Goal: Task Accomplishment & Management: Manage account settings

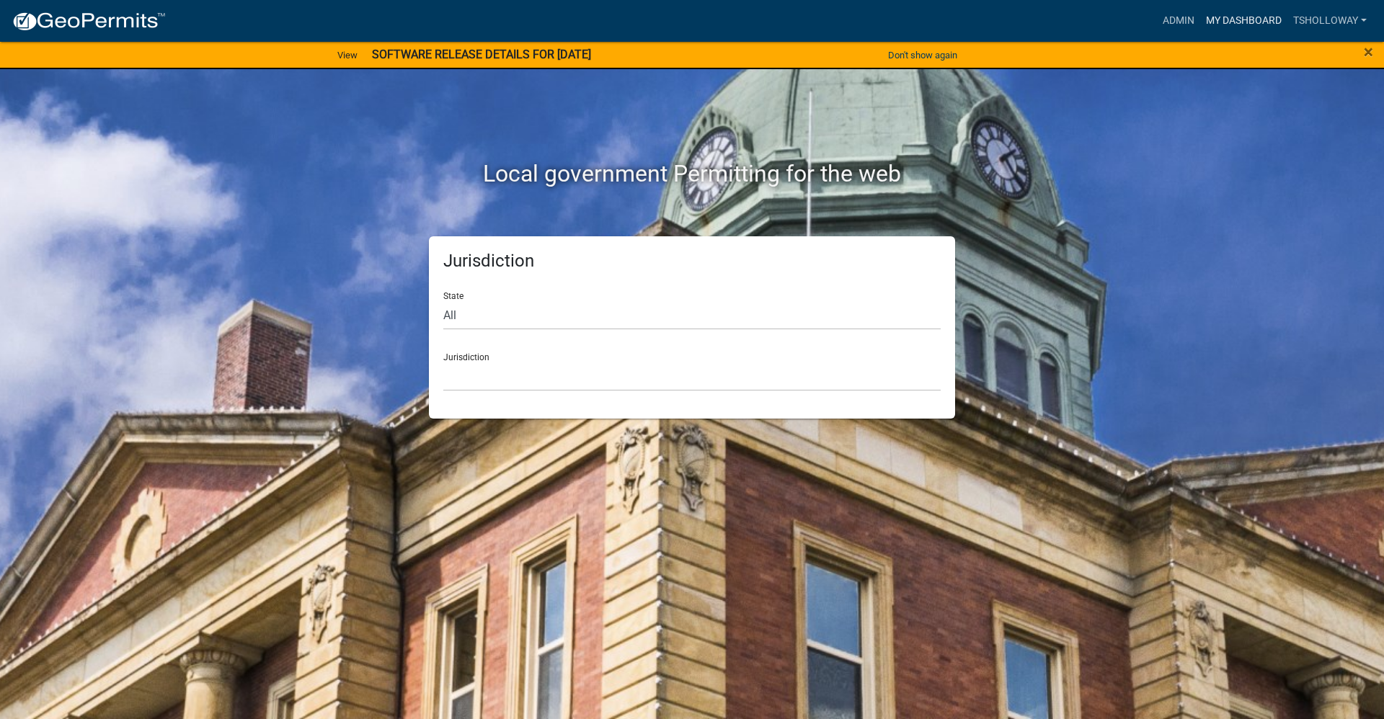
click at [1233, 20] on link "My Dashboard" at bounding box center [1243, 20] width 87 height 27
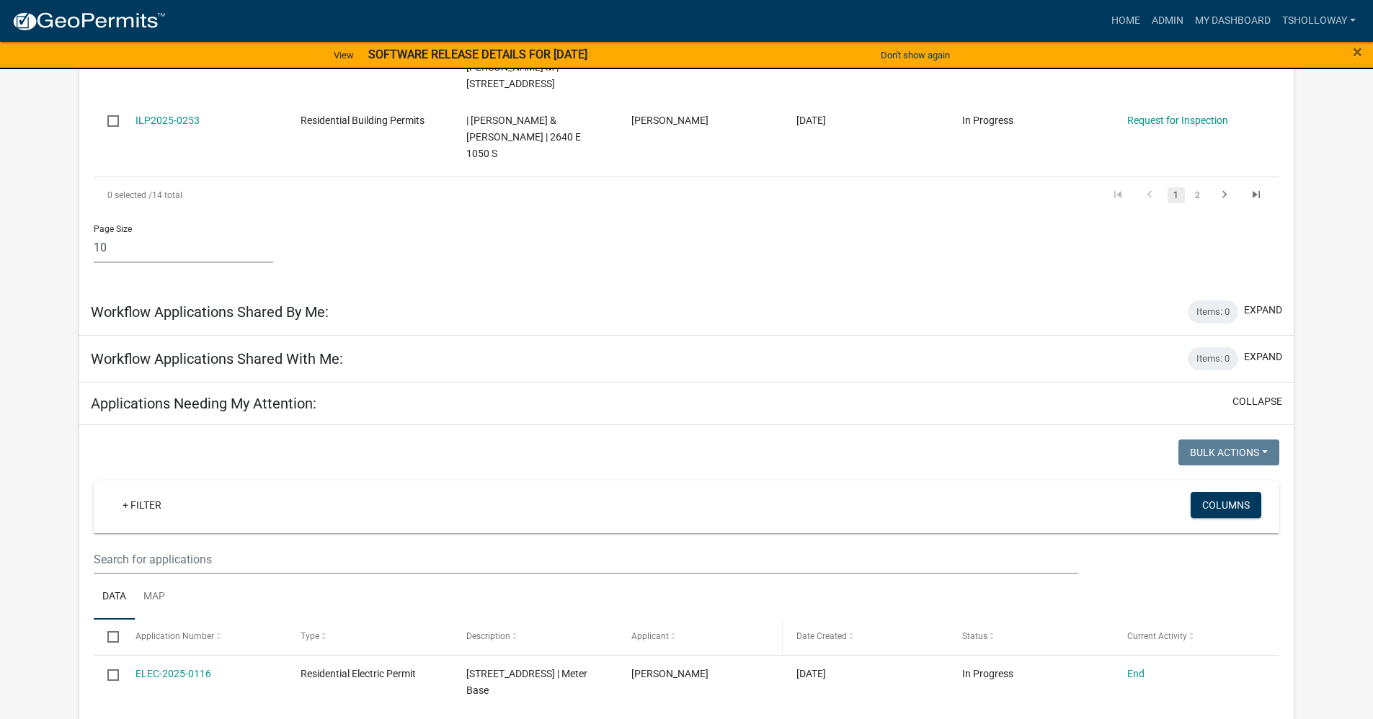
scroll to position [1009, 0]
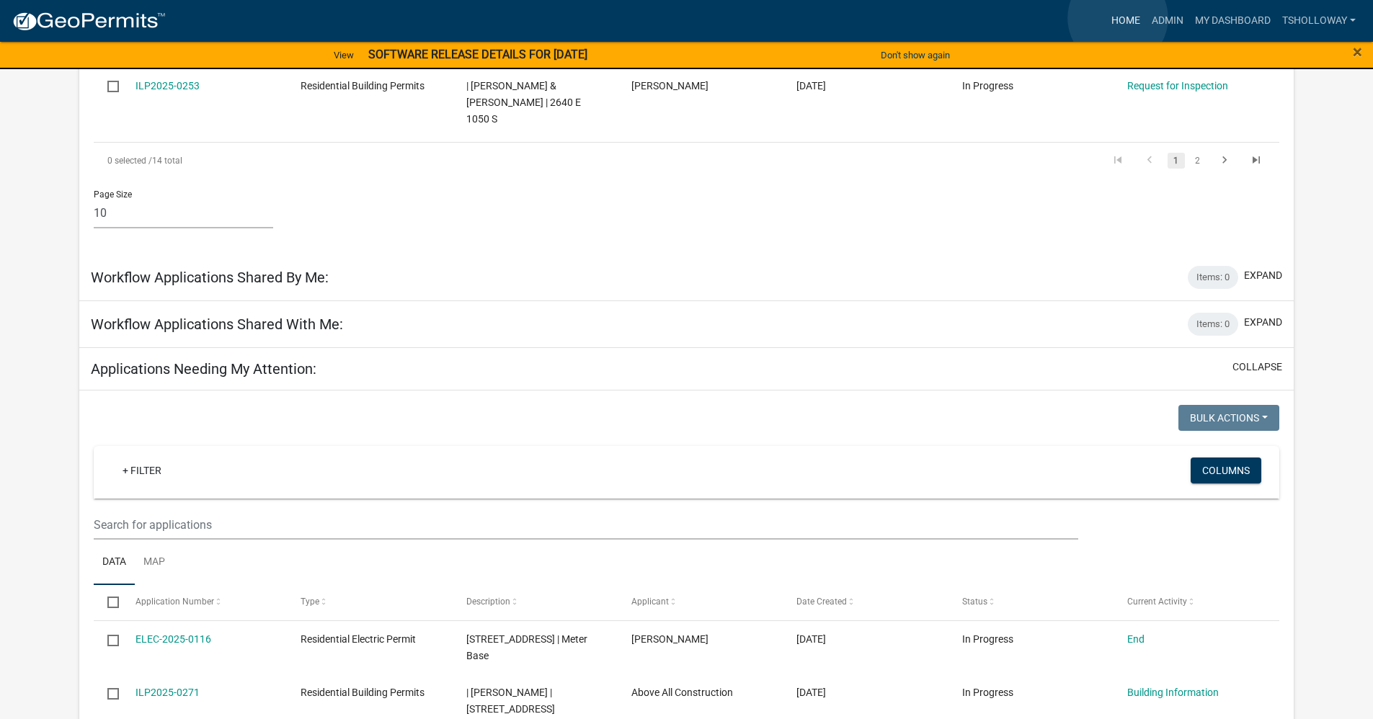
click at [1118, 18] on link "Home" at bounding box center [1126, 20] width 40 height 27
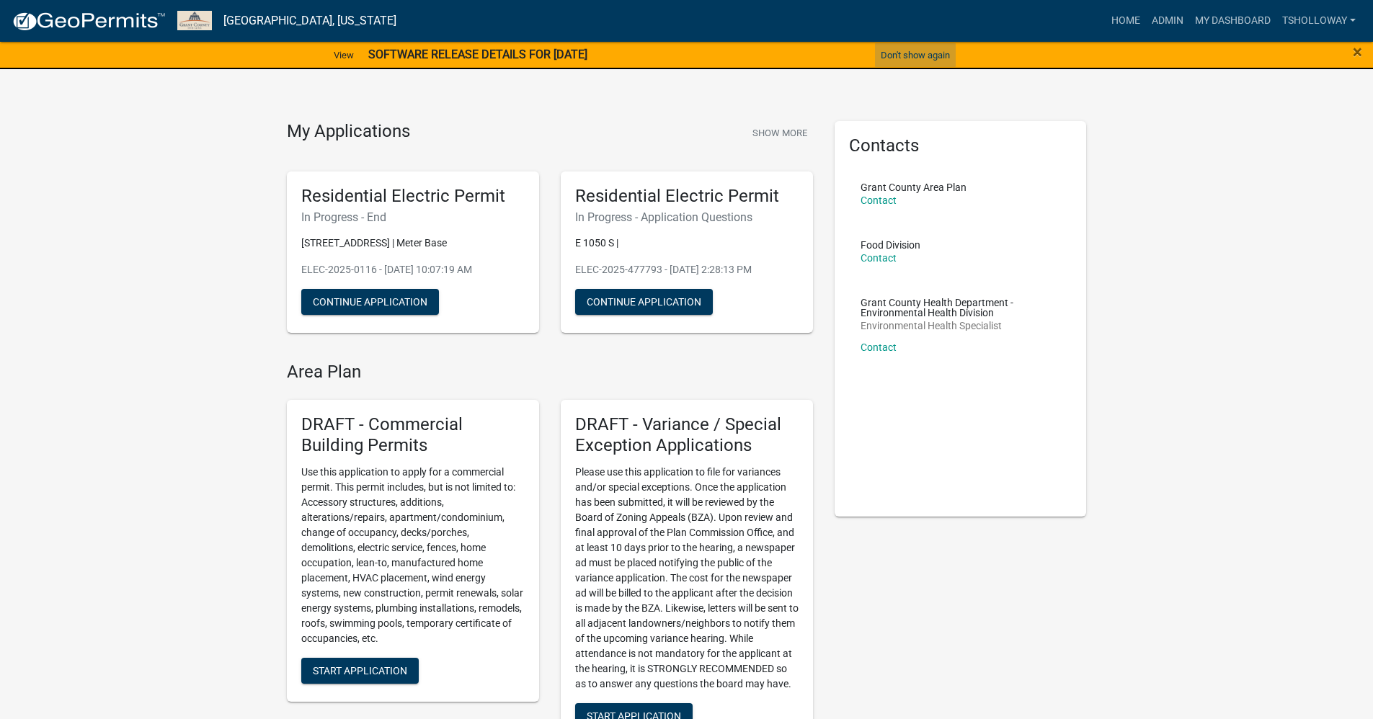
click at [905, 53] on button "Don't show again" at bounding box center [915, 55] width 81 height 24
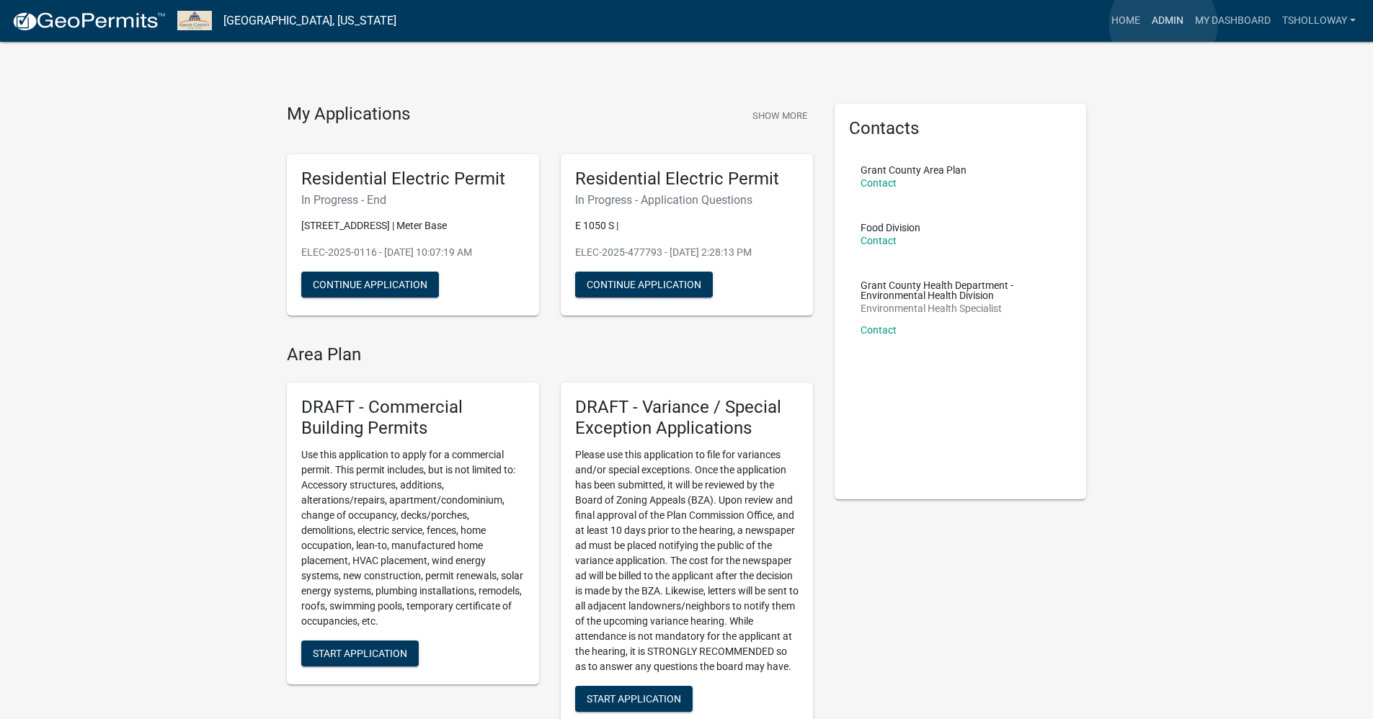
click at [1163, 25] on link "Admin" at bounding box center [1167, 20] width 43 height 27
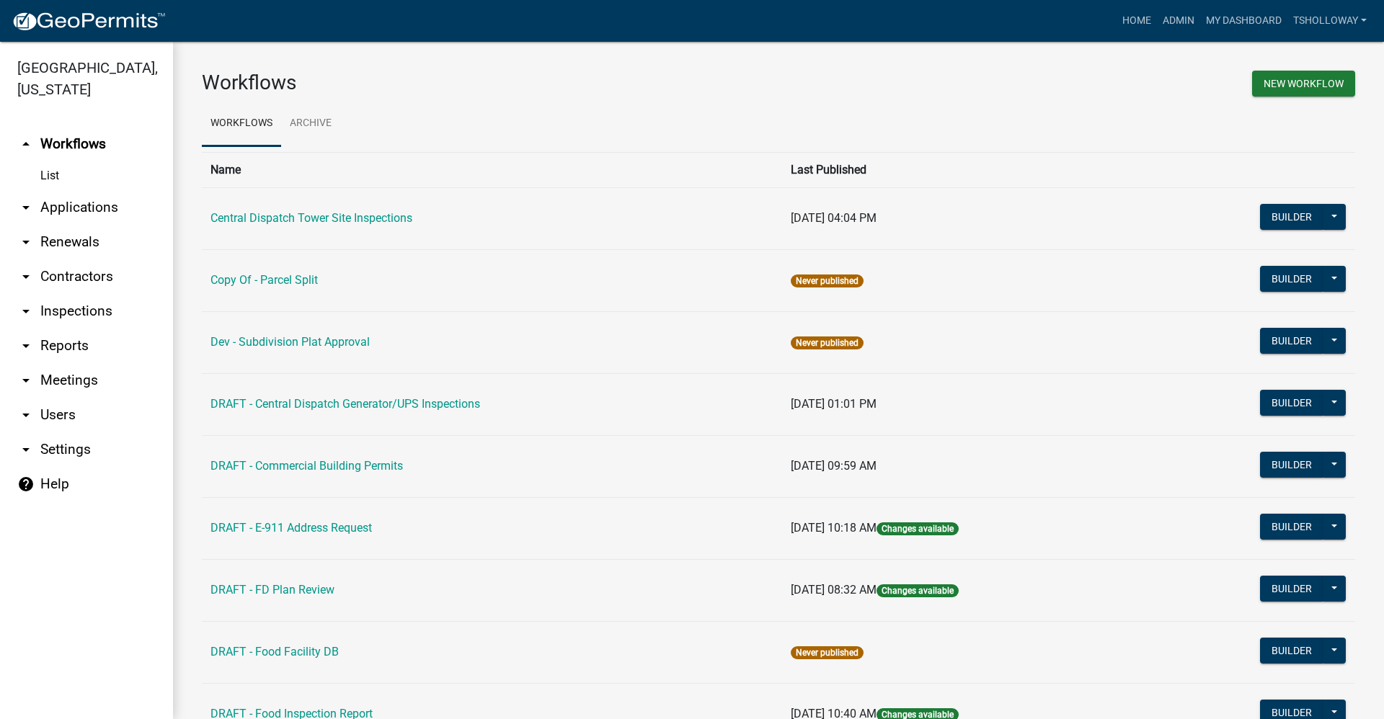
click at [81, 190] on link "arrow_drop_down Applications" at bounding box center [86, 207] width 173 height 35
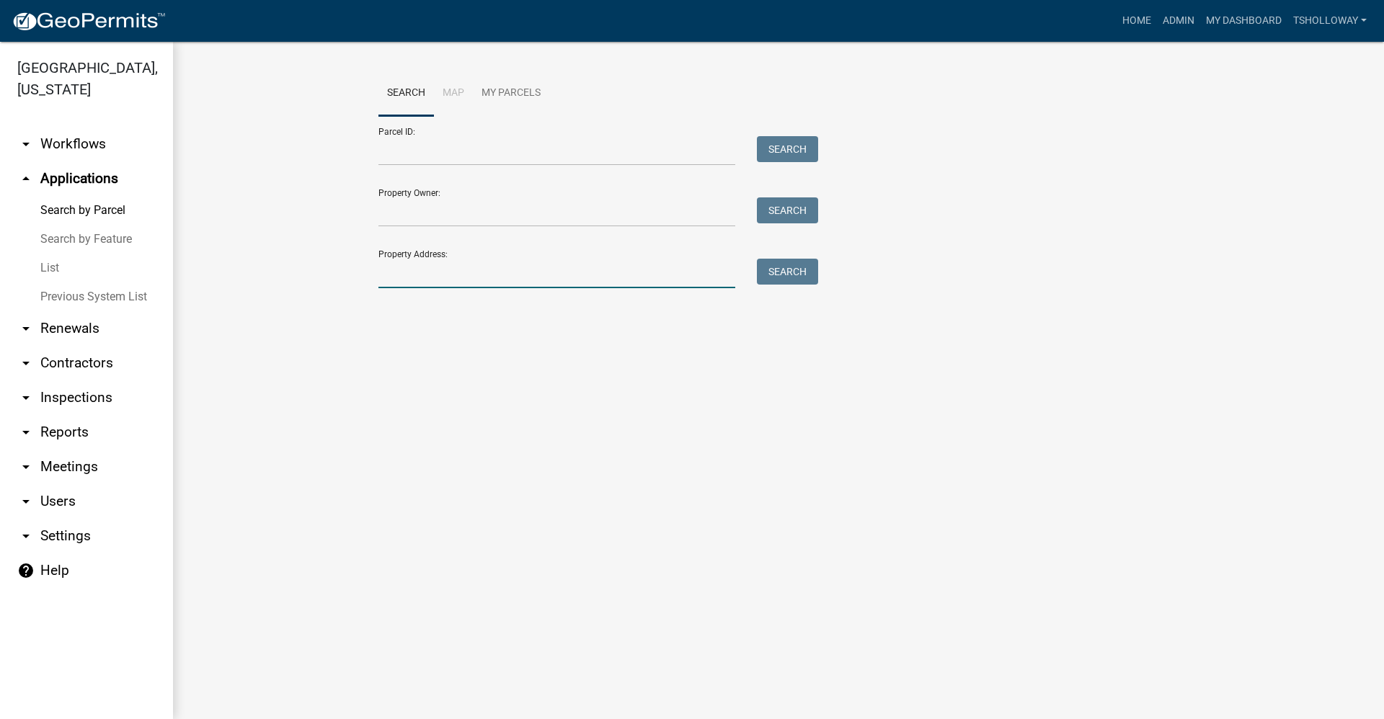
click at [417, 275] on input "Property Address:" at bounding box center [556, 274] width 357 height 30
type input "6006 s [PERSON_NAME]"
click at [784, 275] on button "Search" at bounding box center [787, 272] width 61 height 26
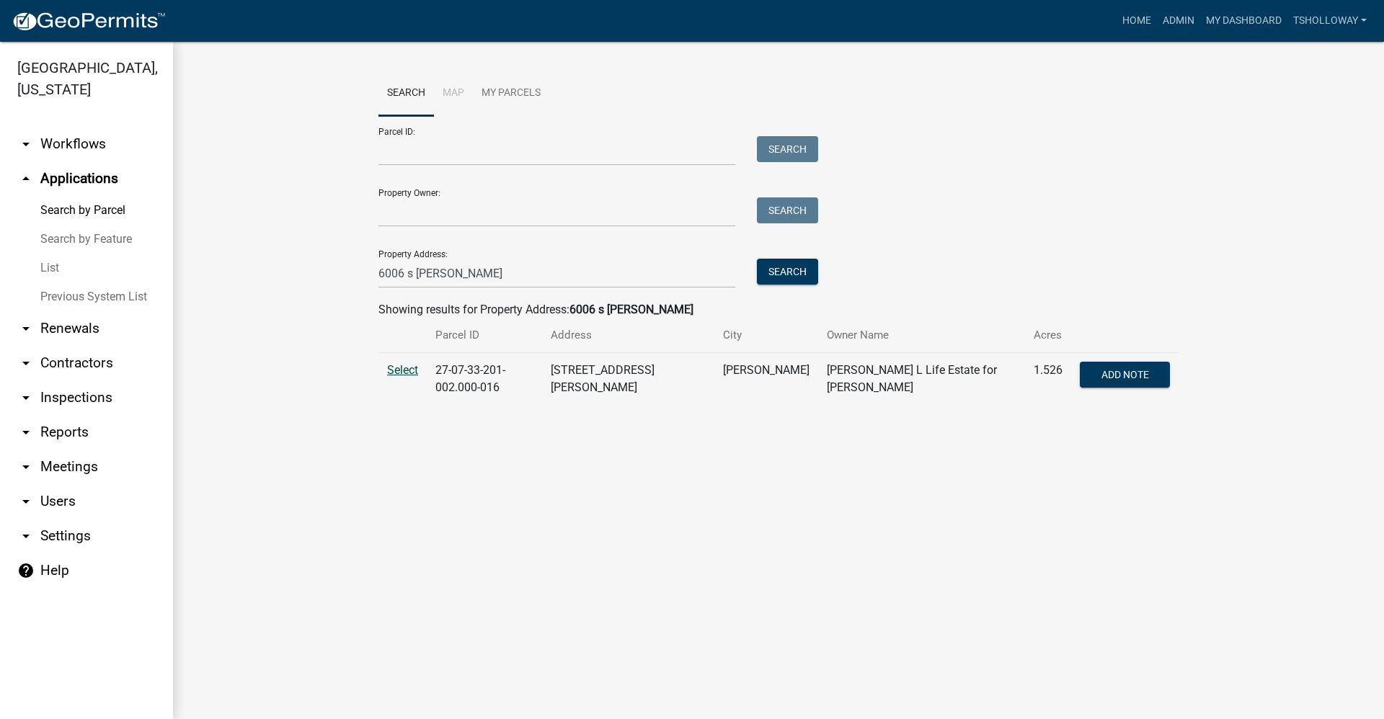
click at [396, 371] on span "Select" at bounding box center [402, 370] width 31 height 14
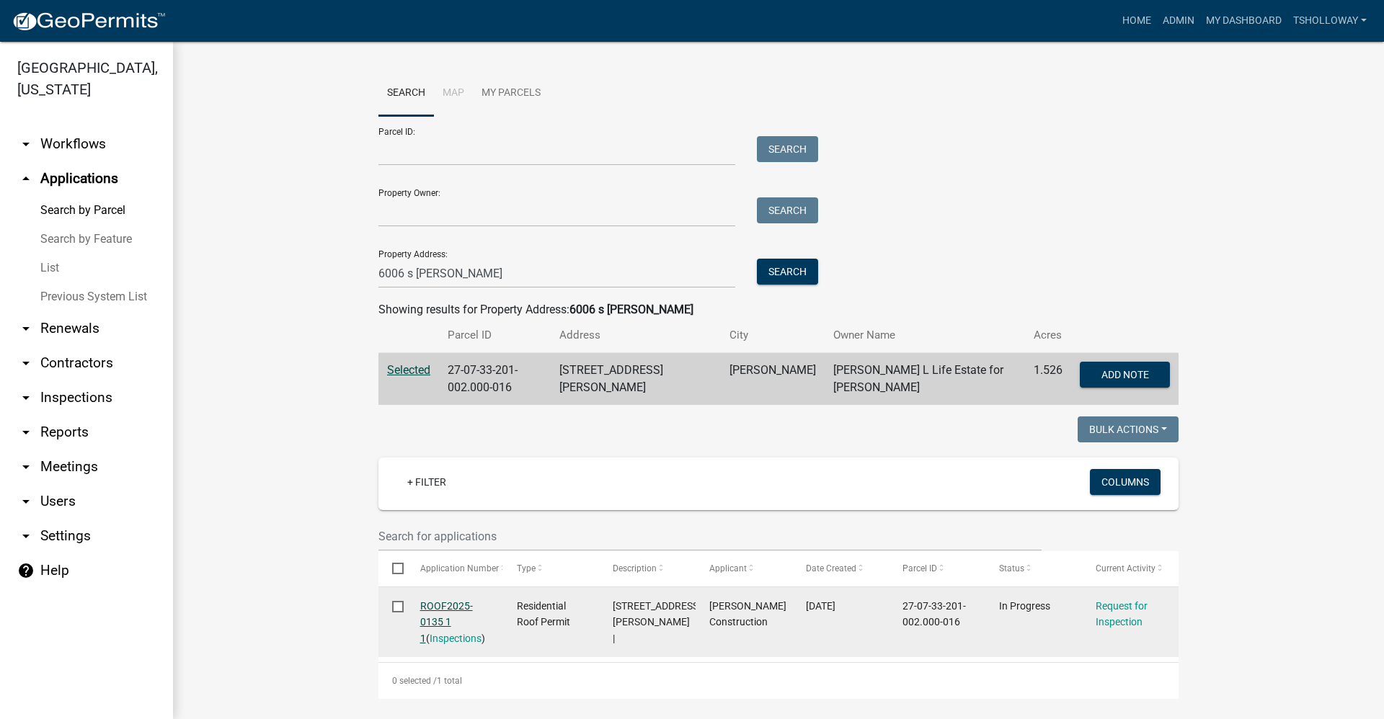
click at [435, 601] on link "ROOF2025-0135 1 1" at bounding box center [446, 622] width 53 height 45
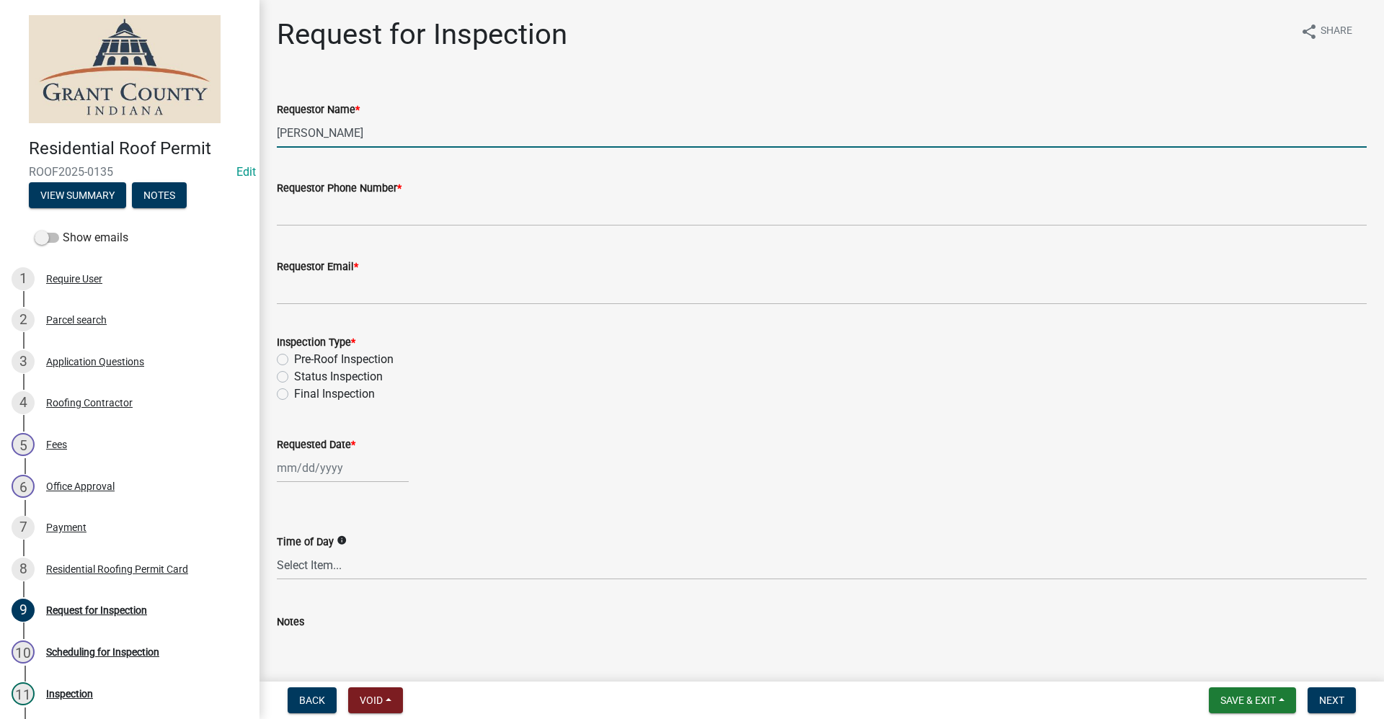
drag, startPoint x: 352, startPoint y: 133, endPoint x: 183, endPoint y: 143, distance: 169.0
click at [183, 143] on div "Residential Roof Permit ROOF2025-0135 Edit View Summary Notes Show emails 1 Req…" at bounding box center [692, 359] width 1384 height 719
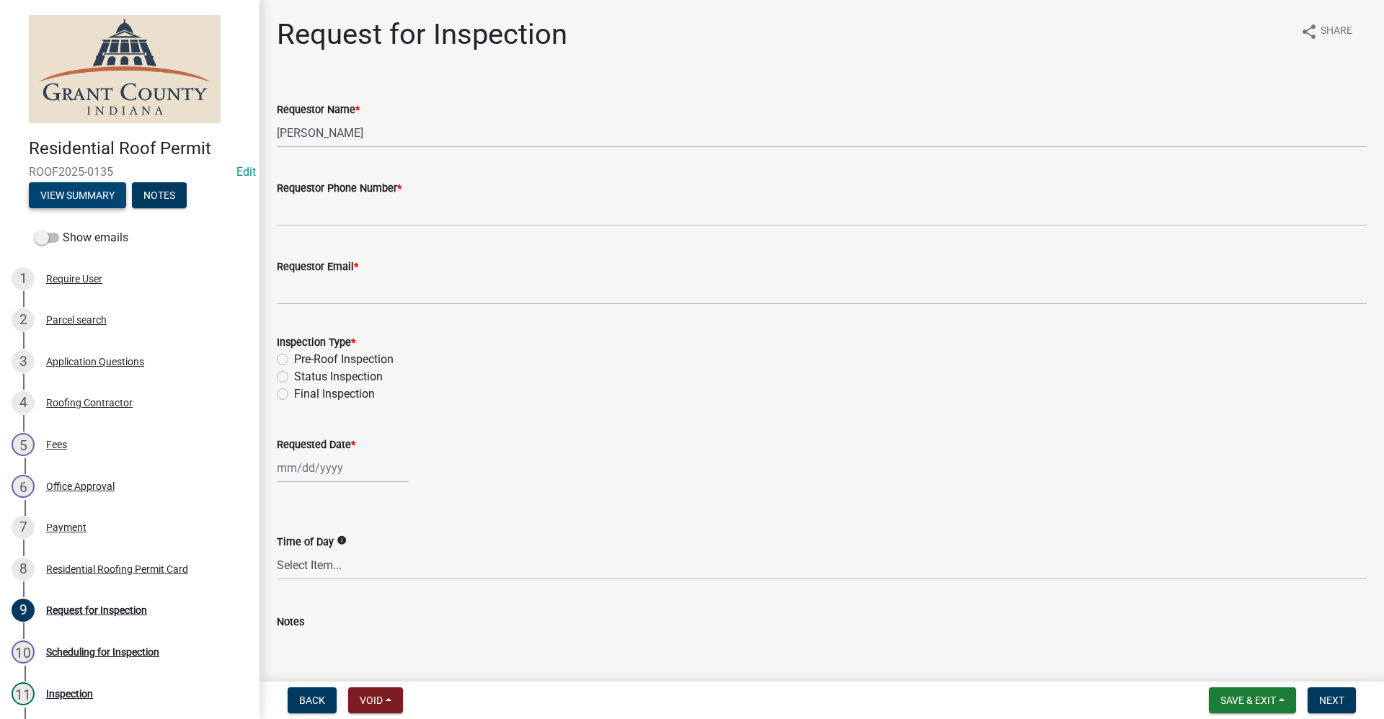
click at [76, 197] on button "View Summary" at bounding box center [77, 195] width 97 height 26
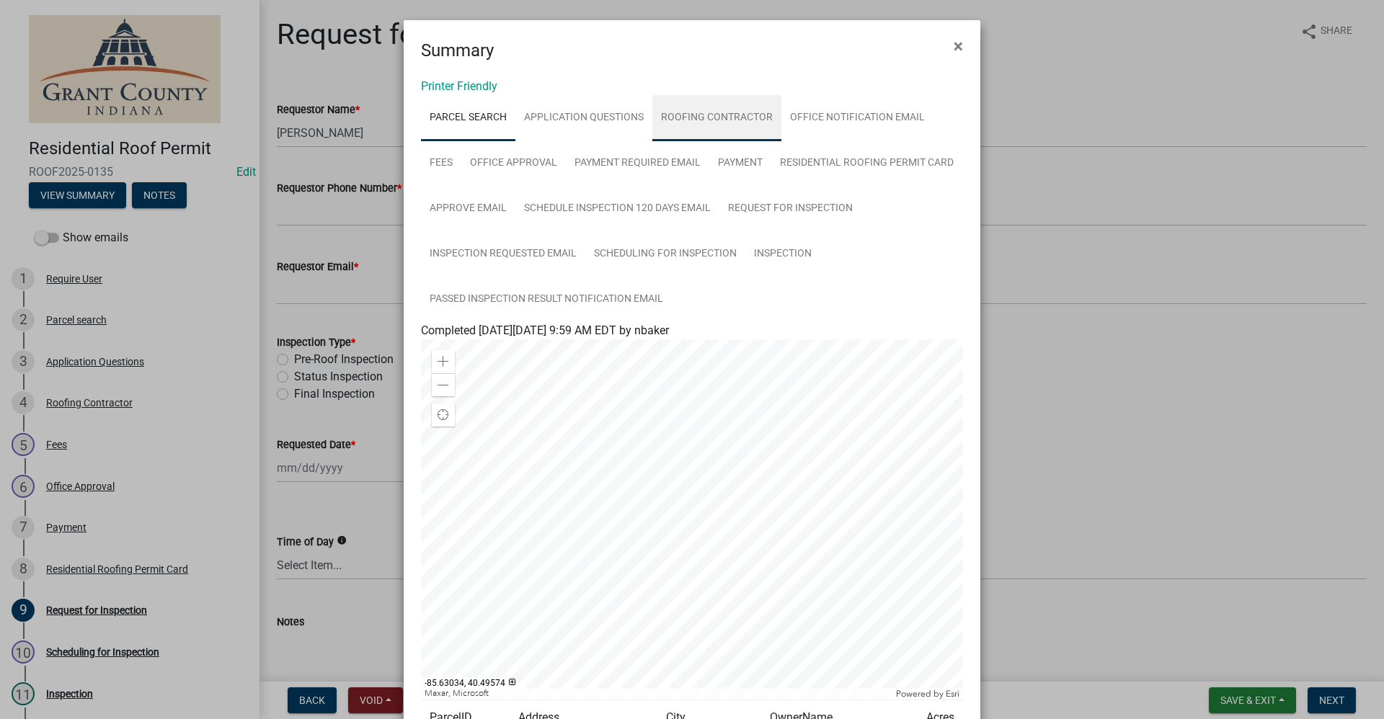
click at [693, 115] on link "Roofing Contractor" at bounding box center [716, 118] width 129 height 46
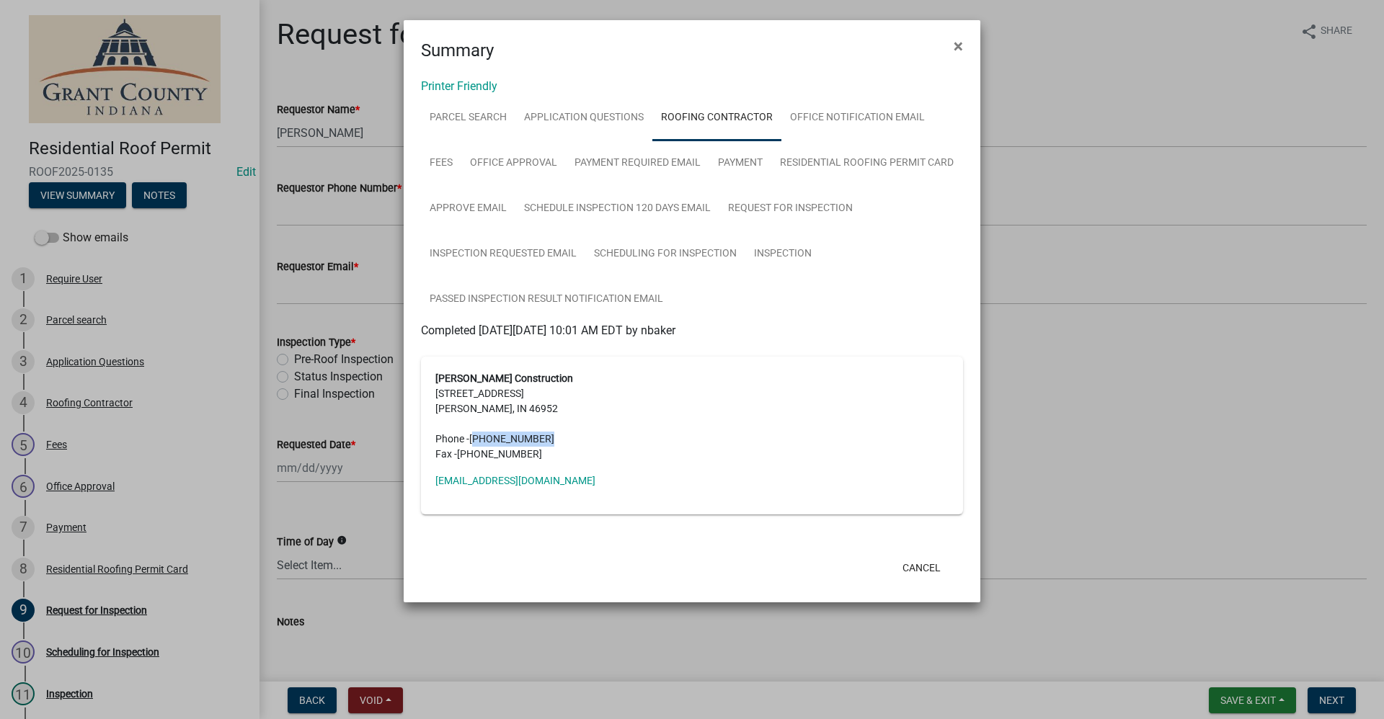
drag, startPoint x: 538, startPoint y: 440, endPoint x: 472, endPoint y: 443, distance: 65.7
click at [472, 443] on span "[PHONE_NUMBER]" at bounding box center [511, 439] width 85 height 12
copy span "(765) 664-797"
click at [956, 48] on span "×" at bounding box center [958, 46] width 9 height 20
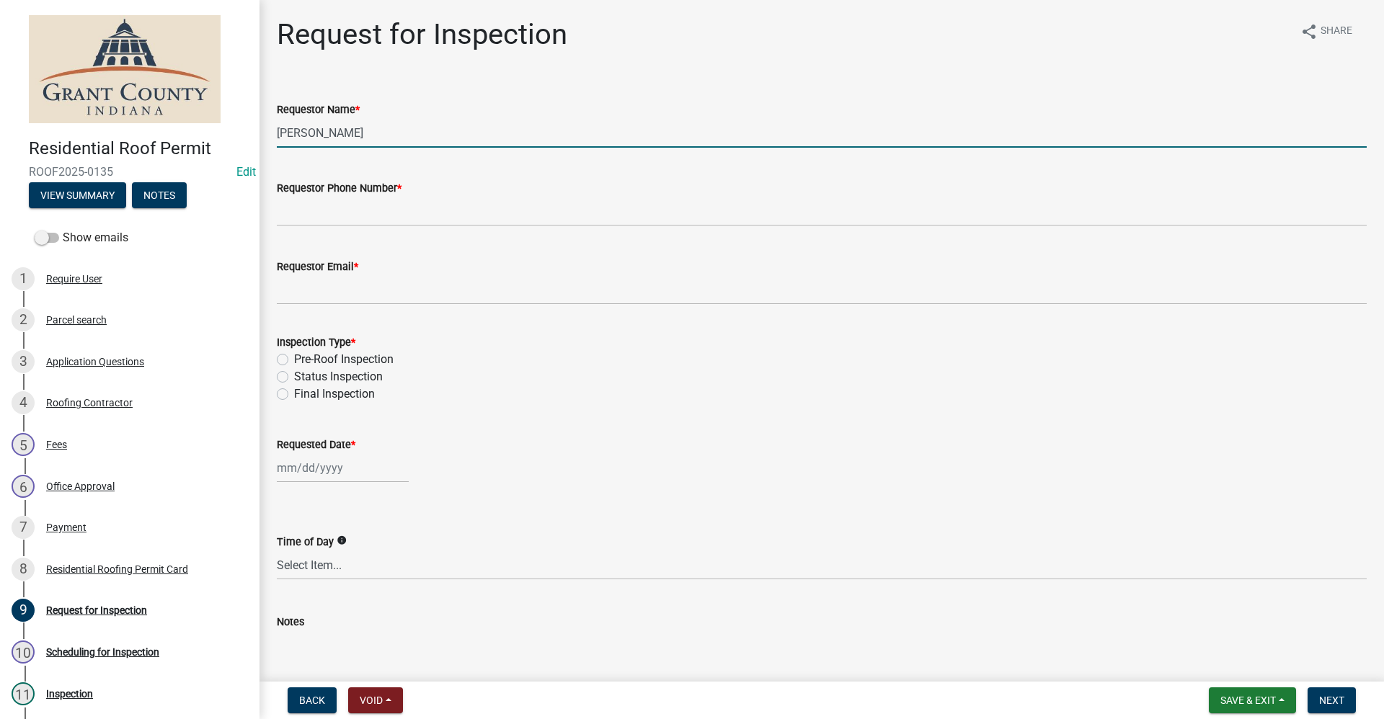
drag, startPoint x: 357, startPoint y: 138, endPoint x: 133, endPoint y: 164, distance: 225.7
click at [135, 160] on div "Residential Roof Permit ROOF2025-0135 Edit View Summary Notes Show emails 1 Req…" at bounding box center [692, 359] width 1384 height 719
type input "[PERSON_NAME]"
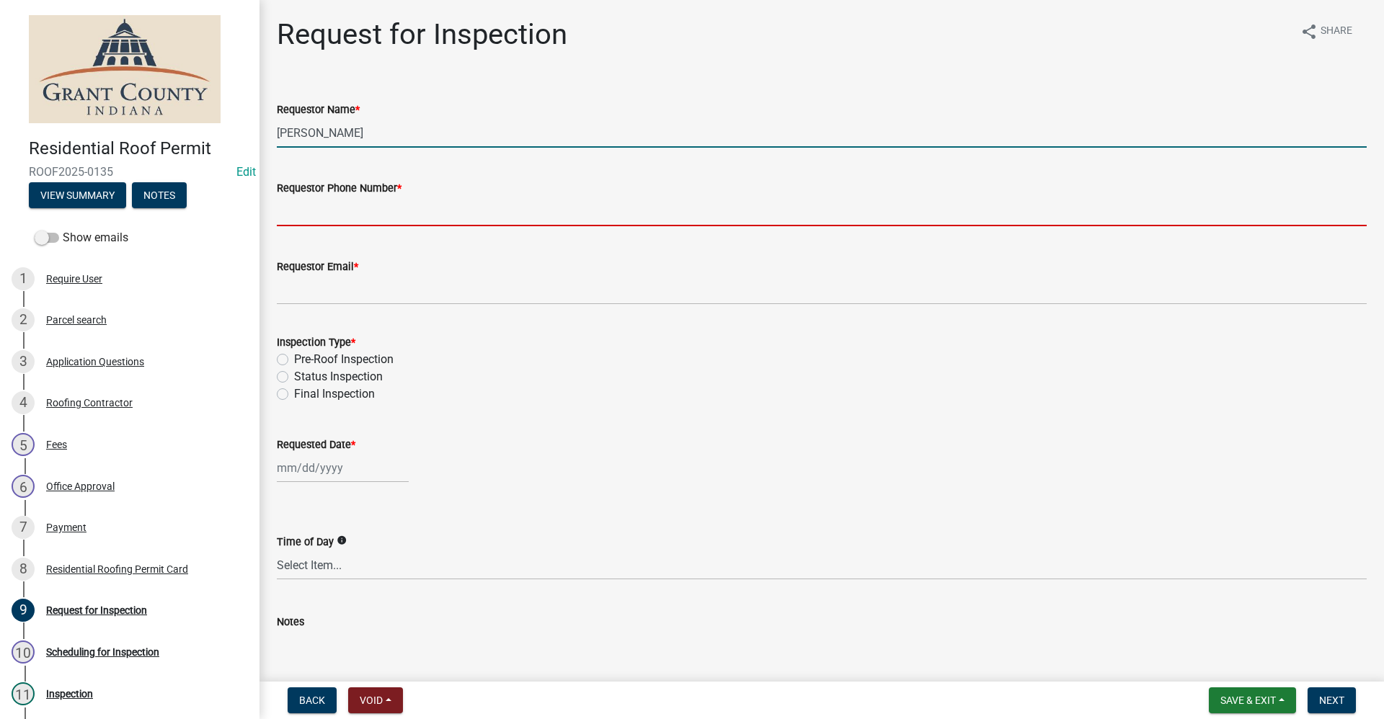
click at [285, 213] on input "Requestor Phone Number *" at bounding box center [822, 212] width 1090 height 30
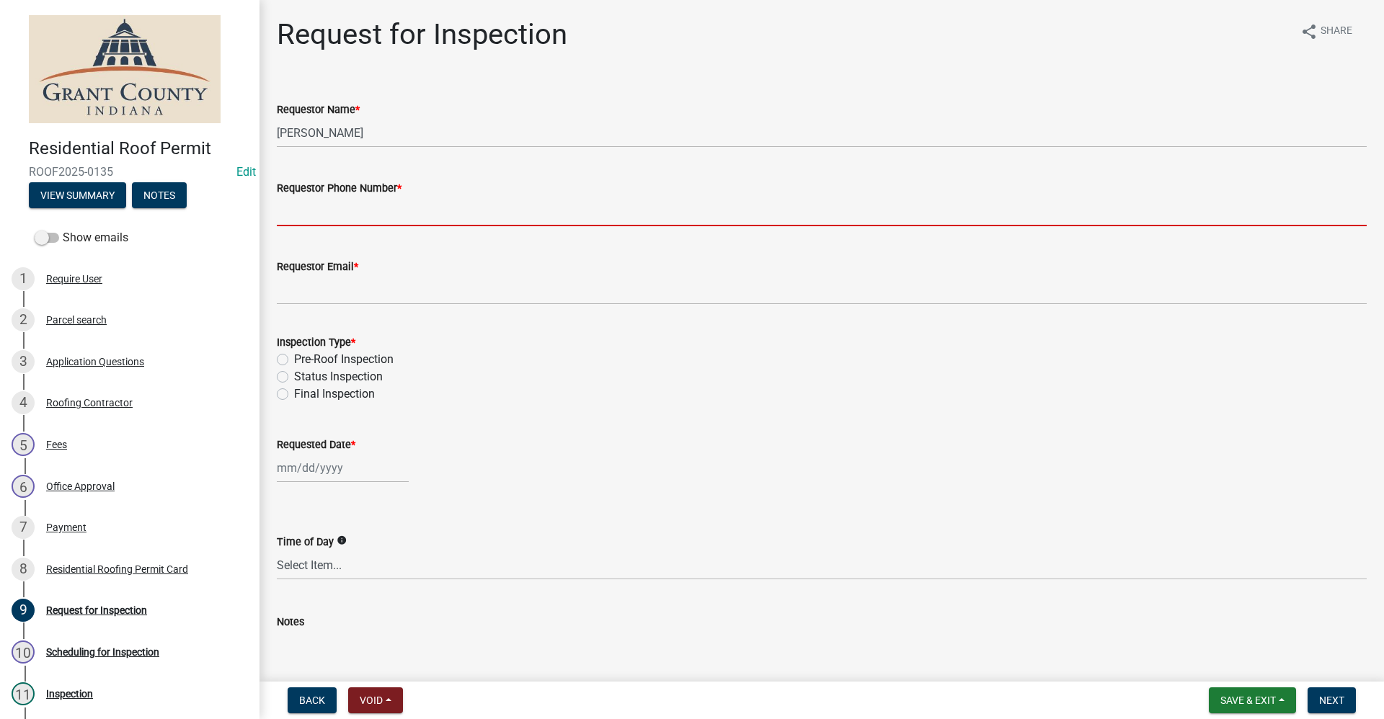
paste input "(765) 664-797"
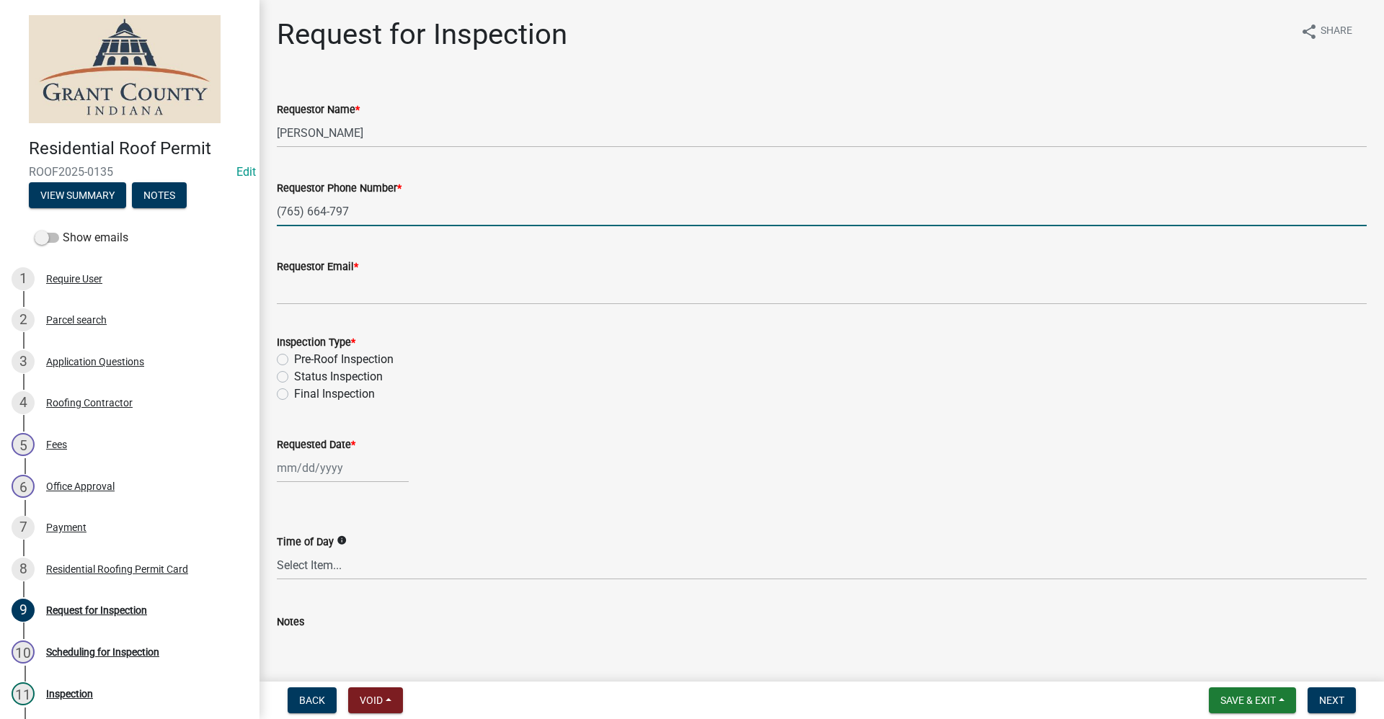
type input "(765) 664-797"
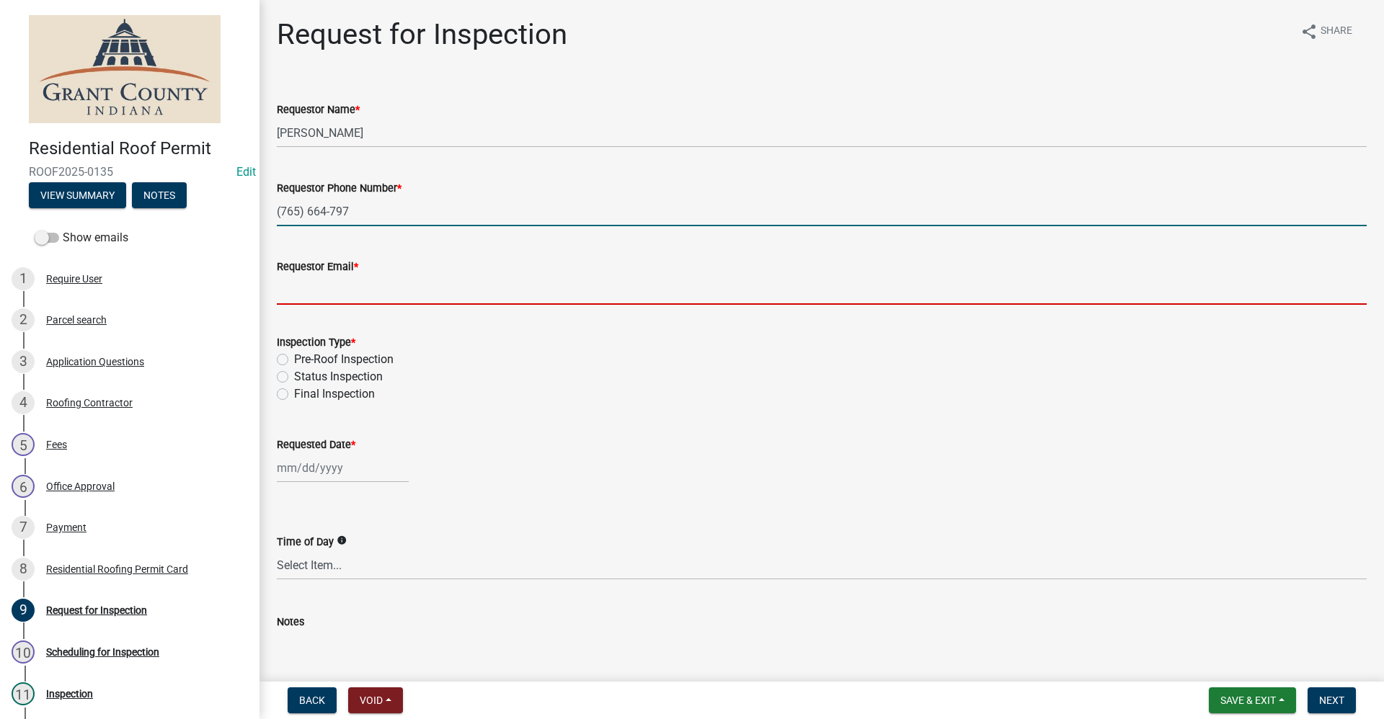
click at [326, 296] on input "Requestor Email *" at bounding box center [822, 290] width 1090 height 30
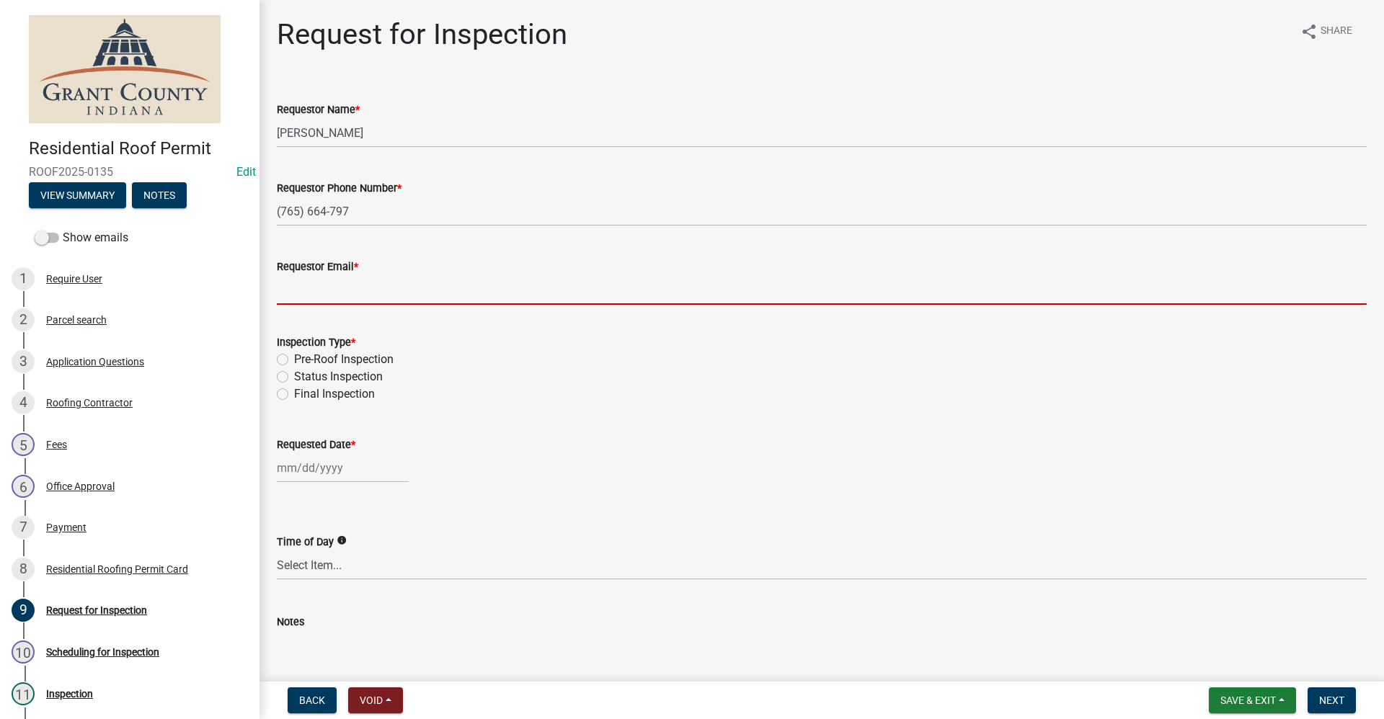
type input "no@email"
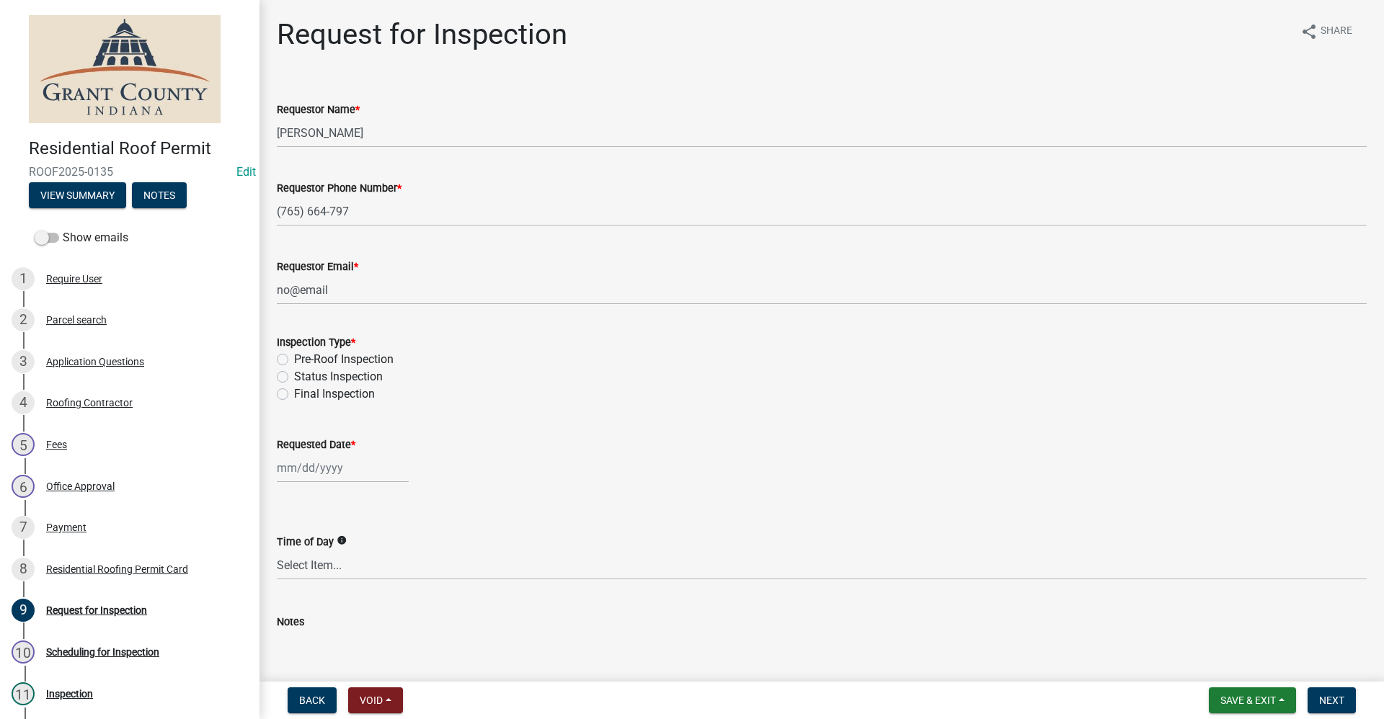
click at [294, 395] on label "Final Inspection" at bounding box center [334, 394] width 81 height 17
click at [294, 395] on input "Final Inspection" at bounding box center [298, 390] width 9 height 9
radio input "true"
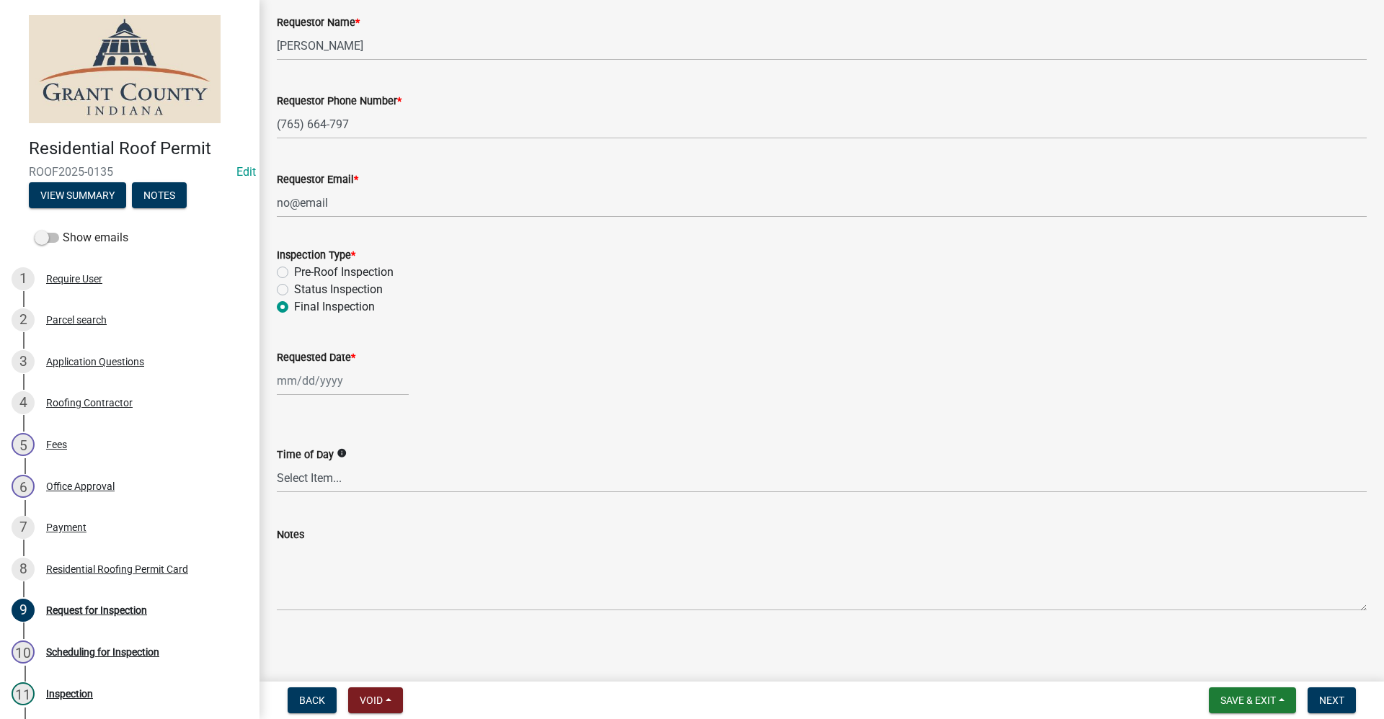
scroll to position [90, 0]
click at [312, 379] on div at bounding box center [343, 378] width 132 height 30
select select "9"
select select "2025"
click at [288, 549] on div "29" at bounding box center [291, 547] width 23 height 23
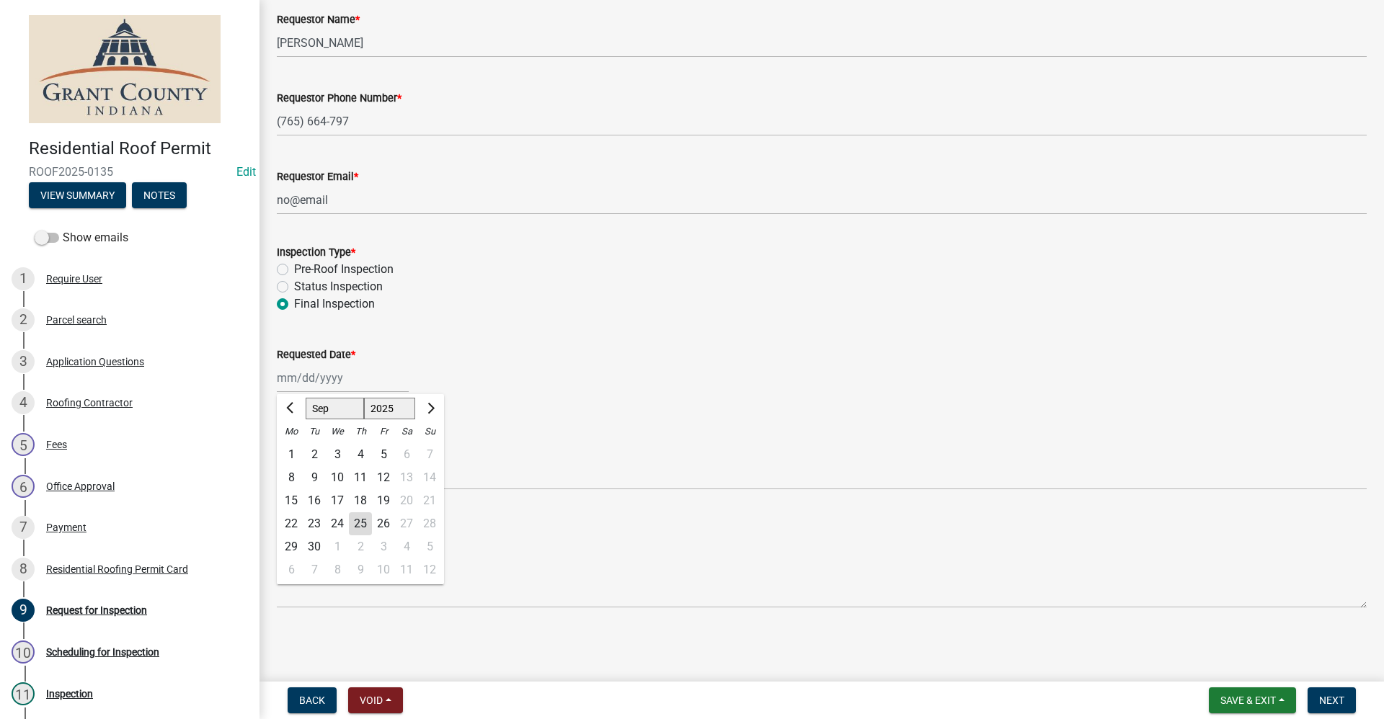
type input "[DATE]"
click at [1334, 698] on span "Next" at bounding box center [1331, 701] width 25 height 12
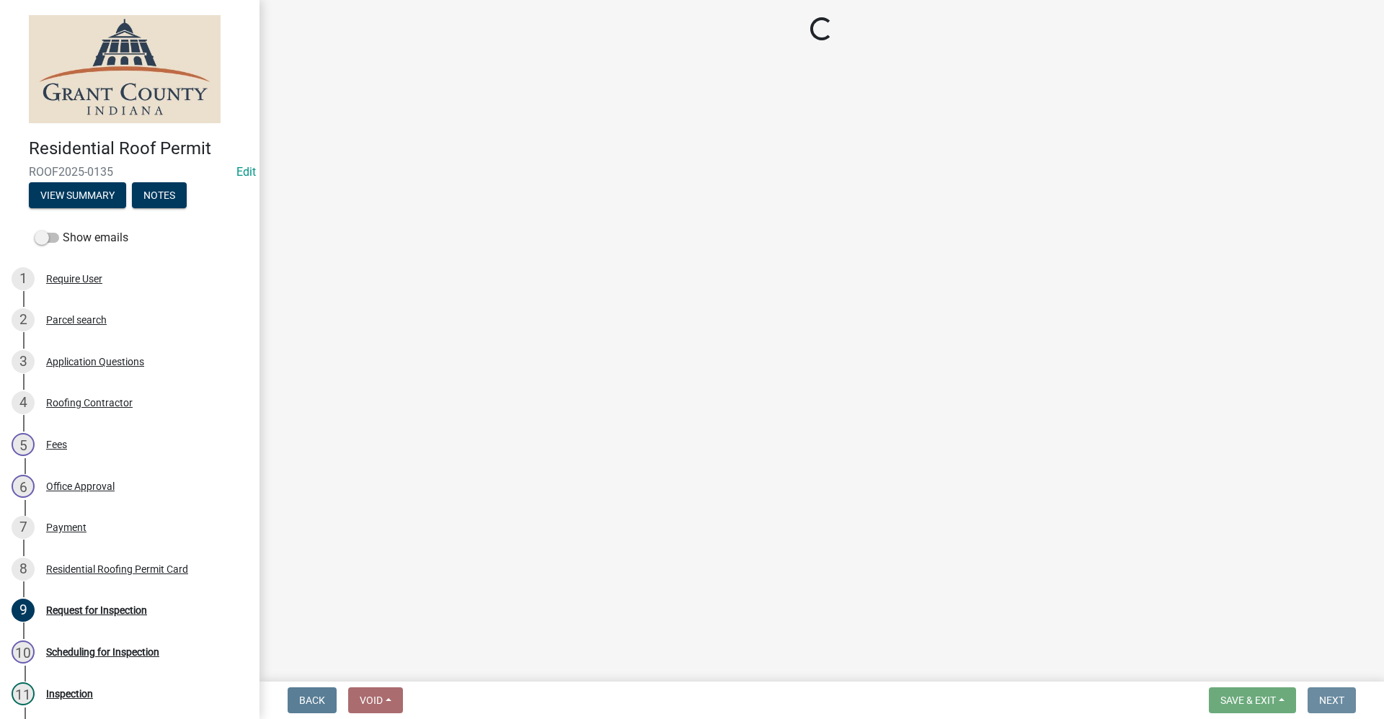
scroll to position [0, 0]
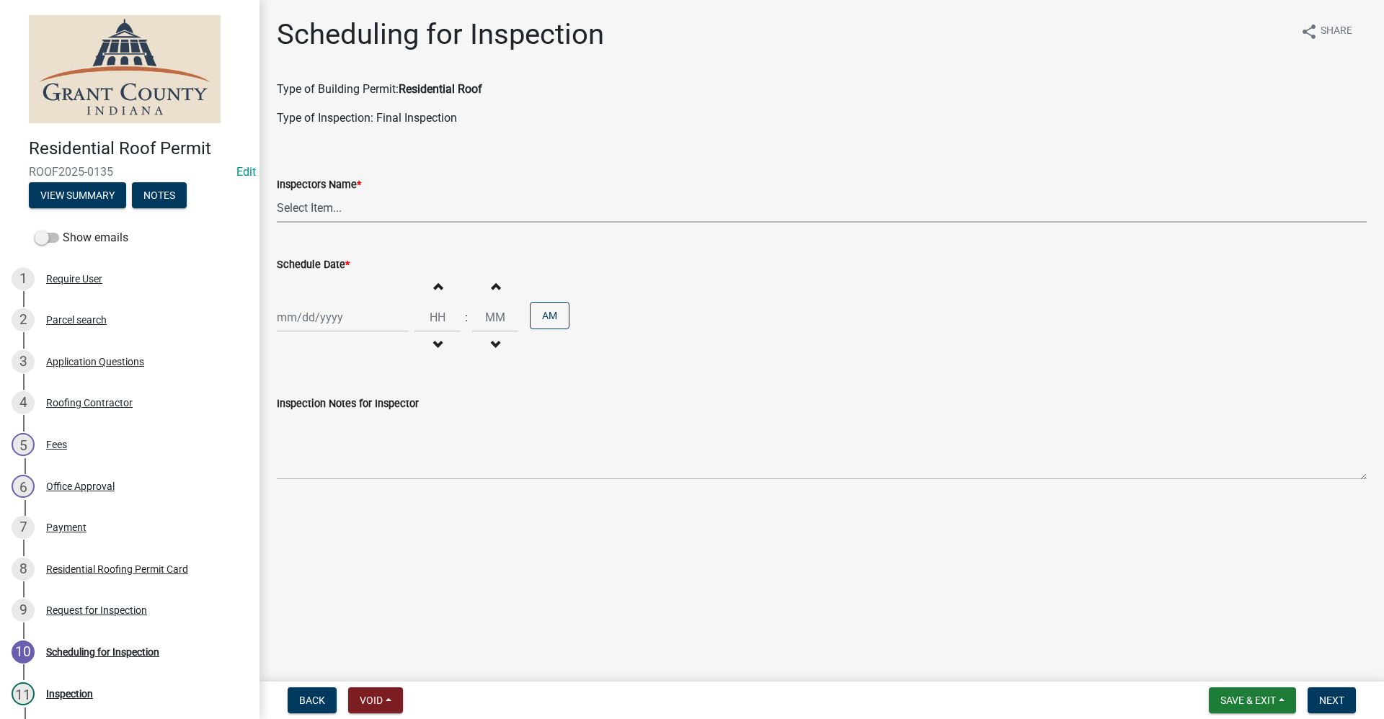
click at [298, 216] on select "Select Item... rberryhill ([PERSON_NAME]) [PERSON_NAME] ([PERSON_NAME]) BBenefi…" at bounding box center [822, 208] width 1090 height 30
select select "d7f9a44a-d2ea-4d3c-83b3-1aa71c950bd5"
click at [277, 193] on select "Select Item... rberryhill ([PERSON_NAME]) [PERSON_NAME] ([PERSON_NAME]) BBenefi…" at bounding box center [822, 208] width 1090 height 30
click at [313, 324] on div at bounding box center [343, 318] width 132 height 30
select select "9"
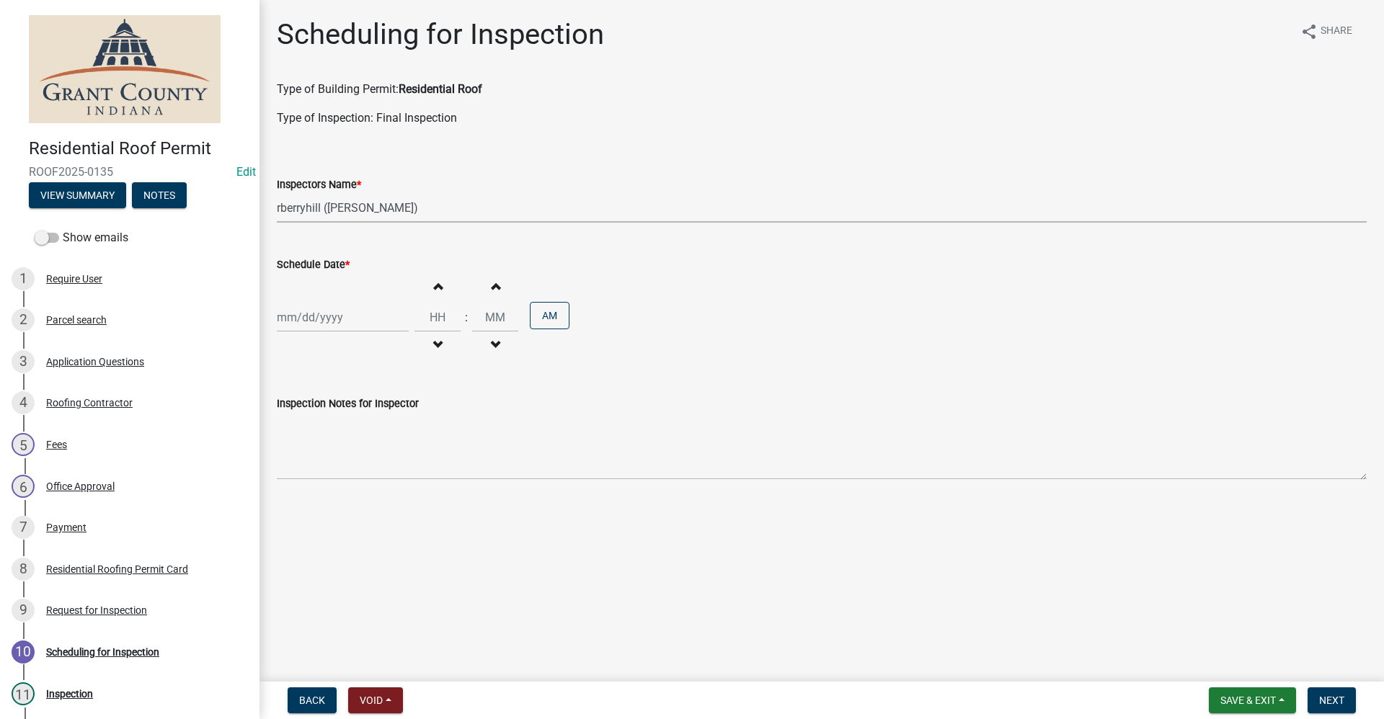
select select "2025"
click at [290, 489] on div "29" at bounding box center [291, 486] width 23 height 23
type input "[DATE]"
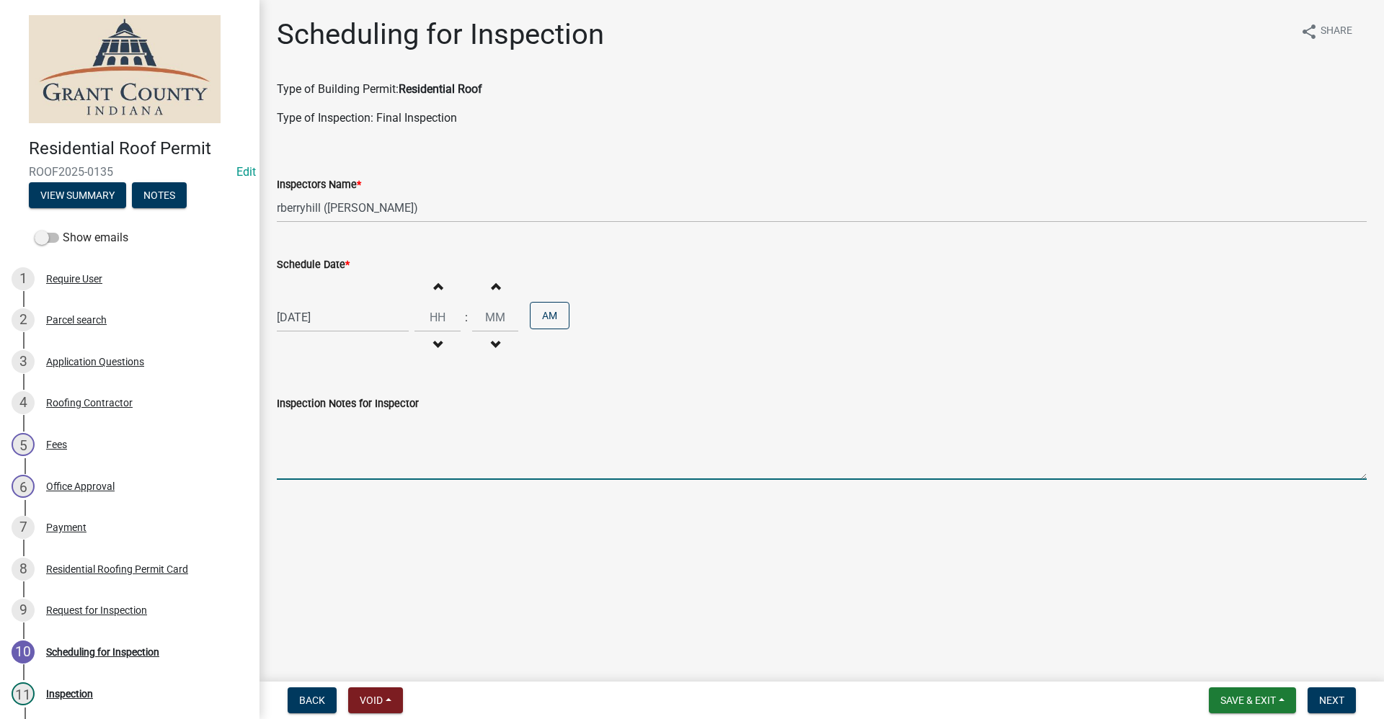
click at [326, 444] on textarea "Inspection Notes for Inspector" at bounding box center [822, 446] width 1090 height 68
type textarea "final"
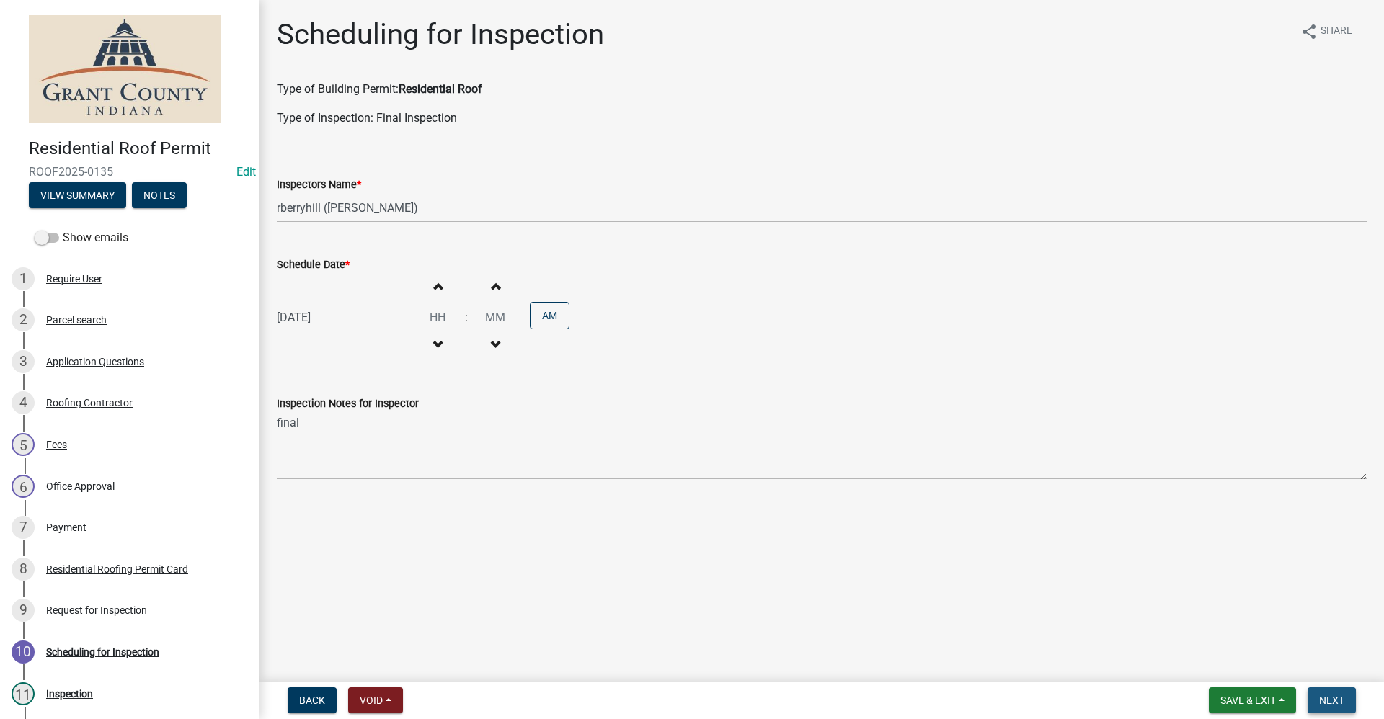
click at [1330, 701] on span "Next" at bounding box center [1331, 701] width 25 height 12
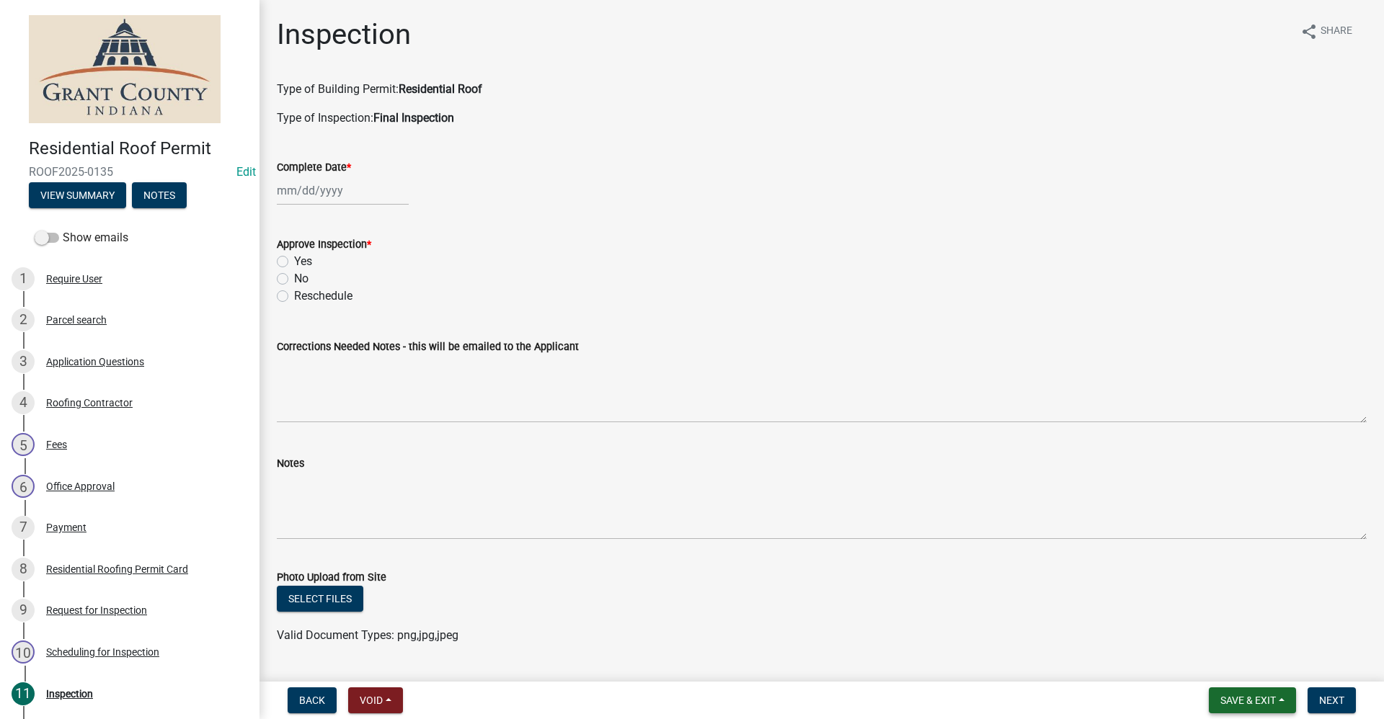
click at [1248, 709] on button "Save & Exit" at bounding box center [1252, 701] width 87 height 26
click at [1230, 664] on button "Save & Exit" at bounding box center [1238, 663] width 115 height 35
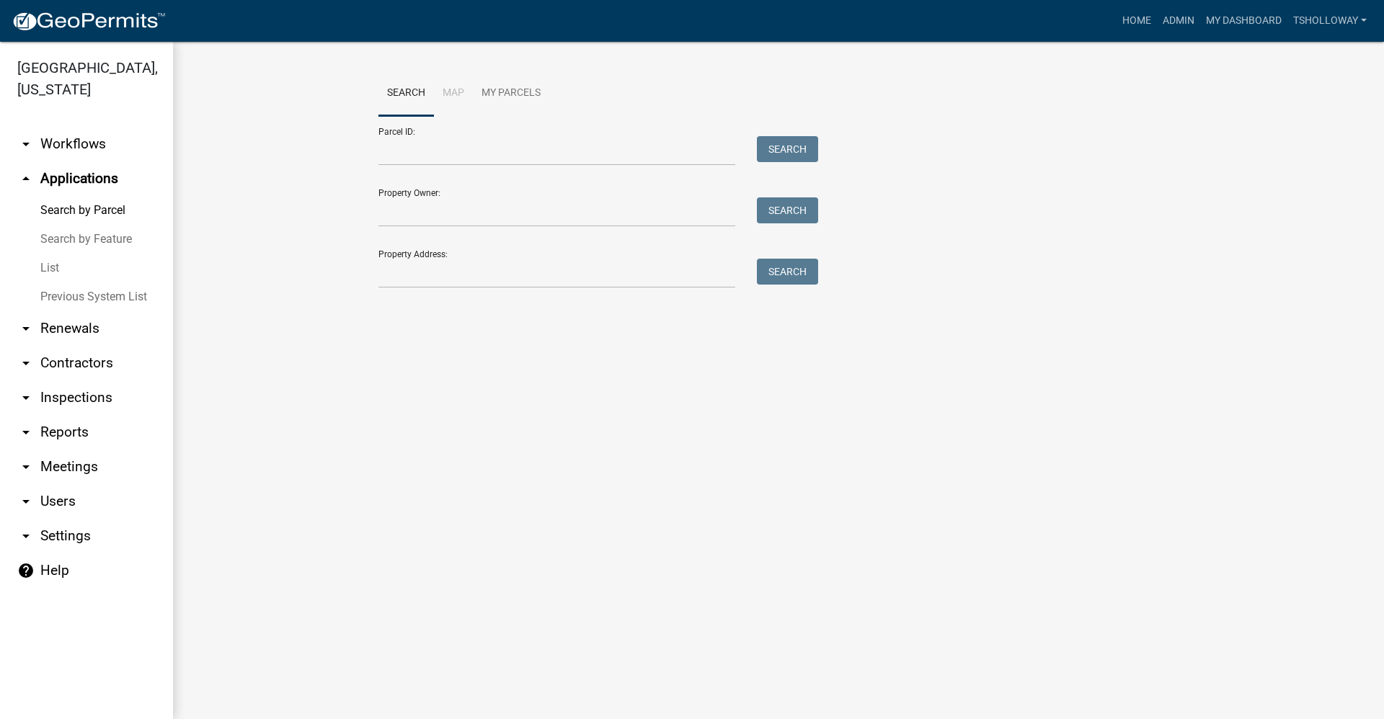
click at [81, 381] on link "arrow_drop_down Inspections" at bounding box center [86, 398] width 173 height 35
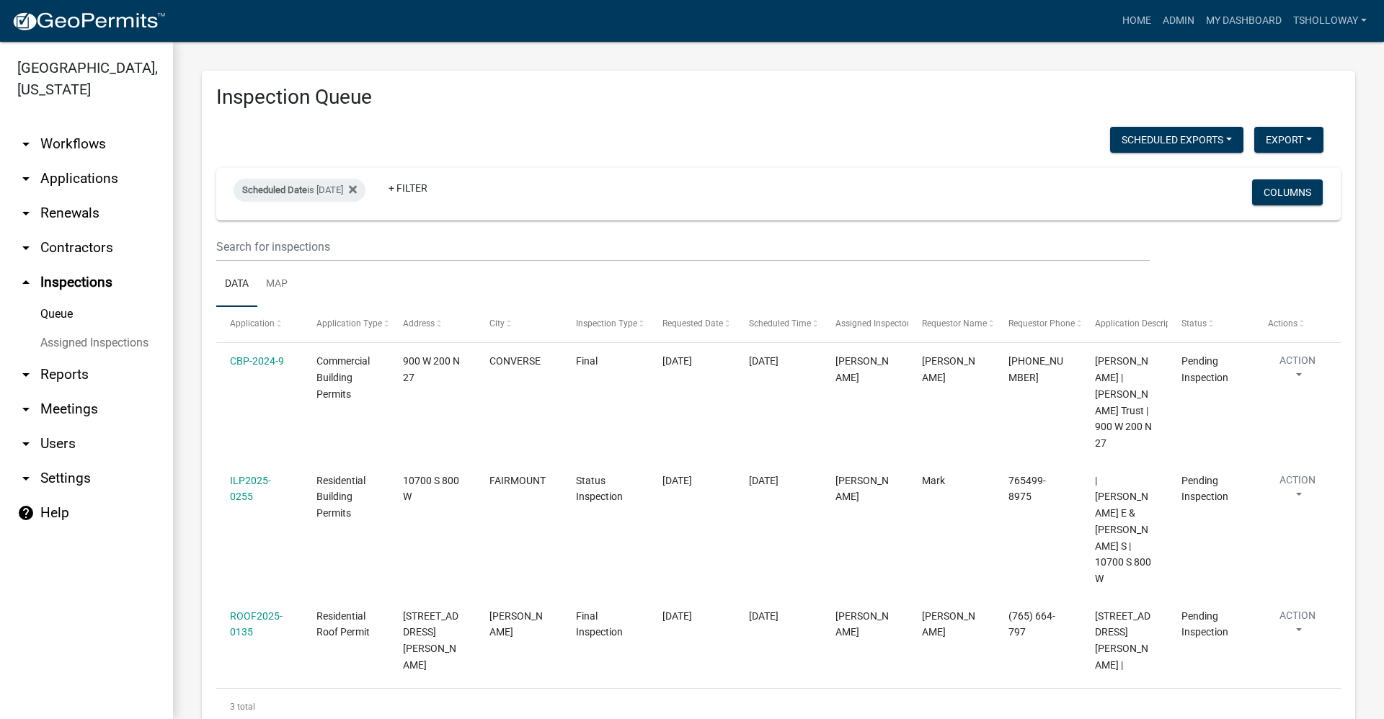
click at [74, 161] on link "arrow_drop_down Applications" at bounding box center [86, 178] width 173 height 35
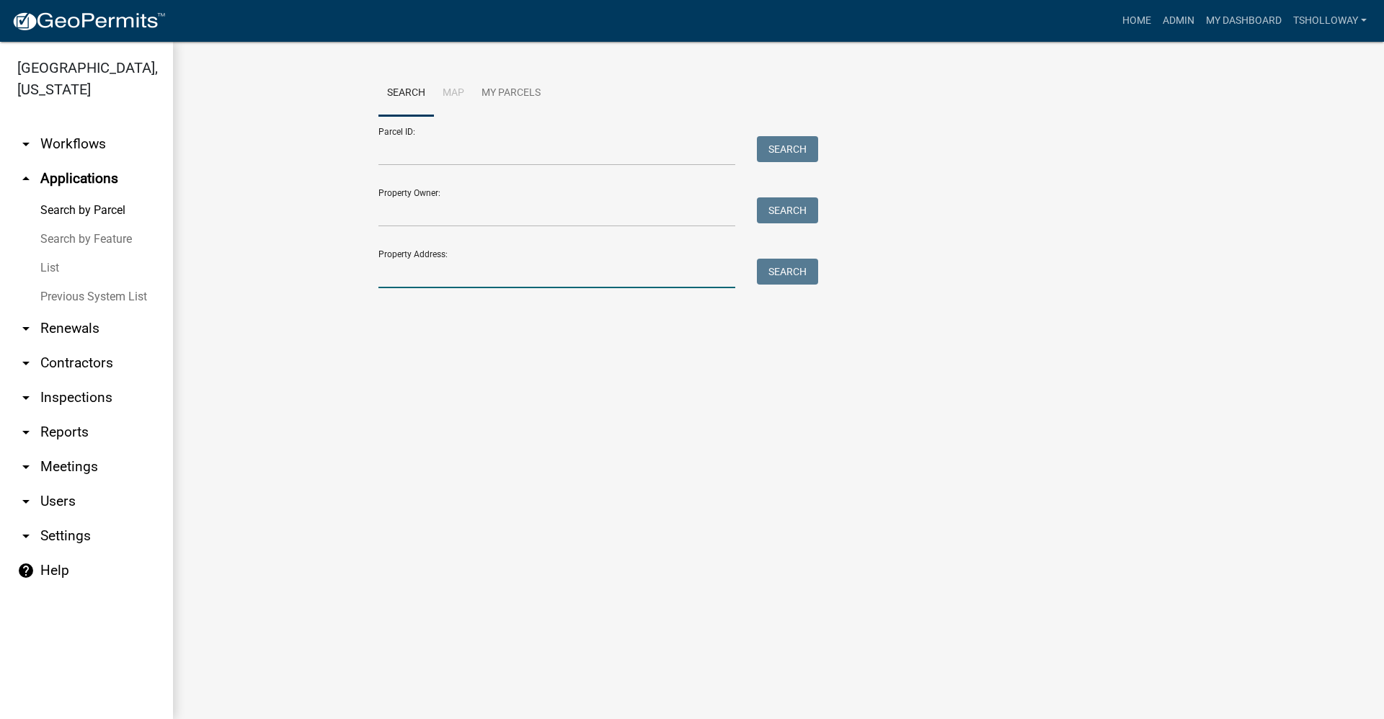
click at [425, 267] on input "Property Address:" at bounding box center [556, 274] width 357 height 30
type input "8816 s 350 e"
click at [797, 278] on button "Search" at bounding box center [787, 272] width 61 height 26
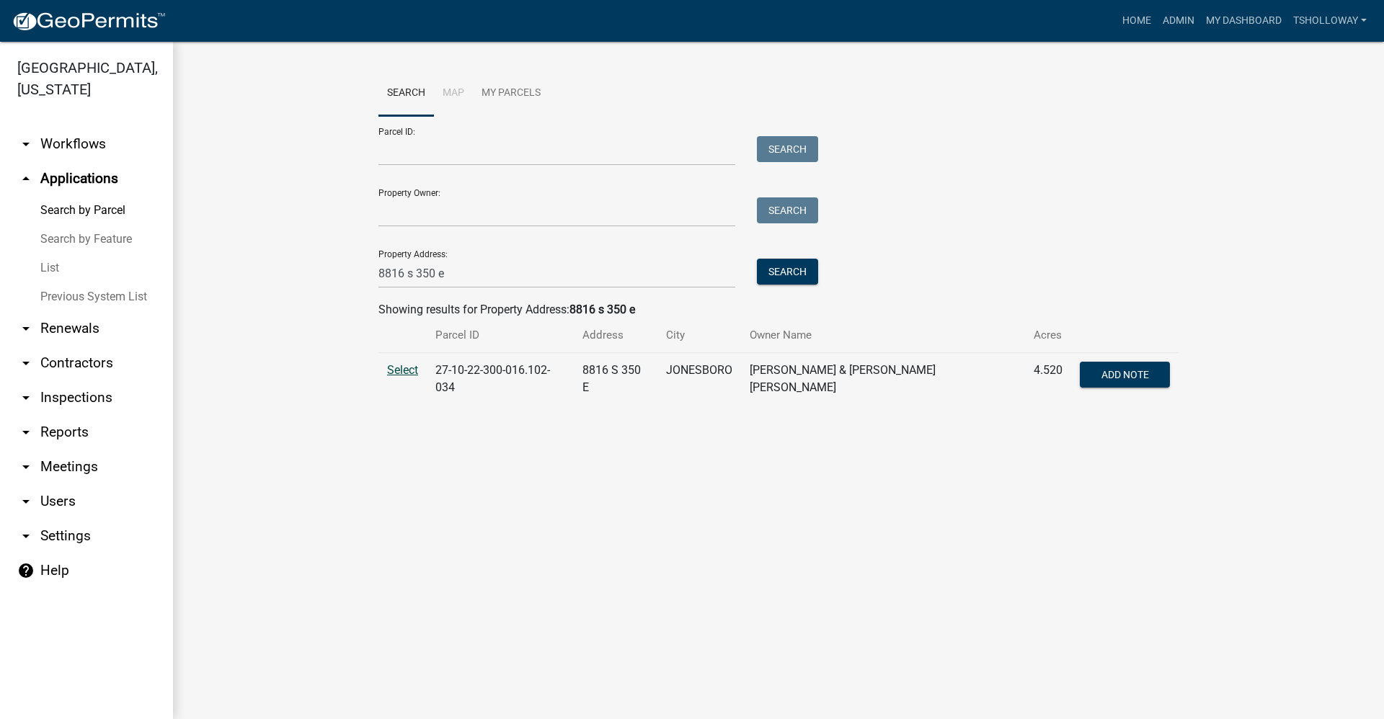
click at [396, 366] on span "Select" at bounding box center [402, 370] width 31 height 14
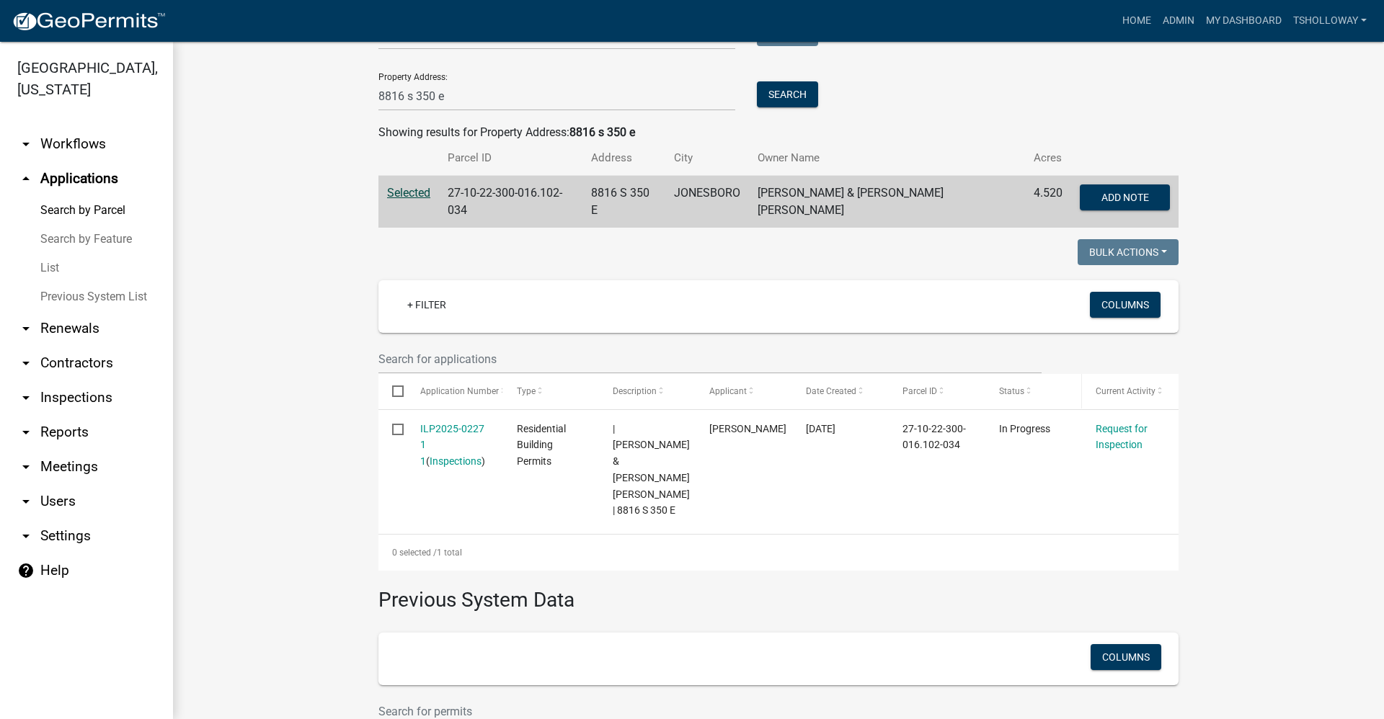
scroll to position [140, 0]
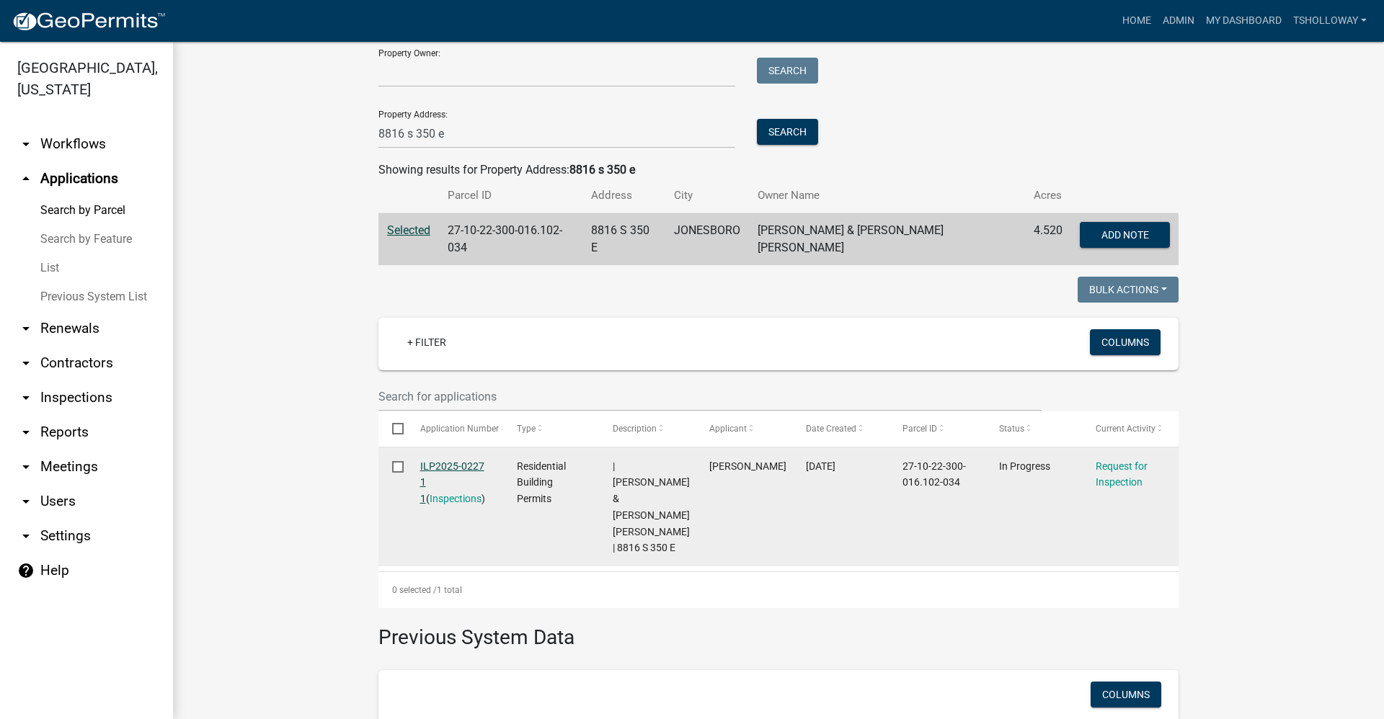
click at [441, 461] on link "ILP2025-0227 1 1" at bounding box center [452, 483] width 64 height 45
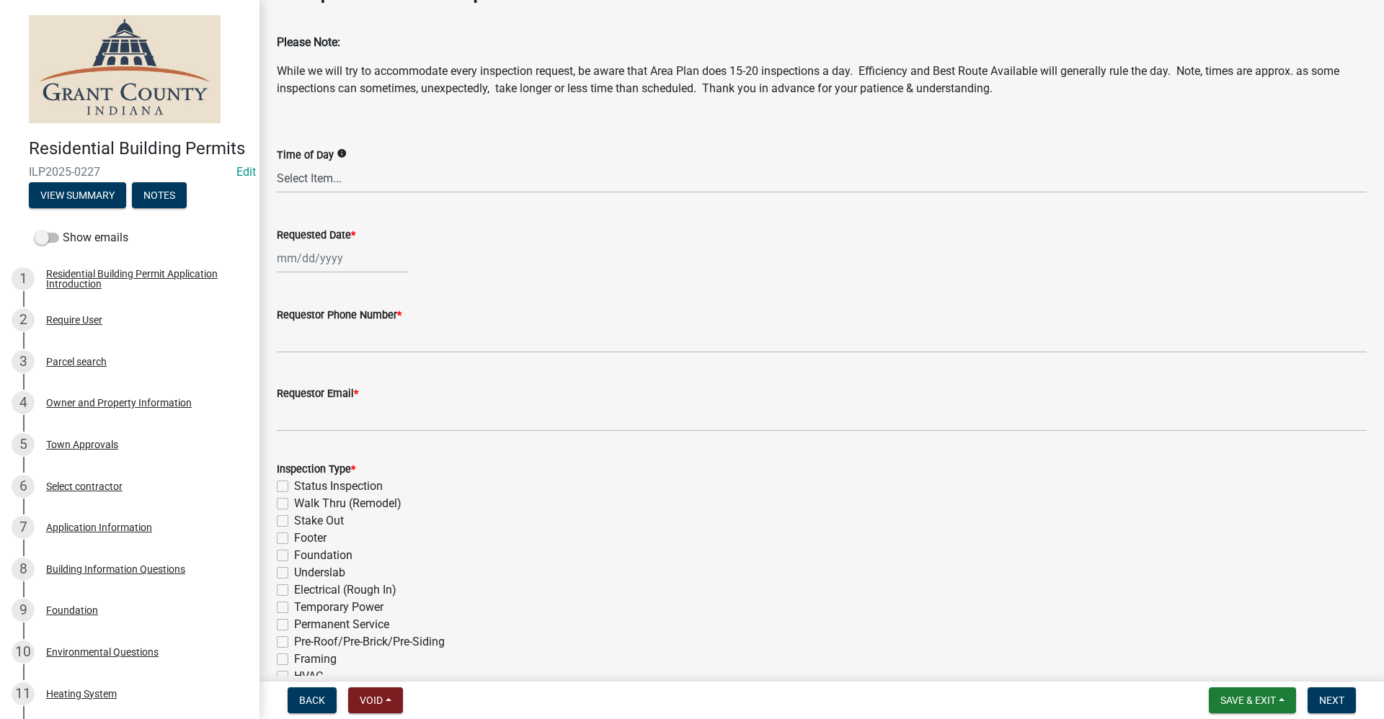
scroll to position [72, 0]
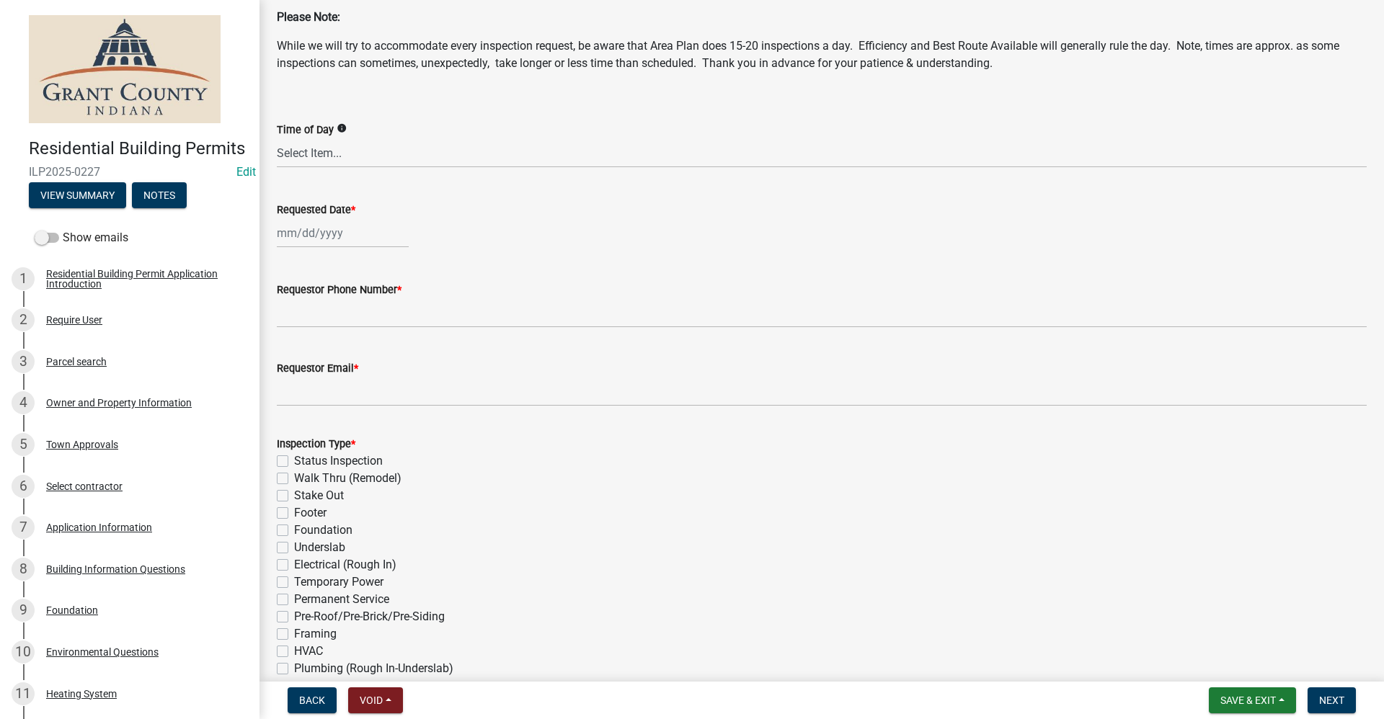
click at [294, 531] on label "Foundation" at bounding box center [323, 530] width 58 height 17
click at [294, 531] on input "Foundation" at bounding box center [298, 526] width 9 height 9
checkbox input "true"
checkbox input "false"
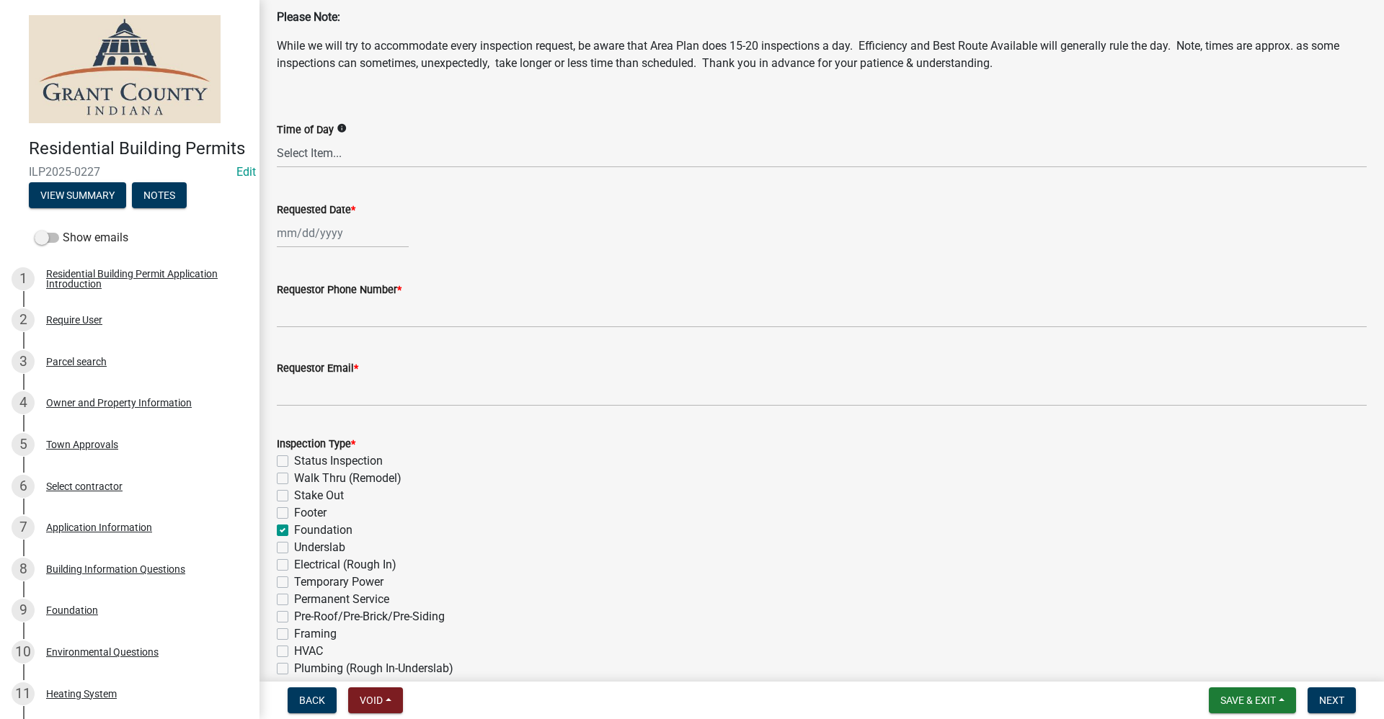
checkbox input "false"
checkbox input "true"
checkbox input "false"
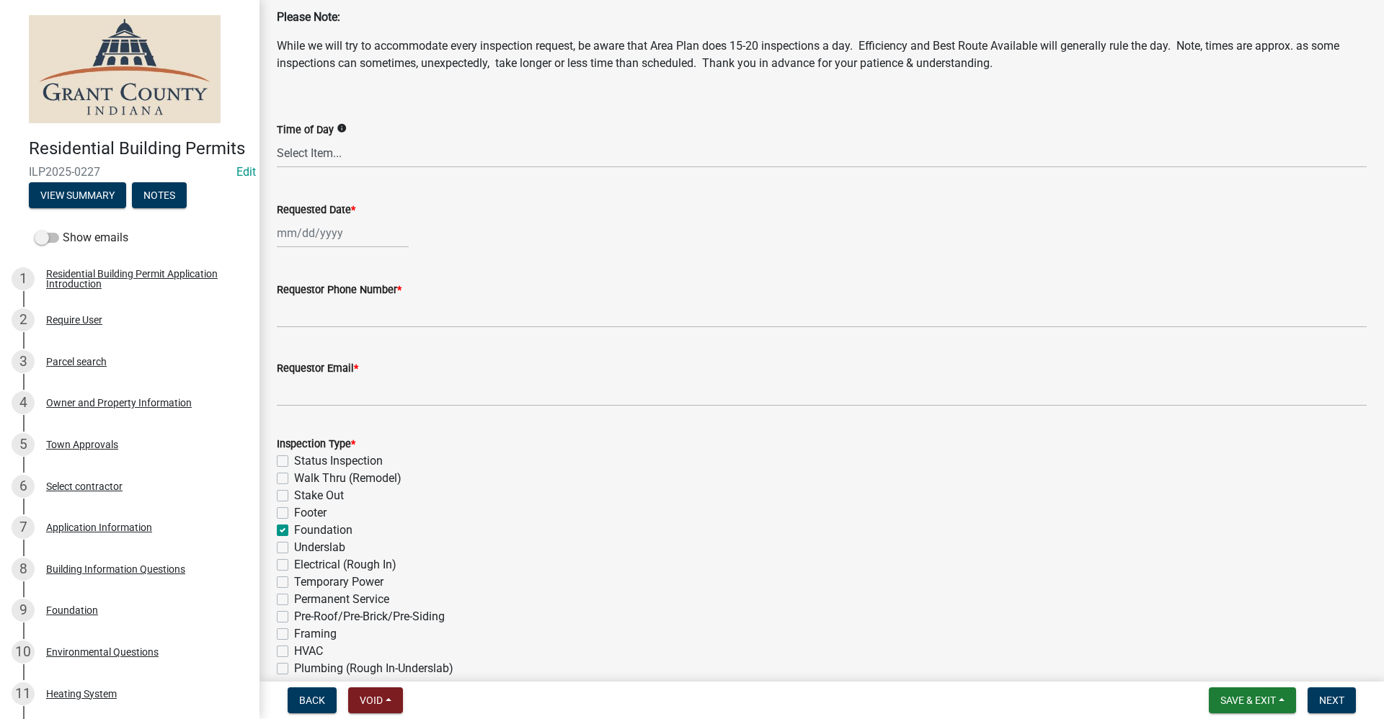
checkbox input "false"
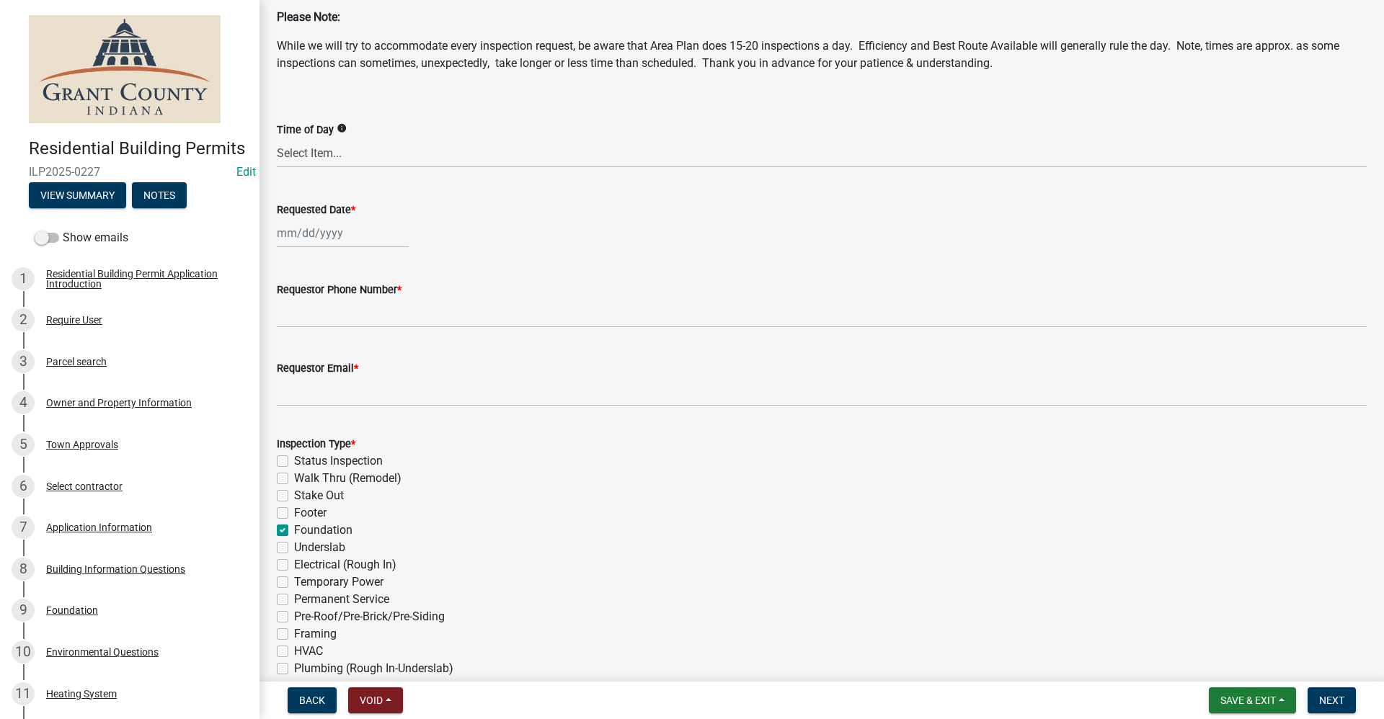
checkbox input "false"
click at [327, 232] on div at bounding box center [343, 233] width 132 height 30
select select "9"
select select "2025"
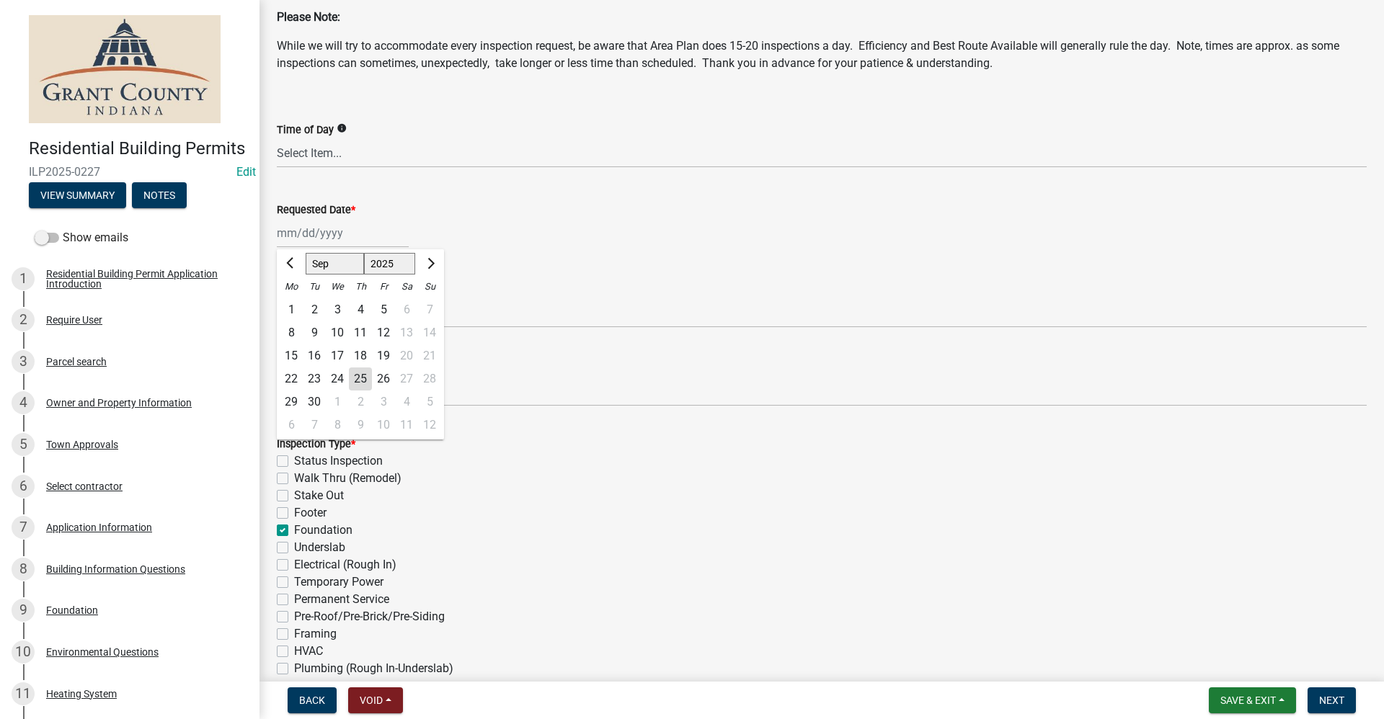
click at [291, 402] on div "29" at bounding box center [291, 402] width 23 height 23
type input "[DATE]"
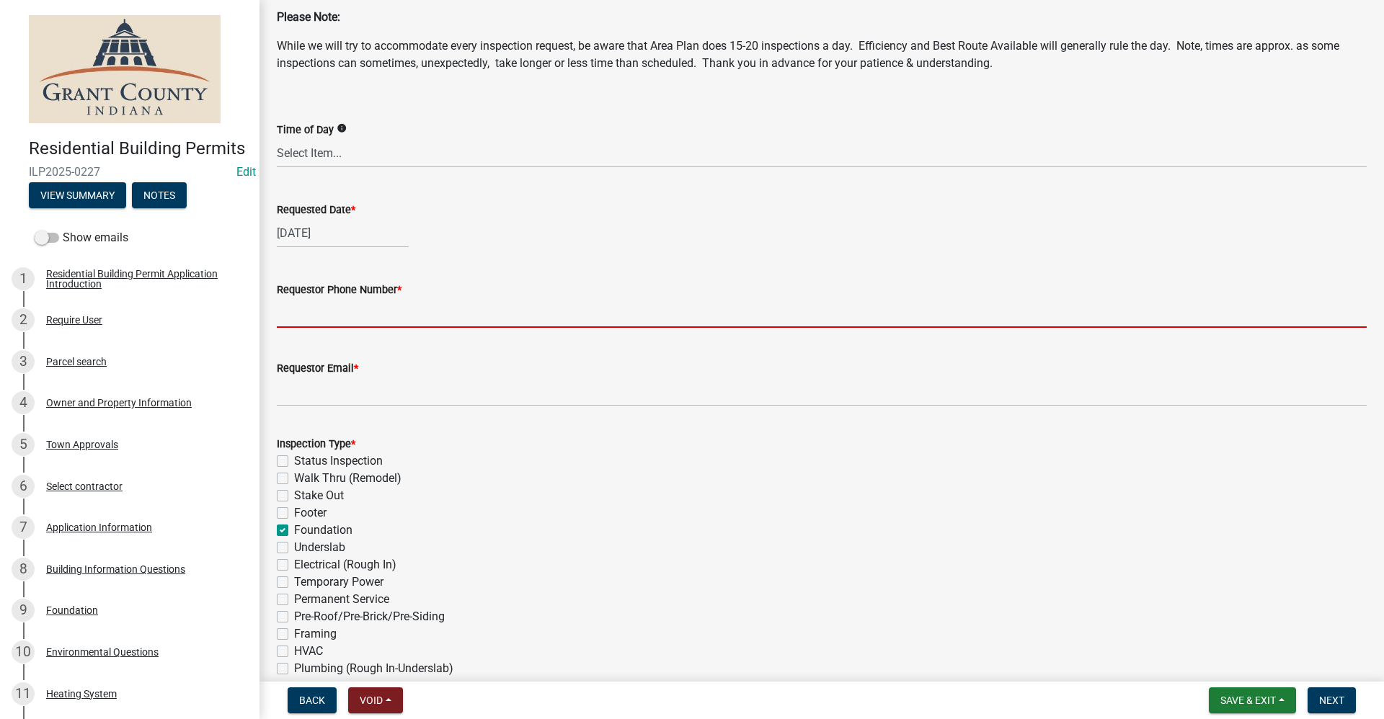
click at [311, 319] on input "Requestor Phone Number *" at bounding box center [822, 313] width 1090 height 30
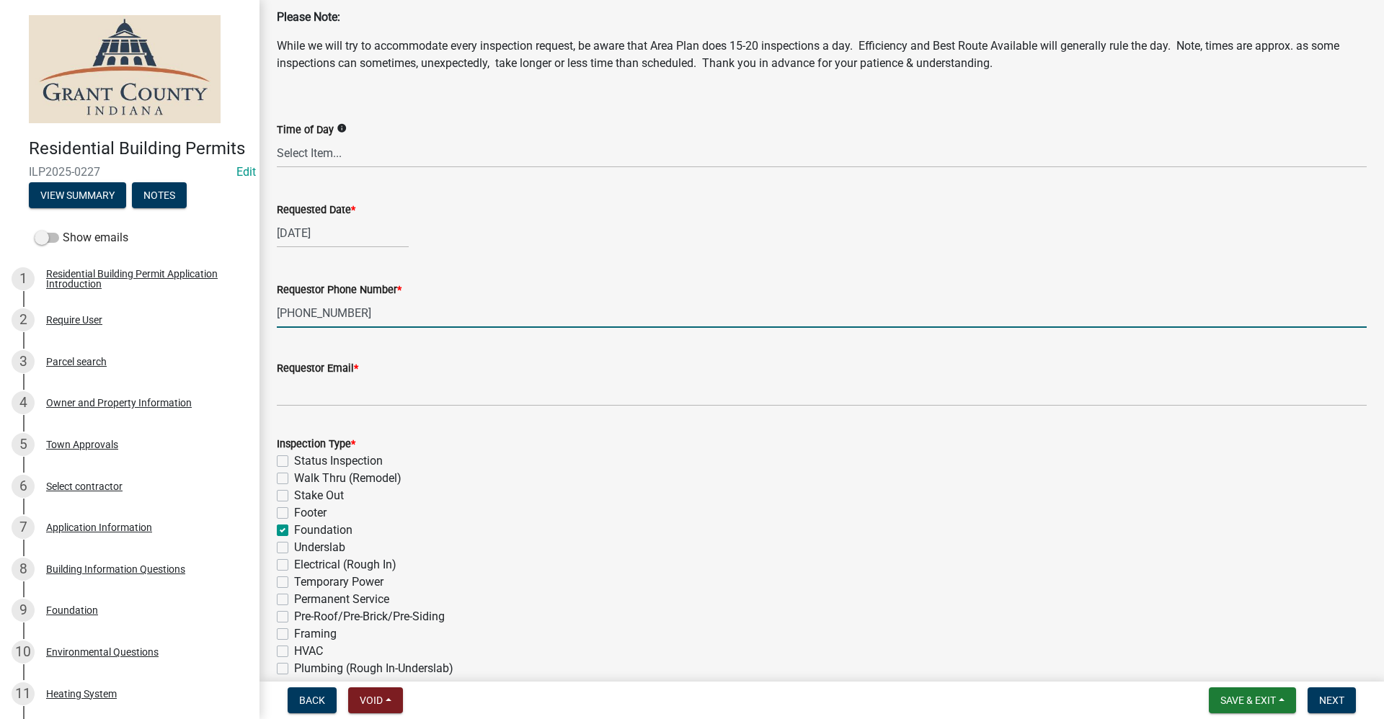
type input "[PHONE_NUMBER]"
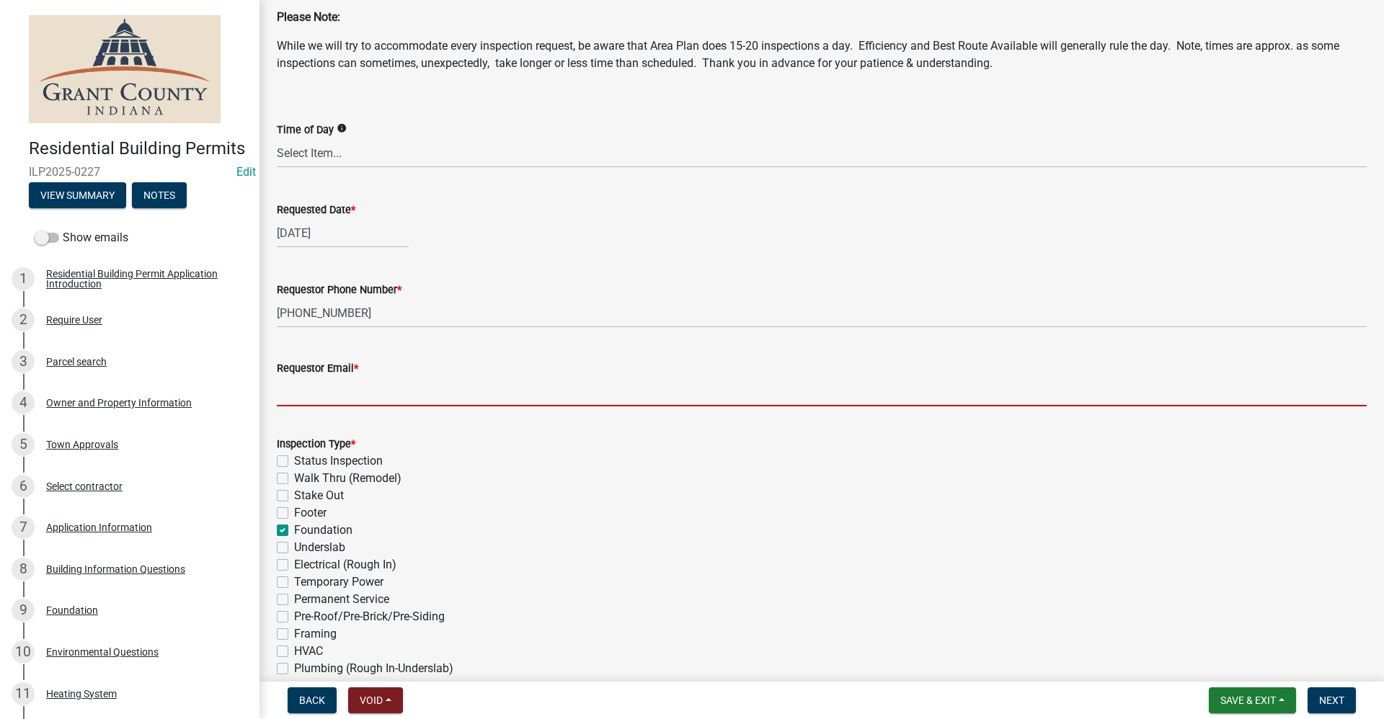
click at [337, 383] on input "Requestor Email *" at bounding box center [822, 392] width 1090 height 30
type input "no@email"
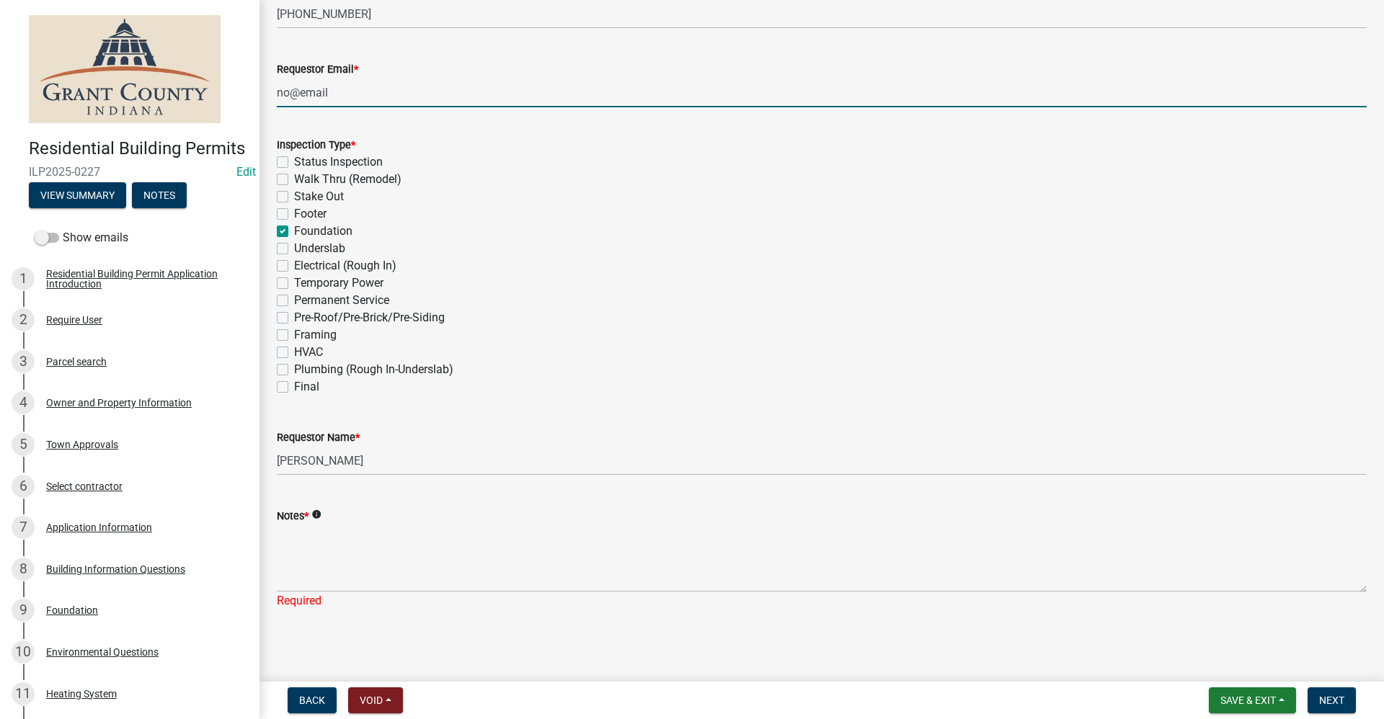
scroll to position [373, 0]
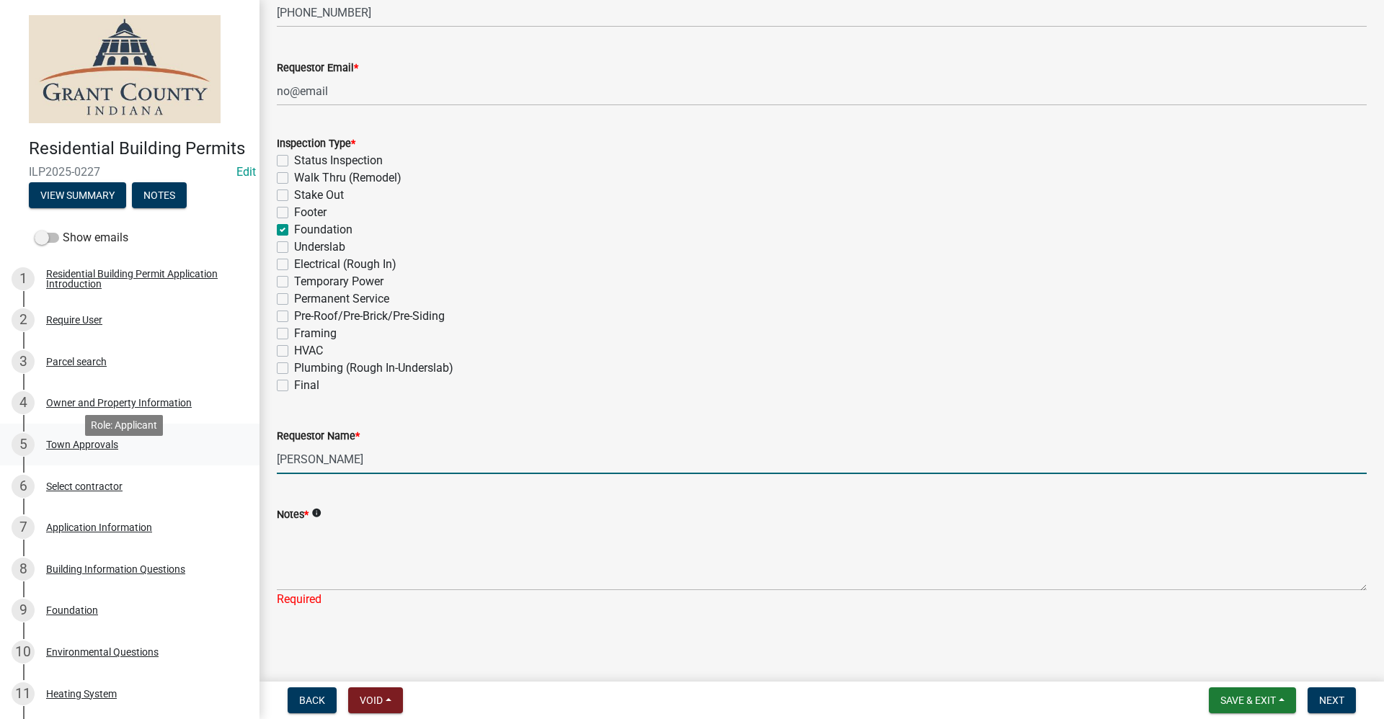
drag, startPoint x: 354, startPoint y: 458, endPoint x: 167, endPoint y: 465, distance: 187.5
click at [167, 465] on div "Residential Building Permits ILP2025-0227 Edit View Summary Notes Show emails 1…" at bounding box center [692, 359] width 1384 height 719
type input "[PERSON_NAME]"
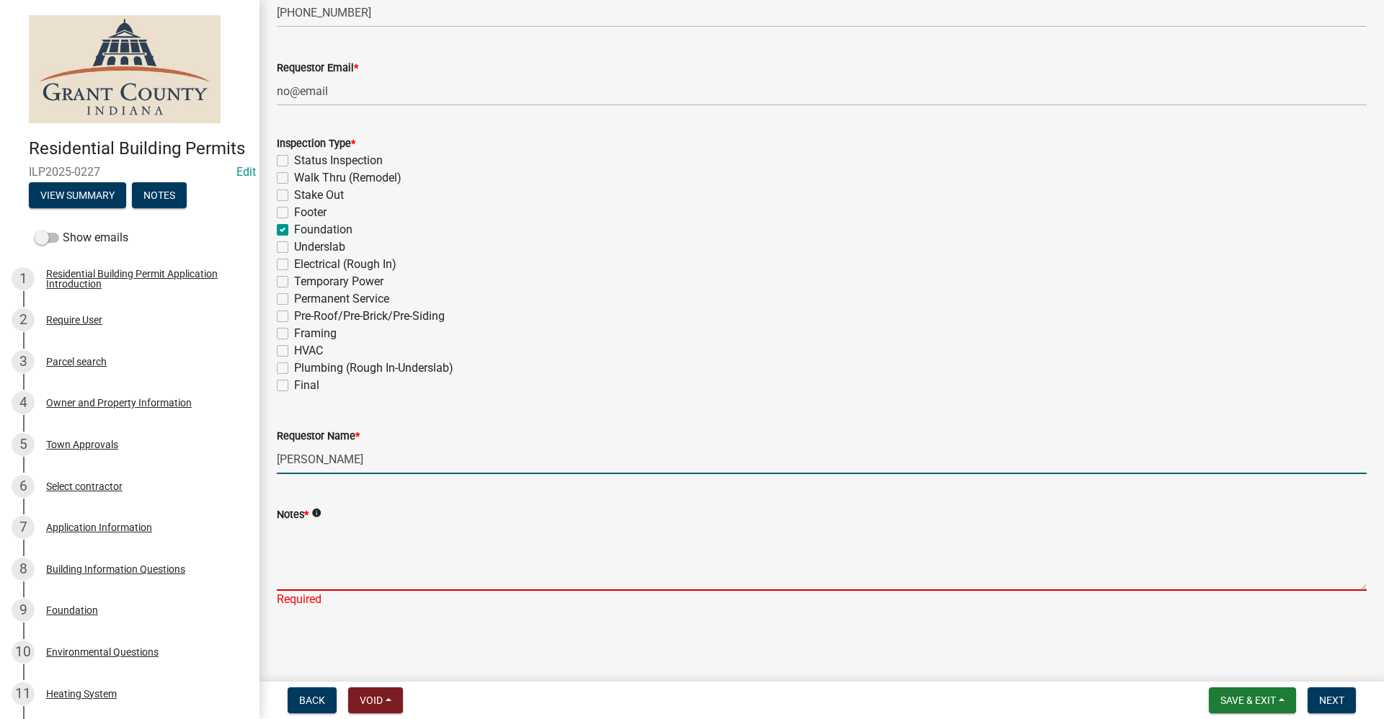
click at [318, 573] on textarea "Notes *" at bounding box center [822, 557] width 1090 height 68
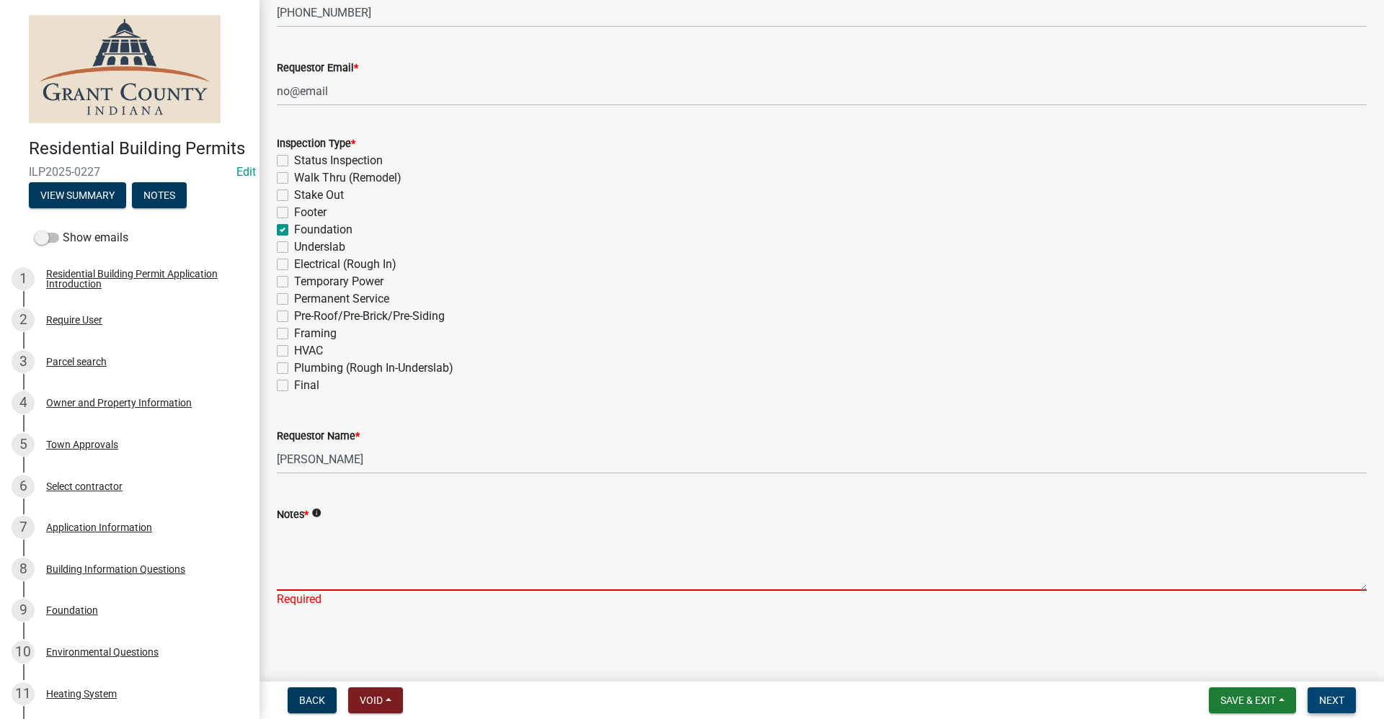
click at [1339, 702] on span "Next" at bounding box center [1331, 701] width 25 height 12
click at [293, 555] on textarea "Notes *" at bounding box center [822, 557] width 1090 height 68
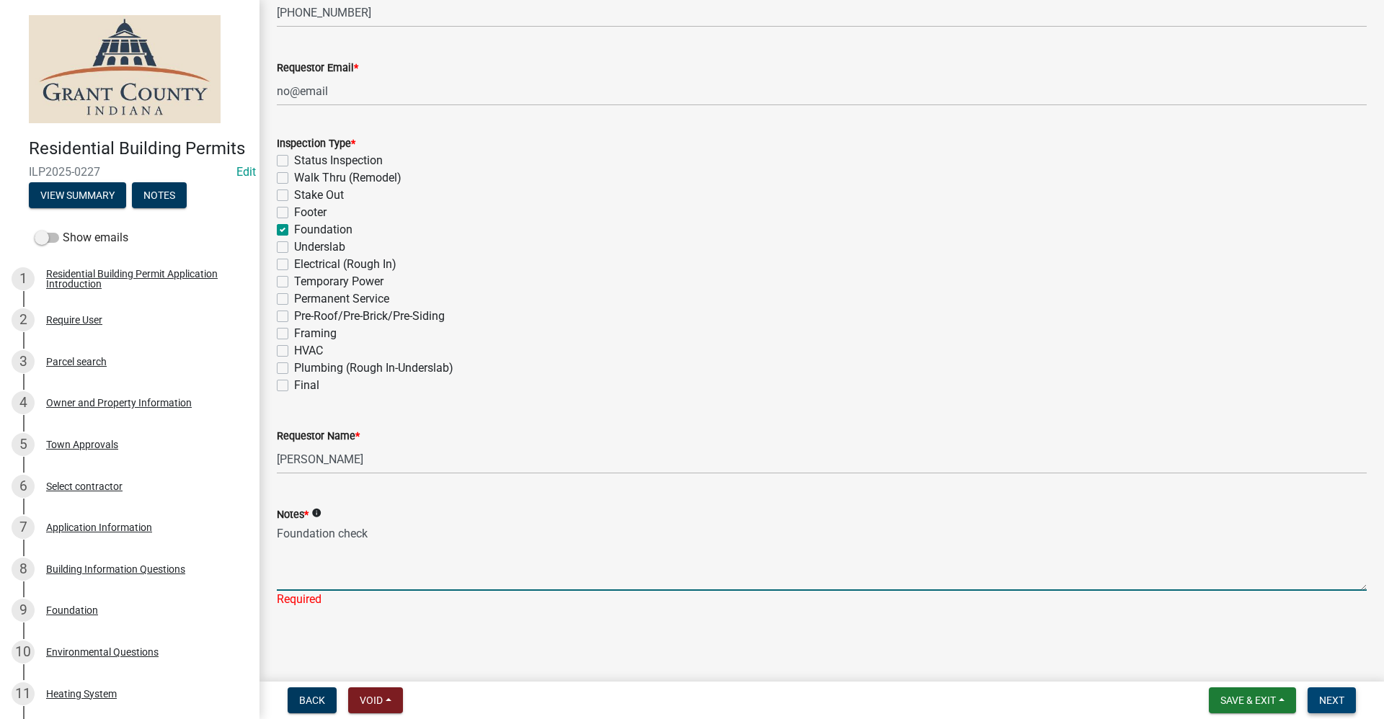
type textarea "Foundation check"
click at [1334, 704] on span "Next" at bounding box center [1331, 701] width 25 height 12
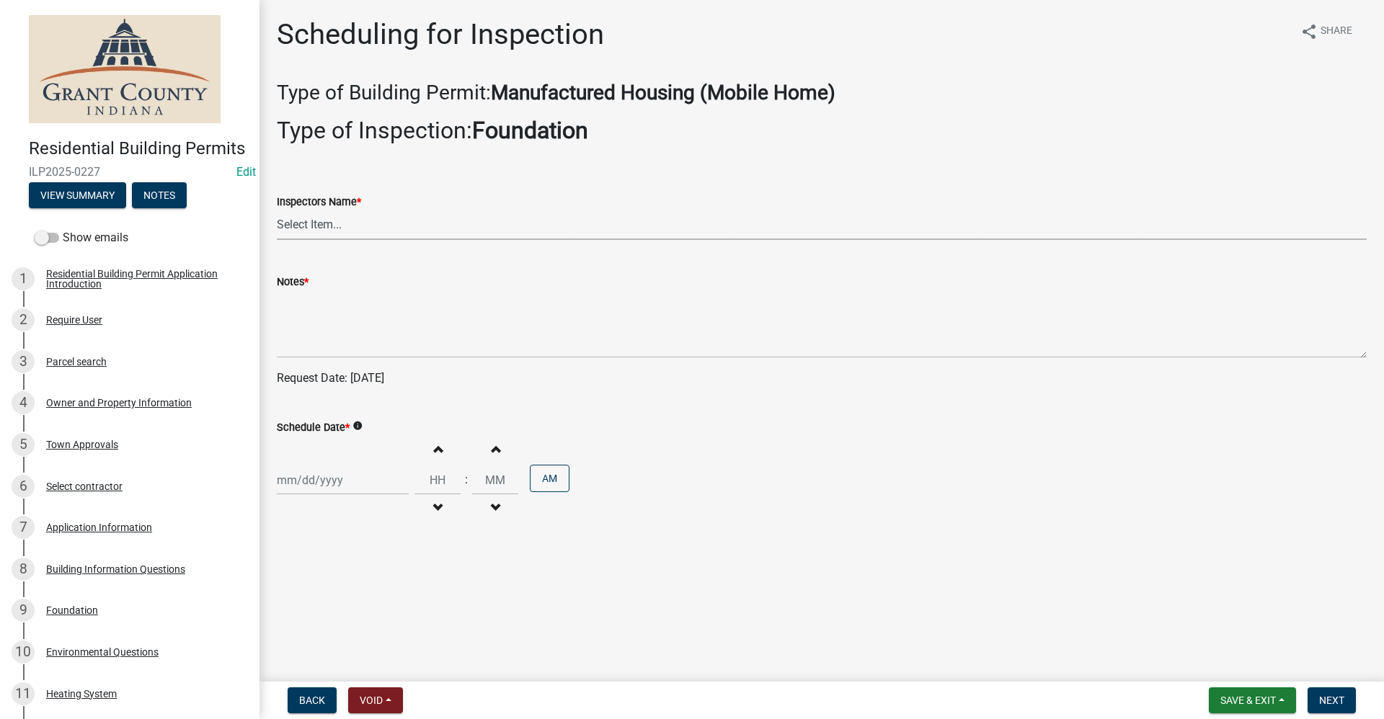
click at [307, 227] on select "Select Item... rberryhill ([PERSON_NAME]) [PERSON_NAME] ([PERSON_NAME]) BBenefi…" at bounding box center [822, 225] width 1090 height 30
select select "d7f9a44a-d2ea-4d3c-83b3-1aa71c950bd5"
click at [277, 210] on select "Select Item... rberryhill ([PERSON_NAME]) [PERSON_NAME] ([PERSON_NAME]) BBenefi…" at bounding box center [822, 225] width 1090 height 30
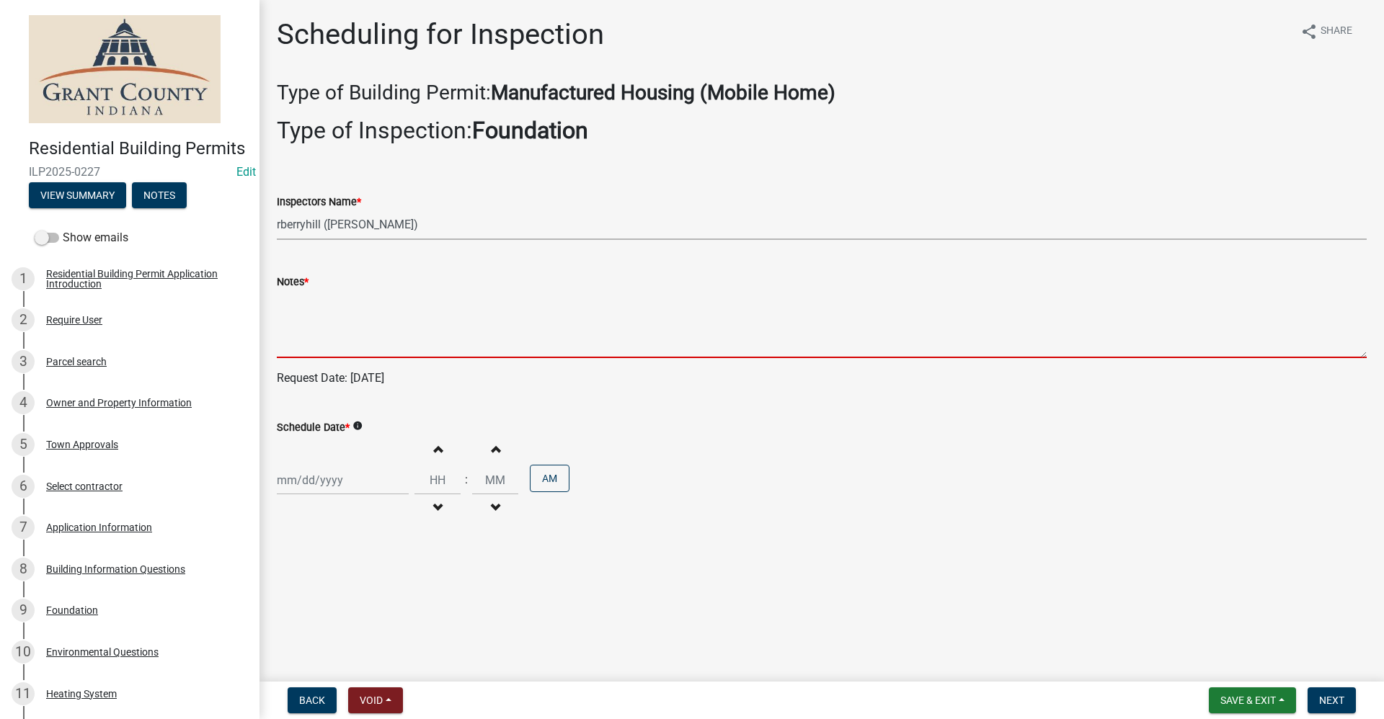
click at [313, 329] on textarea "Notes *" at bounding box center [822, 324] width 1090 height 68
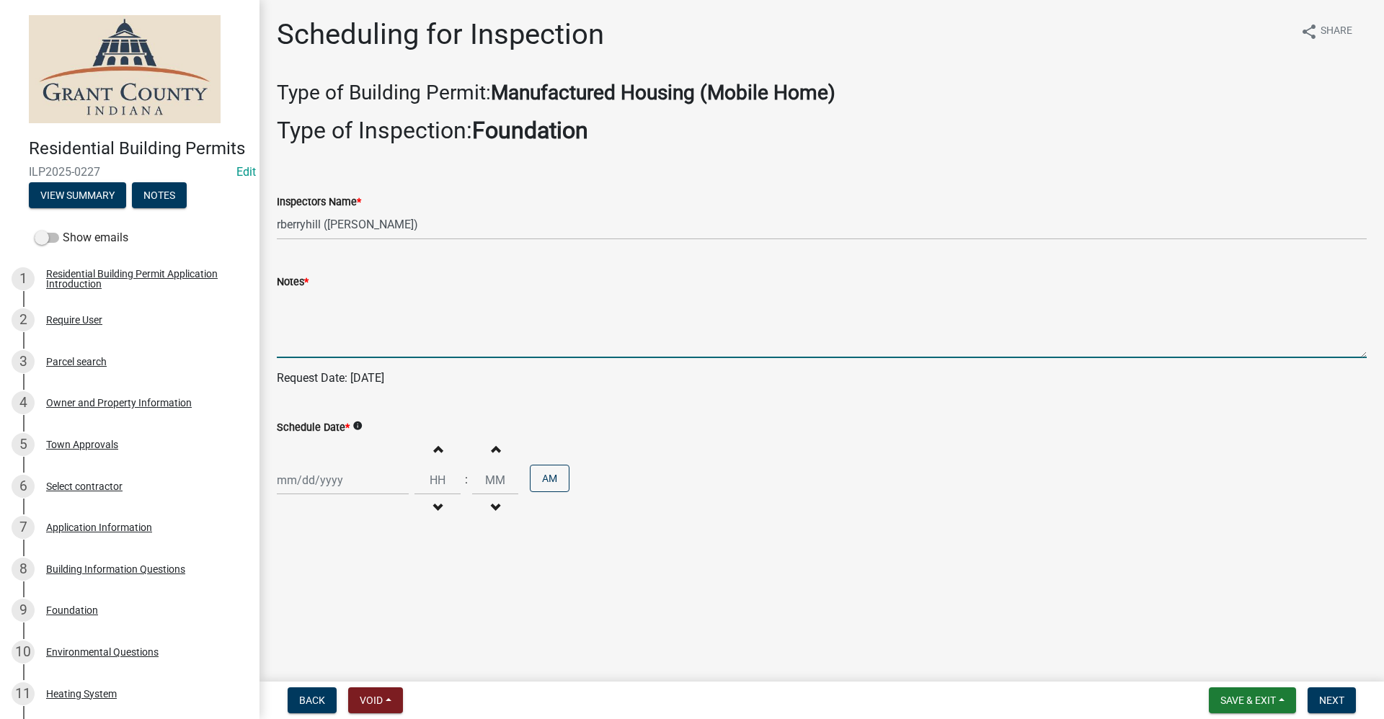
click at [307, 481] on div at bounding box center [343, 481] width 132 height 30
select select "9"
select select "2025"
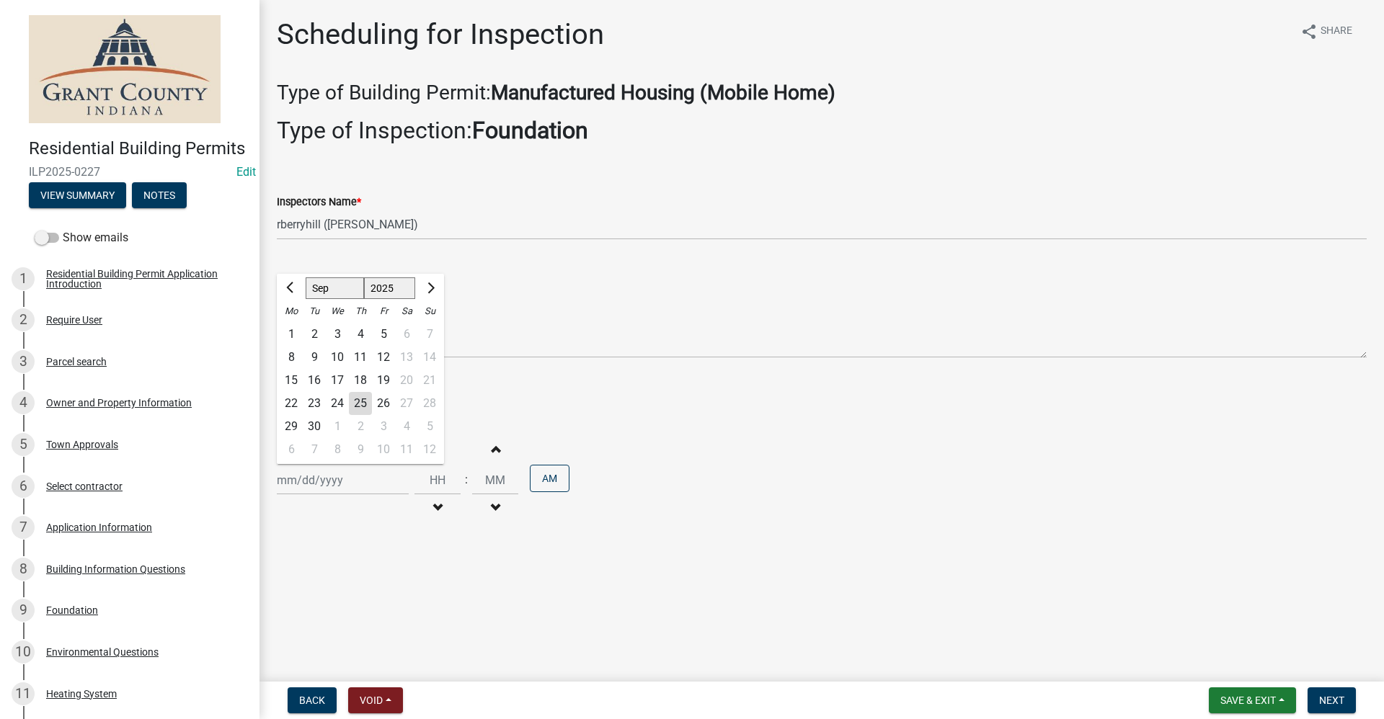
click at [289, 425] on div "29" at bounding box center [291, 426] width 23 height 23
type input "[DATE]"
click at [1327, 706] on span "Next" at bounding box center [1331, 701] width 25 height 12
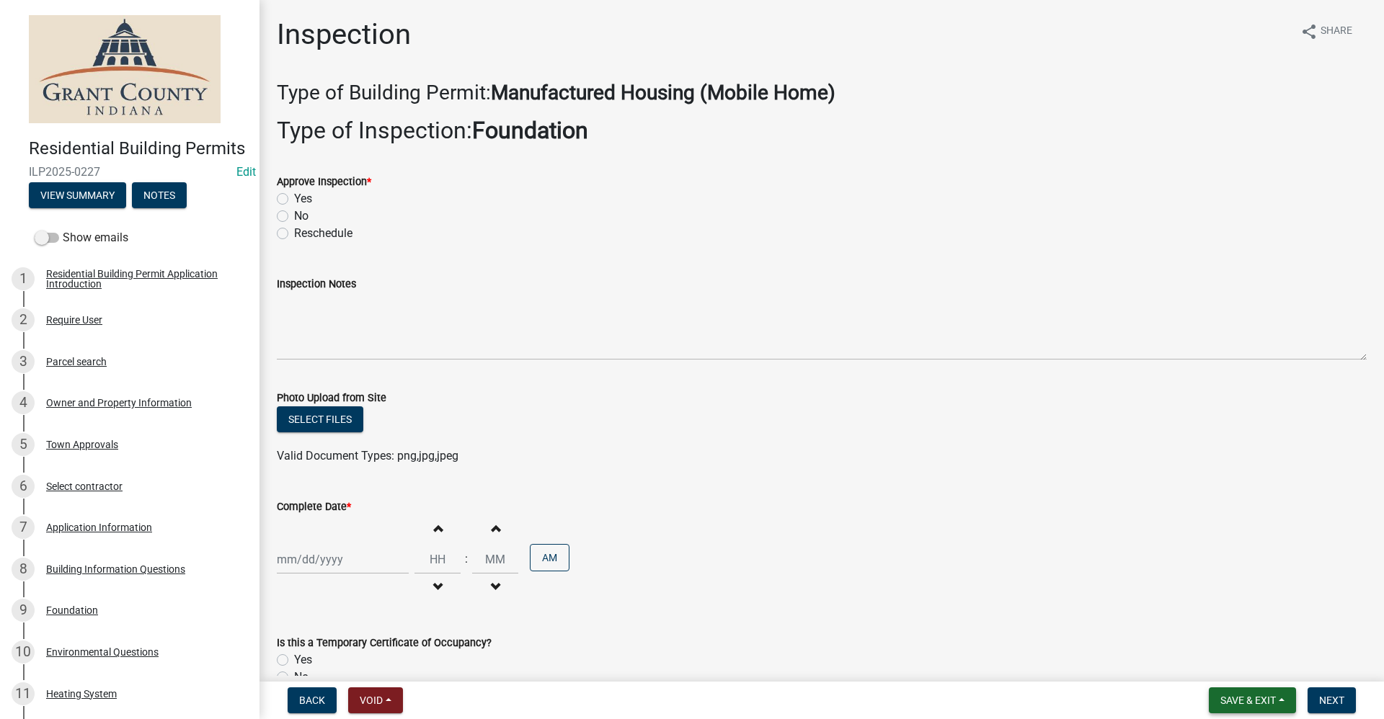
click at [1249, 704] on span "Save & Exit" at bounding box center [1248, 701] width 56 height 12
click at [1209, 664] on button "Save & Exit" at bounding box center [1238, 663] width 115 height 35
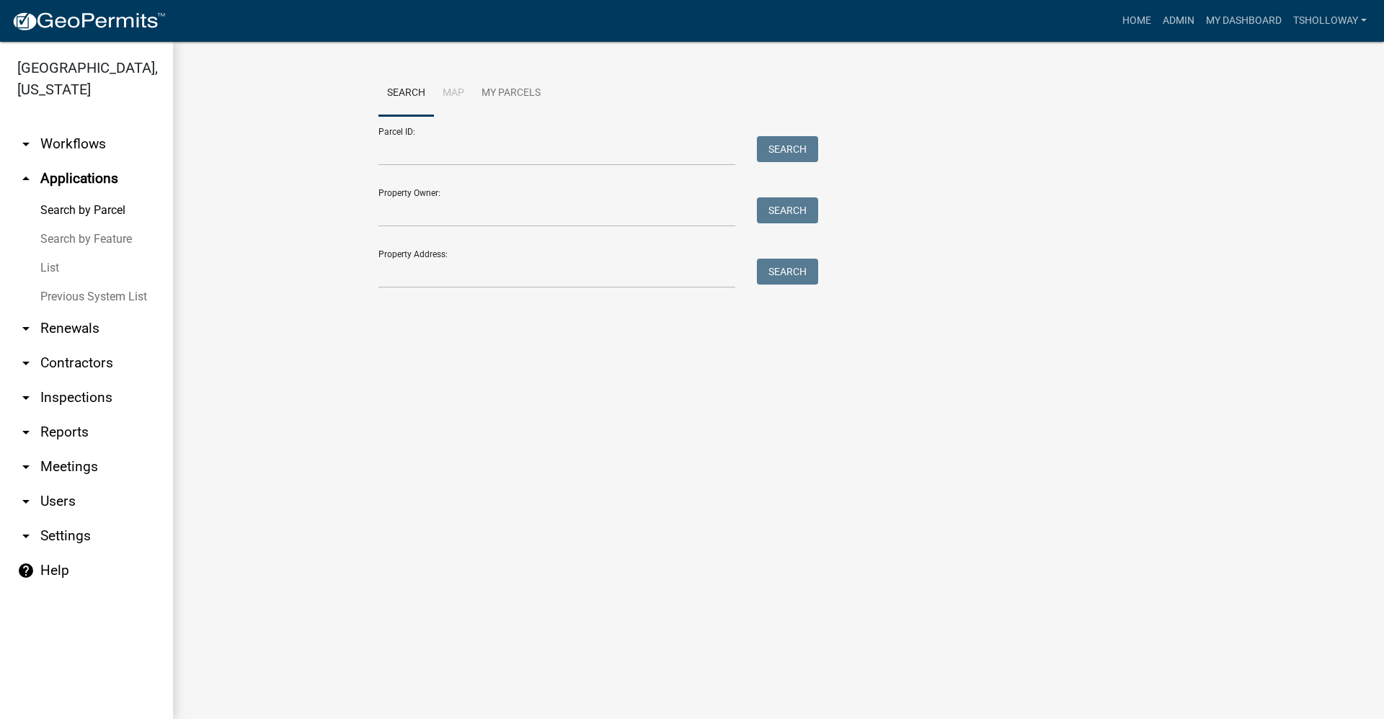
click at [72, 381] on link "arrow_drop_down Inspections" at bounding box center [86, 398] width 173 height 35
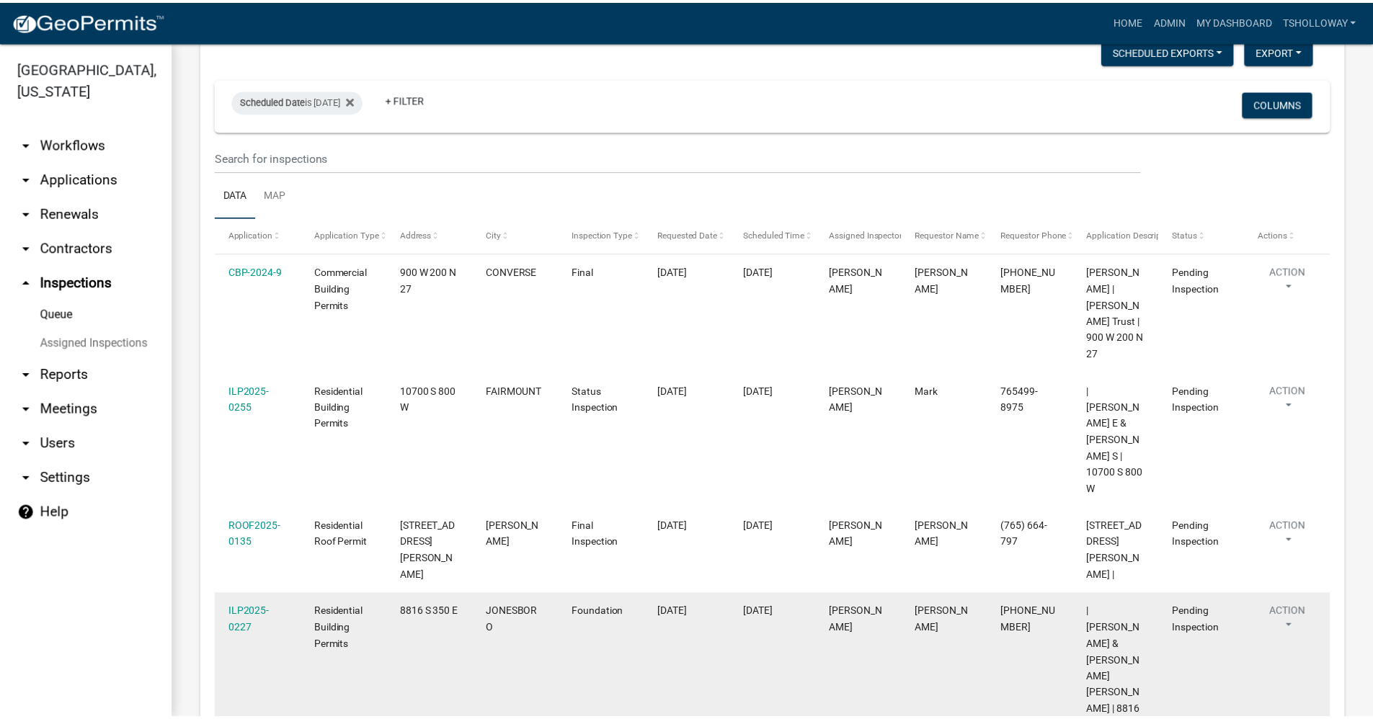
scroll to position [91, 0]
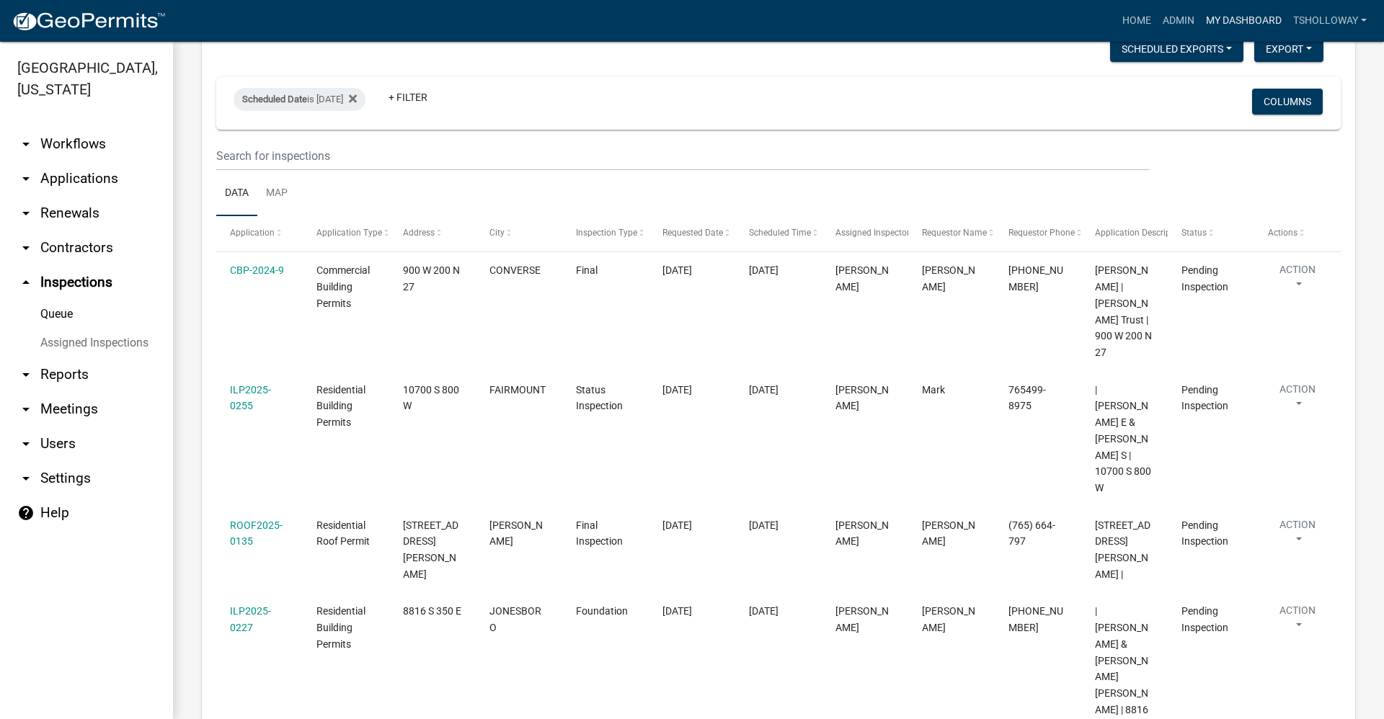
click at [1228, 19] on link "My Dashboard" at bounding box center [1243, 20] width 87 height 27
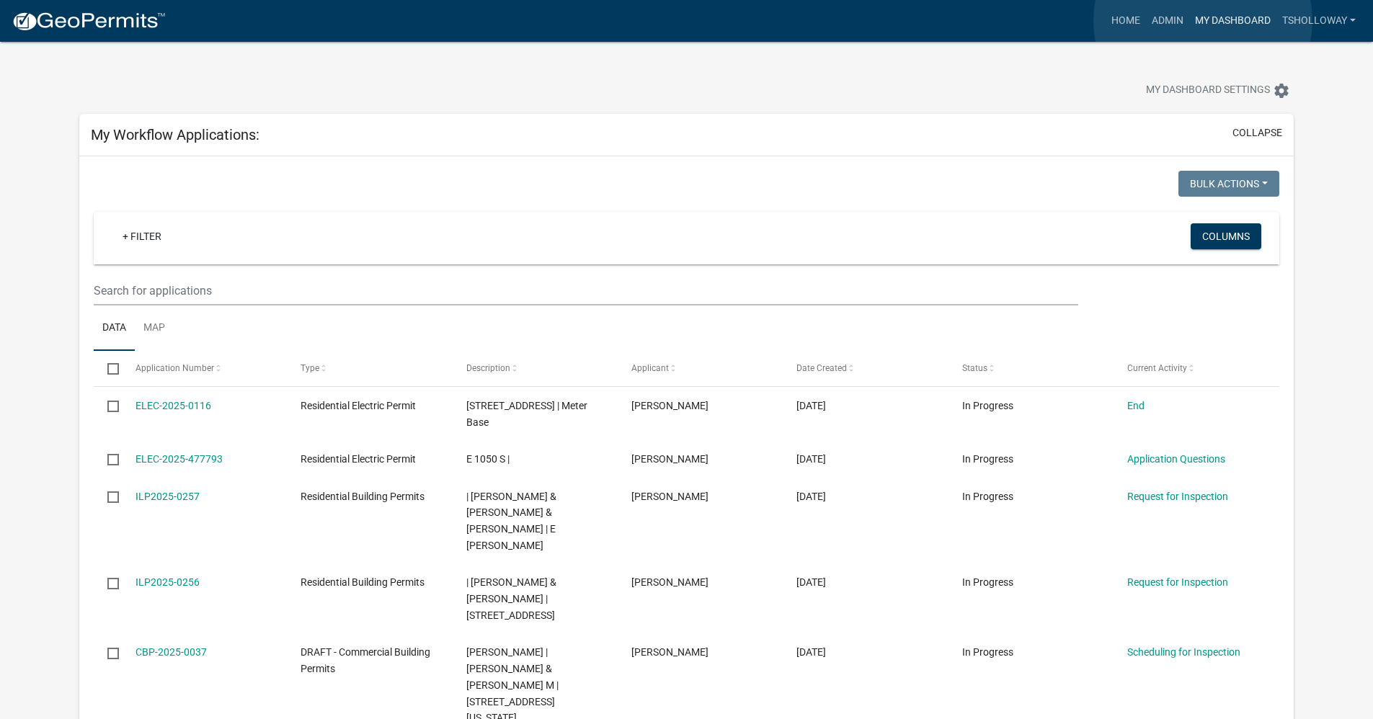
click at [1203, 21] on link "My Dashboard" at bounding box center [1232, 20] width 87 height 27
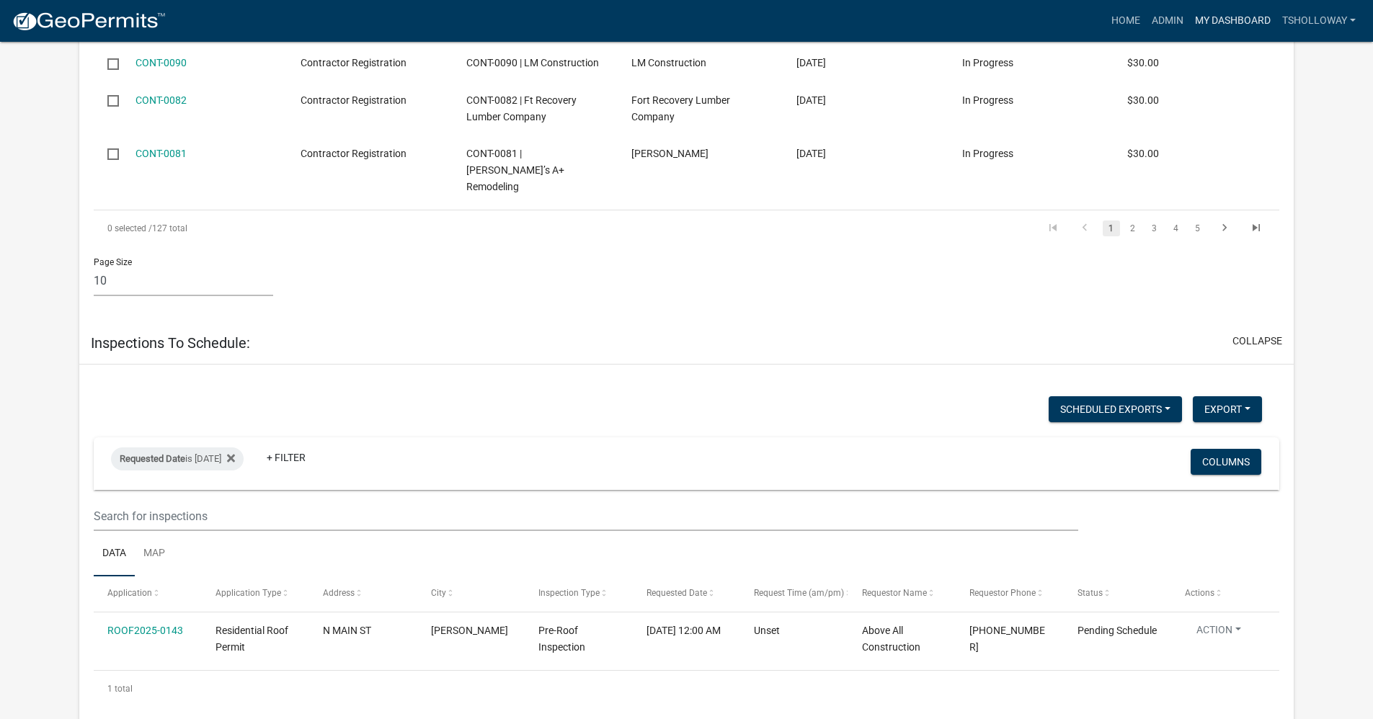
scroll to position [3100, 0]
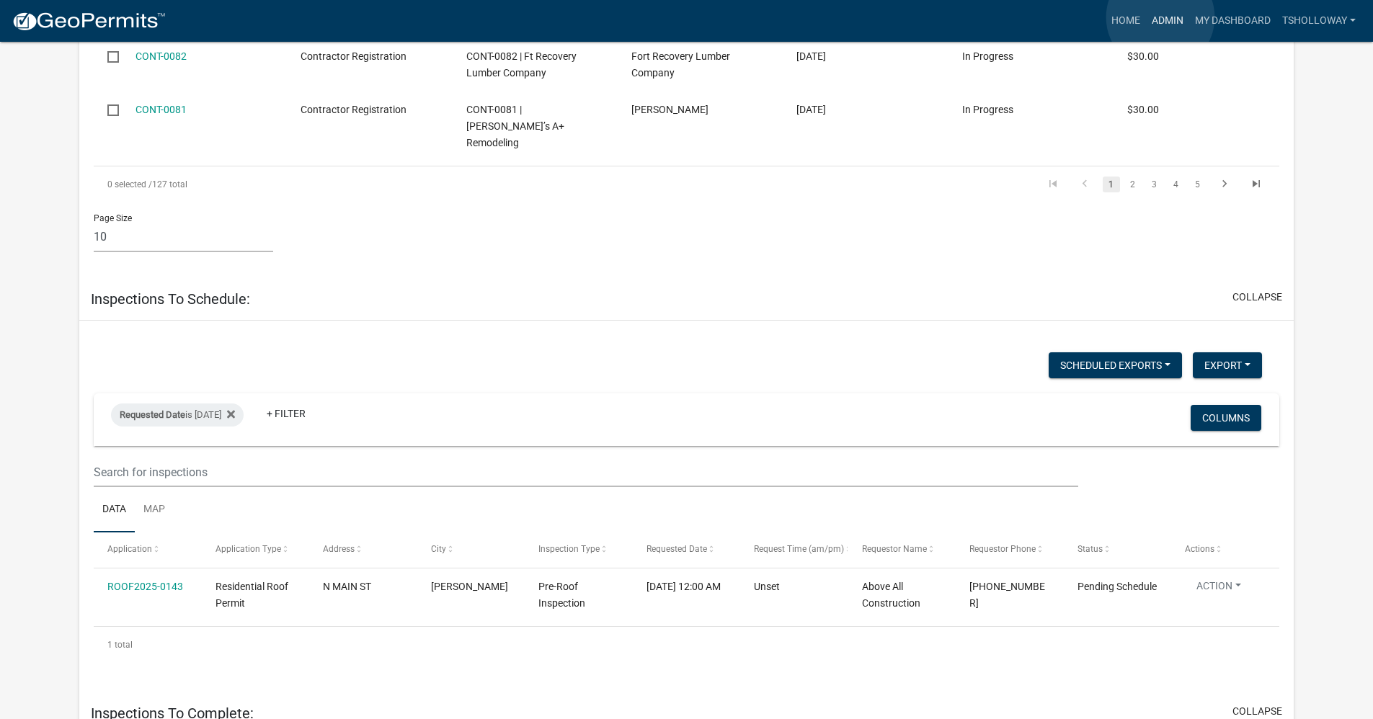
click at [1161, 17] on link "Admin" at bounding box center [1167, 20] width 43 height 27
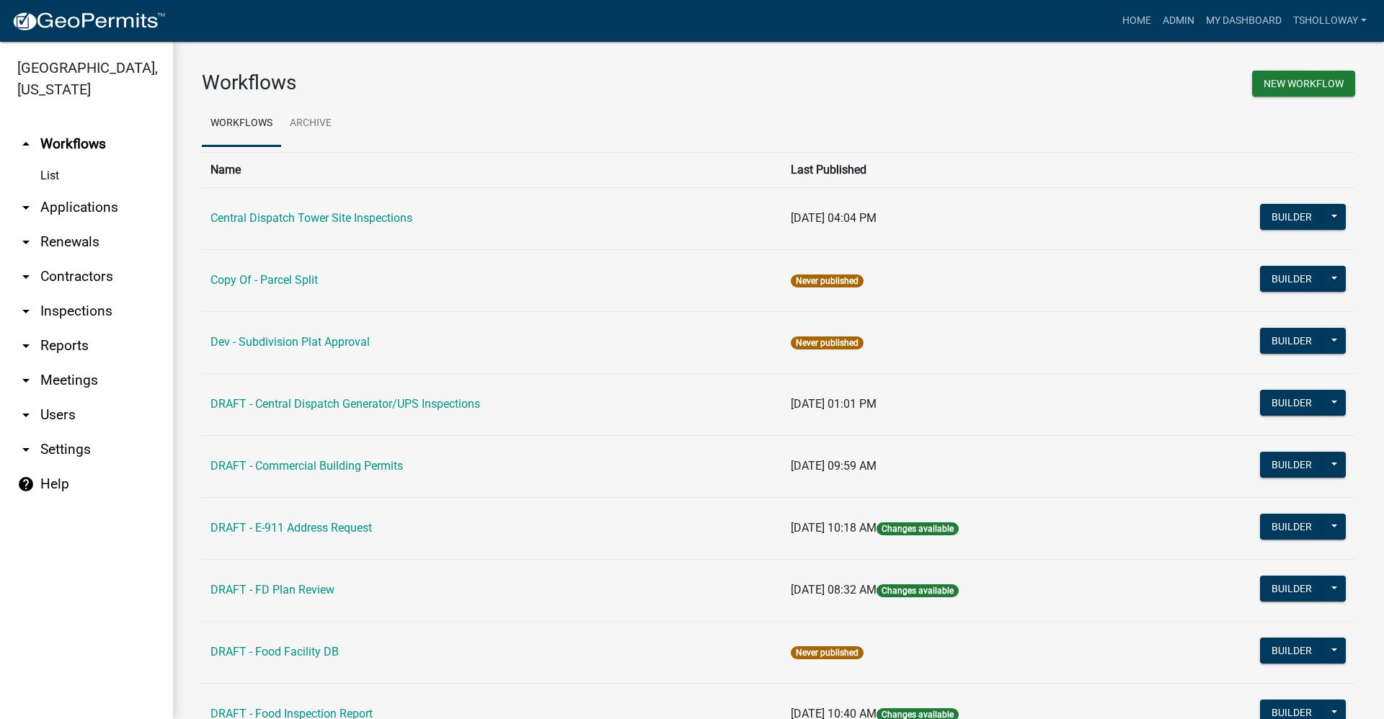
click at [83, 294] on link "arrow_drop_down Inspections" at bounding box center [86, 311] width 173 height 35
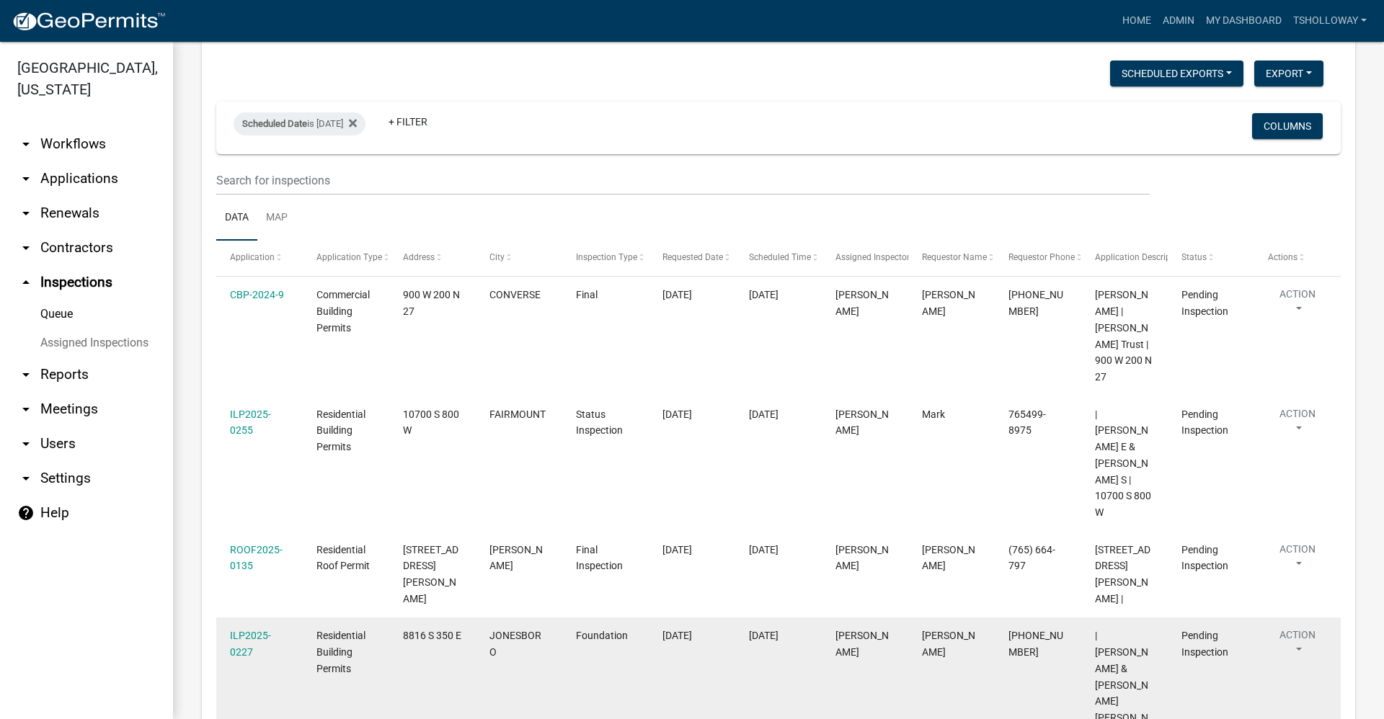
scroll to position [91, 0]
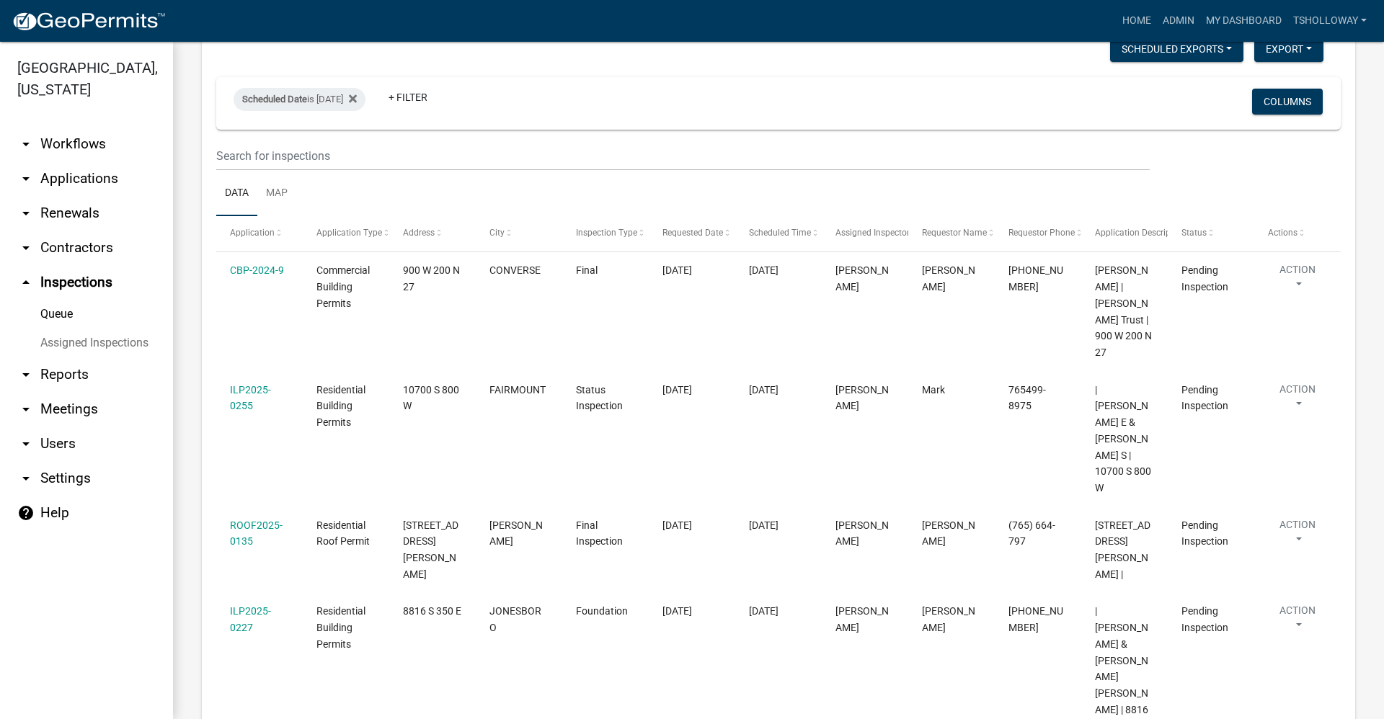
click at [90, 161] on link "arrow_drop_down Applications" at bounding box center [86, 178] width 173 height 35
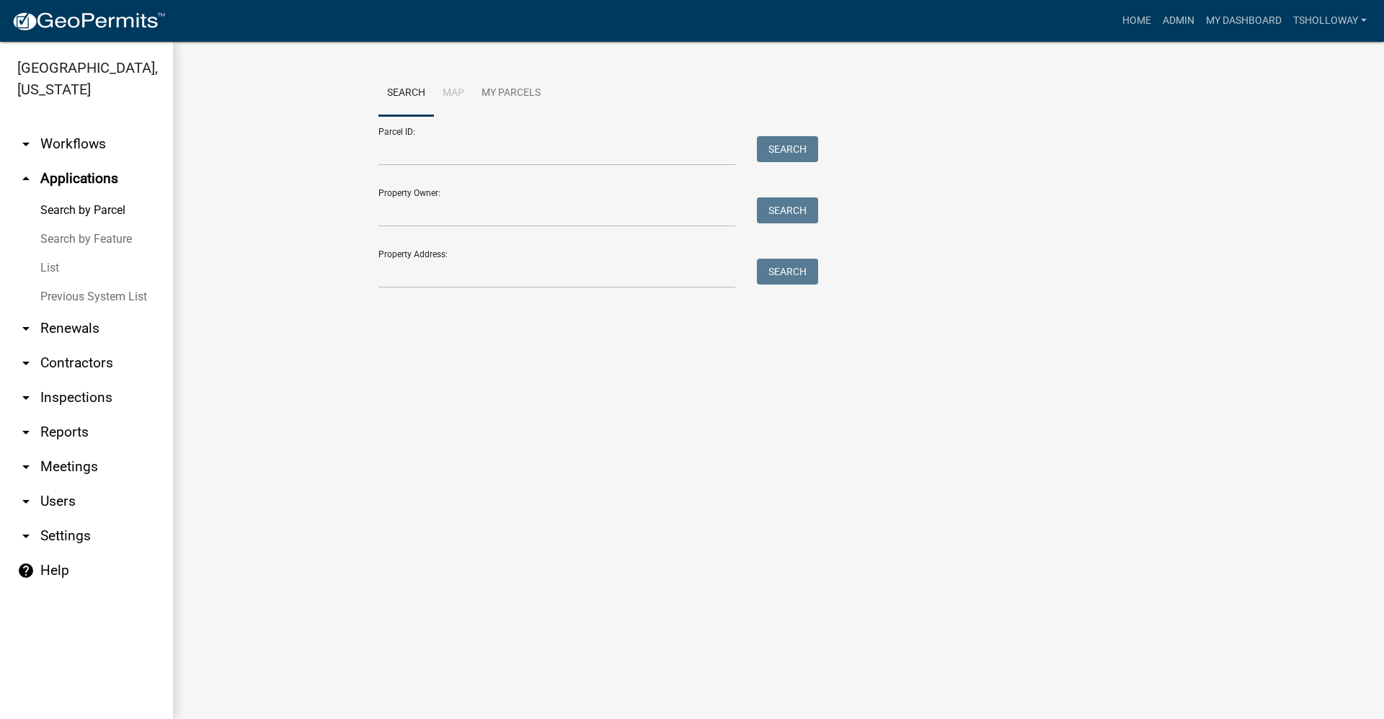
click at [50, 254] on link "List" at bounding box center [86, 268] width 173 height 29
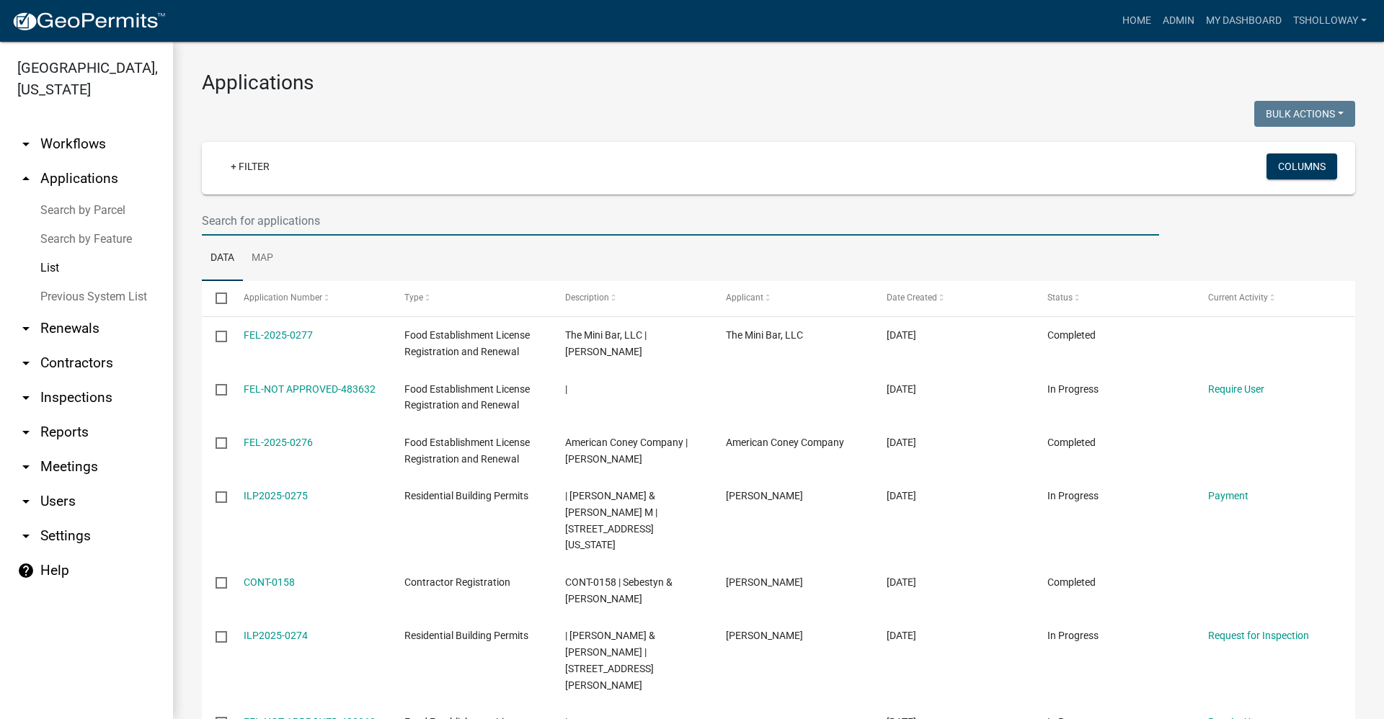
click at [269, 216] on input "text" at bounding box center [680, 221] width 957 height 30
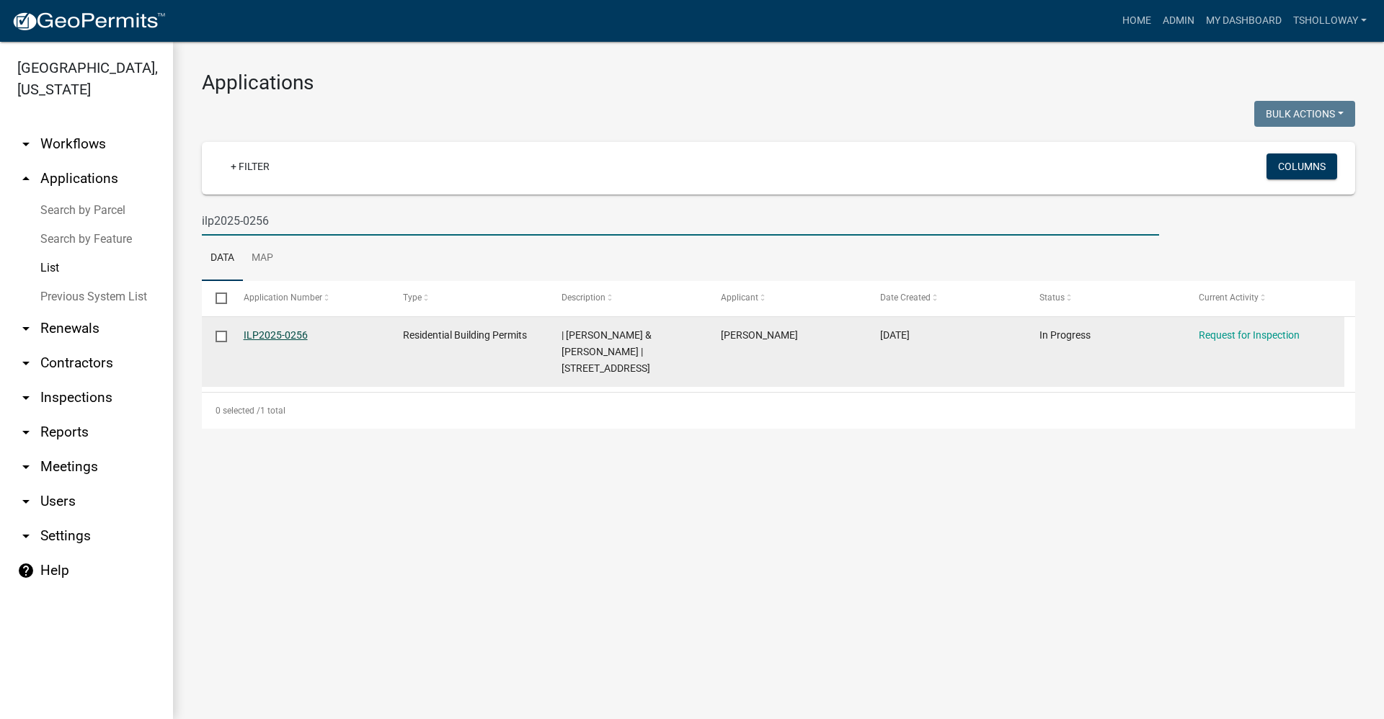
type input "ilp2025-0256"
click at [262, 332] on link "ILP2025-0256" at bounding box center [276, 335] width 64 height 12
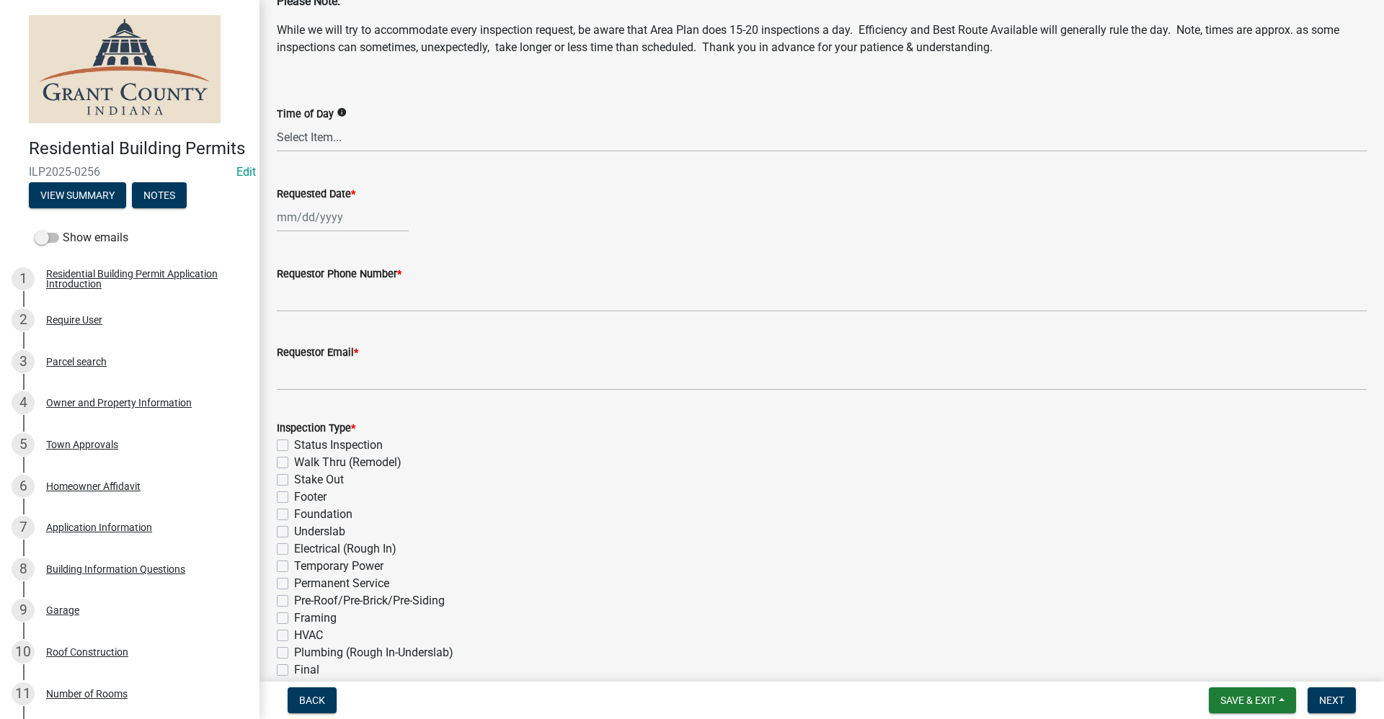
scroll to position [216, 0]
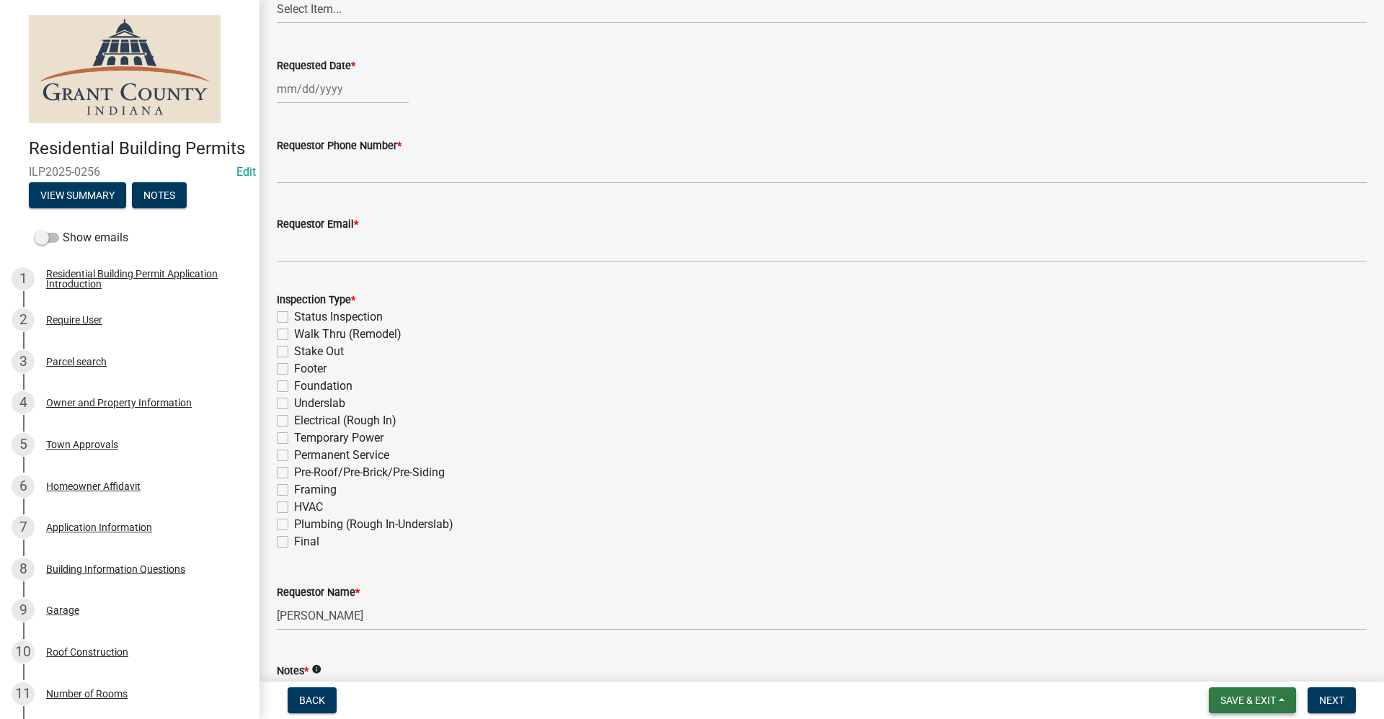
click at [1247, 701] on span "Save & Exit" at bounding box center [1248, 701] width 56 height 12
click at [1220, 665] on button "Save & Exit" at bounding box center [1238, 663] width 115 height 35
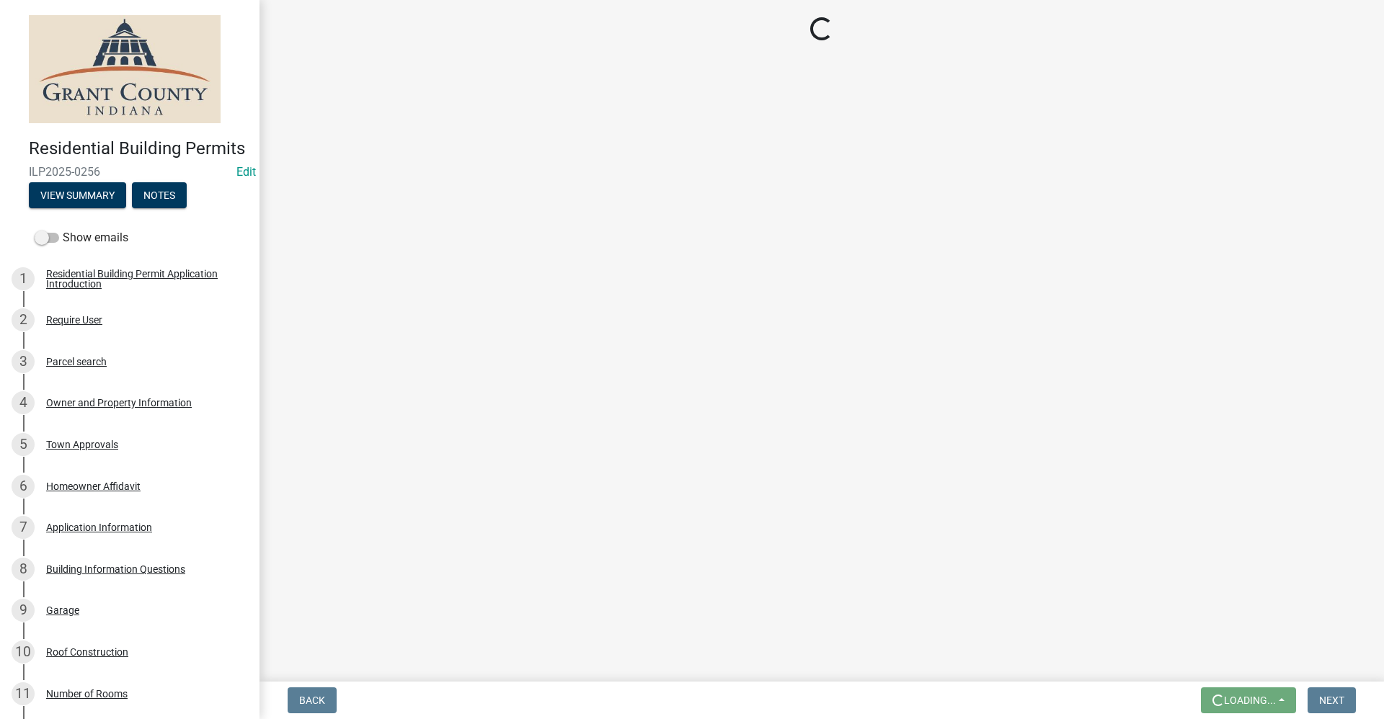
scroll to position [0, 0]
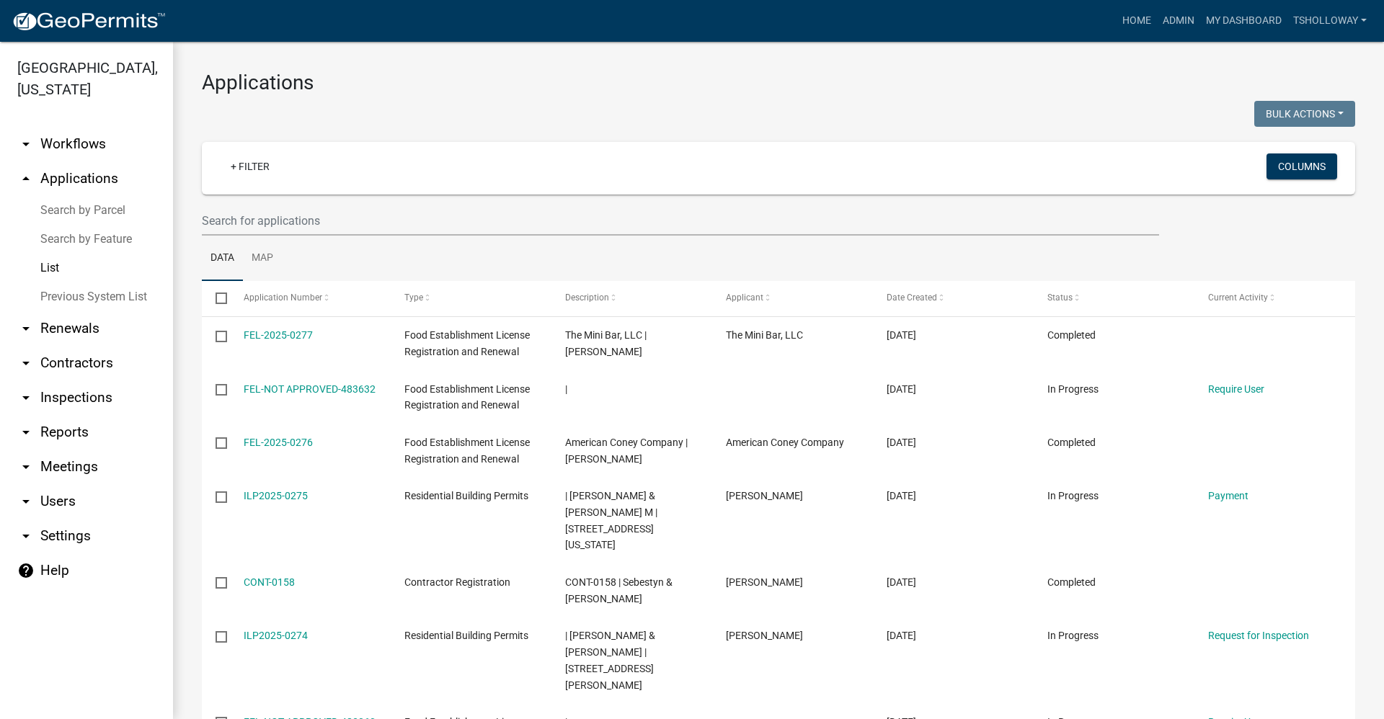
click at [71, 346] on link "arrow_drop_down Contractors" at bounding box center [86, 363] width 173 height 35
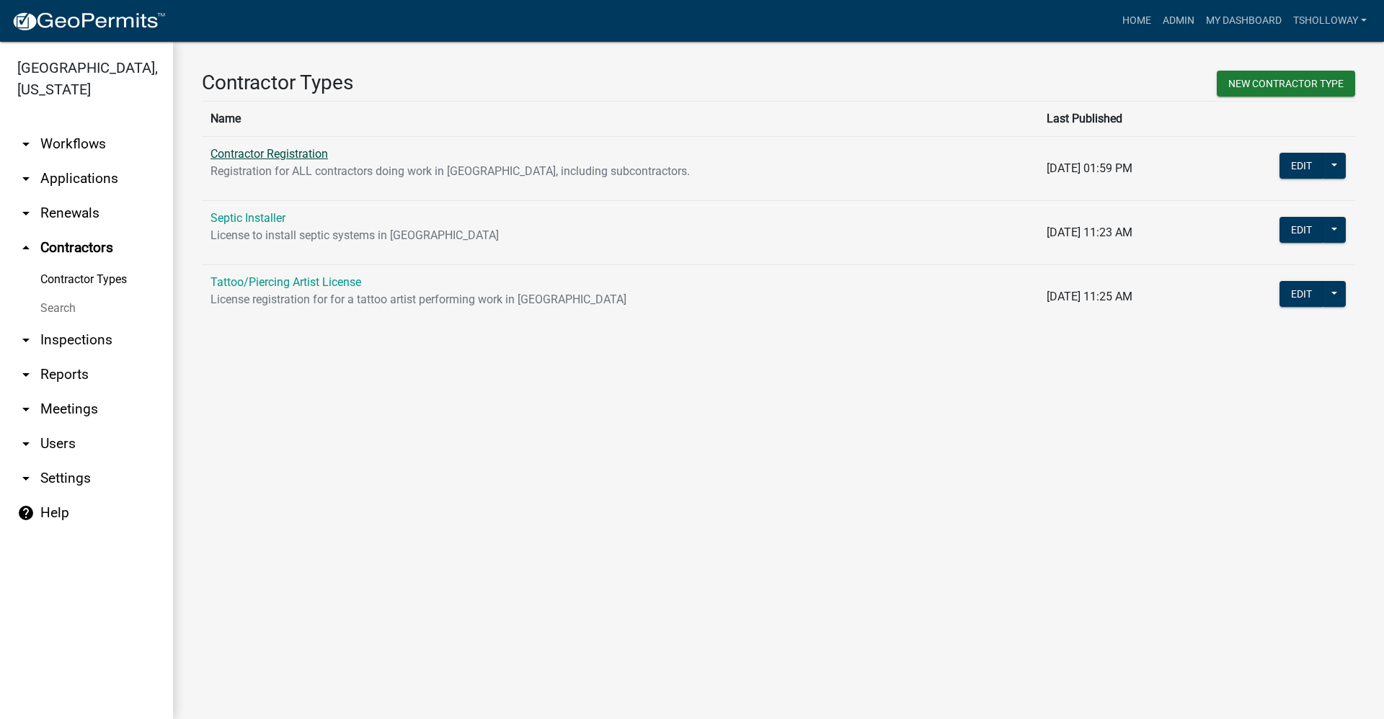
click at [285, 154] on link "Contractor Registration" at bounding box center [268, 154] width 117 height 14
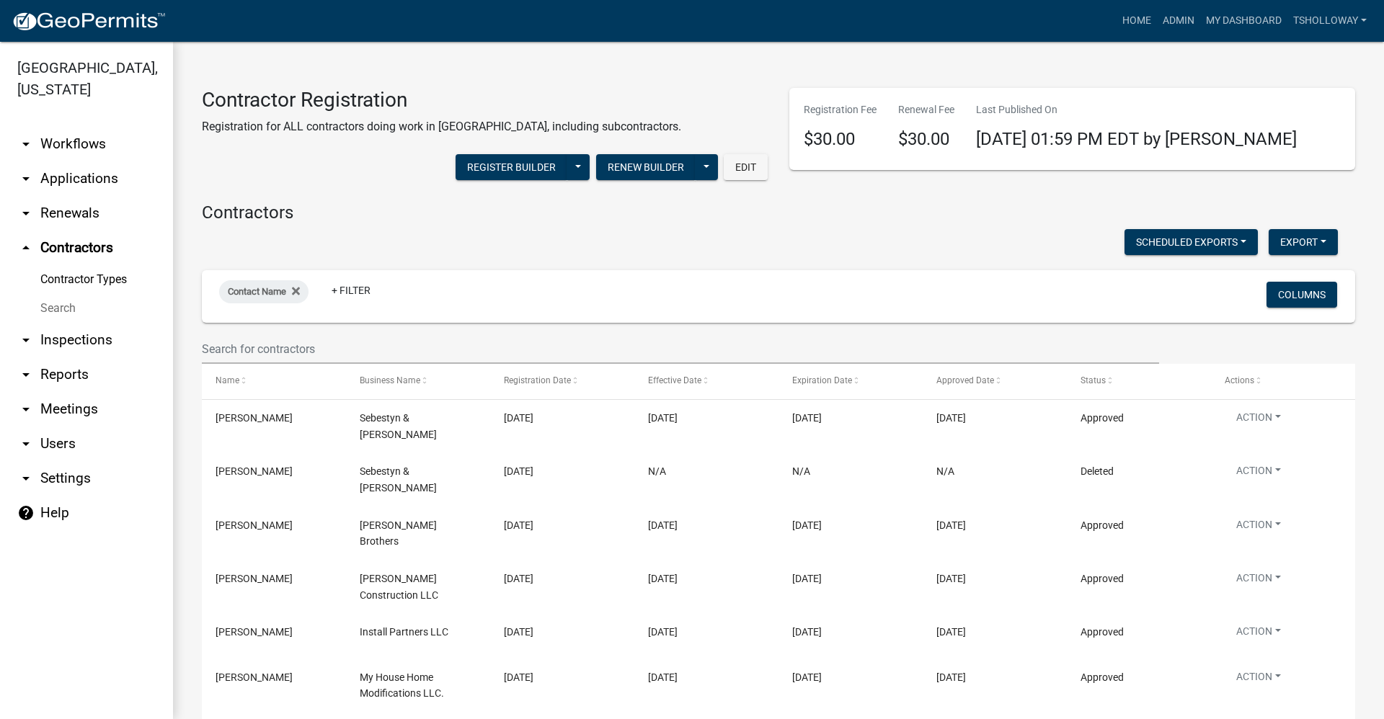
click at [57, 294] on link "Search" at bounding box center [86, 308] width 173 height 29
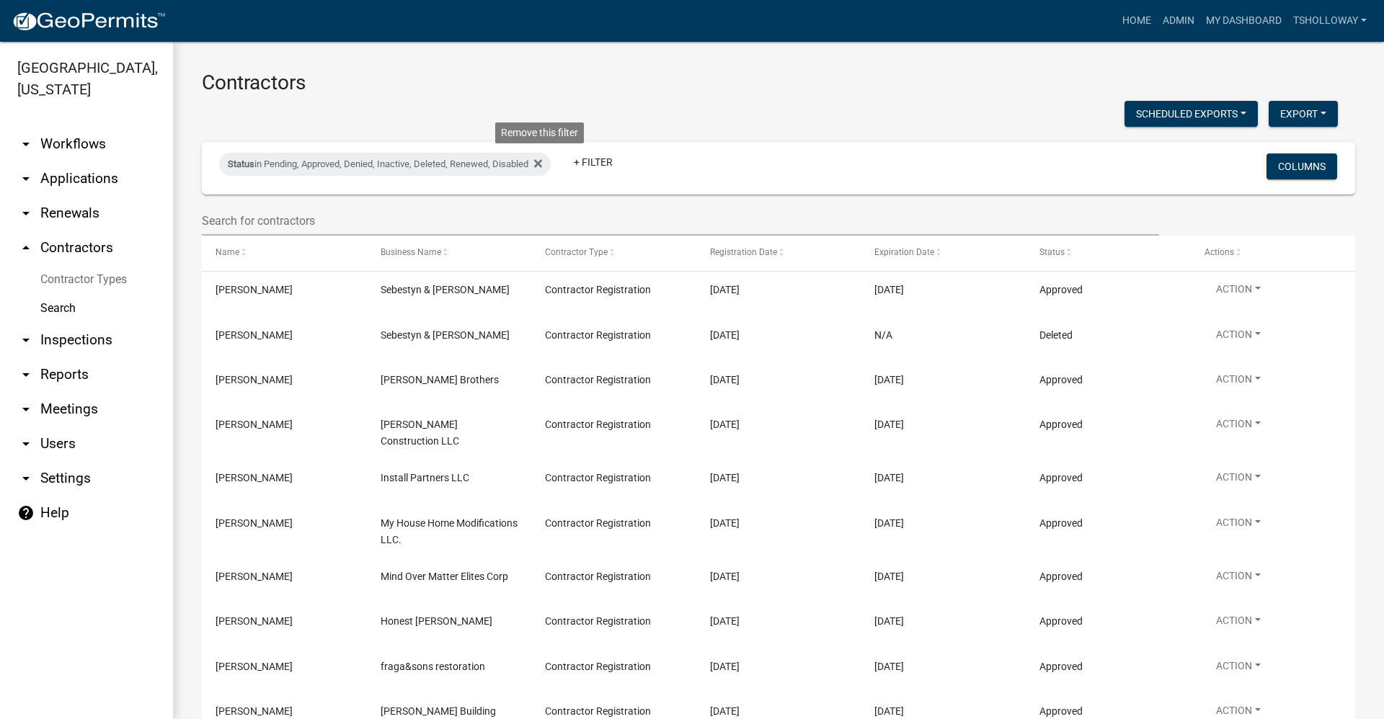
click at [541, 164] on icon at bounding box center [538, 163] width 8 height 8
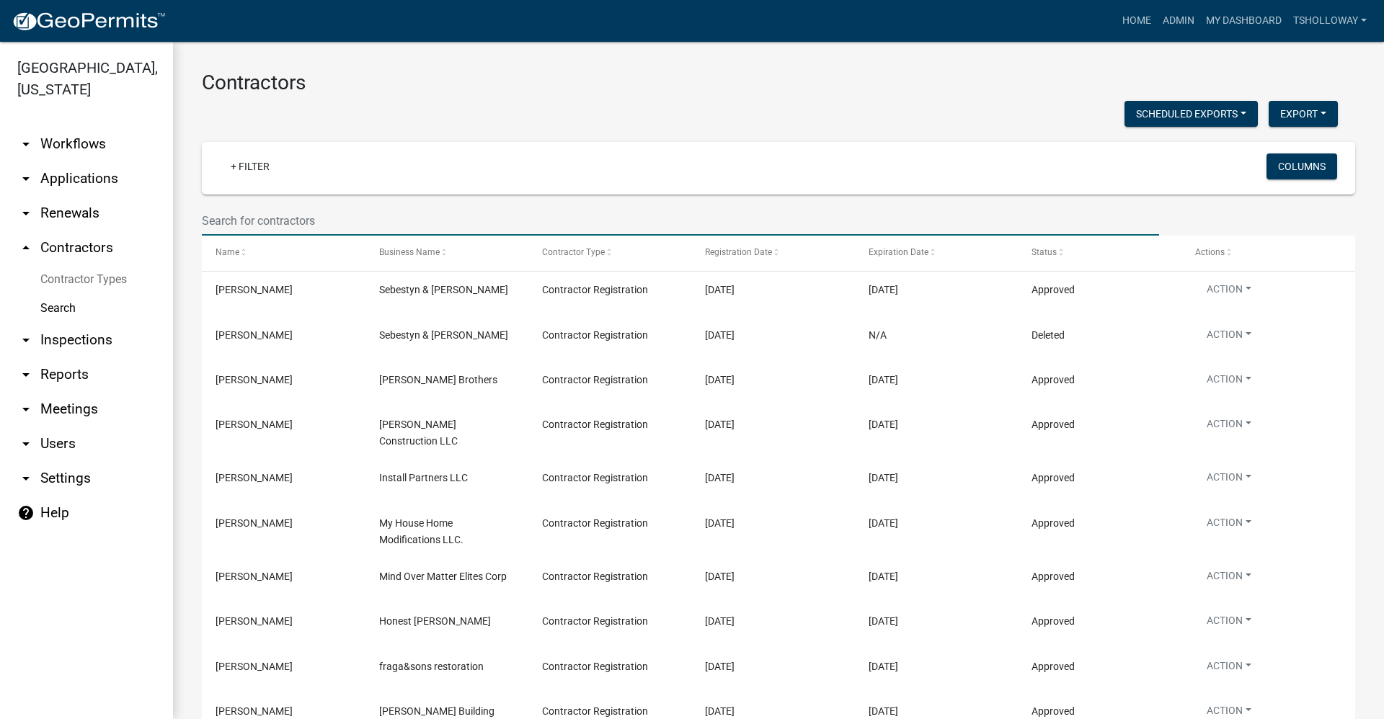
click at [234, 215] on input "text" at bounding box center [680, 221] width 957 height 30
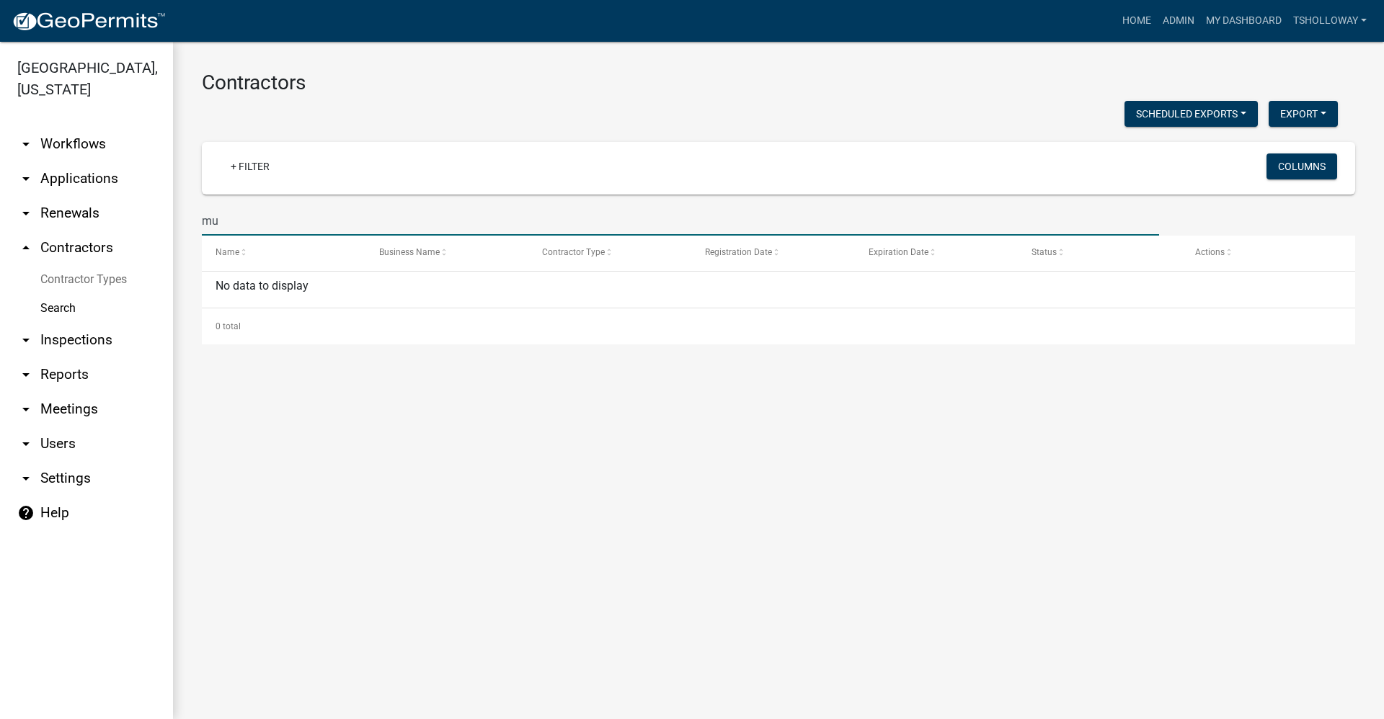
type input "m"
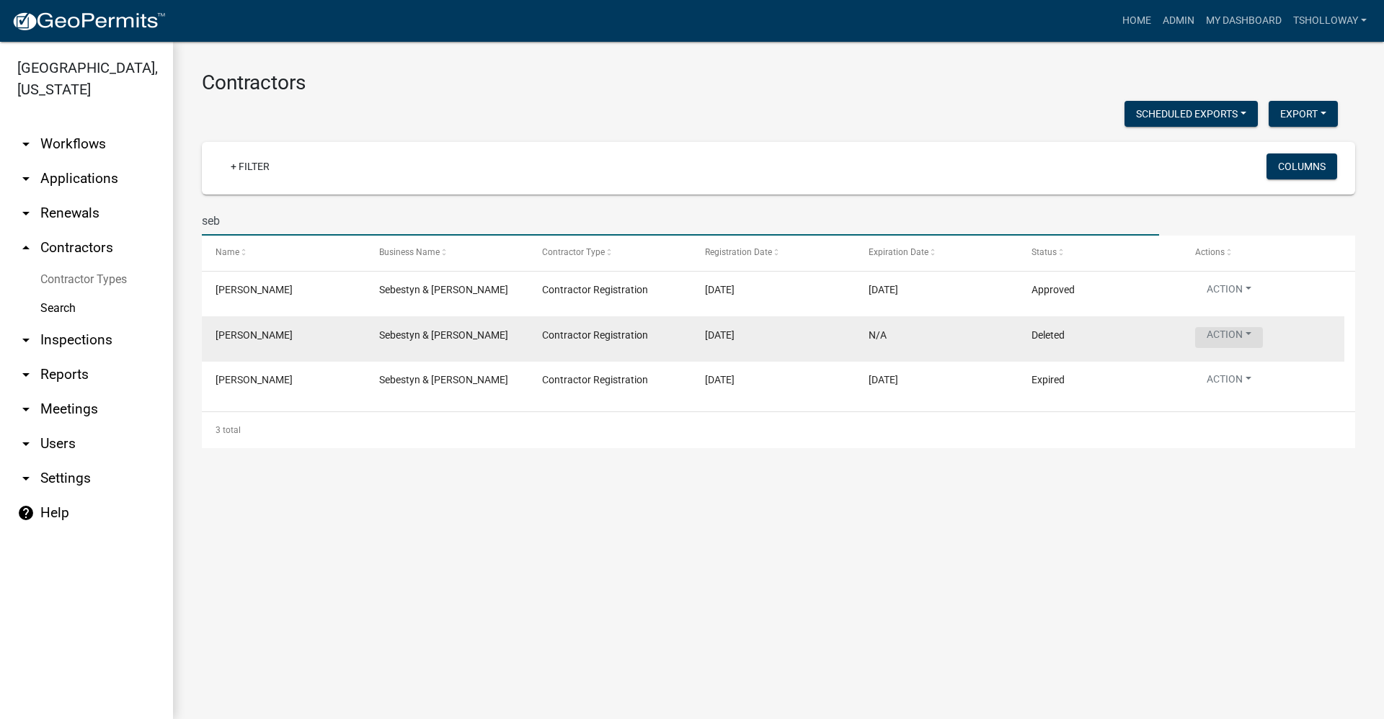
type input "seb"
click at [1256, 340] on button "Action" at bounding box center [1229, 337] width 68 height 21
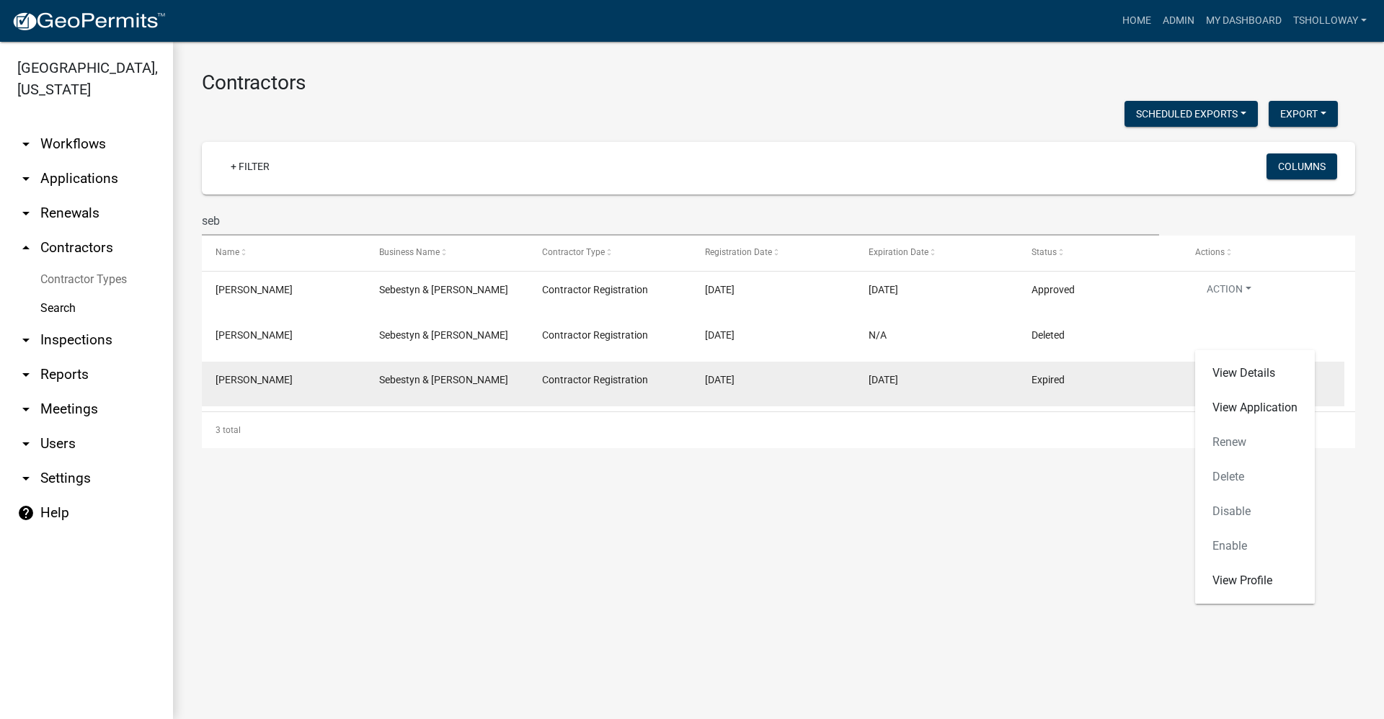
click at [703, 395] on datatable-body-cell "[DATE]" at bounding box center [772, 384] width 163 height 45
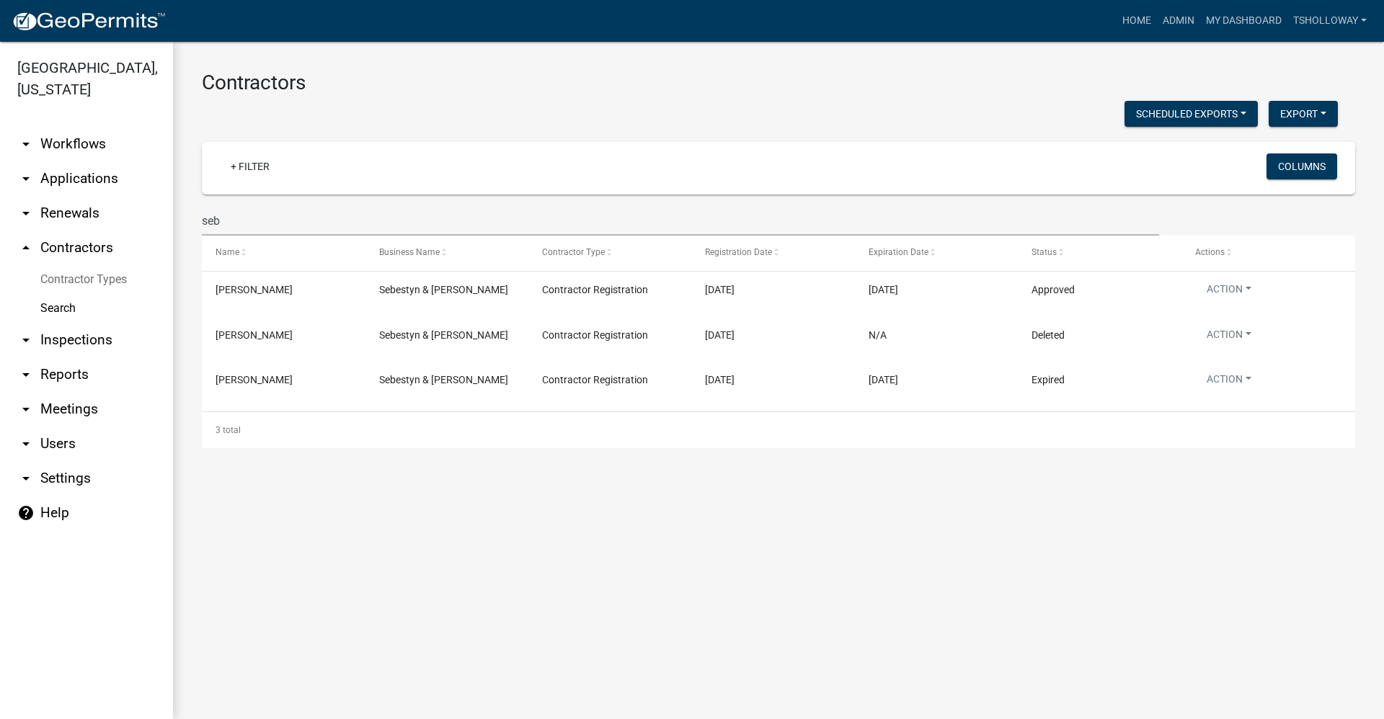
click at [53, 161] on link "arrow_drop_down Applications" at bounding box center [86, 178] width 173 height 35
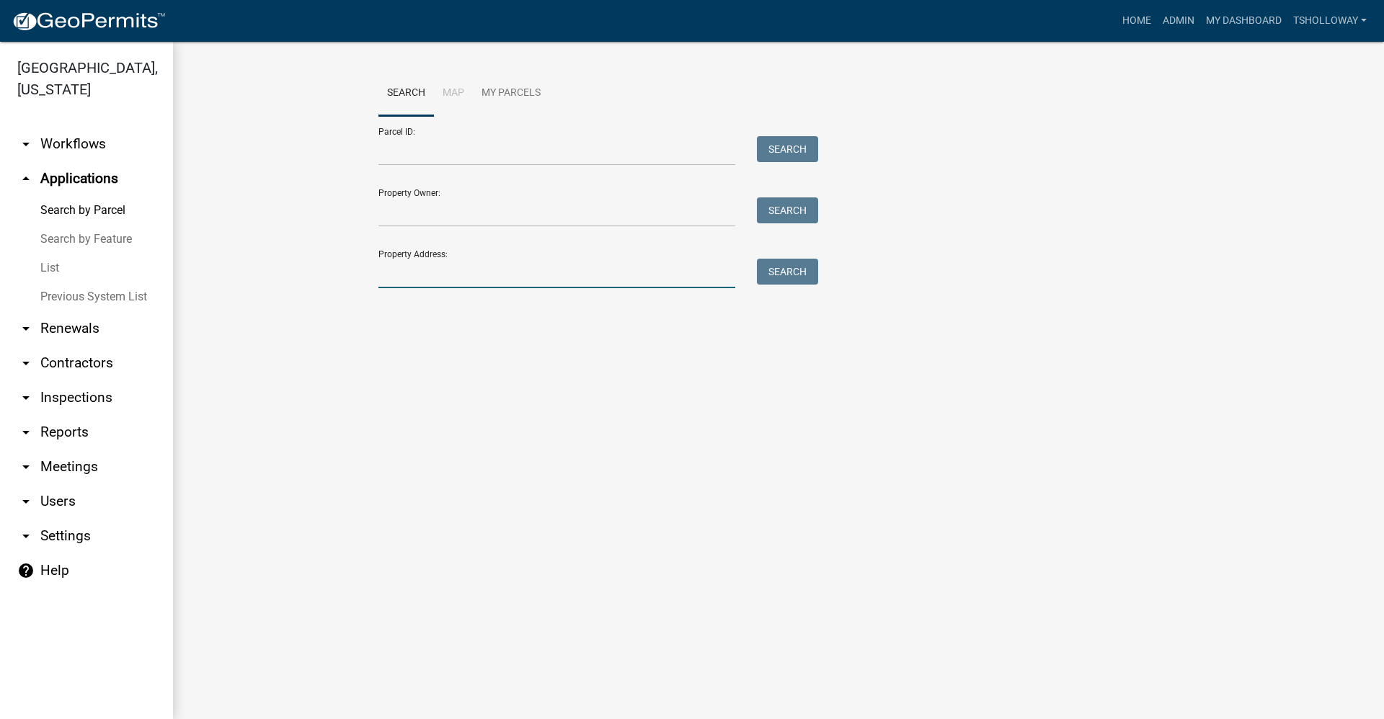
click at [424, 276] on input "Property Address:" at bounding box center [556, 274] width 357 height 30
type input "[US_STATE]"
click at [790, 280] on button "Search" at bounding box center [787, 272] width 61 height 26
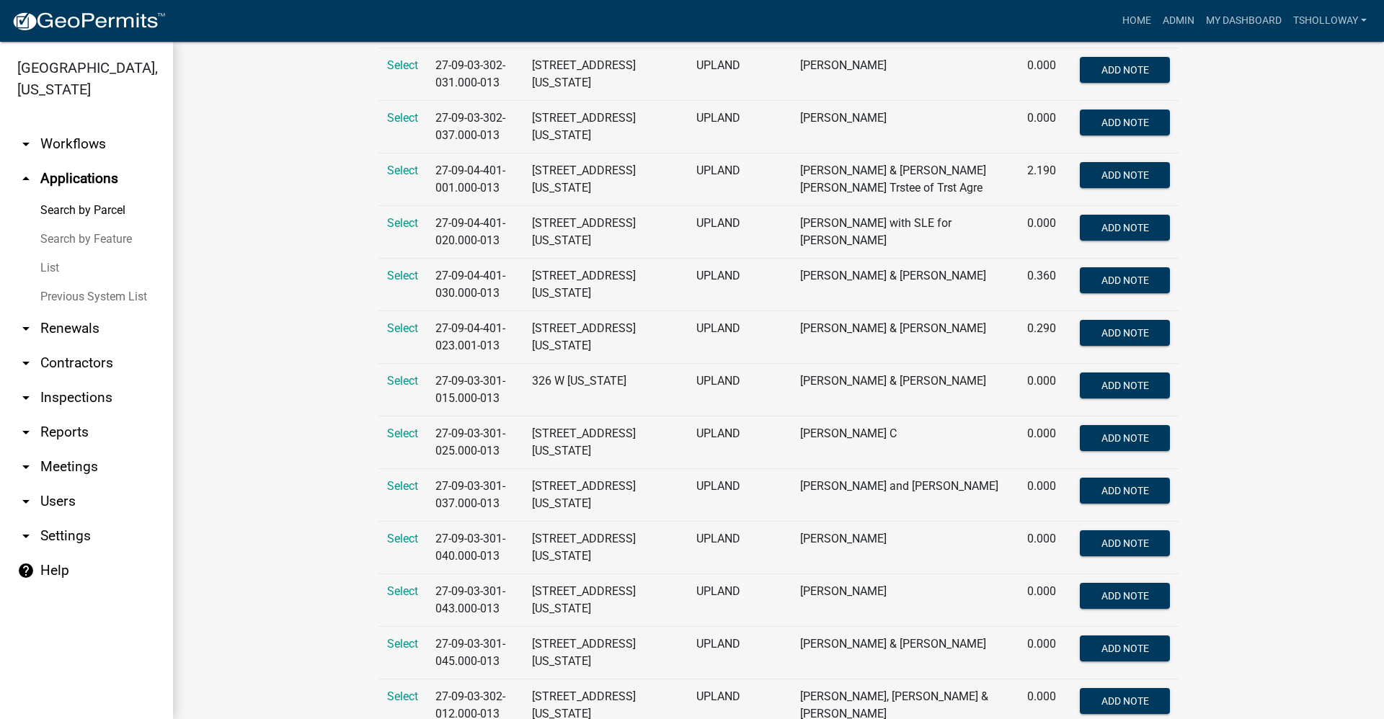
scroll to position [1442, 0]
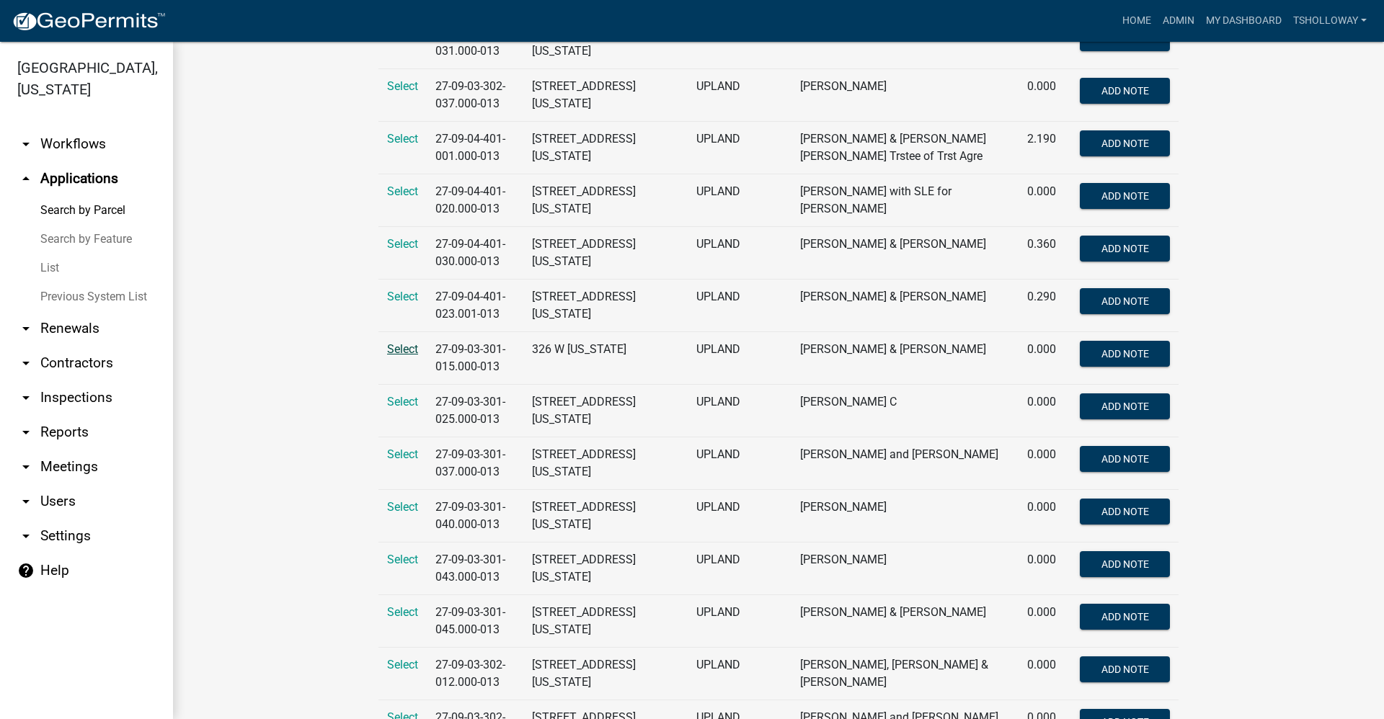
click at [393, 348] on span "Select" at bounding box center [402, 349] width 31 height 14
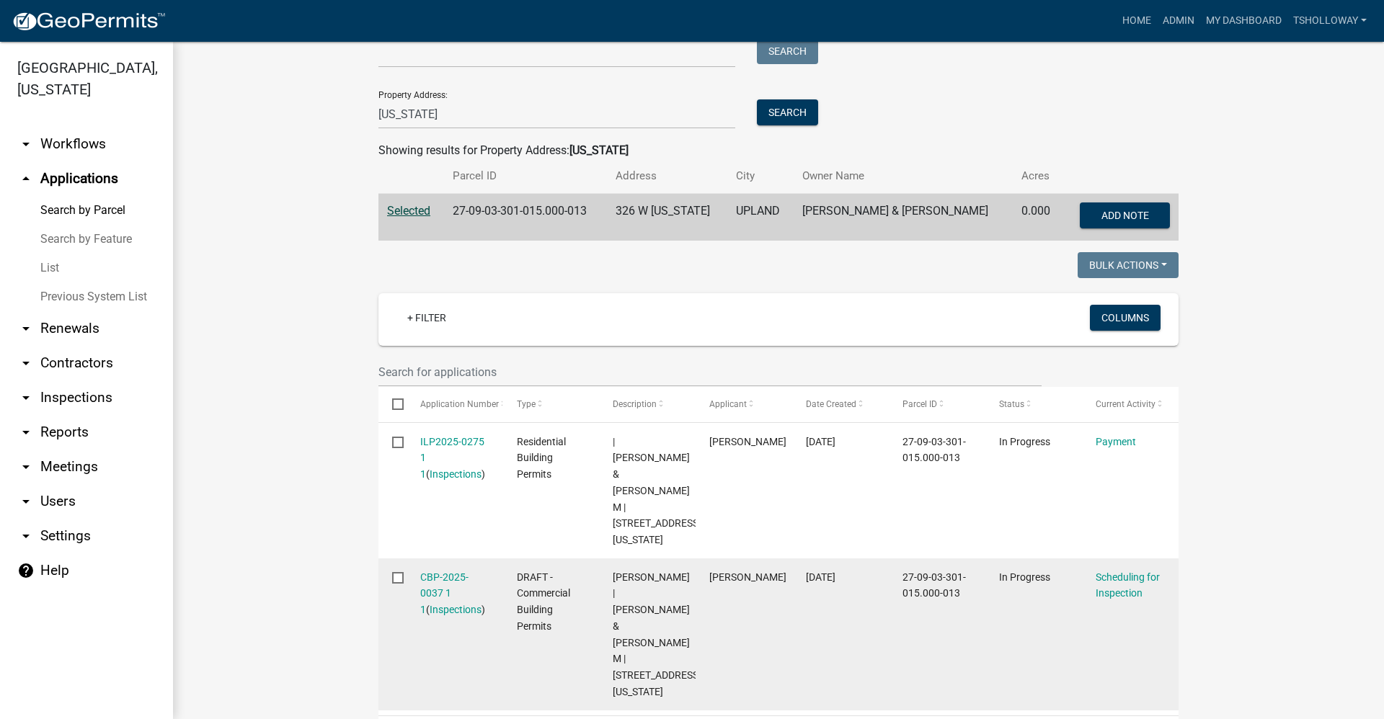
scroll to position [165, 0]
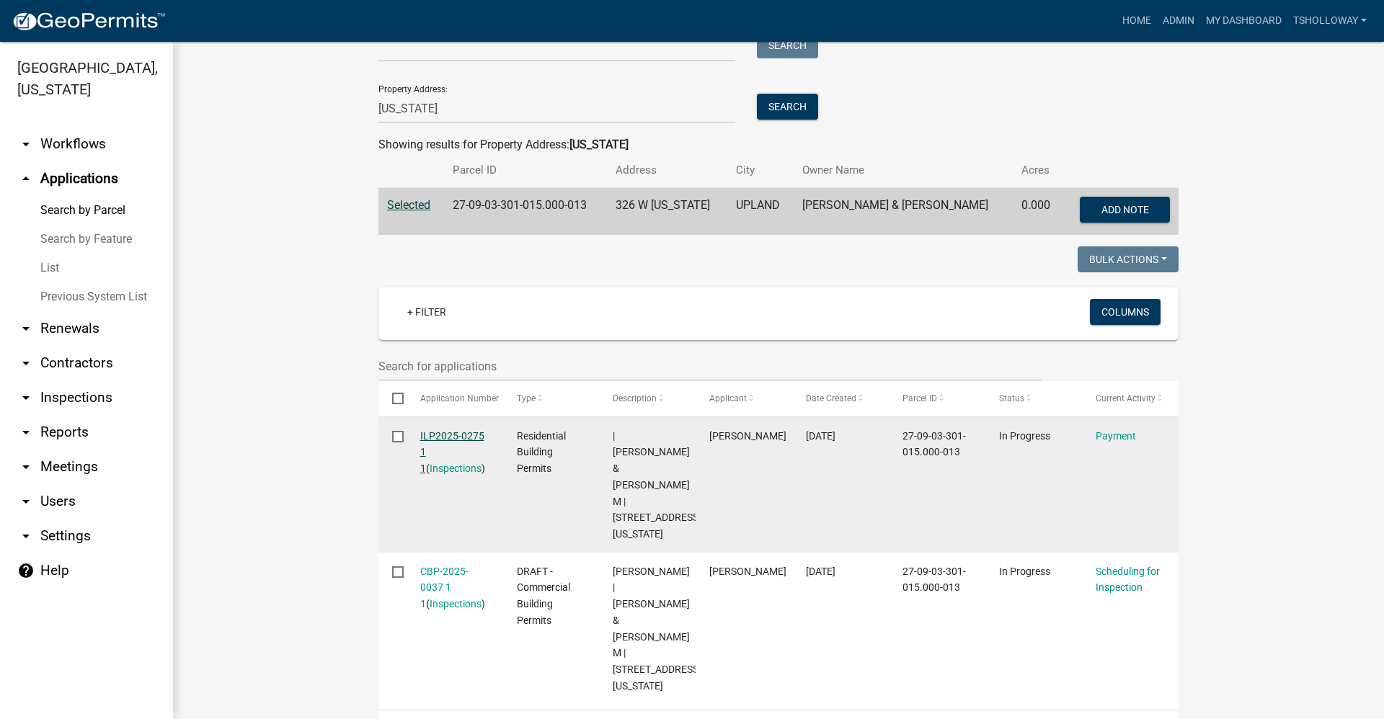
click at [427, 435] on link "ILP2025-0275 1 1" at bounding box center [452, 452] width 64 height 45
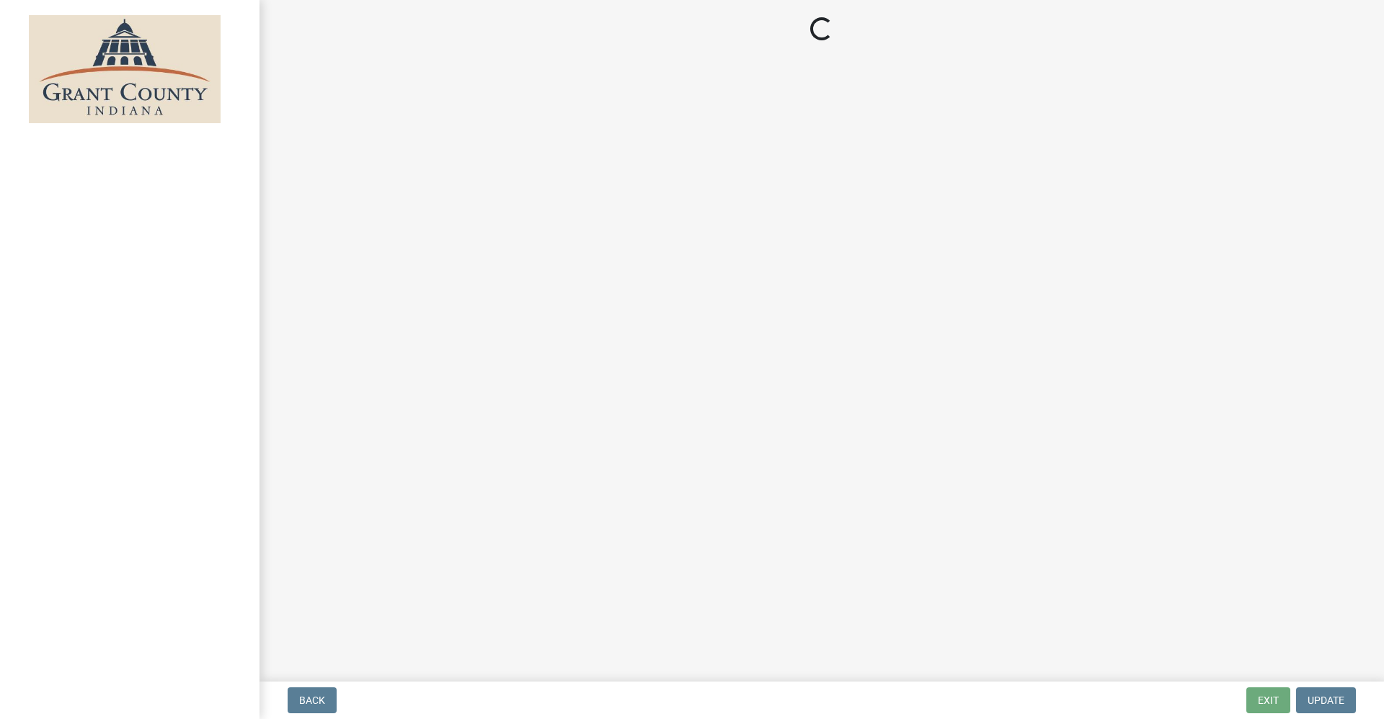
select select "3: 3"
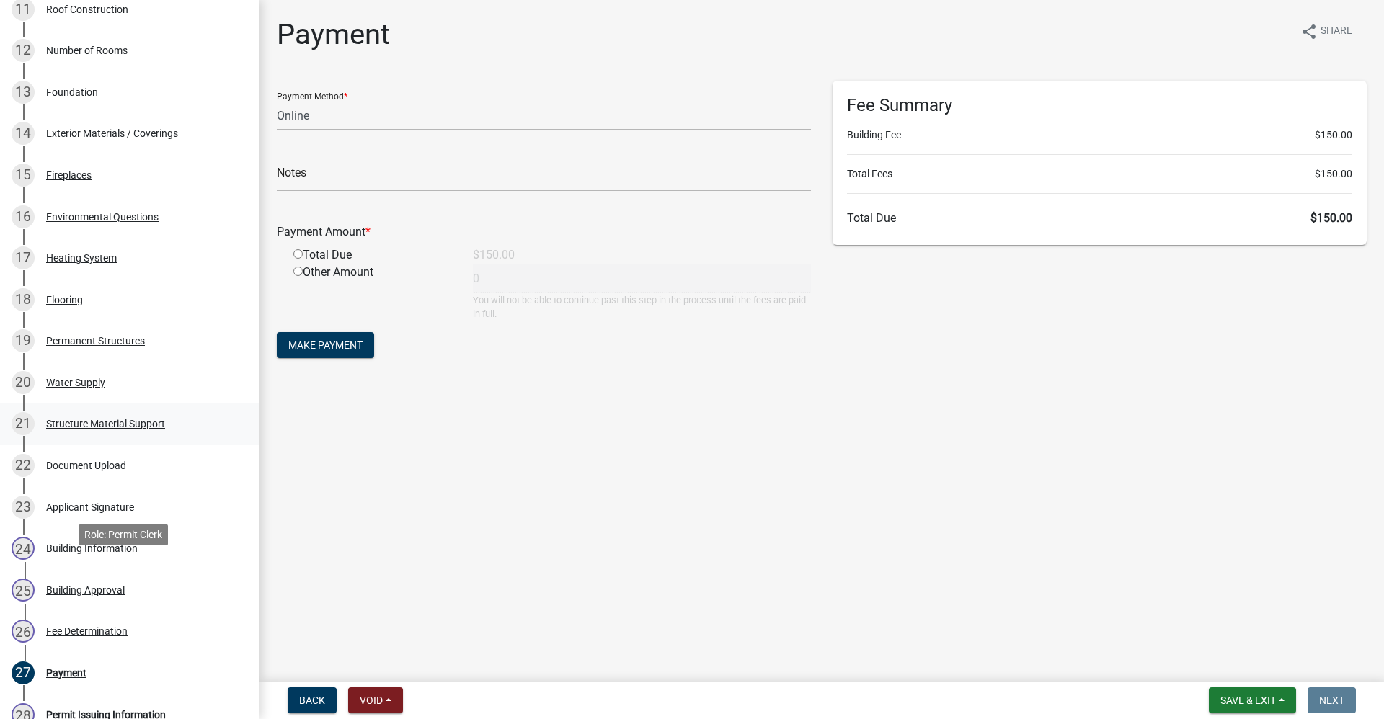
scroll to position [721, 0]
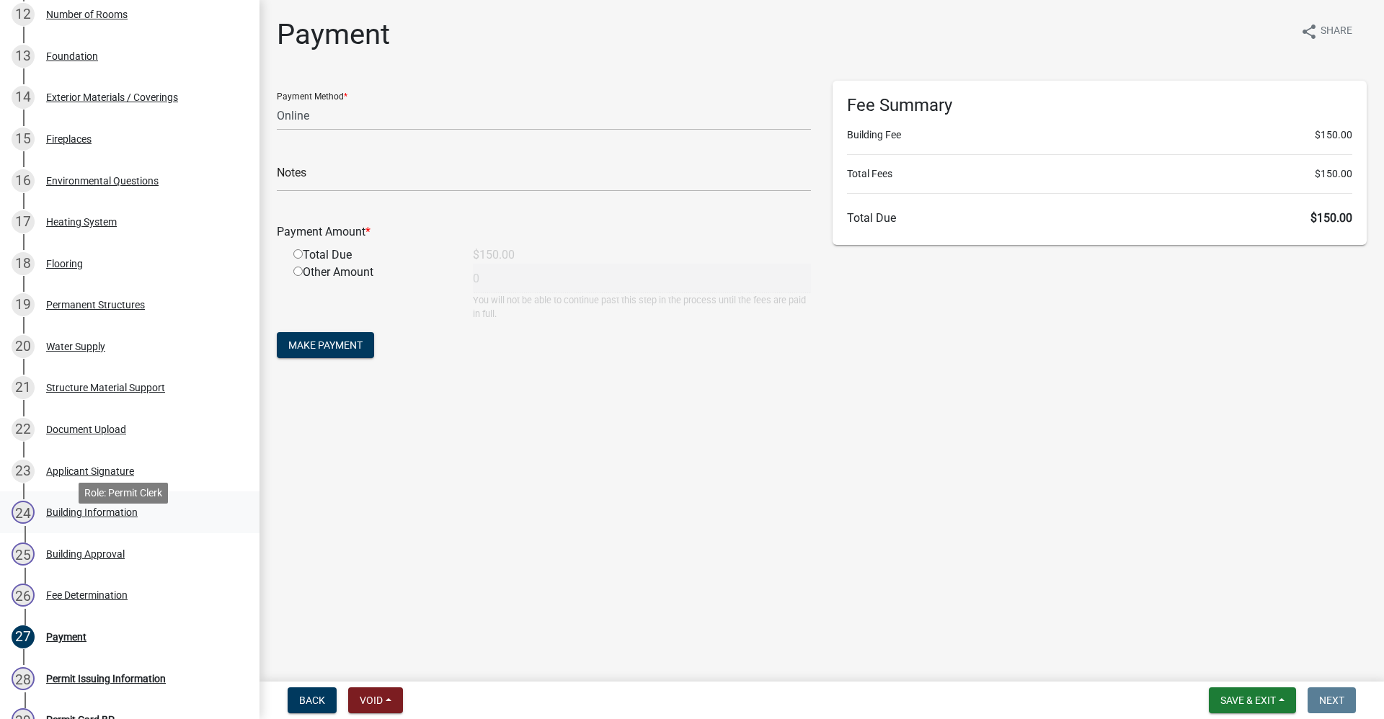
click at [80, 518] on div "Building Information" at bounding box center [92, 512] width 92 height 10
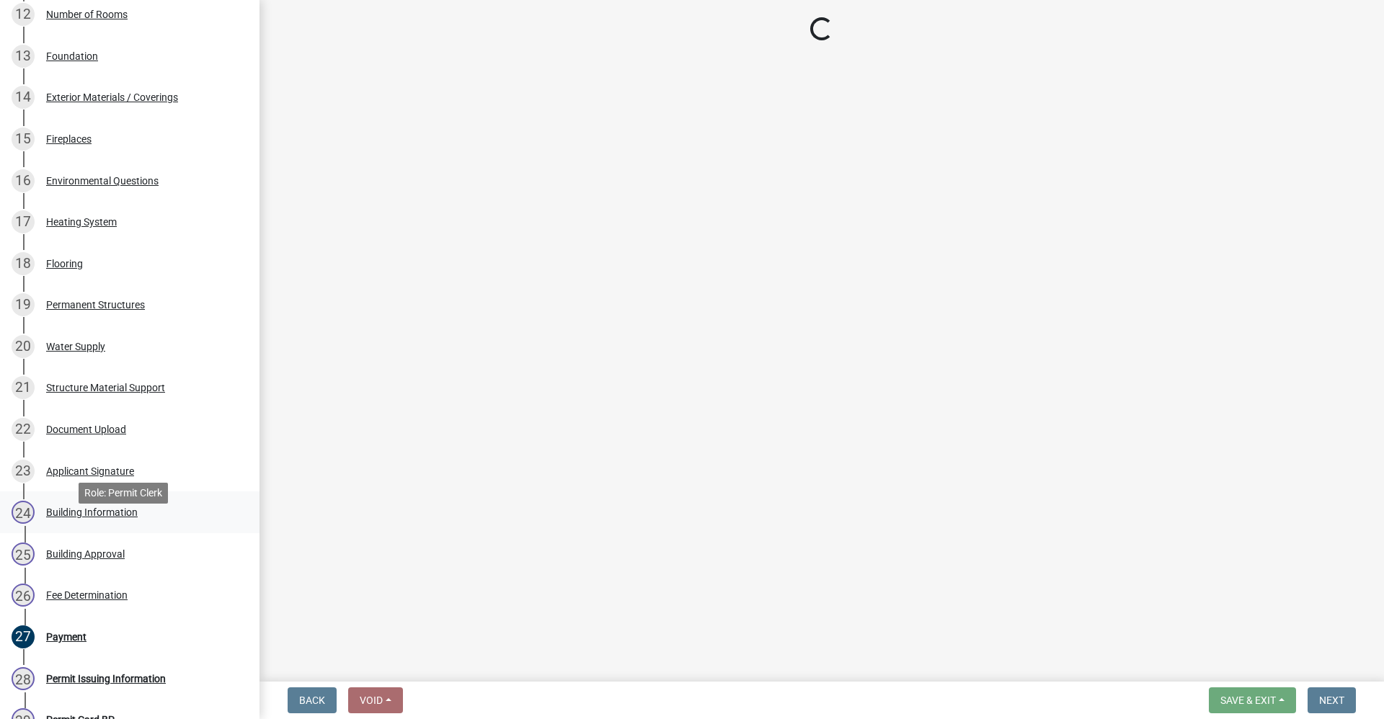
select select "509991c5-e9a3-43f6-827a-1ce4926f082d"
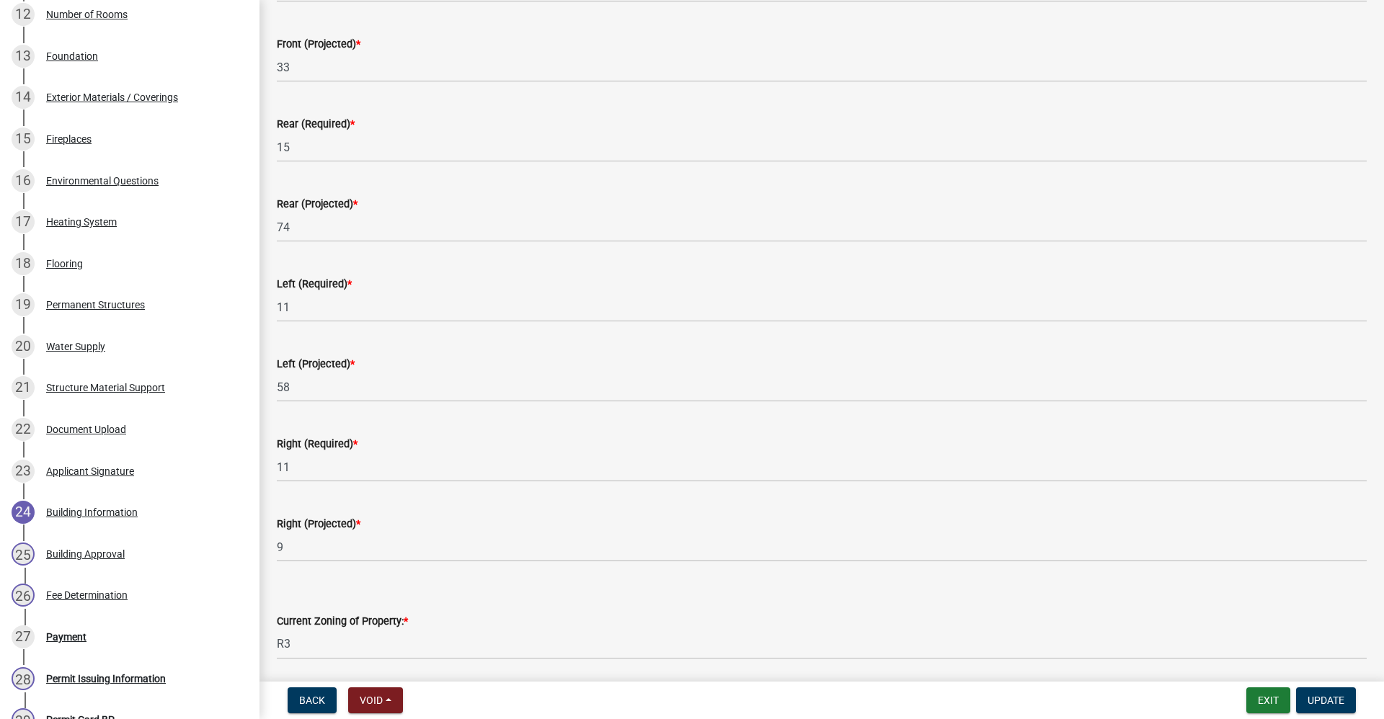
scroll to position [288, 0]
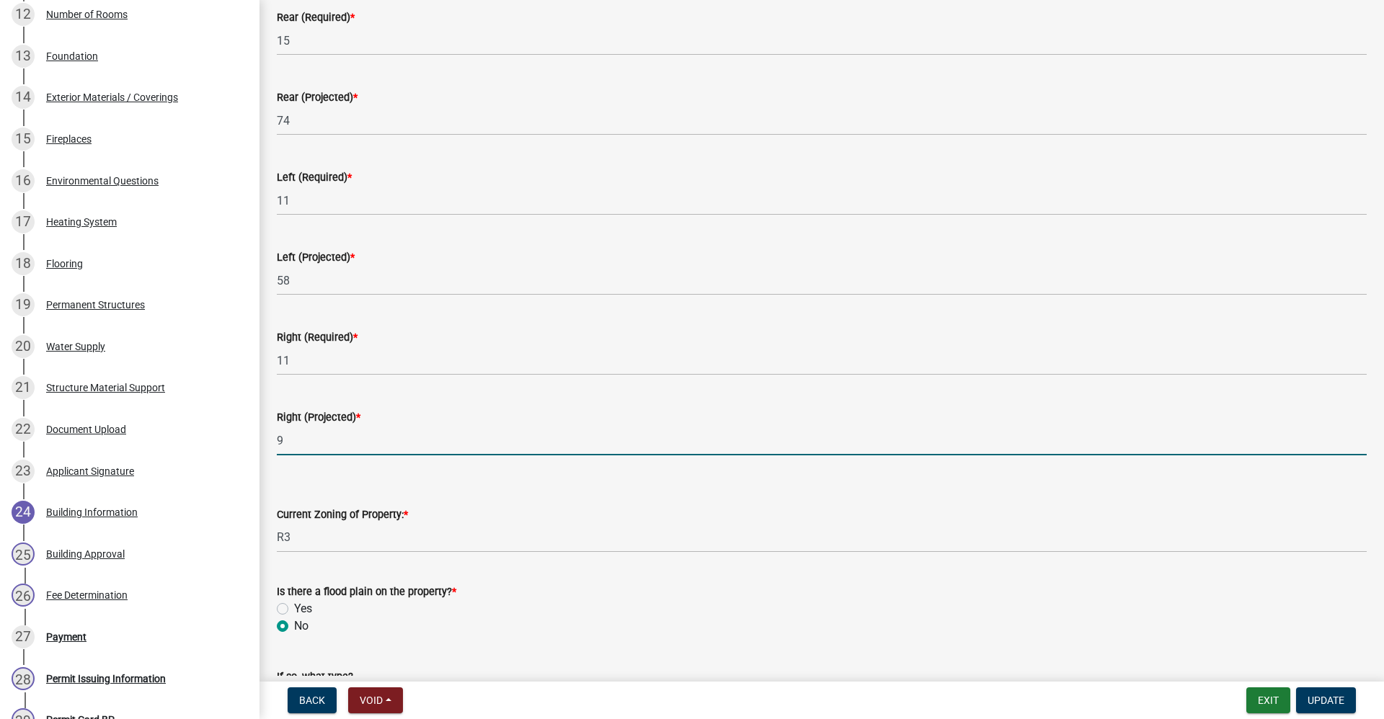
drag, startPoint x: 295, startPoint y: 445, endPoint x: 265, endPoint y: 445, distance: 30.3
click at [265, 445] on div "Building Information share Share SETBACKS: Front (Required) * 15 Front (Project…" at bounding box center [821, 503] width 1124 height 1548
type input "11"
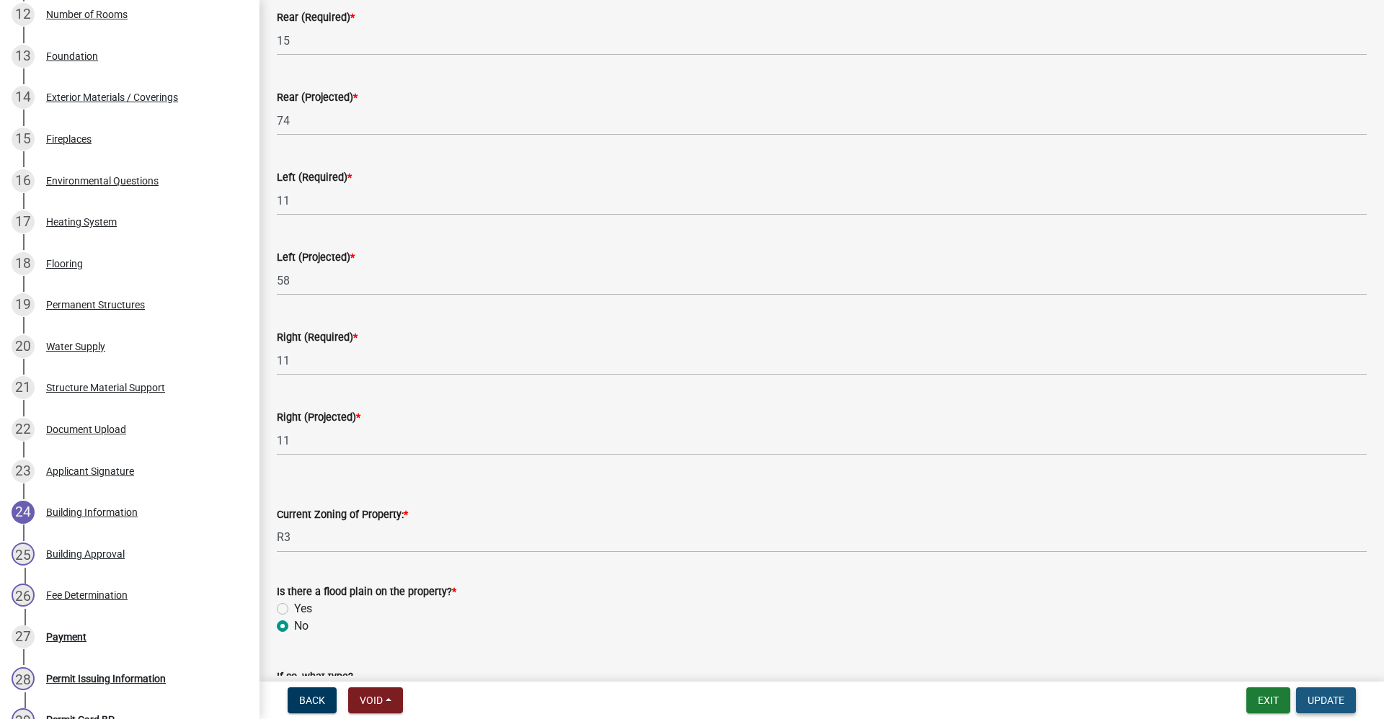
click at [1330, 708] on button "Update" at bounding box center [1326, 701] width 60 height 26
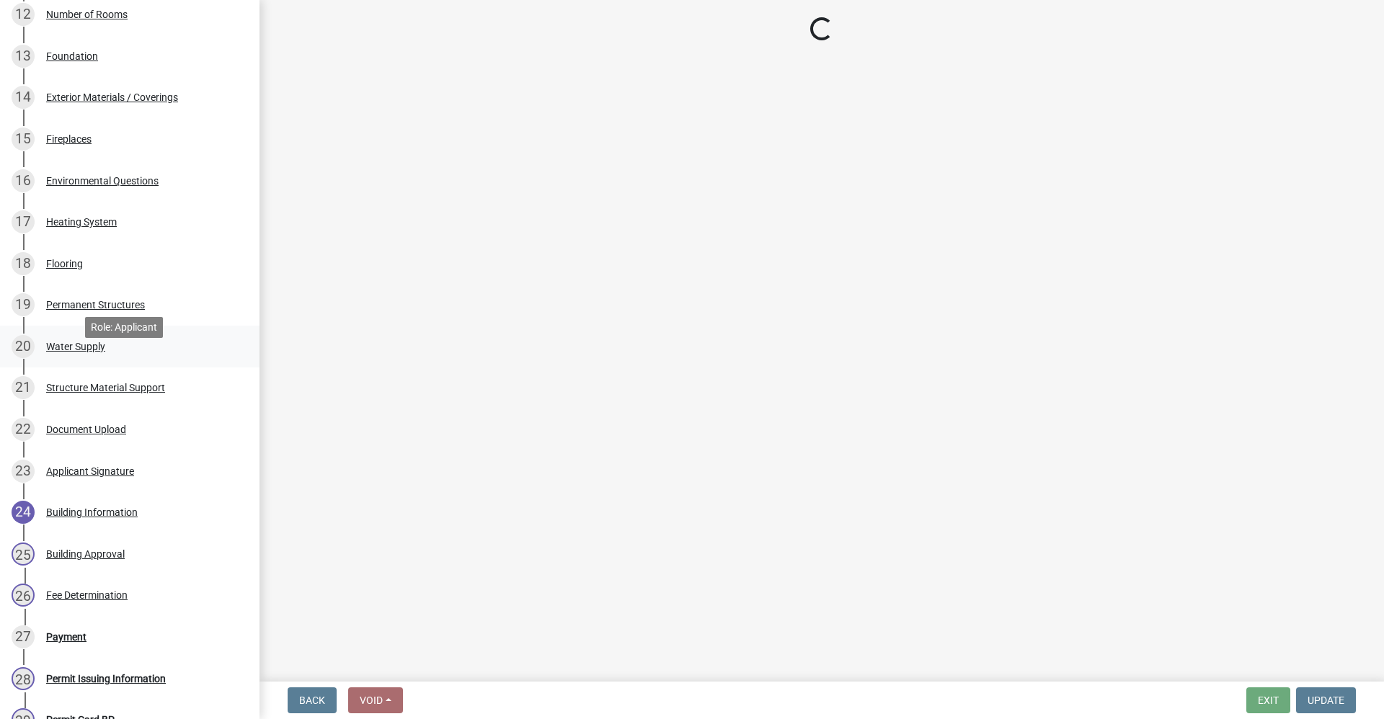
select select "3: 3"
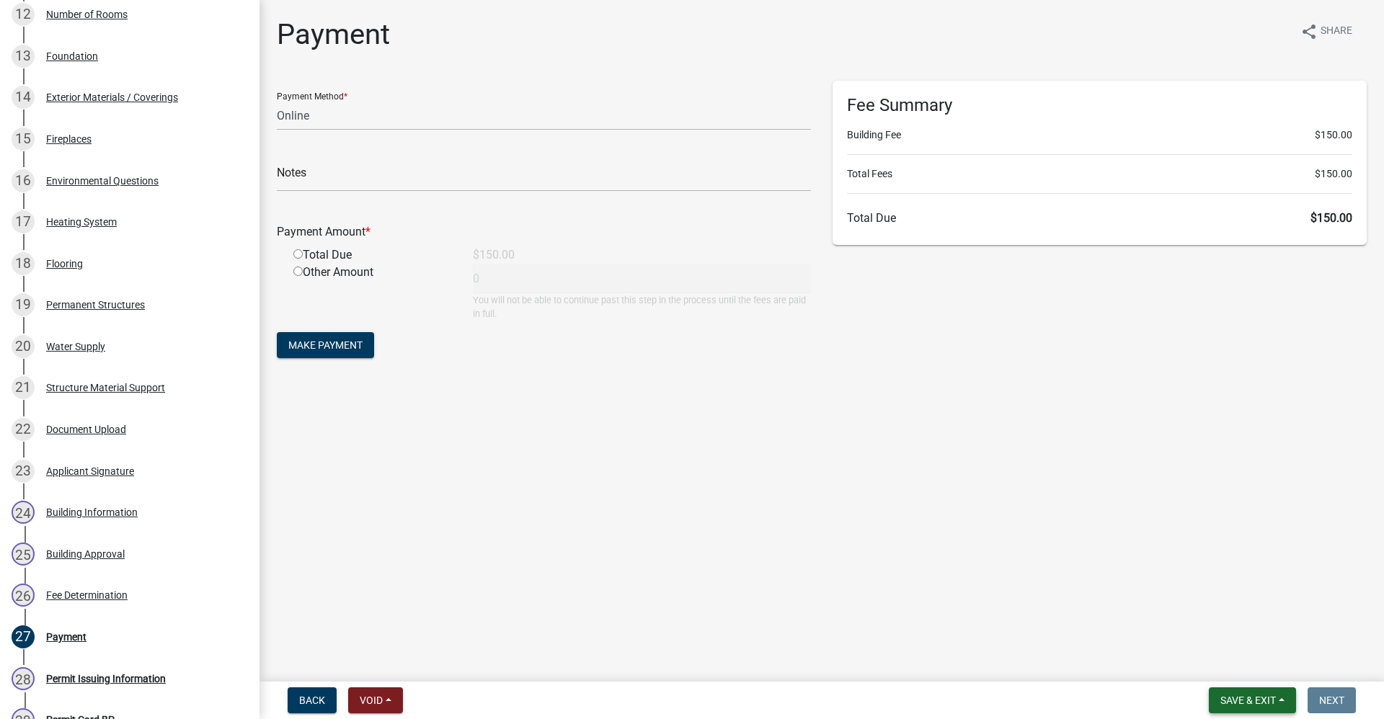
click at [1238, 698] on span "Save & Exit" at bounding box center [1248, 701] width 56 height 12
click at [1226, 666] on button "Save & Exit" at bounding box center [1238, 663] width 115 height 35
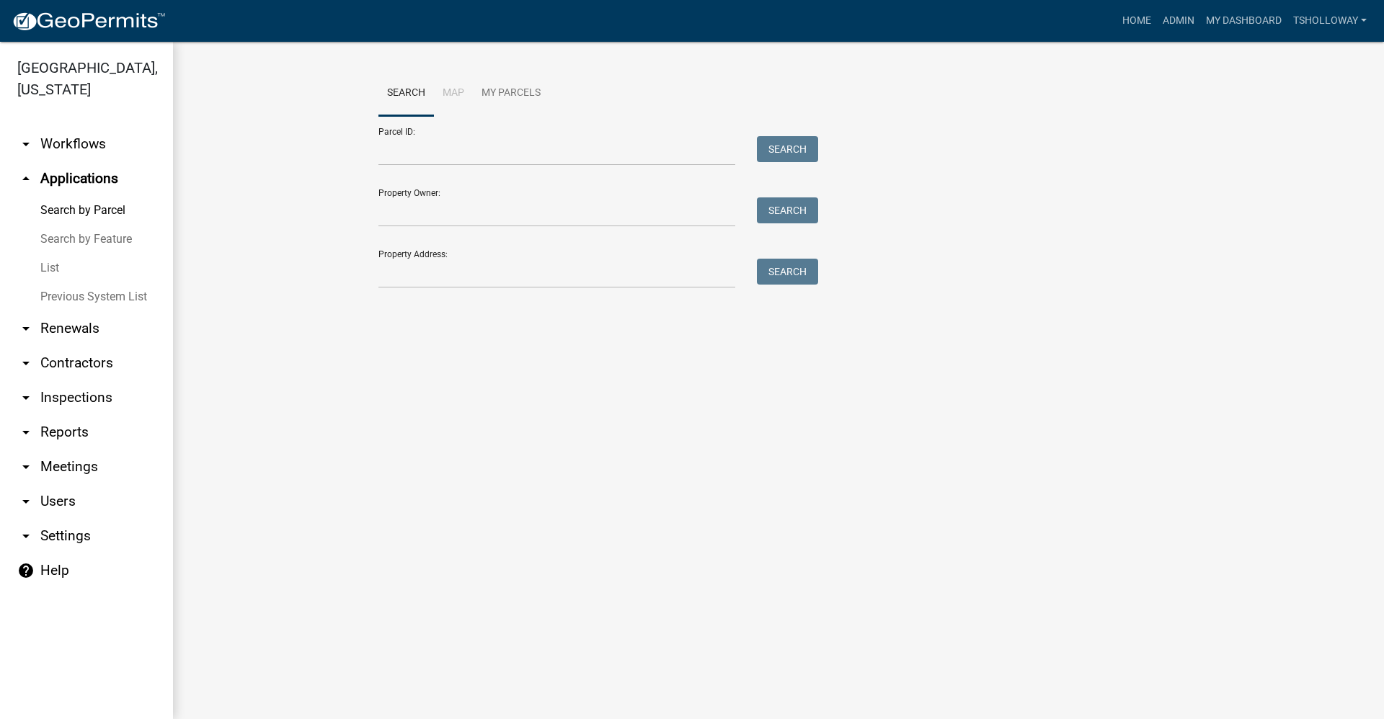
click at [53, 346] on link "arrow_drop_down Contractors" at bounding box center [86, 363] width 173 height 35
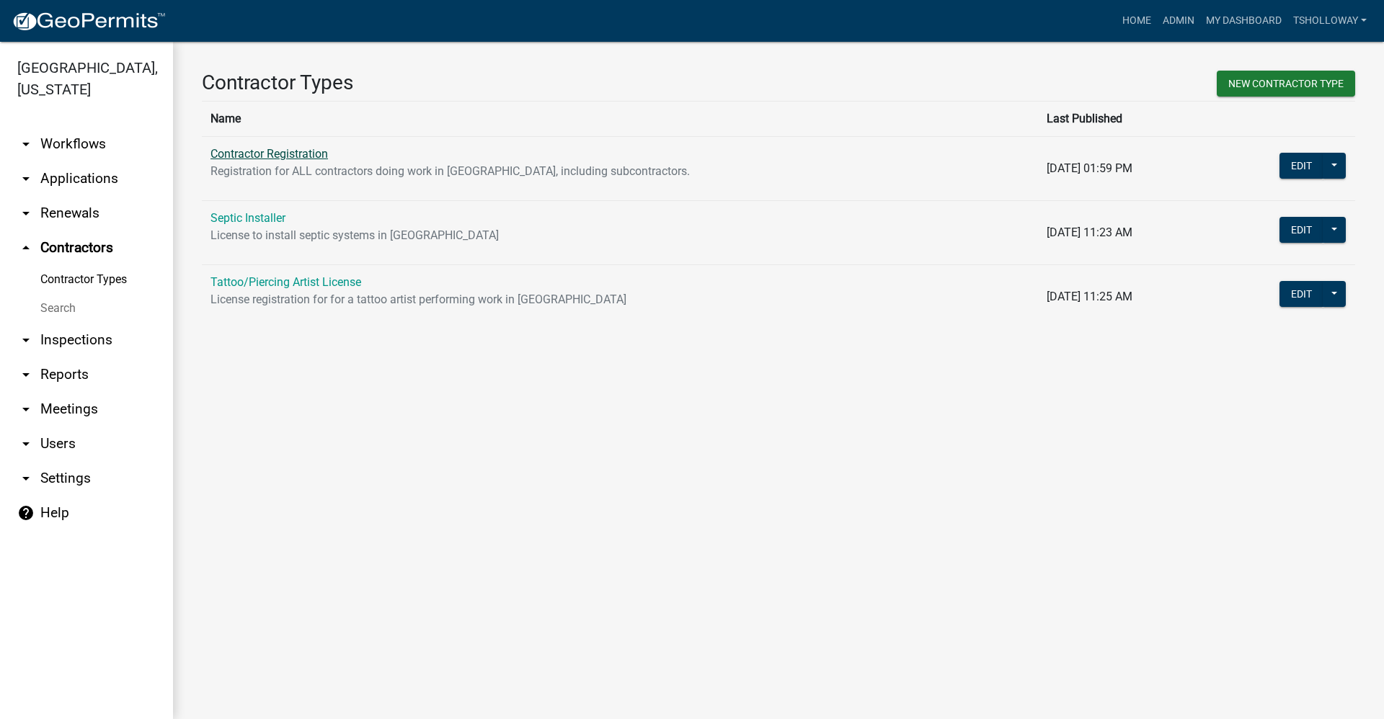
click at [275, 159] on link "Contractor Registration" at bounding box center [268, 154] width 117 height 14
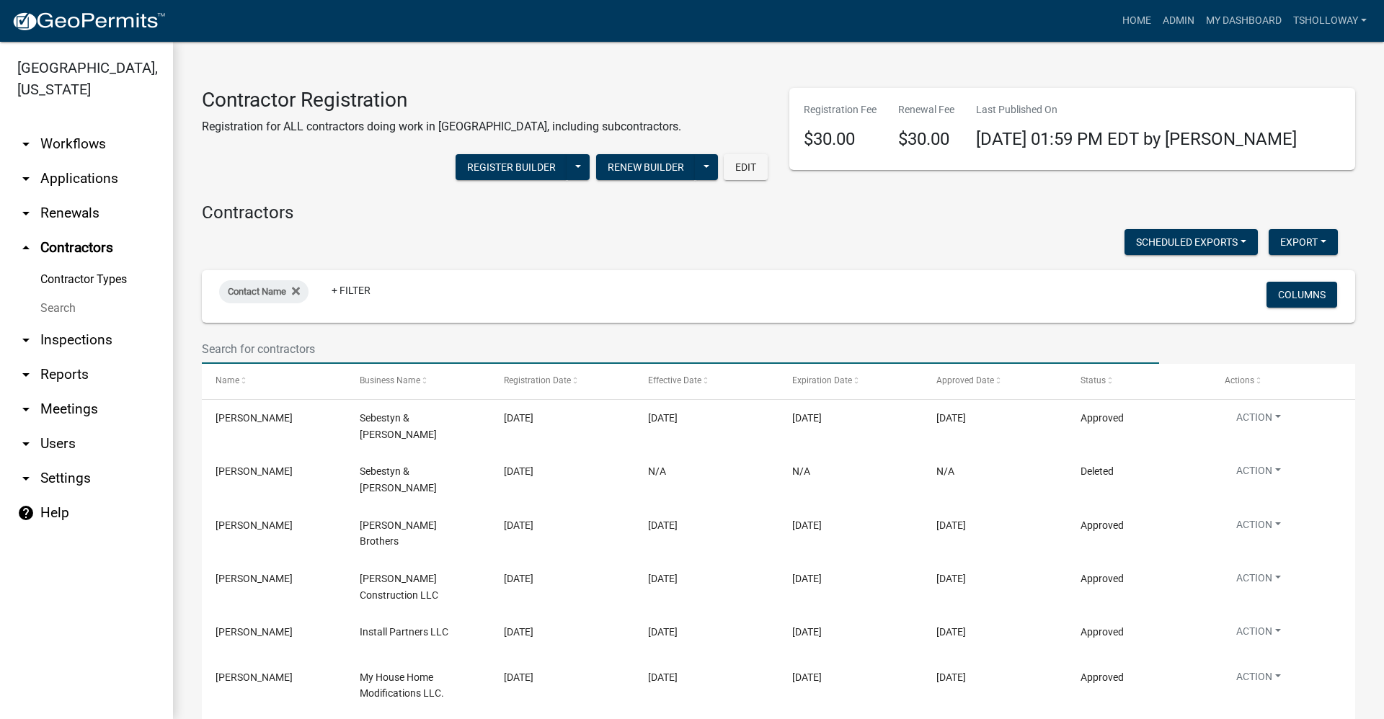
click at [261, 348] on input "text" at bounding box center [680, 349] width 957 height 30
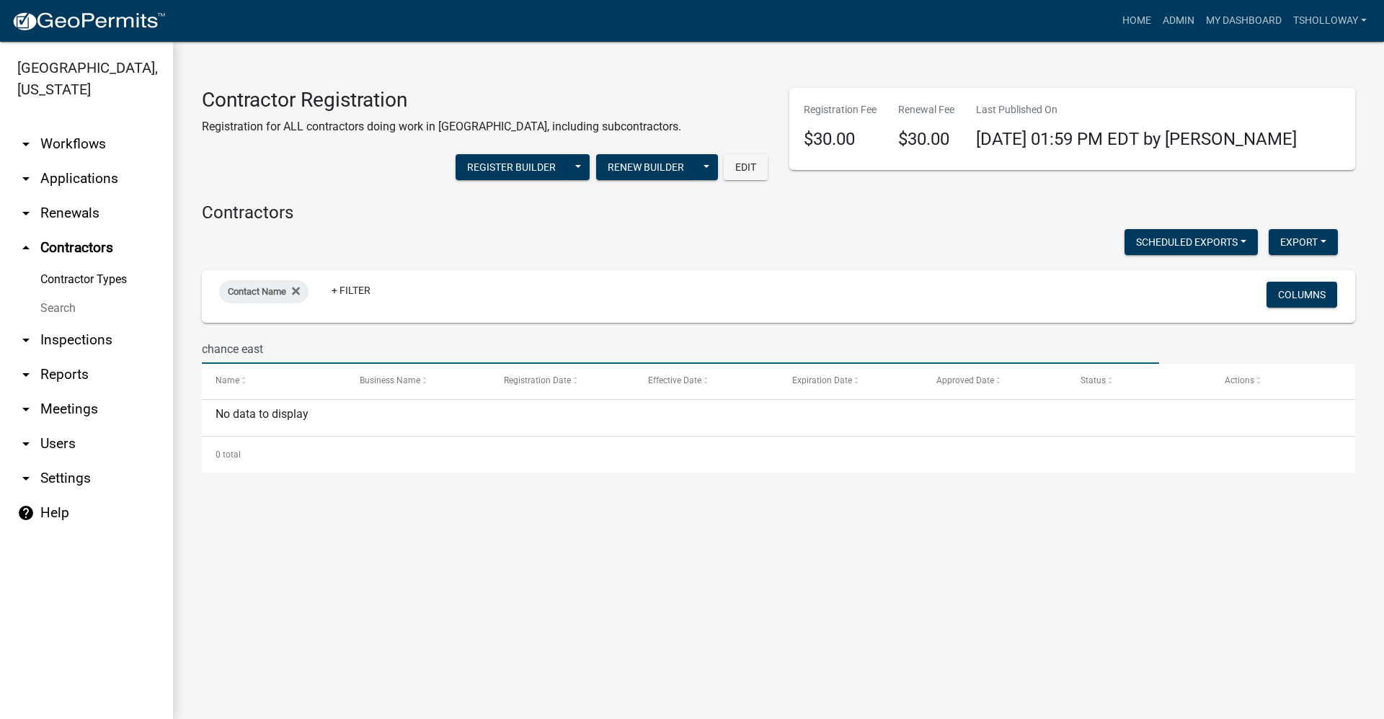
drag, startPoint x: 278, startPoint y: 344, endPoint x: 161, endPoint y: 346, distance: 116.8
click at [161, 346] on div "[GEOGRAPHIC_DATA], [US_STATE] arrow_drop_down Workflows List arrow_drop_down Ap…" at bounding box center [692, 381] width 1384 height 678
drag, startPoint x: 272, startPoint y: 350, endPoint x: 86, endPoint y: 375, distance: 188.3
click at [86, 374] on div "[GEOGRAPHIC_DATA], [US_STATE] arrow_drop_down Workflows List arrow_drop_down Ap…" at bounding box center [692, 381] width 1384 height 678
type input "chance"
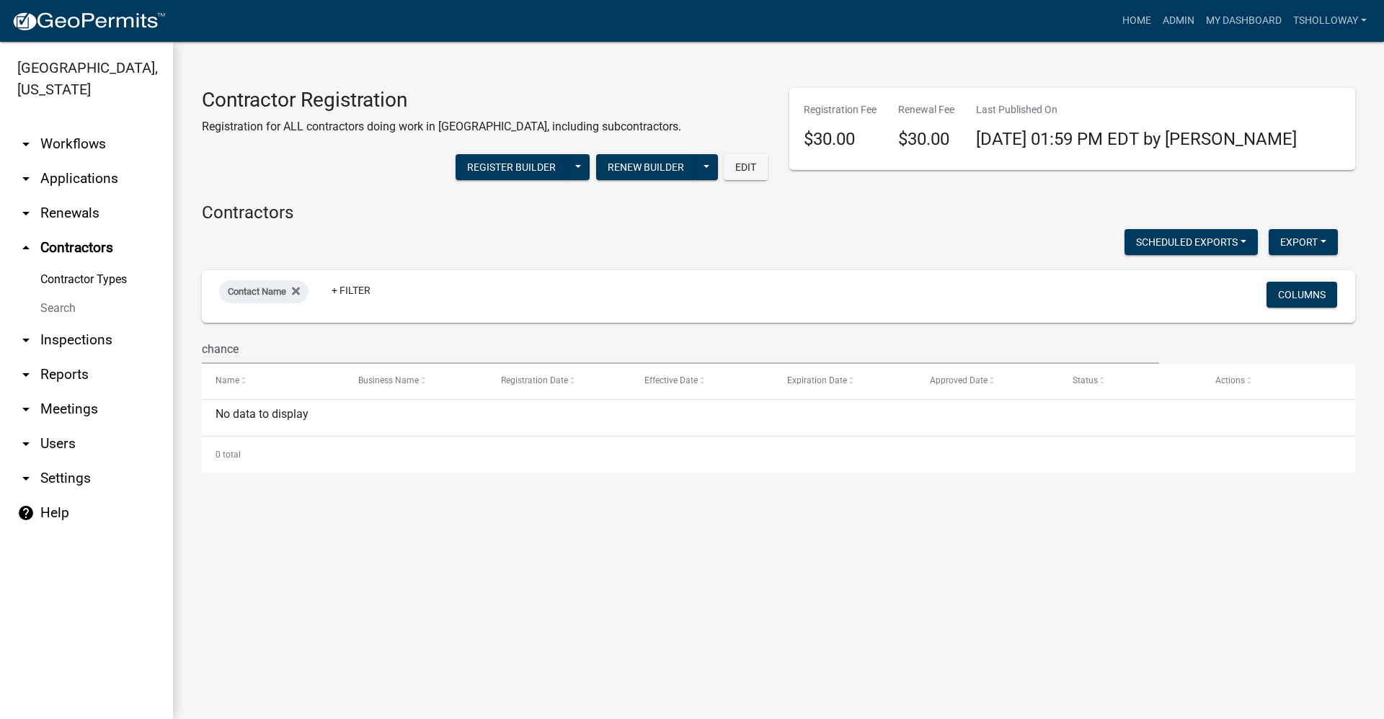
drag, startPoint x: 1034, startPoint y: 554, endPoint x: 793, endPoint y: 503, distance: 246.7
click at [793, 502] on main "Contractor Registration Registration for ALL contractors doing work in [GEOGRAP…" at bounding box center [778, 381] width 1211 height 678
drag, startPoint x: 518, startPoint y: 628, endPoint x: 343, endPoint y: 549, distance: 192.0
click at [343, 549] on main "Contractor Registration Registration for ALL contractors doing work in [GEOGRAP…" at bounding box center [778, 381] width 1211 height 678
click at [1256, 12] on link "My Dashboard" at bounding box center [1243, 20] width 87 height 27
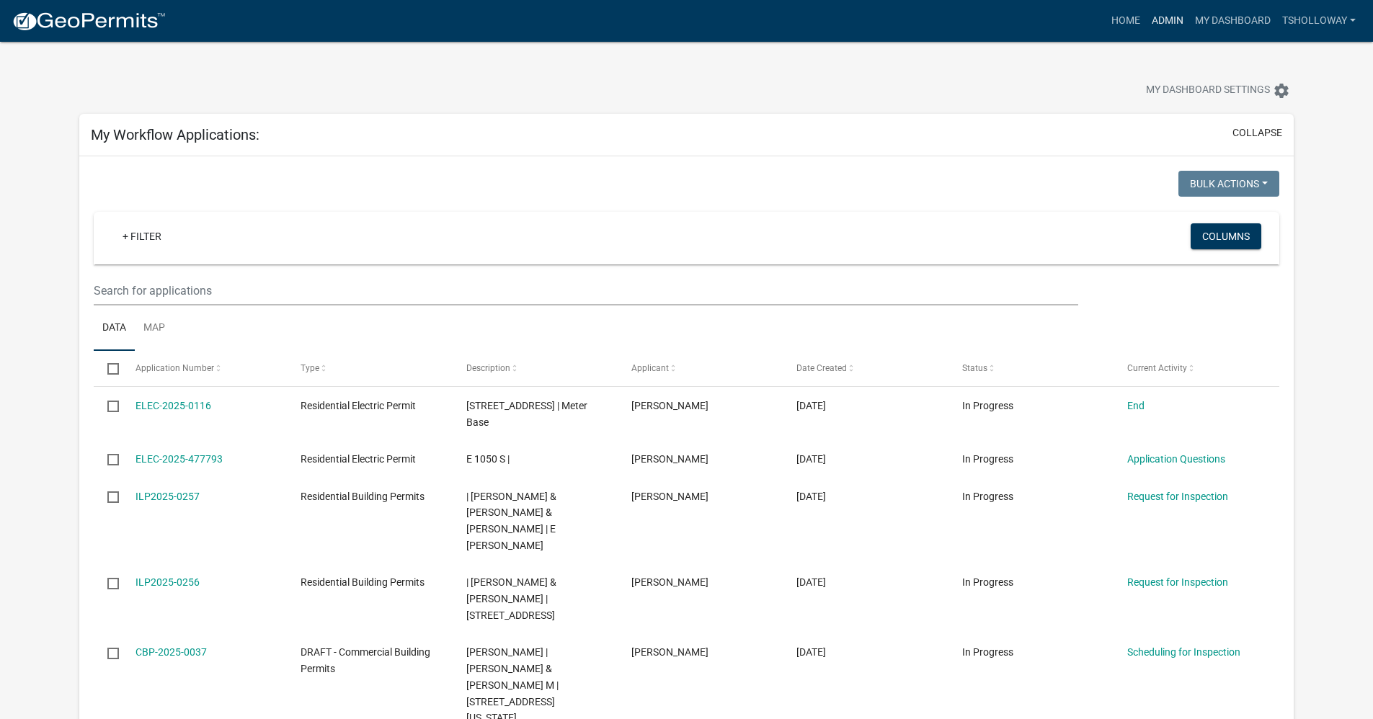
click at [1161, 15] on link "Admin" at bounding box center [1167, 20] width 43 height 27
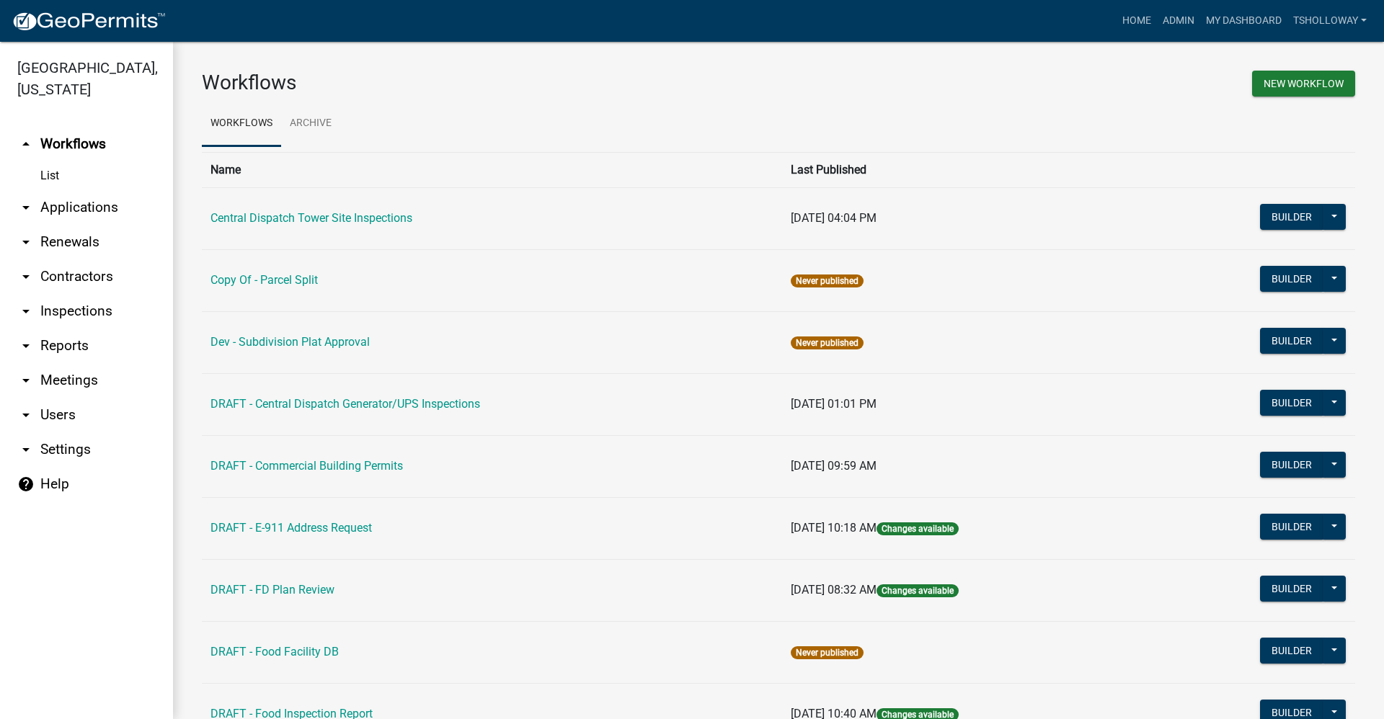
click at [74, 190] on link "arrow_drop_down Applications" at bounding box center [86, 207] width 173 height 35
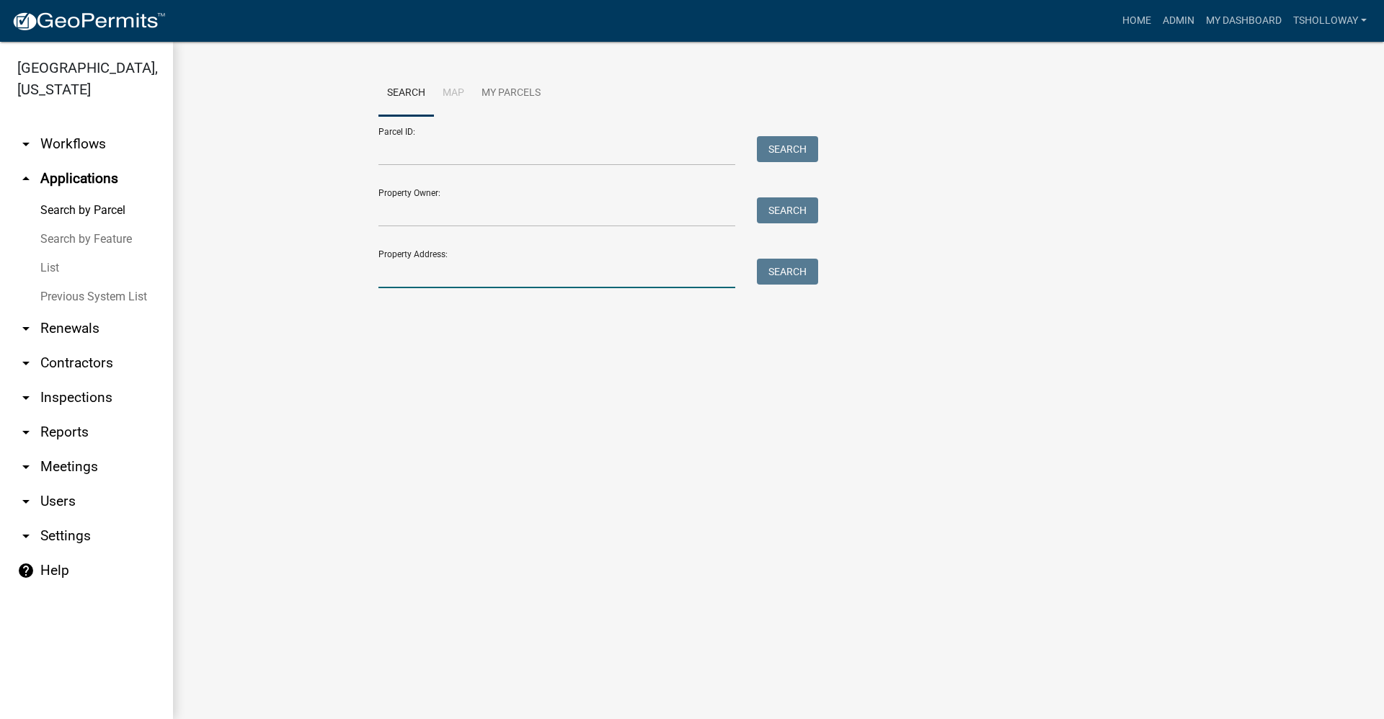
click at [387, 276] on input "Property Address:" at bounding box center [556, 274] width 357 height 30
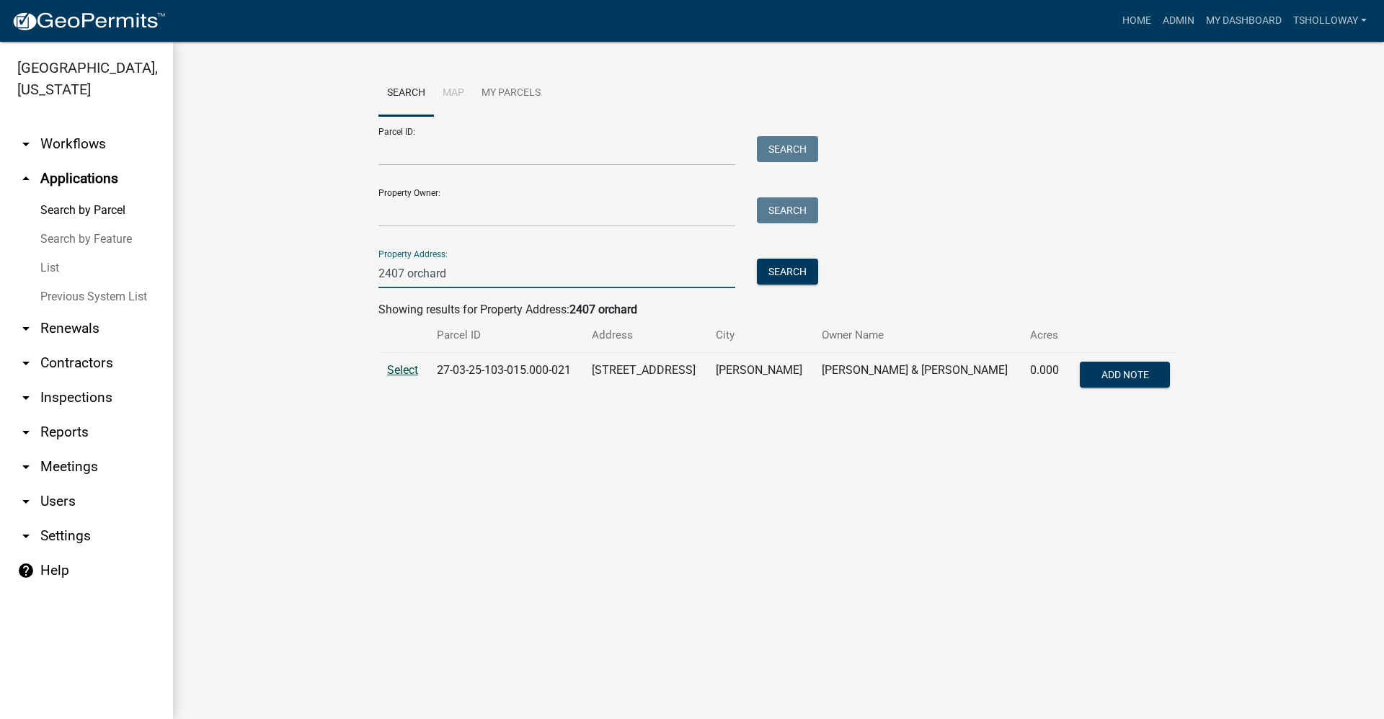
type input "2407 orchard"
click at [404, 365] on span "Select" at bounding box center [402, 370] width 31 height 14
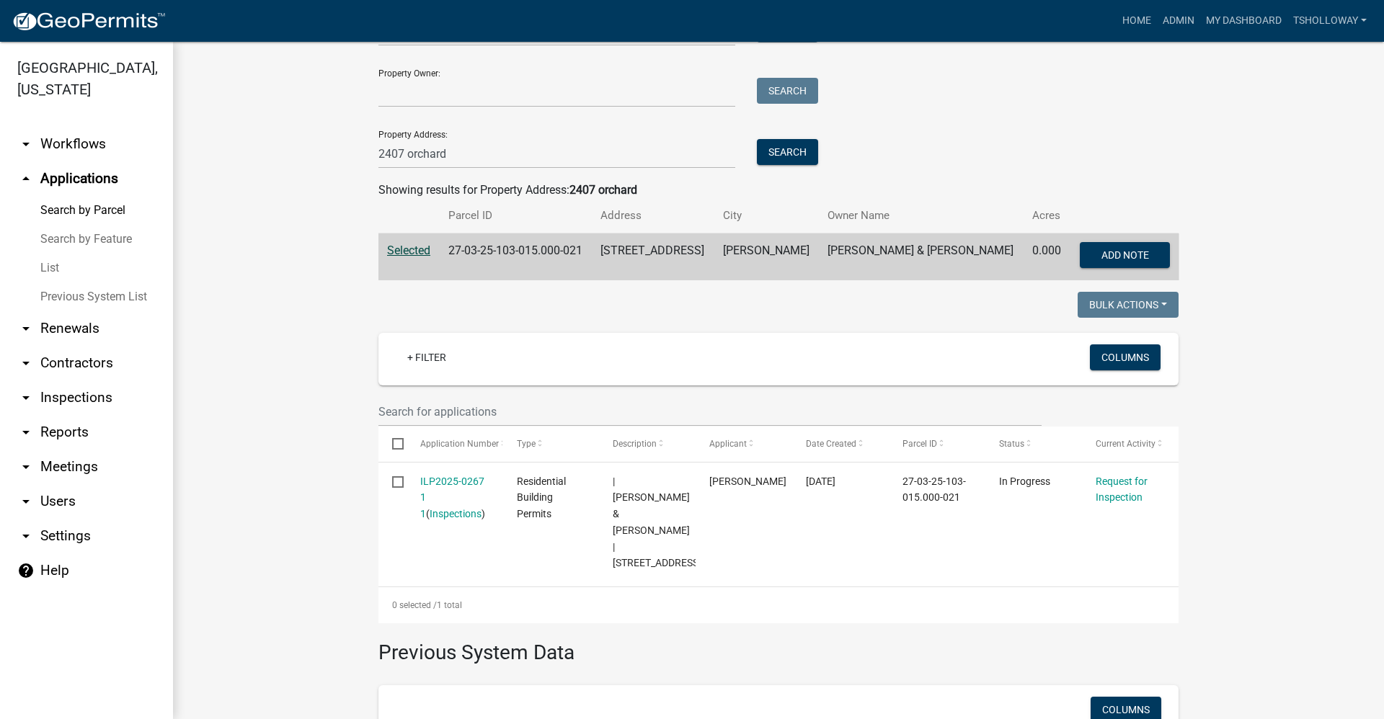
scroll to position [144, 0]
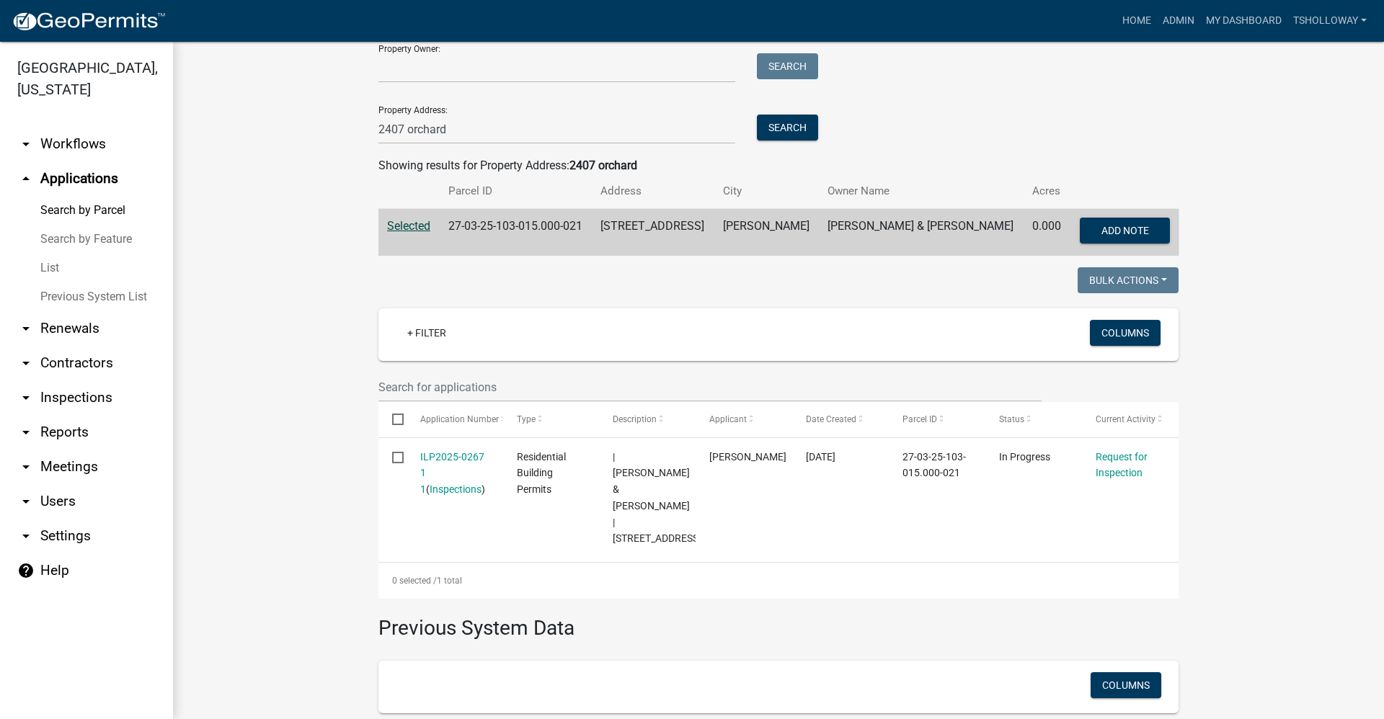
click at [73, 381] on link "arrow_drop_down Inspections" at bounding box center [86, 398] width 173 height 35
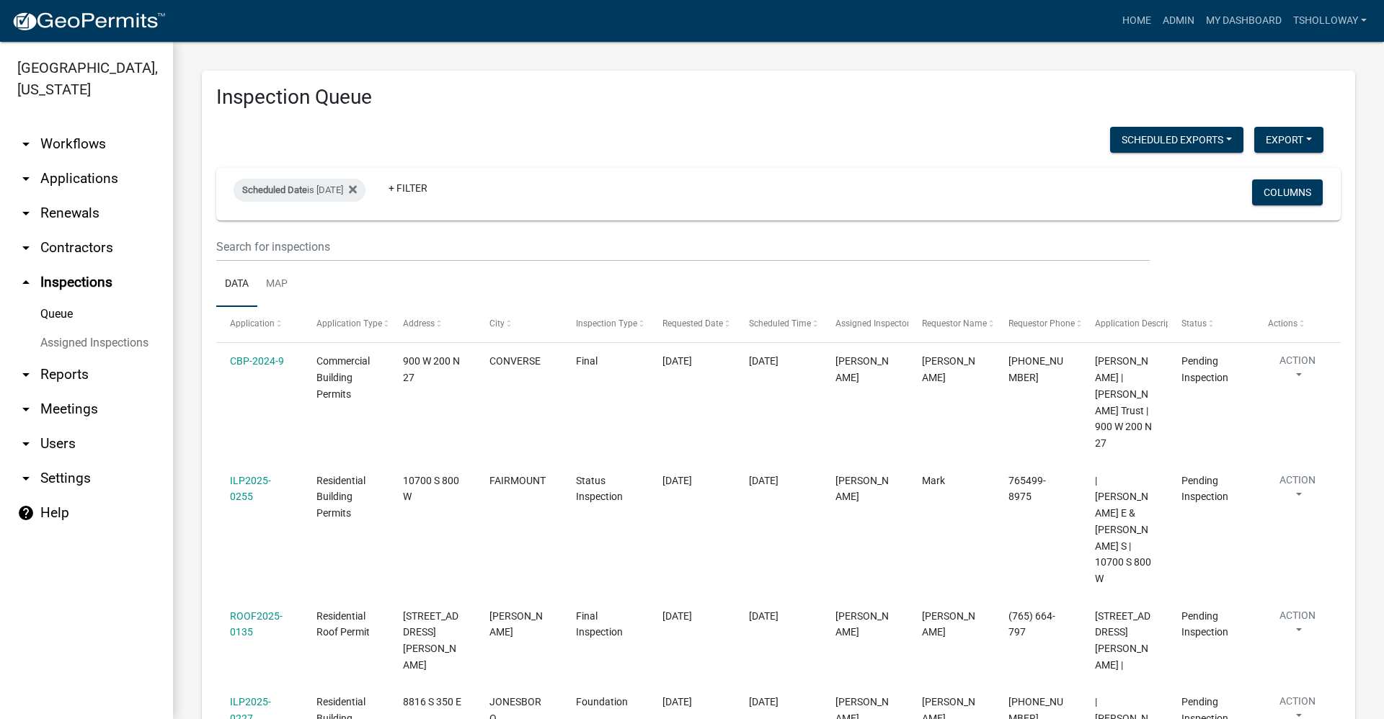
click at [77, 161] on link "arrow_drop_down Applications" at bounding box center [86, 178] width 173 height 35
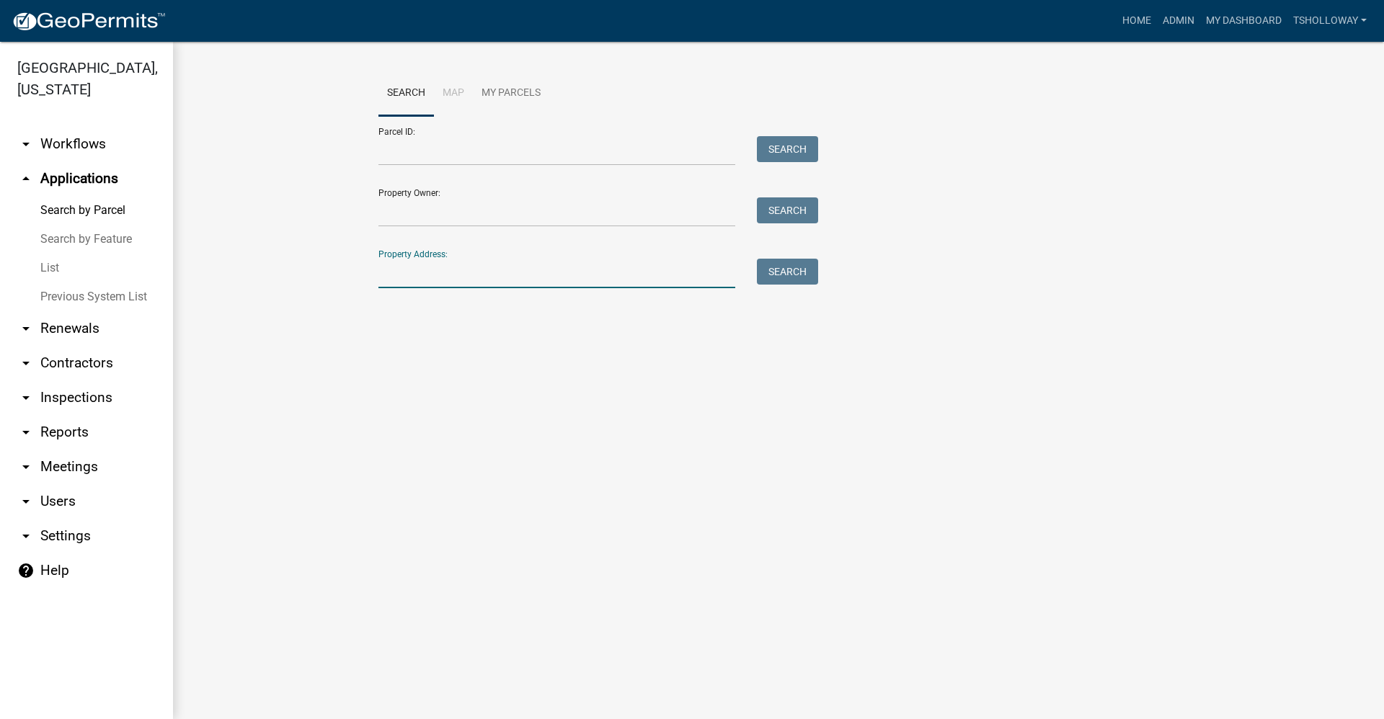
click at [430, 272] on input "Property Address:" at bounding box center [556, 274] width 357 height 30
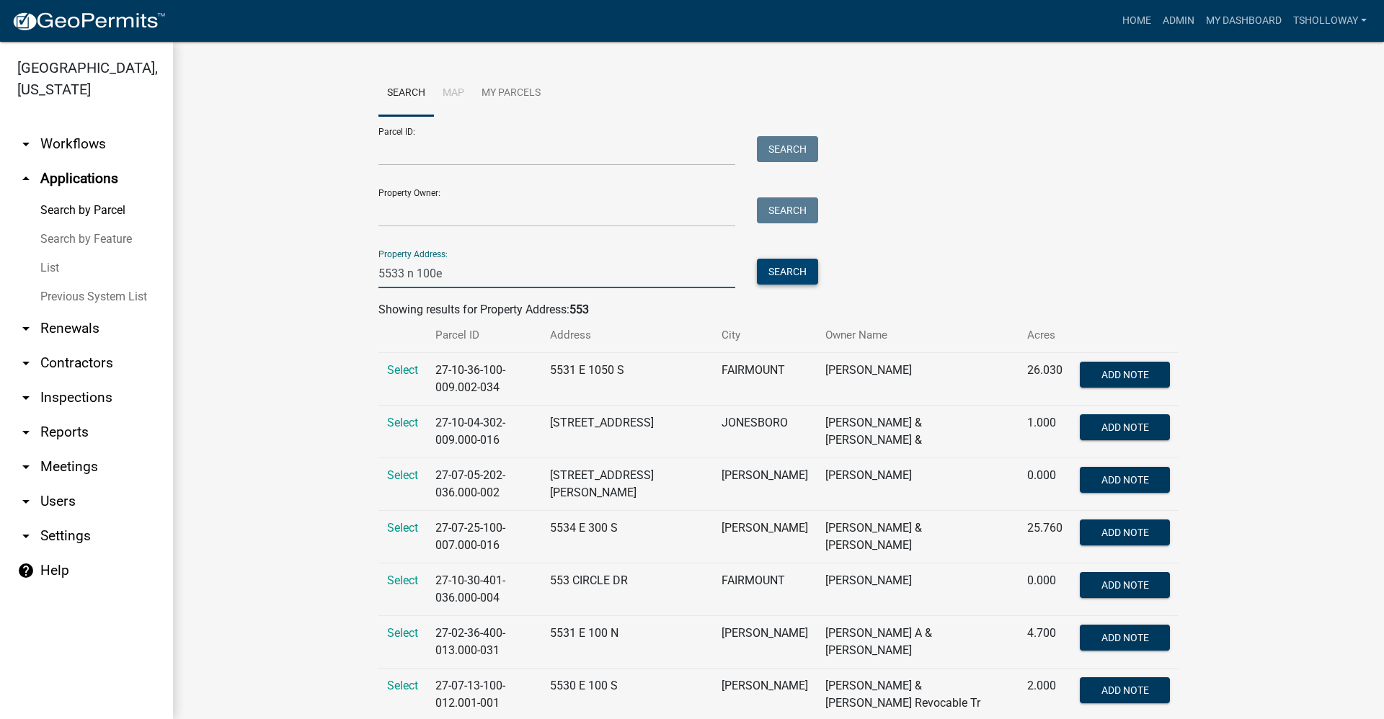
click at [789, 279] on button "Search" at bounding box center [787, 272] width 61 height 26
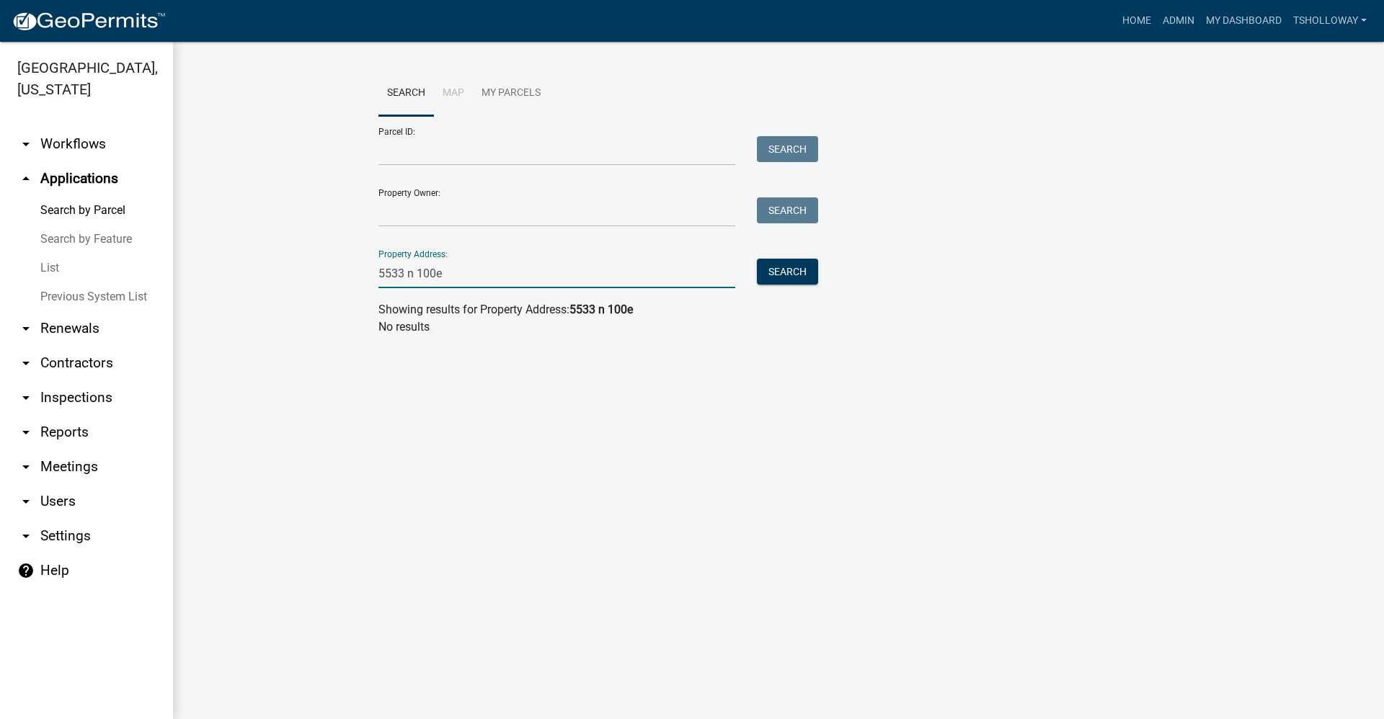
drag, startPoint x: 451, startPoint y: 274, endPoint x: 417, endPoint y: 274, distance: 33.2
click at [417, 274] on input "5533 n 100e" at bounding box center [556, 274] width 357 height 30
type input "5533 n"
click at [784, 275] on button "Search" at bounding box center [787, 272] width 61 height 26
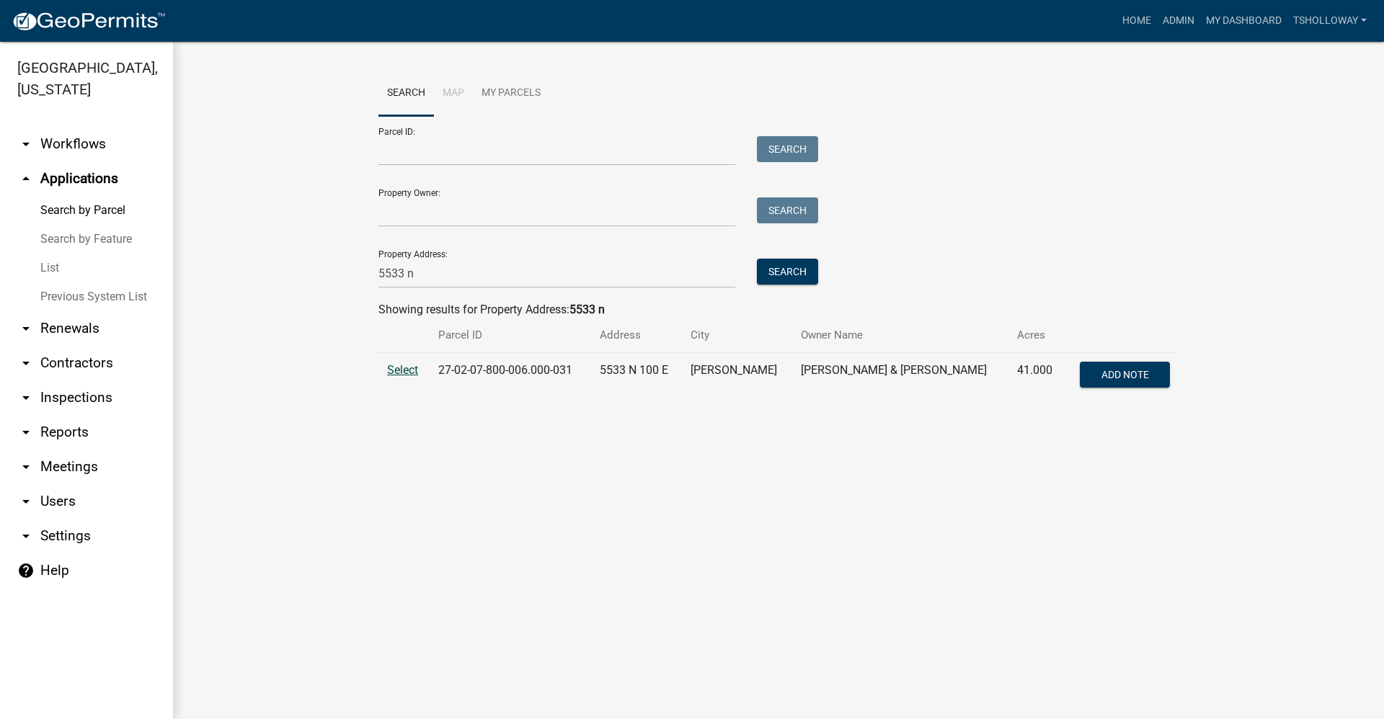
click at [404, 370] on span "Select" at bounding box center [402, 370] width 31 height 14
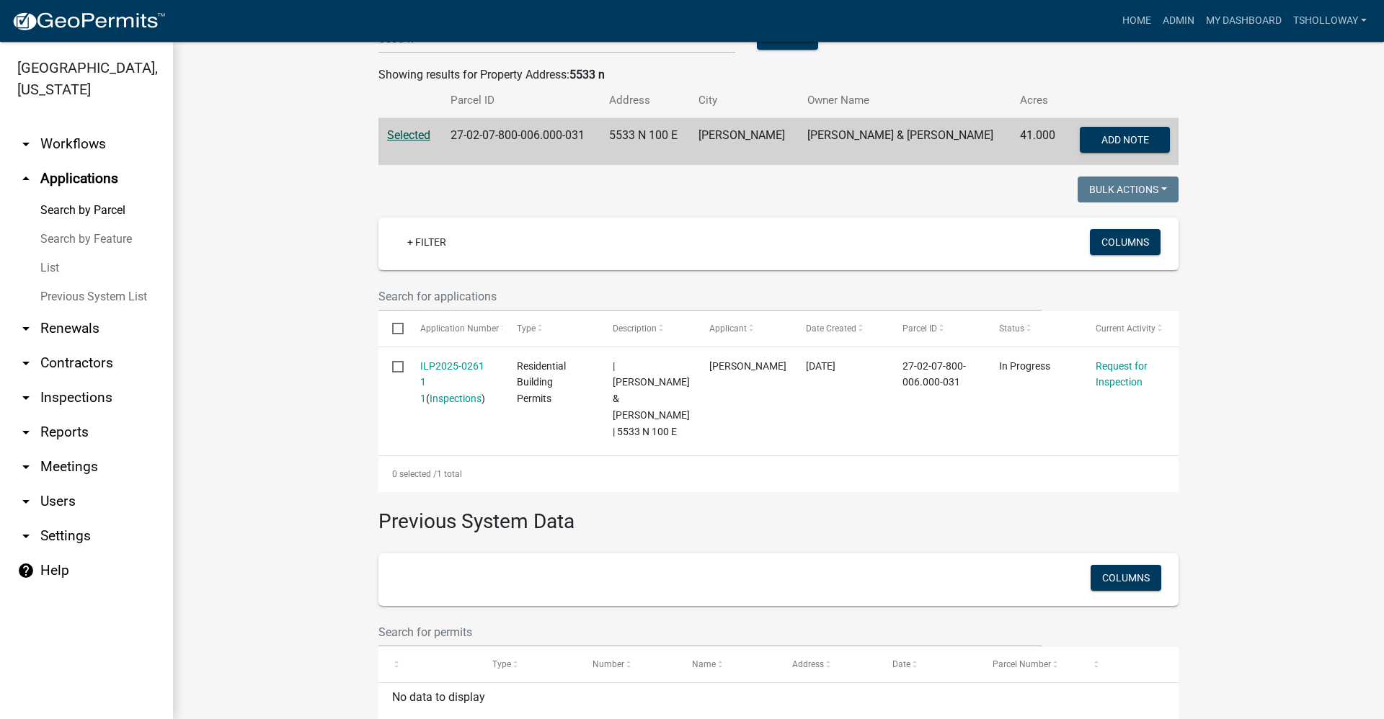
scroll to position [267, 0]
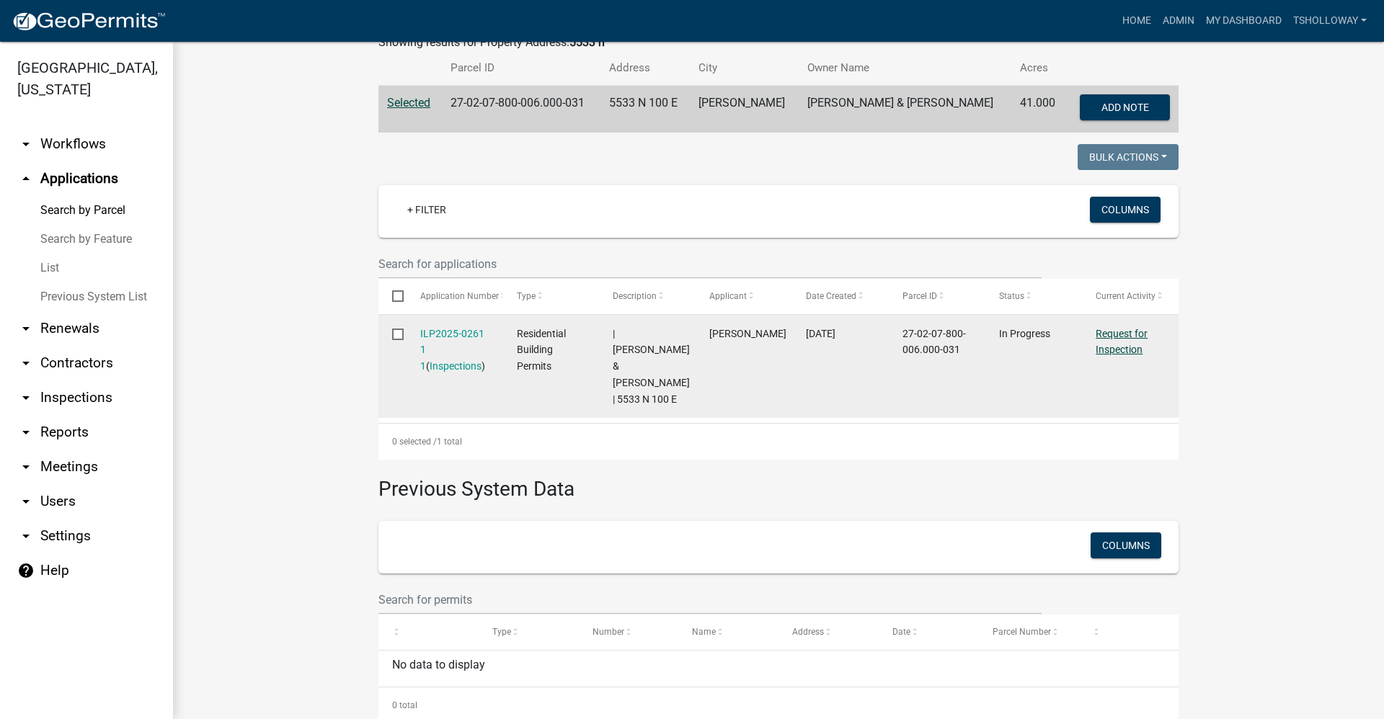
click at [1107, 331] on link "Request for Inspection" at bounding box center [1122, 342] width 52 height 28
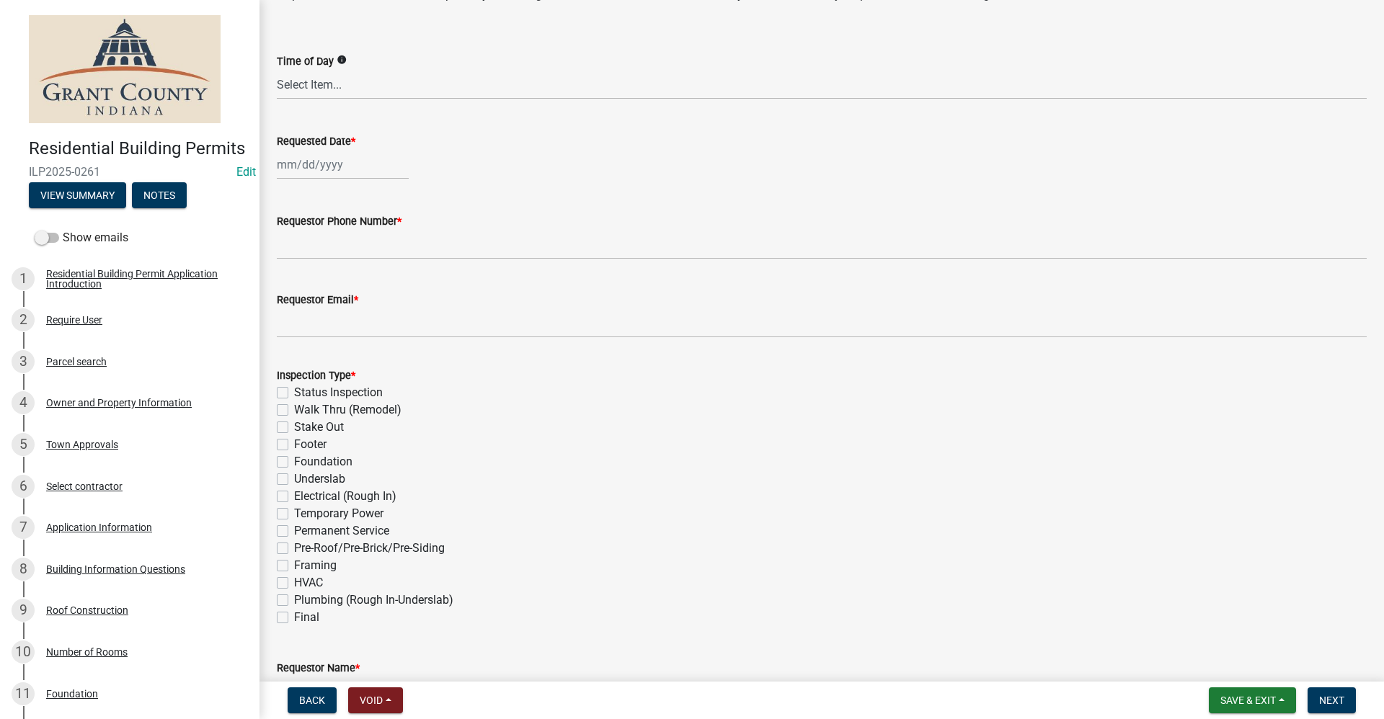
scroll to position [144, 0]
click at [294, 476] on label "Underslab" at bounding box center [319, 475] width 51 height 17
click at [294, 476] on input "Underslab" at bounding box center [298, 471] width 9 height 9
checkbox input "true"
checkbox input "false"
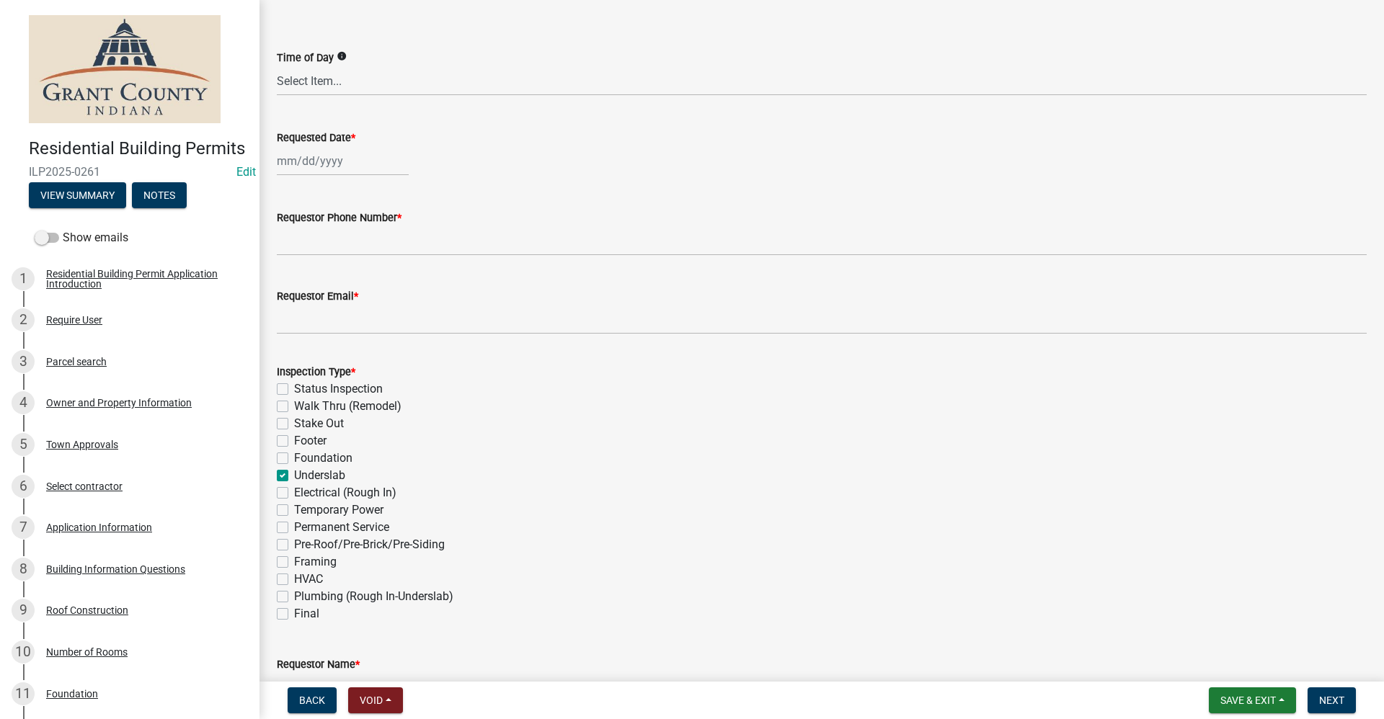
checkbox input "false"
checkbox input "true"
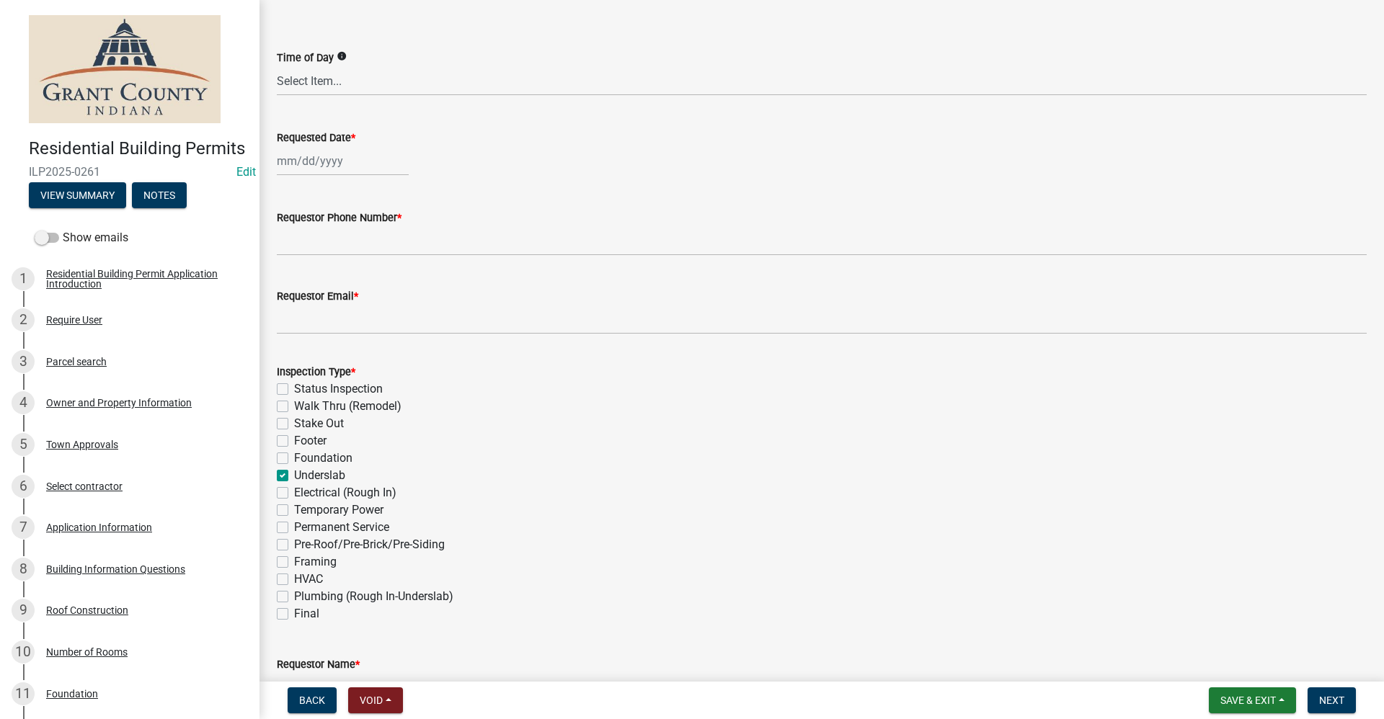
checkbox input "false"
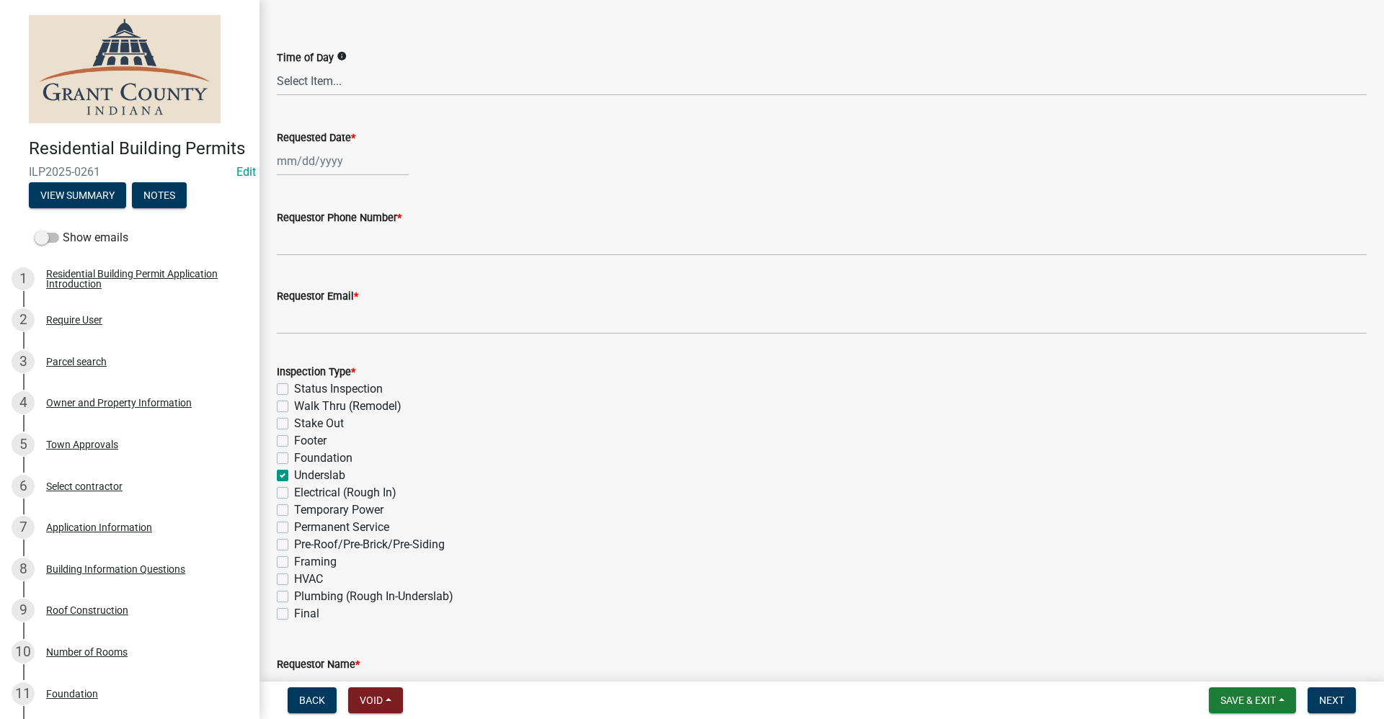
checkbox input "false"
click at [305, 162] on div at bounding box center [343, 161] width 132 height 30
select select "9"
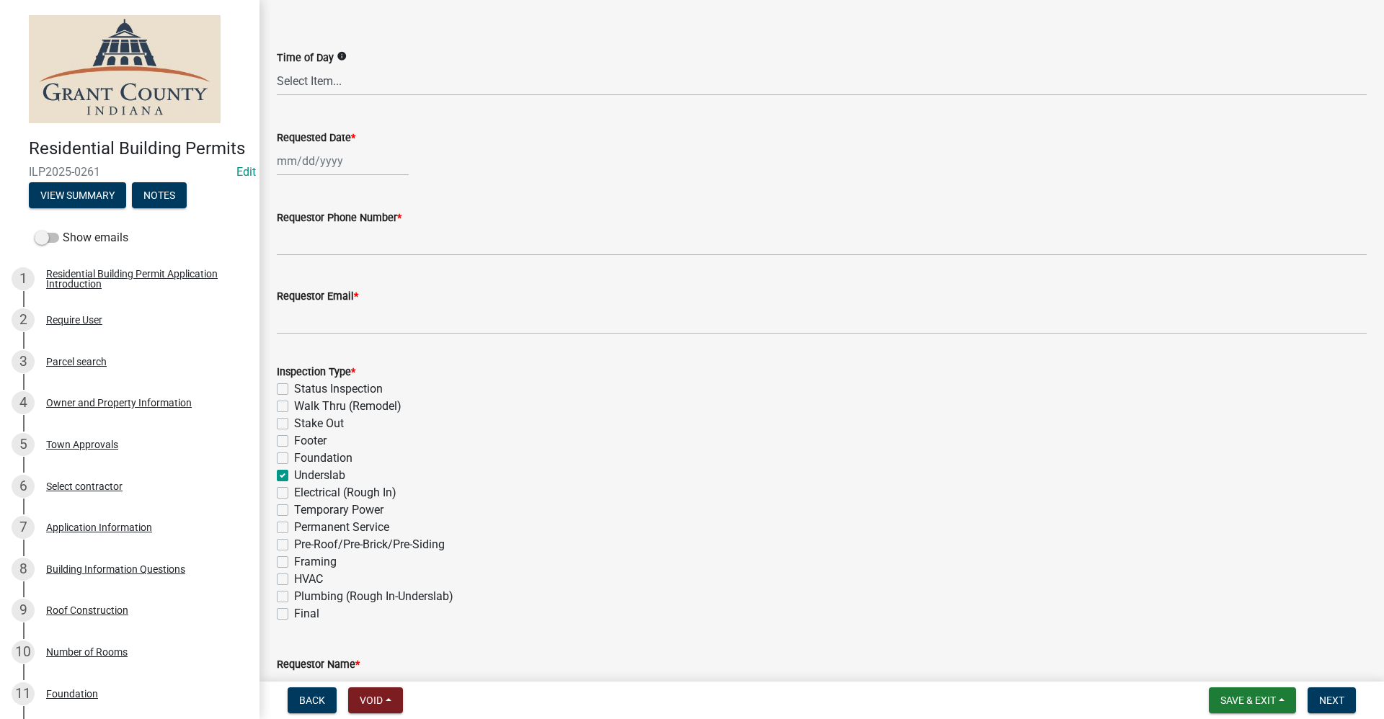
select select "2025"
click at [315, 330] on div "30" at bounding box center [314, 330] width 23 height 23
type input "[DATE]"
click at [294, 443] on label "Footer" at bounding box center [310, 440] width 32 height 17
click at [294, 442] on input "Footer" at bounding box center [298, 436] width 9 height 9
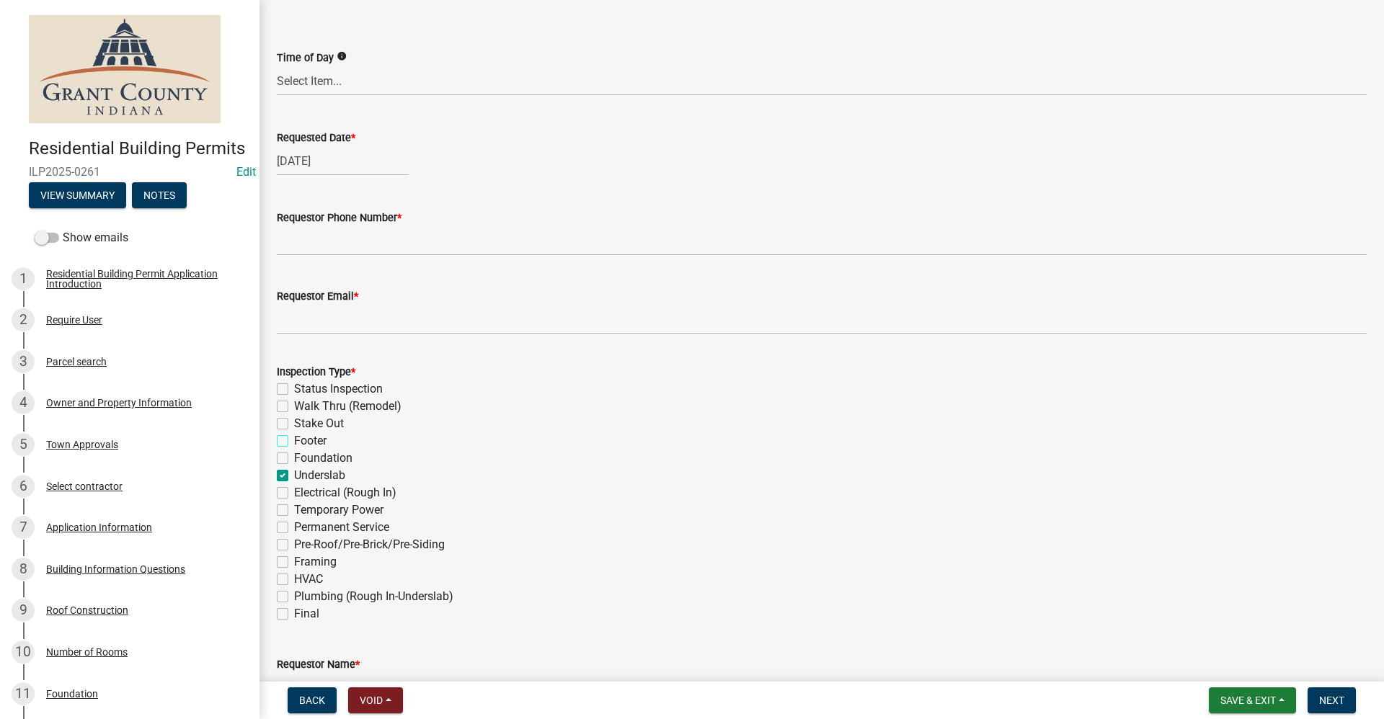
checkbox input "true"
checkbox input "false"
checkbox input "true"
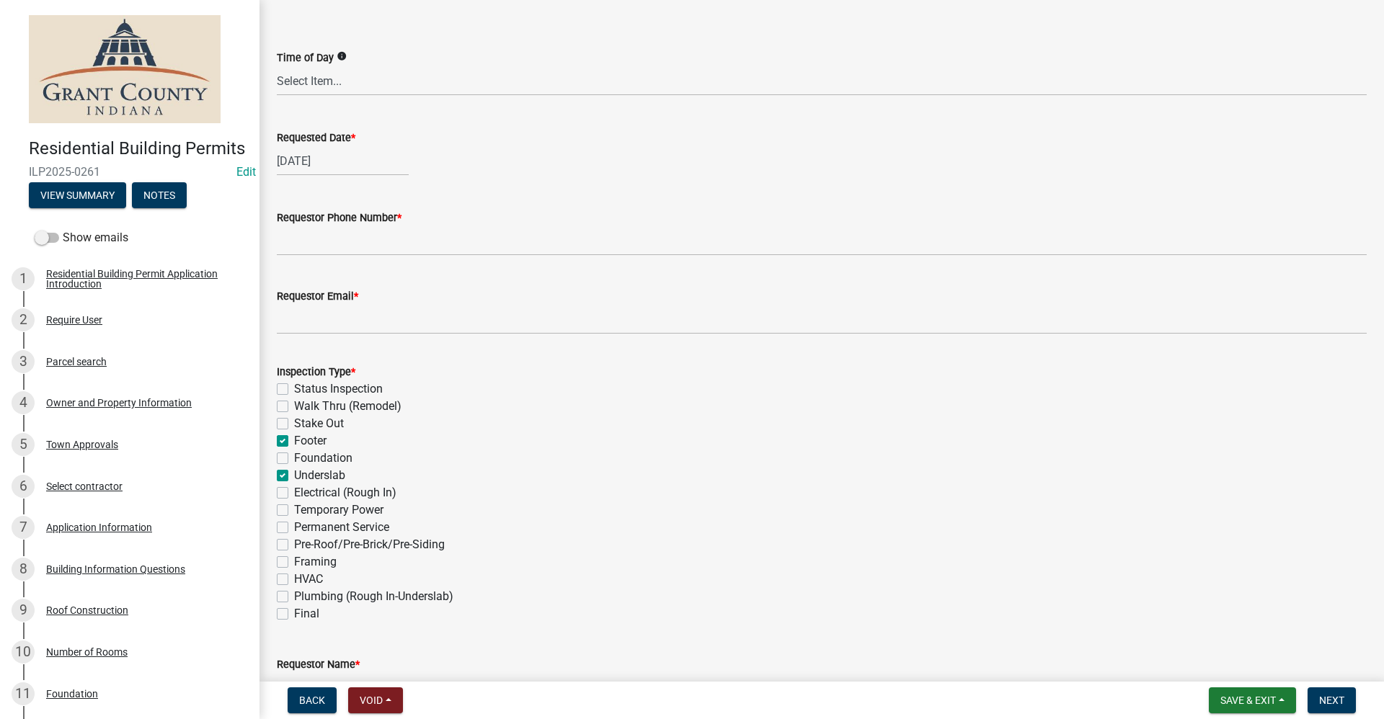
checkbox input "false"
checkbox input "true"
checkbox input "false"
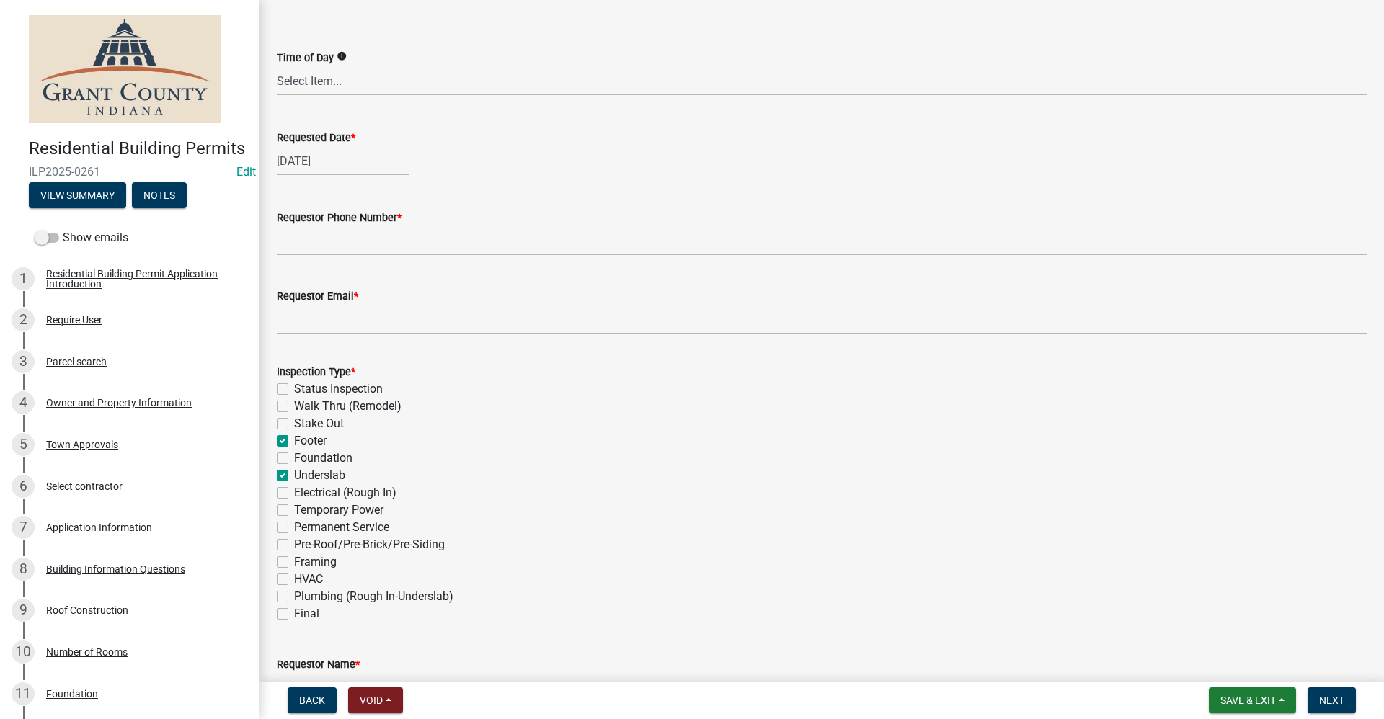
checkbox input "false"
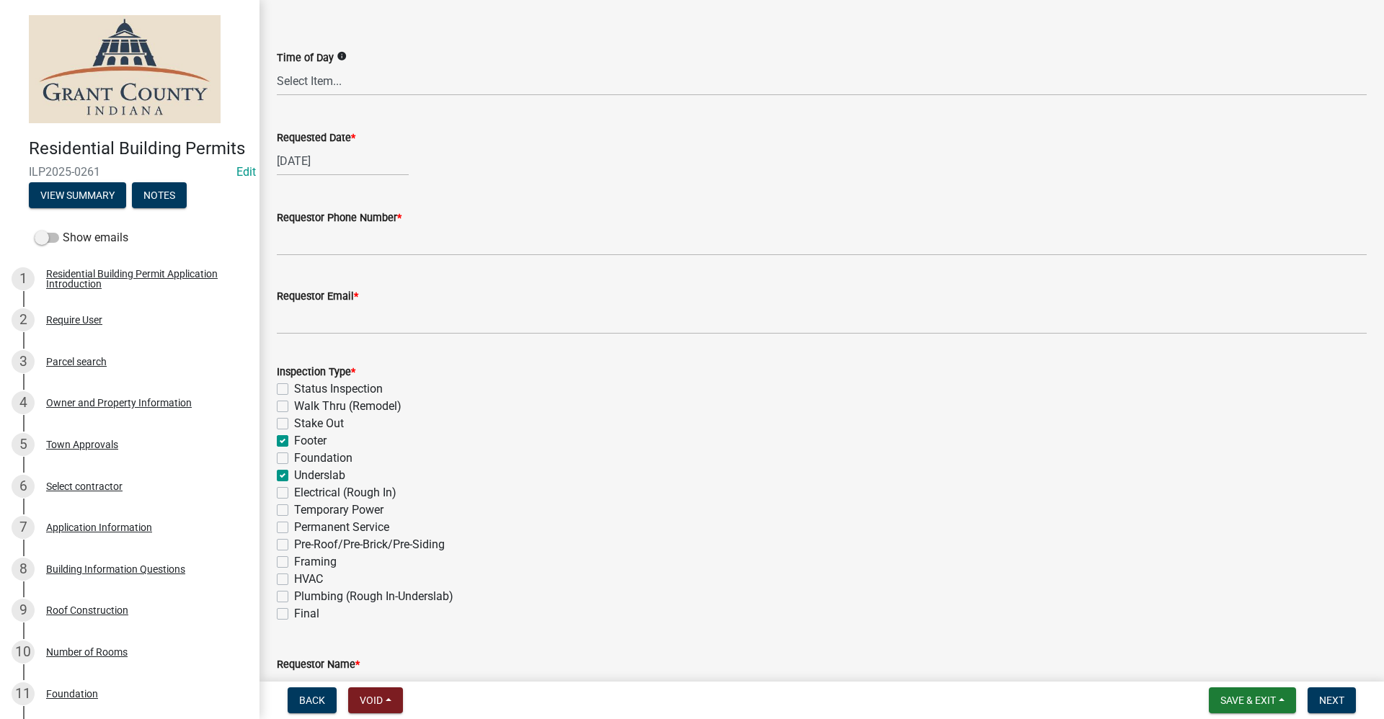
click at [290, 478] on div "Underslab" at bounding box center [822, 475] width 1090 height 17
click at [294, 478] on label "Underslab" at bounding box center [319, 475] width 51 height 17
click at [294, 476] on input "Underslab" at bounding box center [298, 471] width 9 height 9
checkbox input "false"
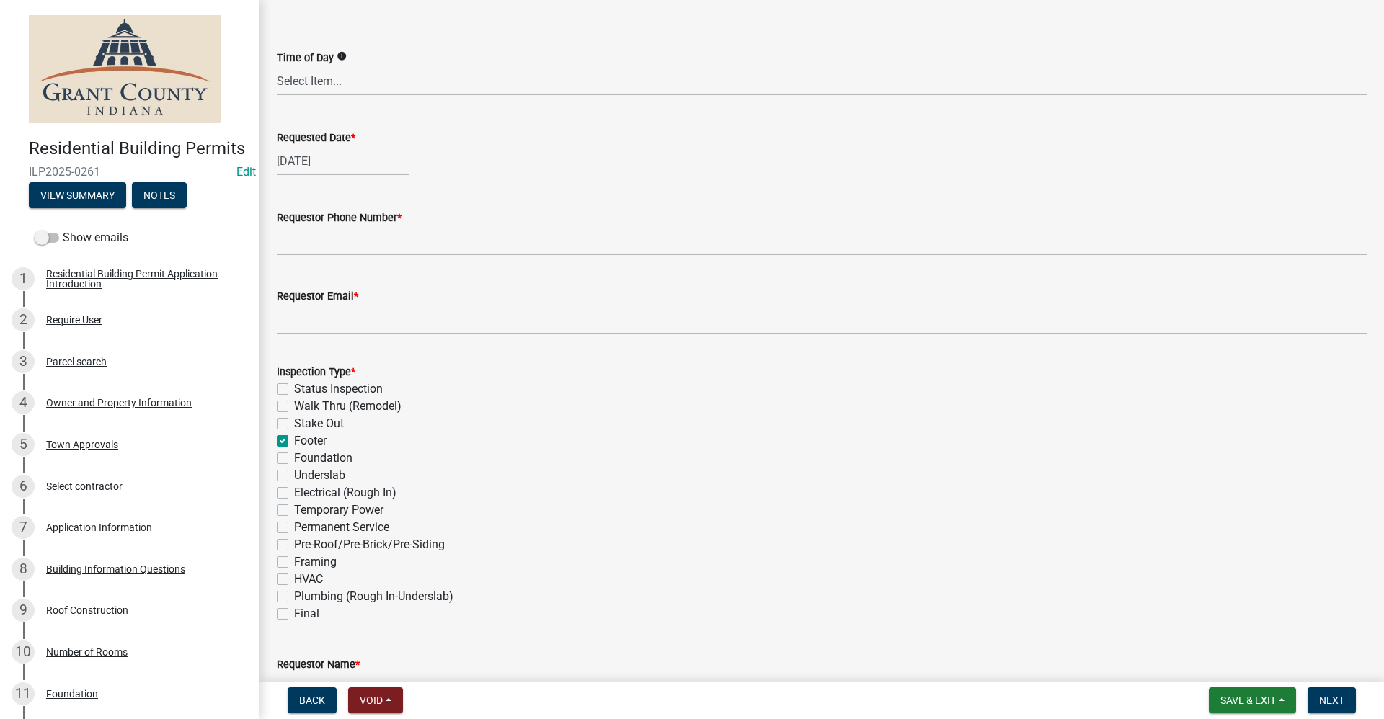
checkbox input "false"
checkbox input "true"
checkbox input "false"
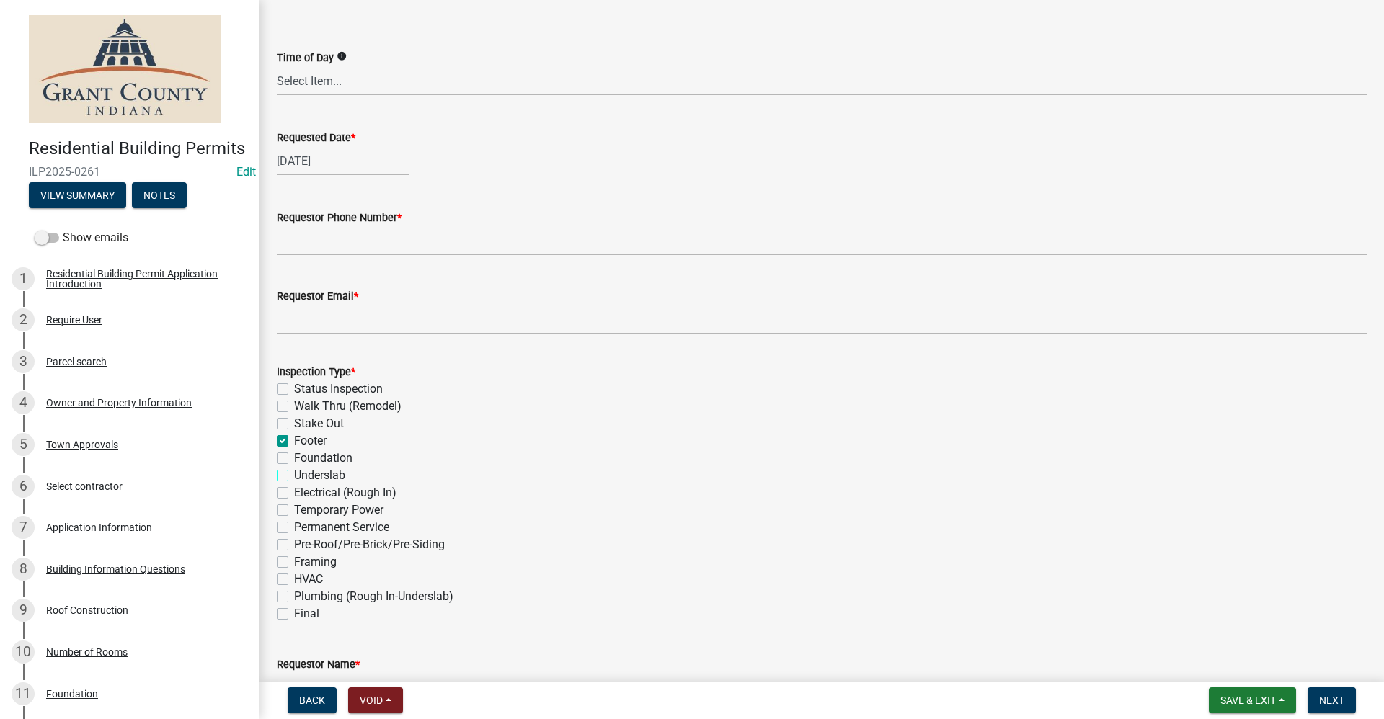
checkbox input "false"
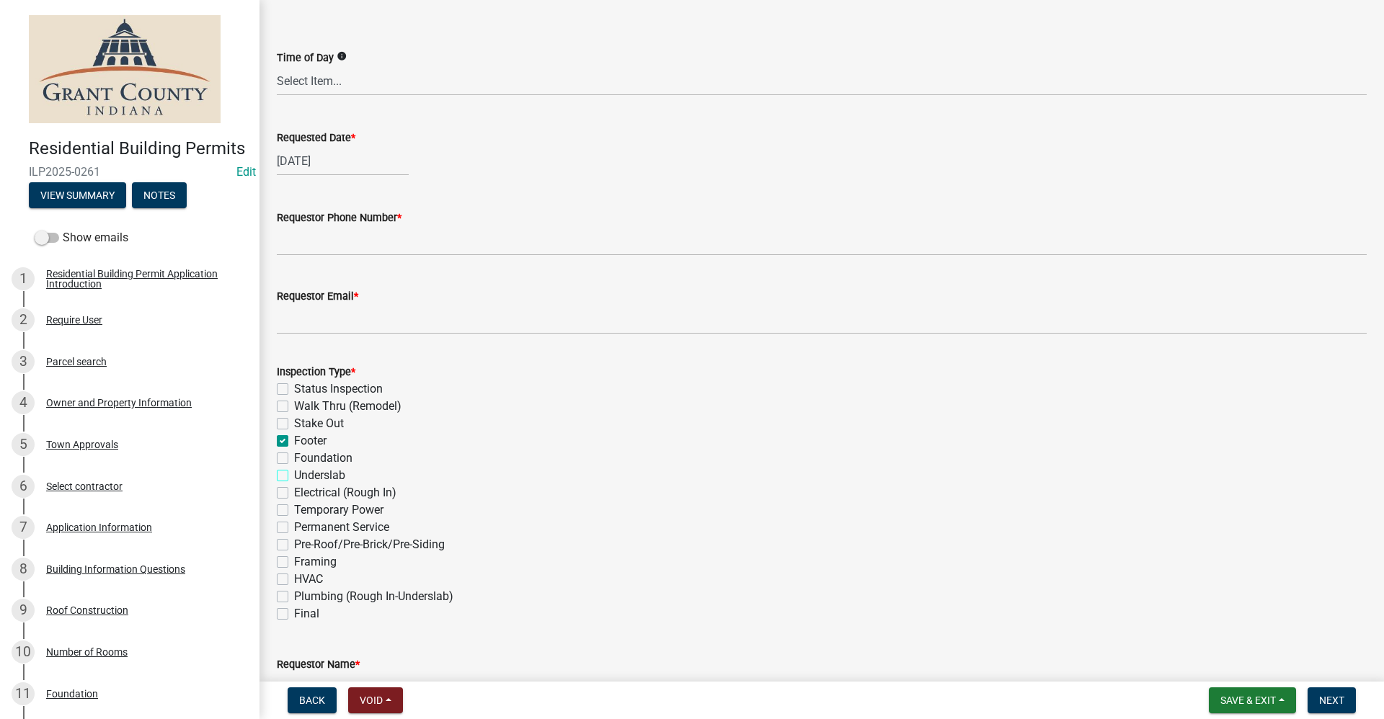
checkbox input "false"
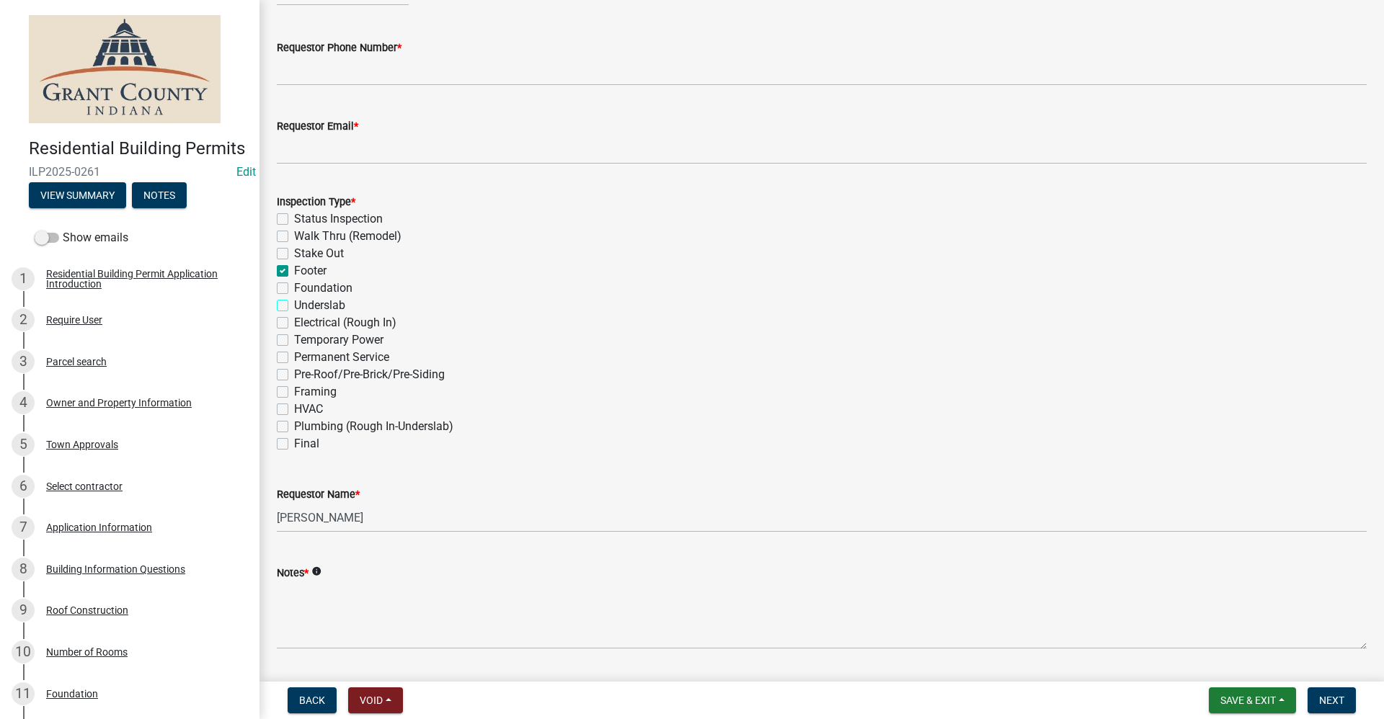
scroll to position [355, 0]
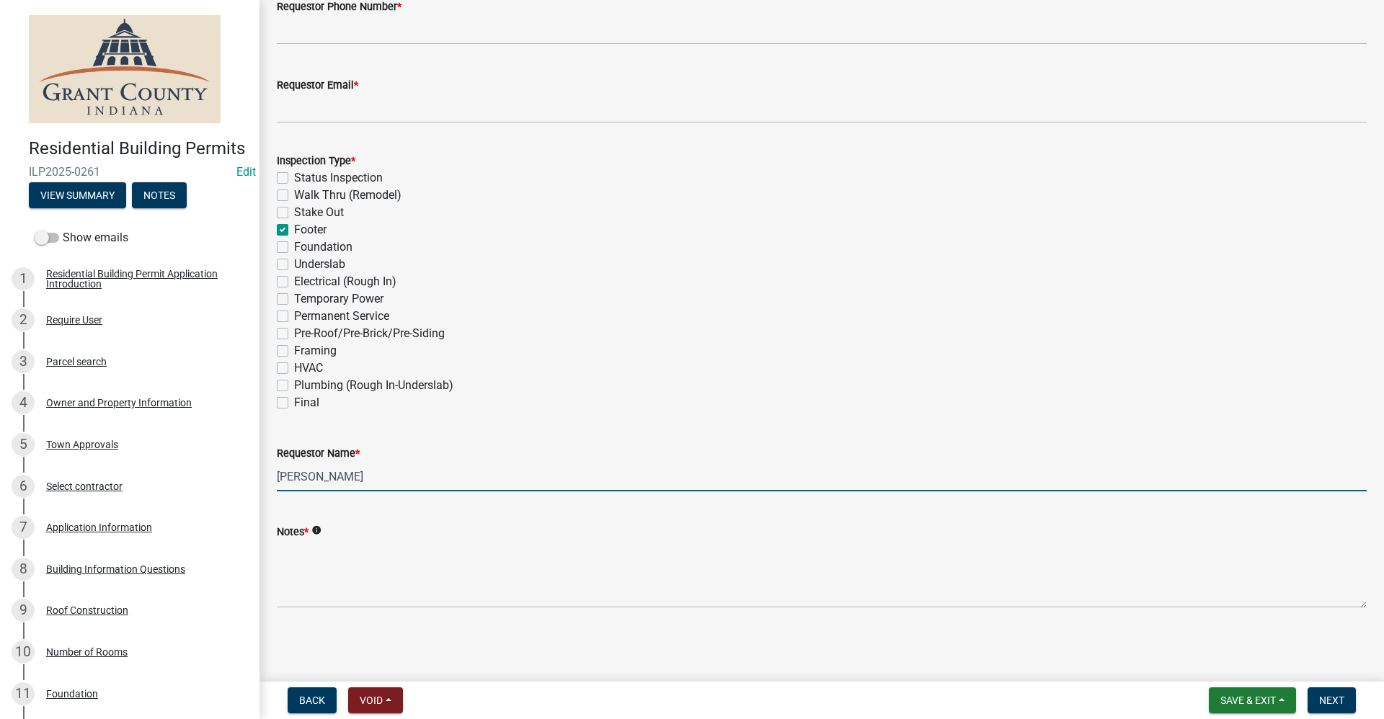
click at [317, 482] on input "[PERSON_NAME]" at bounding box center [822, 477] width 1090 height 30
drag, startPoint x: 363, startPoint y: 477, endPoint x: 174, endPoint y: 473, distance: 188.2
click at [174, 473] on div "Residential Building Permits ILP2025-0261 Edit View Summary Notes Show emails 1…" at bounding box center [692, 359] width 1384 height 719
type input "[PERSON_NAME]"
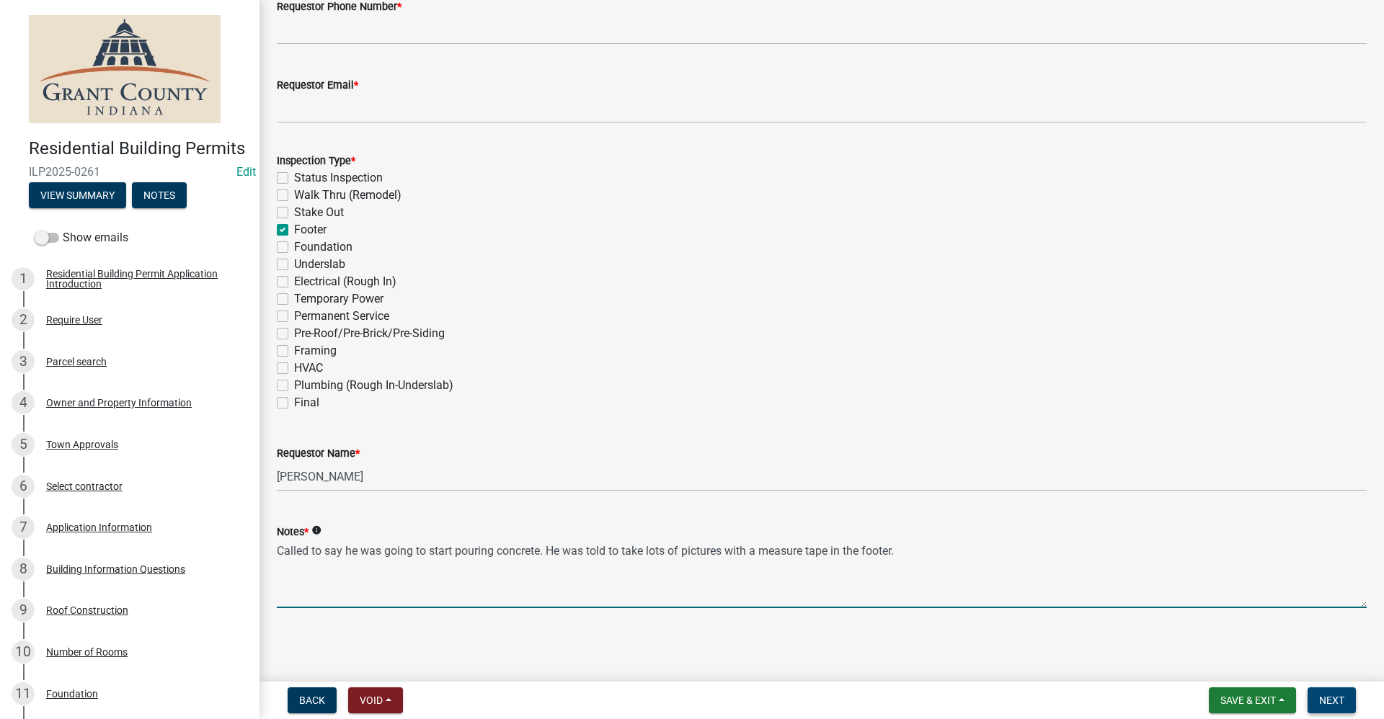
type textarea "Called to say he was going to start pouring concrete. He was told to take lots …"
click at [1337, 701] on span "Next" at bounding box center [1331, 701] width 25 height 12
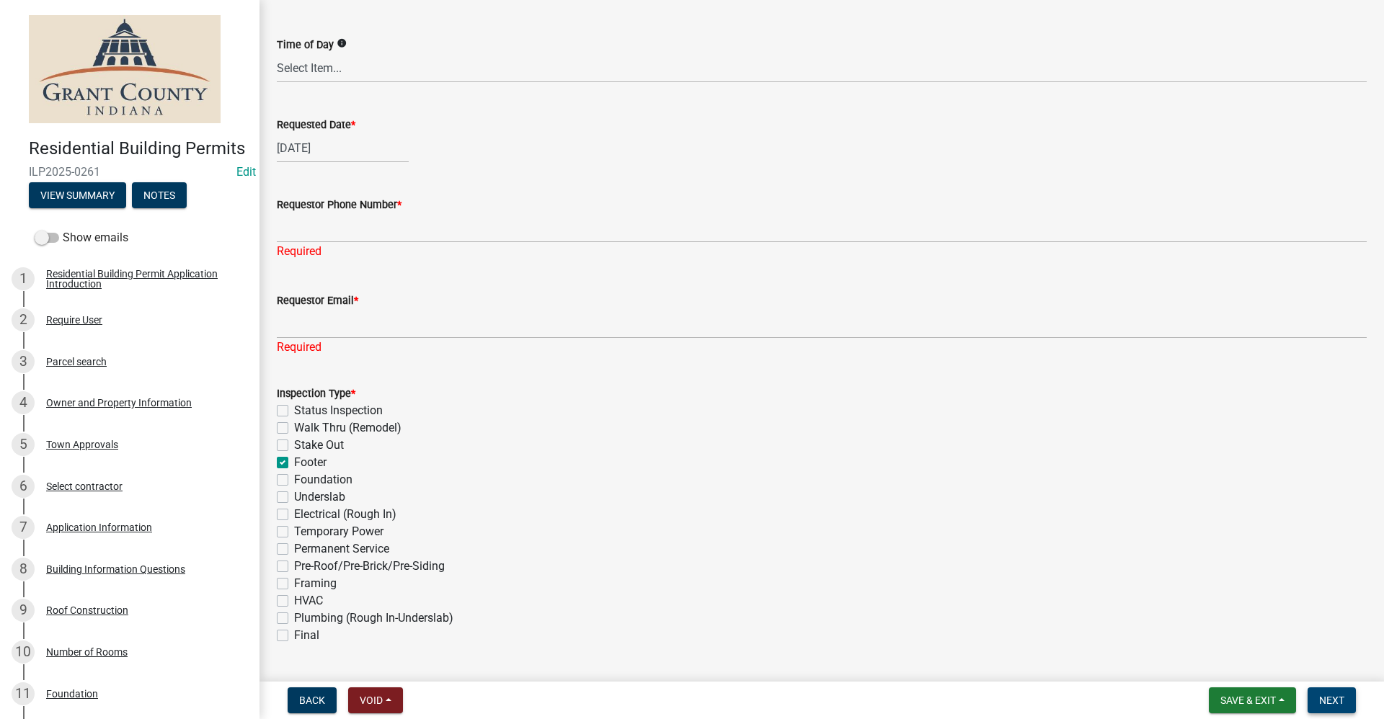
scroll to position [139, 0]
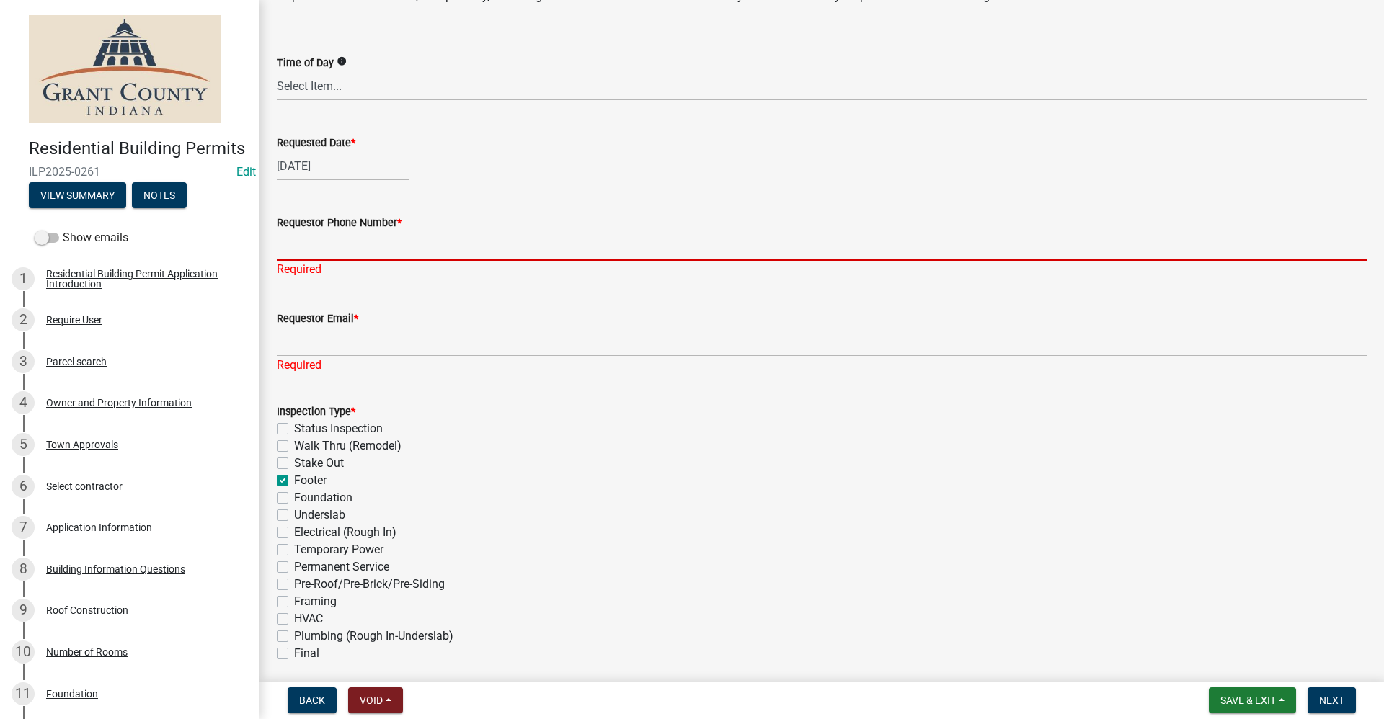
click at [302, 241] on input "Requestor Phone Number *" at bounding box center [822, 246] width 1090 height 30
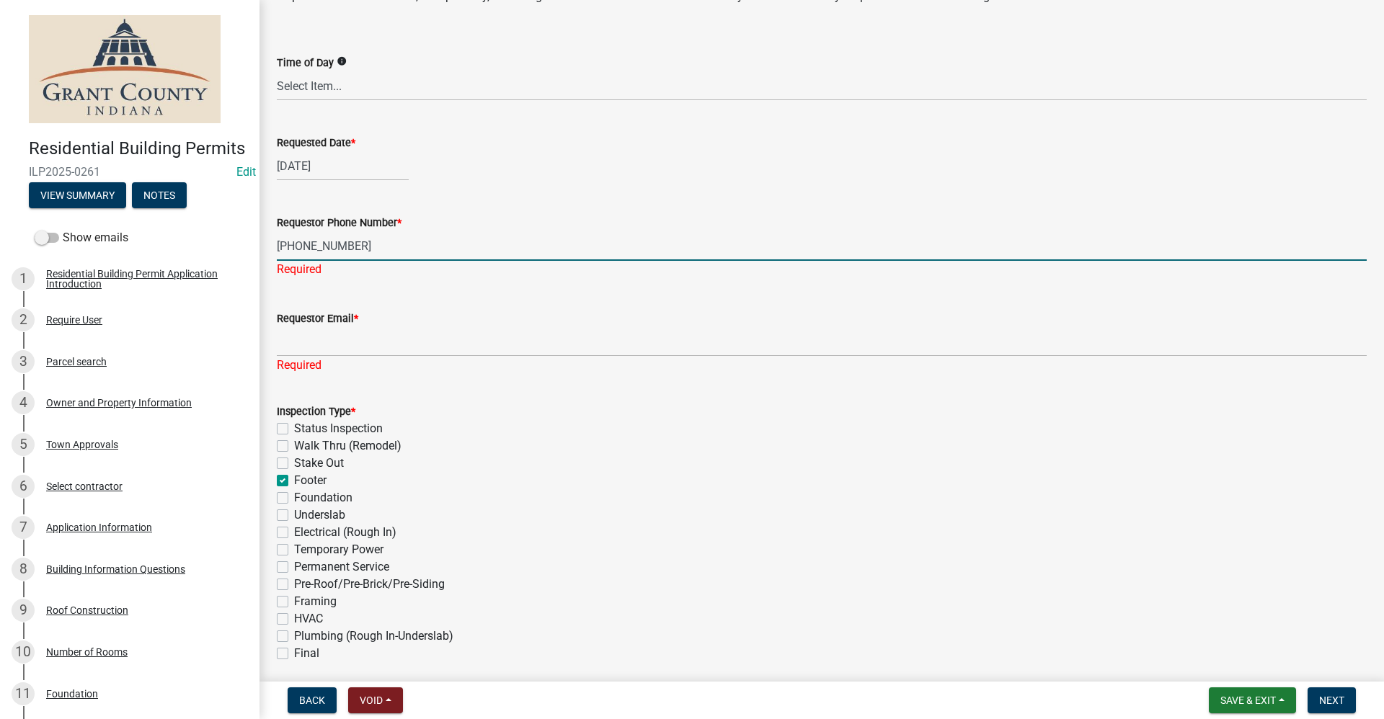
type input "[PHONE_NUMBER]"
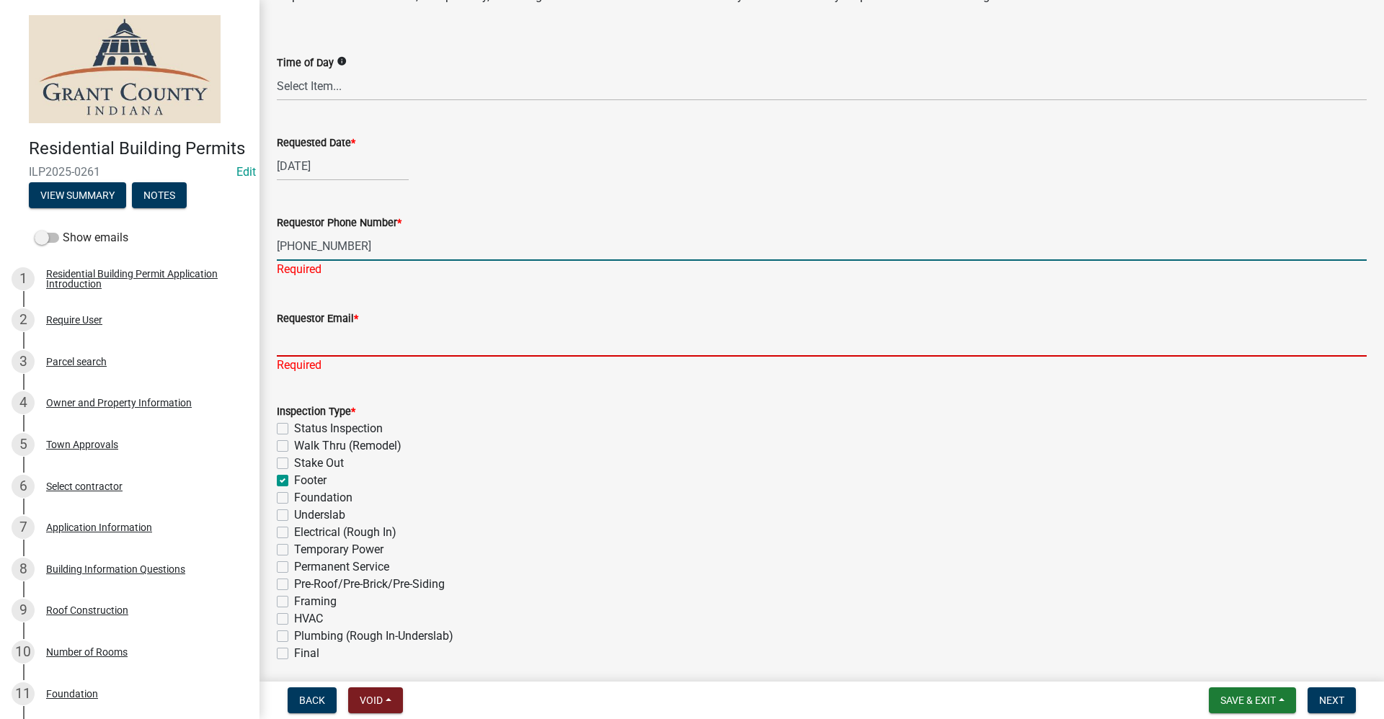
click at [306, 347] on div "Requestor Email * Required" at bounding box center [822, 332] width 1090 height 84
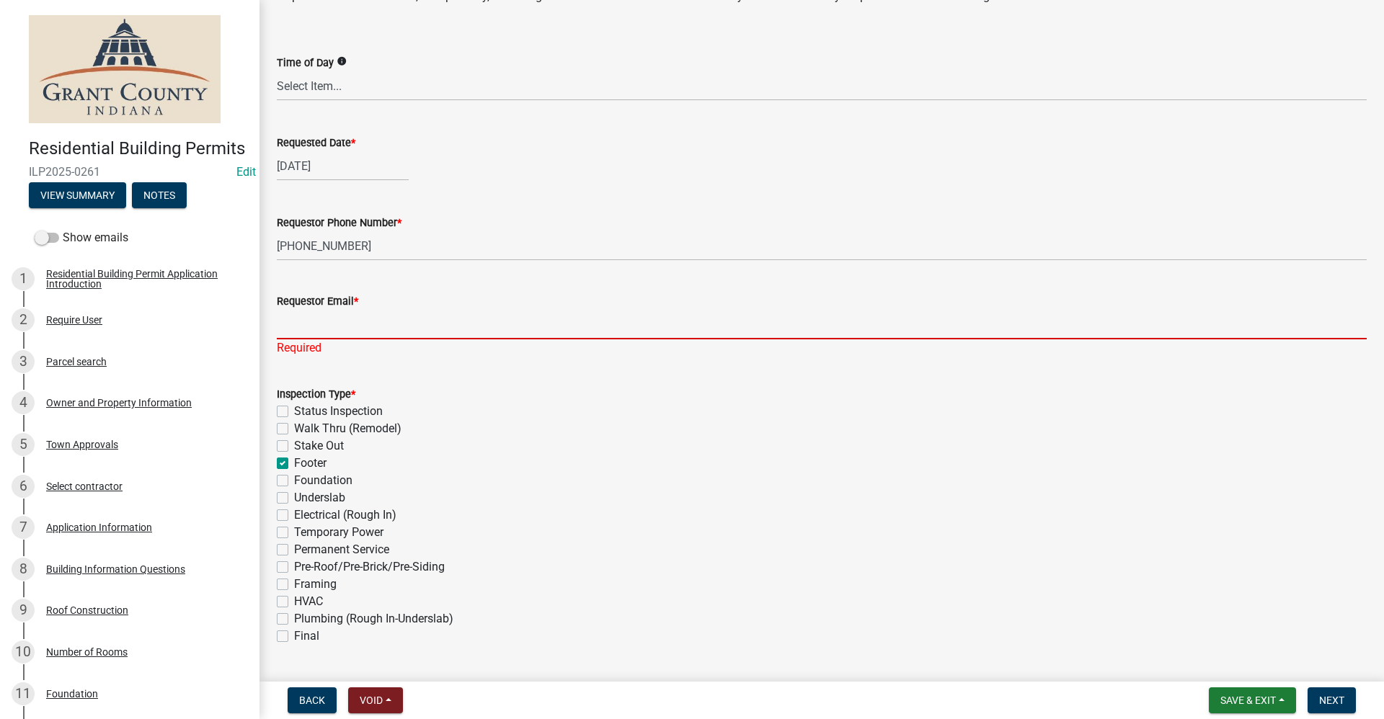
type input "no@email"
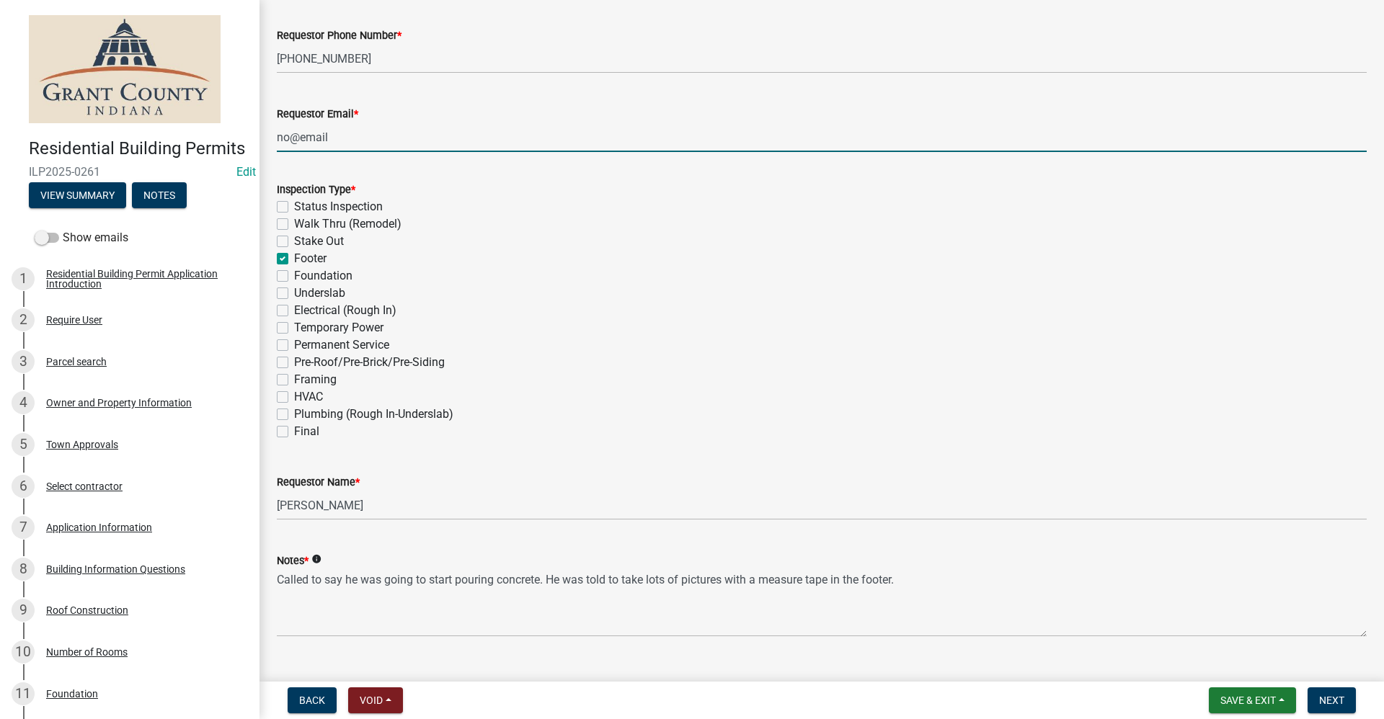
scroll to position [355, 0]
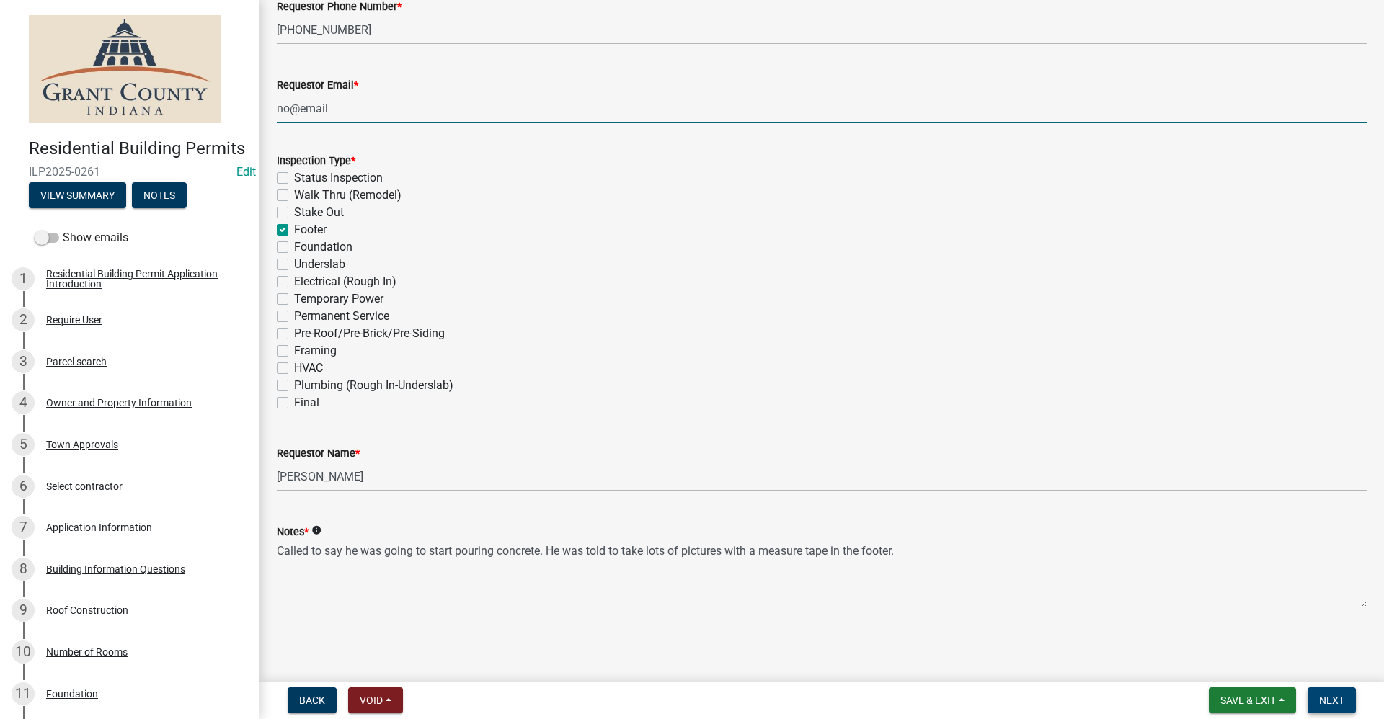
click at [1335, 702] on span "Next" at bounding box center [1331, 701] width 25 height 12
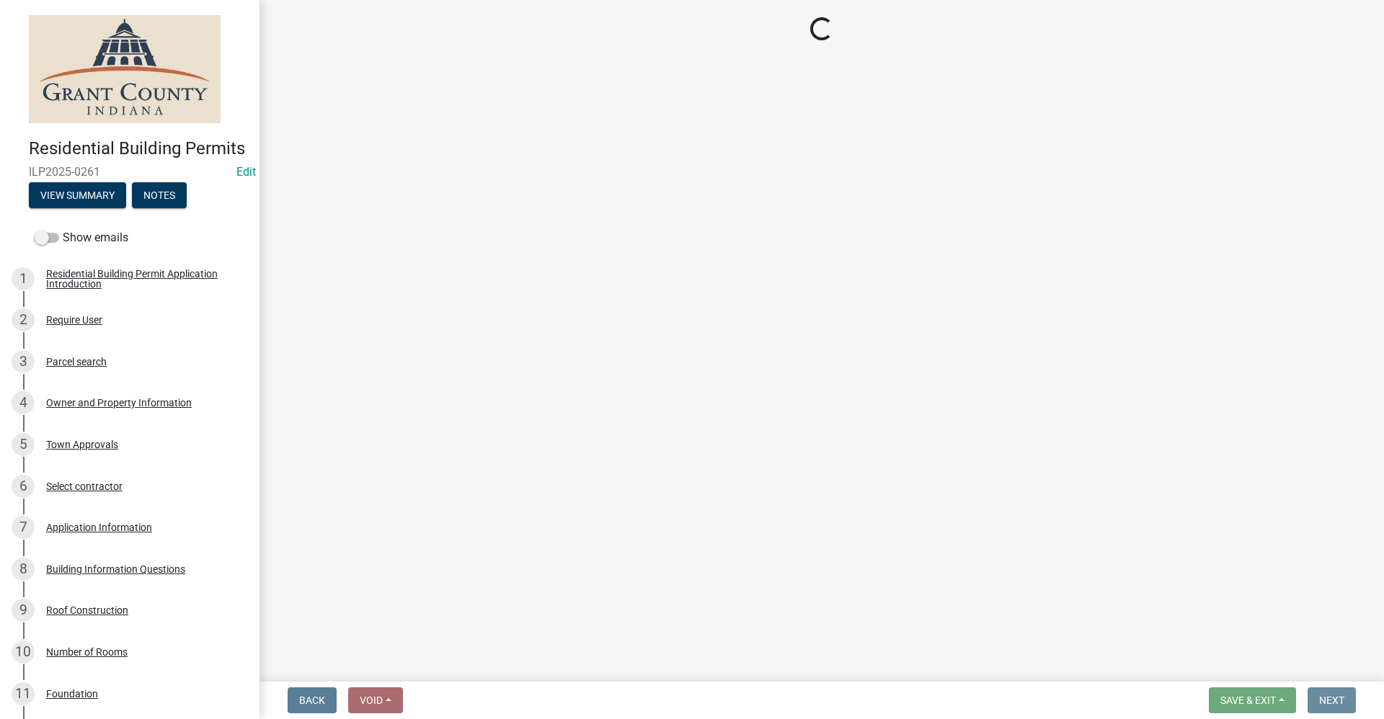
scroll to position [0, 0]
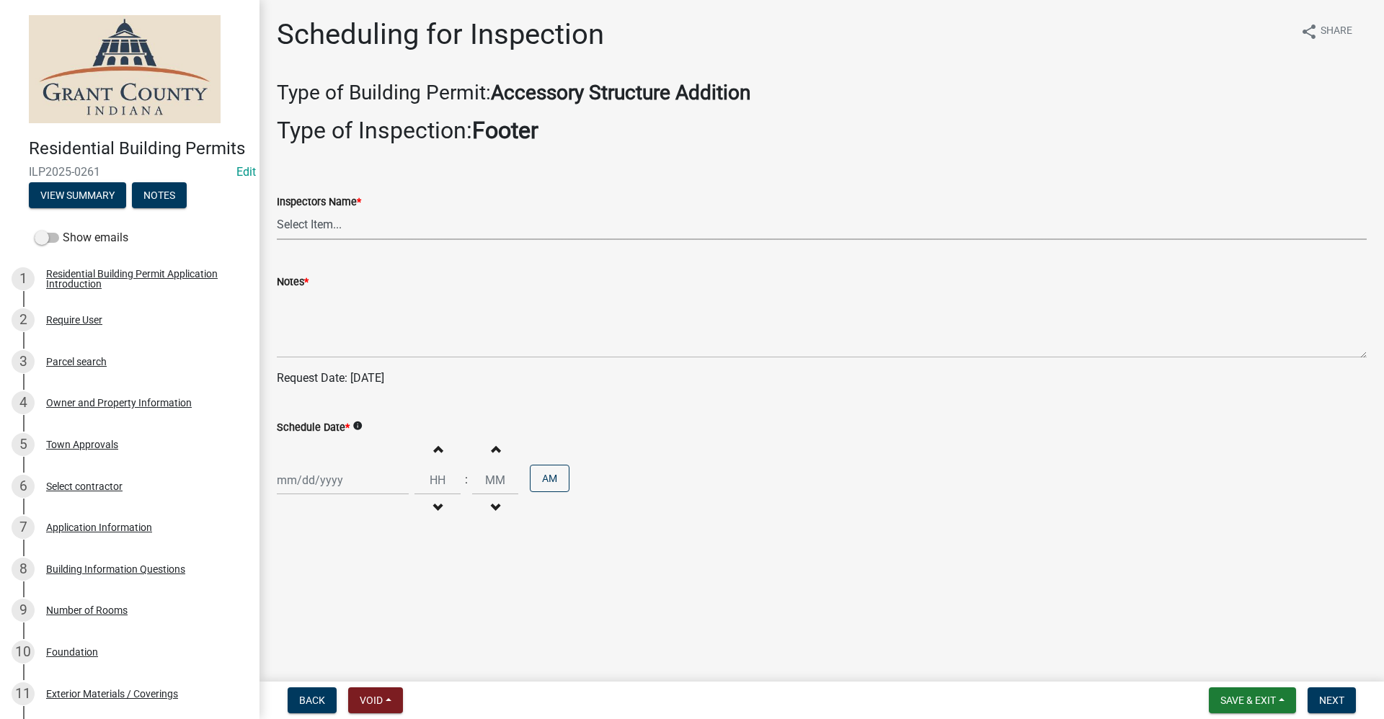
click at [308, 230] on select "Select Item... rberryhill ([PERSON_NAME]) [PERSON_NAME] ([PERSON_NAME]) BBenefi…" at bounding box center [822, 225] width 1090 height 30
select select "d7f9a44a-d2ea-4d3c-83b3-1aa71c950bd5"
click at [277, 210] on select "Select Item... rberryhill ([PERSON_NAME]) [PERSON_NAME] ([PERSON_NAME]) BBenefi…" at bounding box center [822, 225] width 1090 height 30
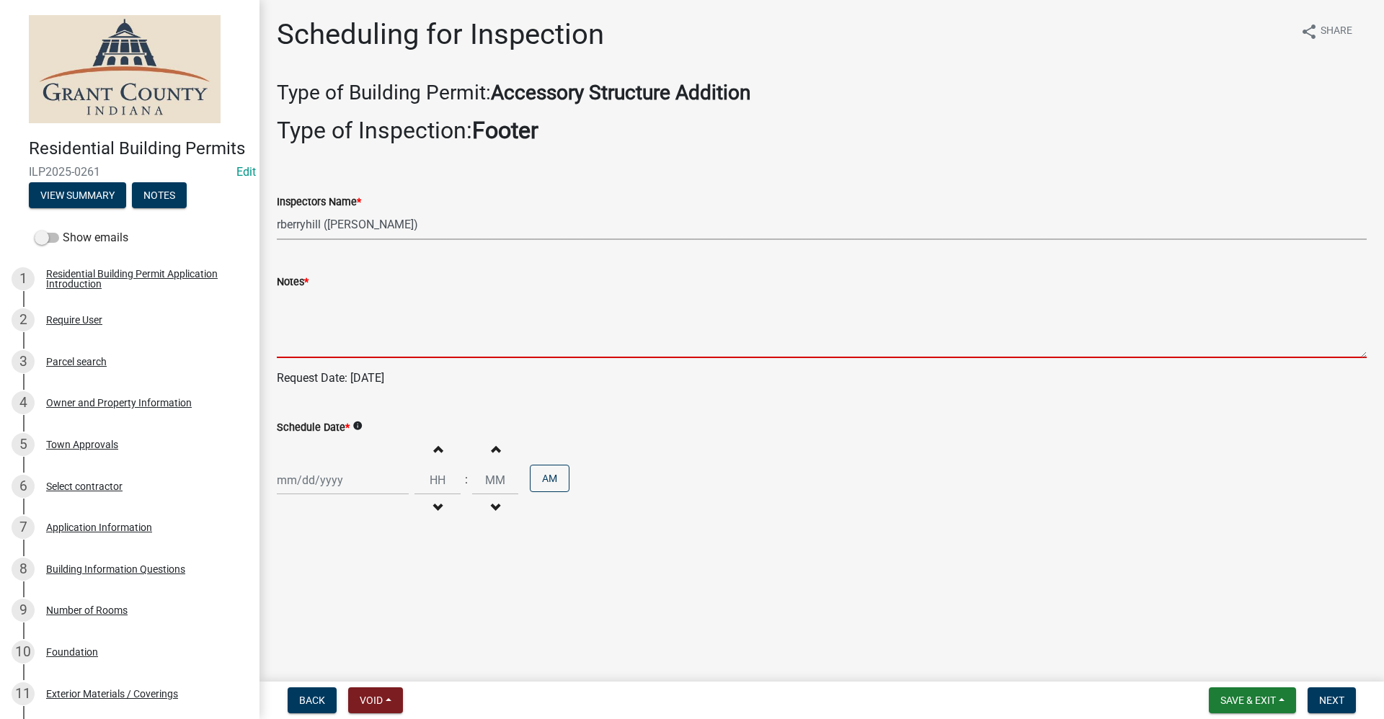
click at [301, 298] on textarea "Notes *" at bounding box center [822, 324] width 1090 height 68
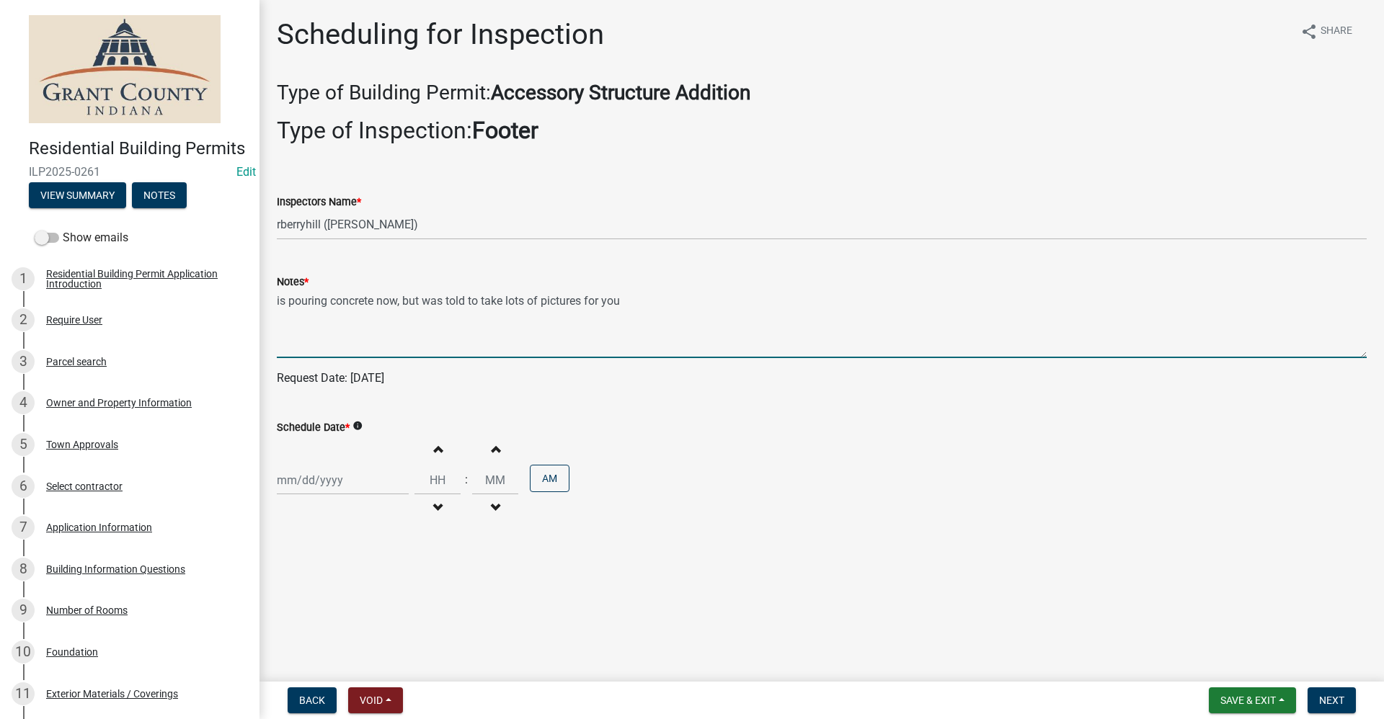
type textarea "is pouring concrete now, but was told to take lots of pictures for you"
click at [288, 481] on div at bounding box center [343, 481] width 132 height 30
select select "9"
select select "2025"
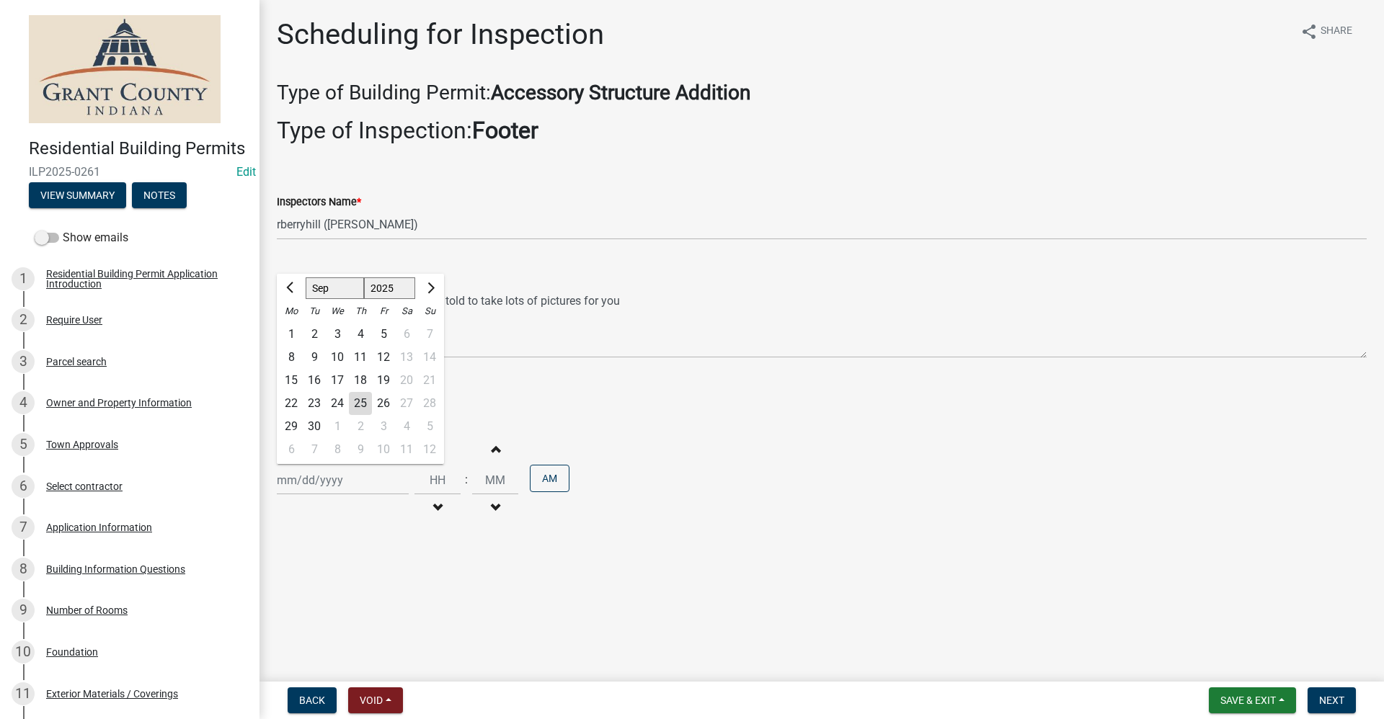
click at [318, 422] on div "30" at bounding box center [314, 426] width 23 height 23
type input "[DATE]"
click at [1348, 705] on button "Next" at bounding box center [1332, 701] width 48 height 26
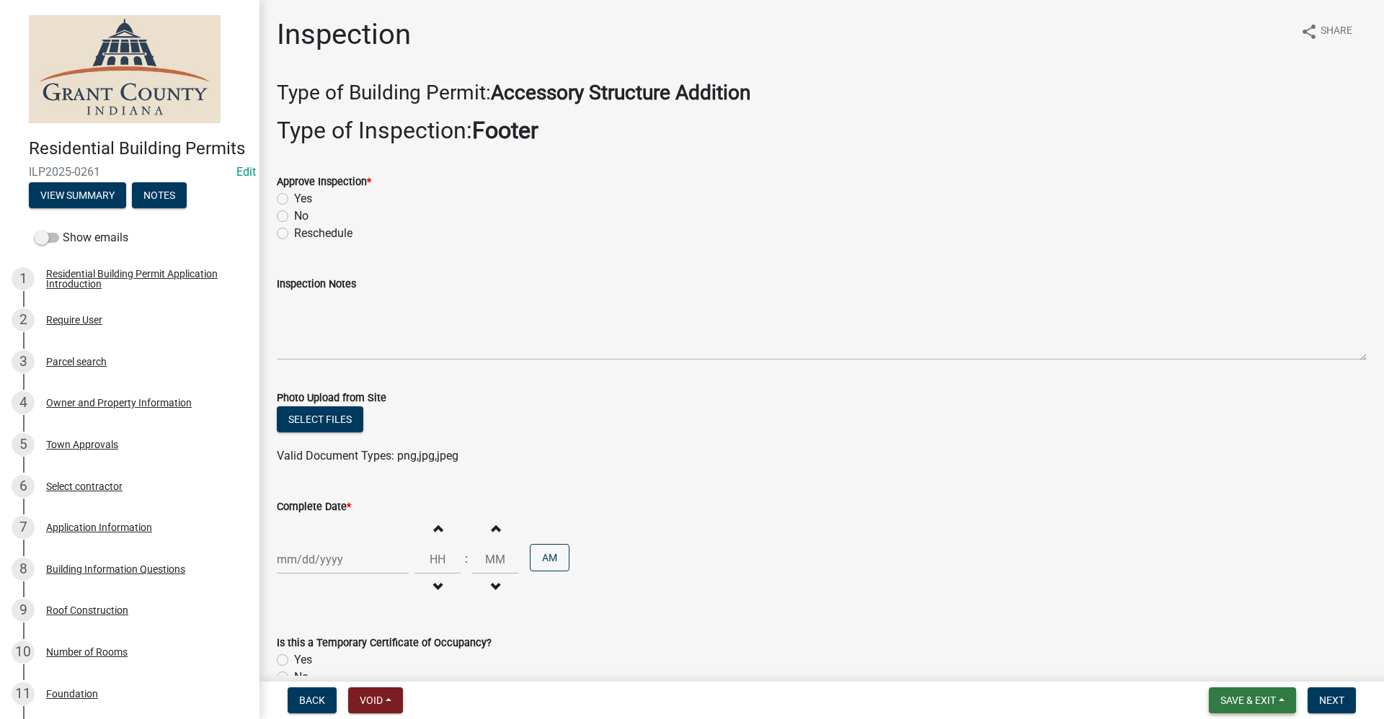
click at [1255, 695] on span "Save & Exit" at bounding box center [1248, 701] width 56 height 12
click at [1204, 654] on button "Save & Exit" at bounding box center [1238, 663] width 115 height 35
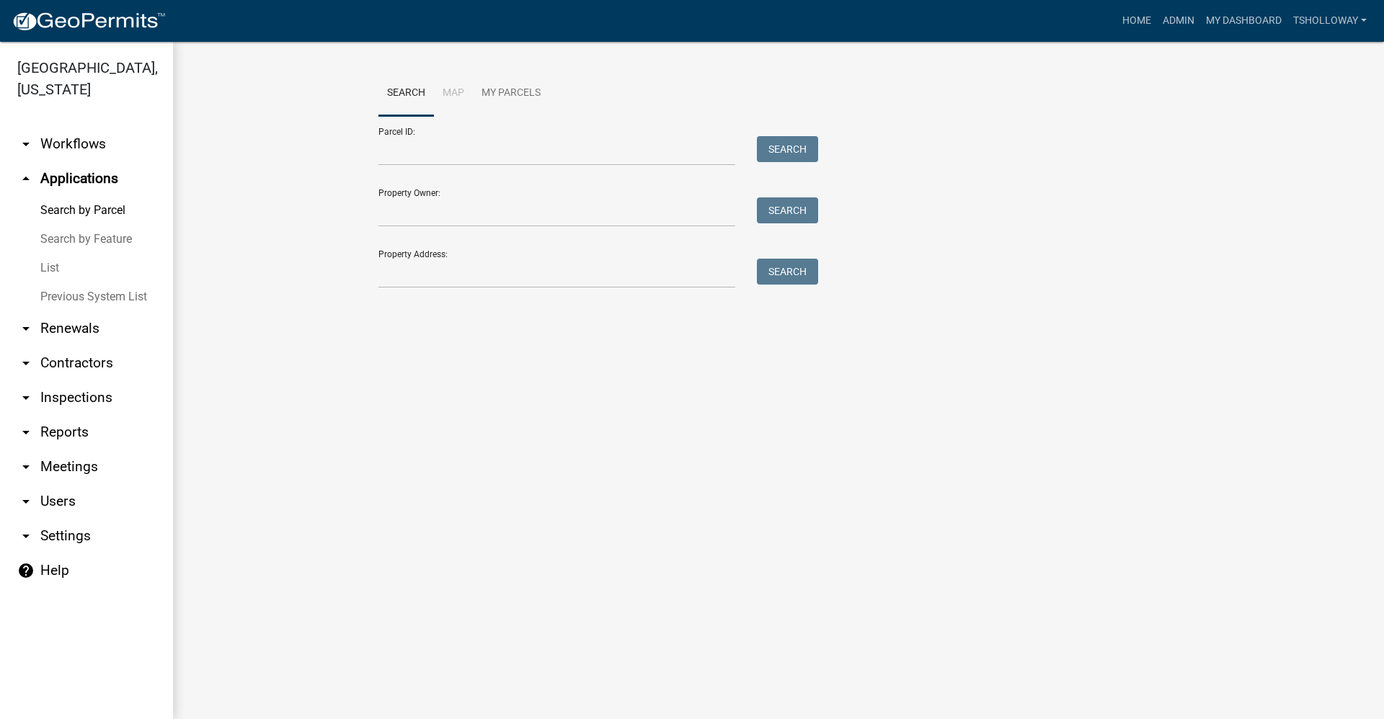
click at [68, 381] on link "arrow_drop_down Inspections" at bounding box center [86, 398] width 173 height 35
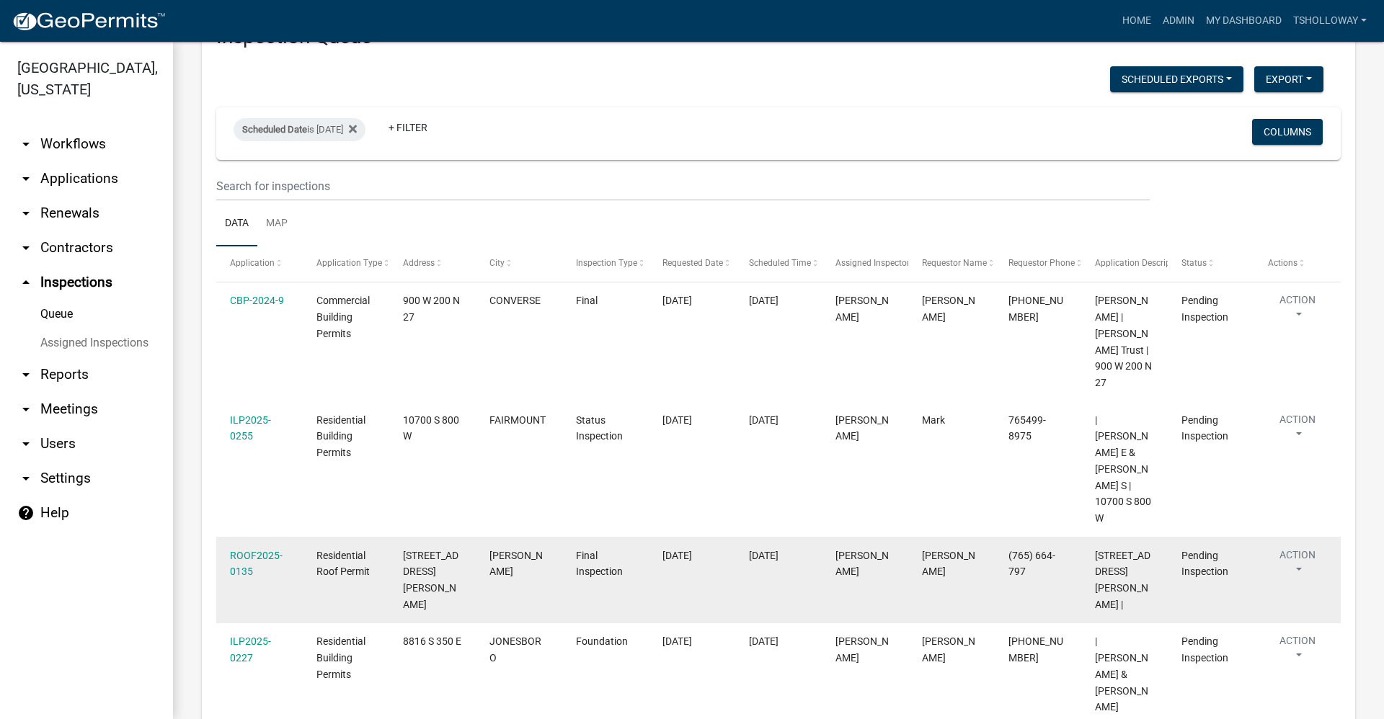
scroll to position [91, 0]
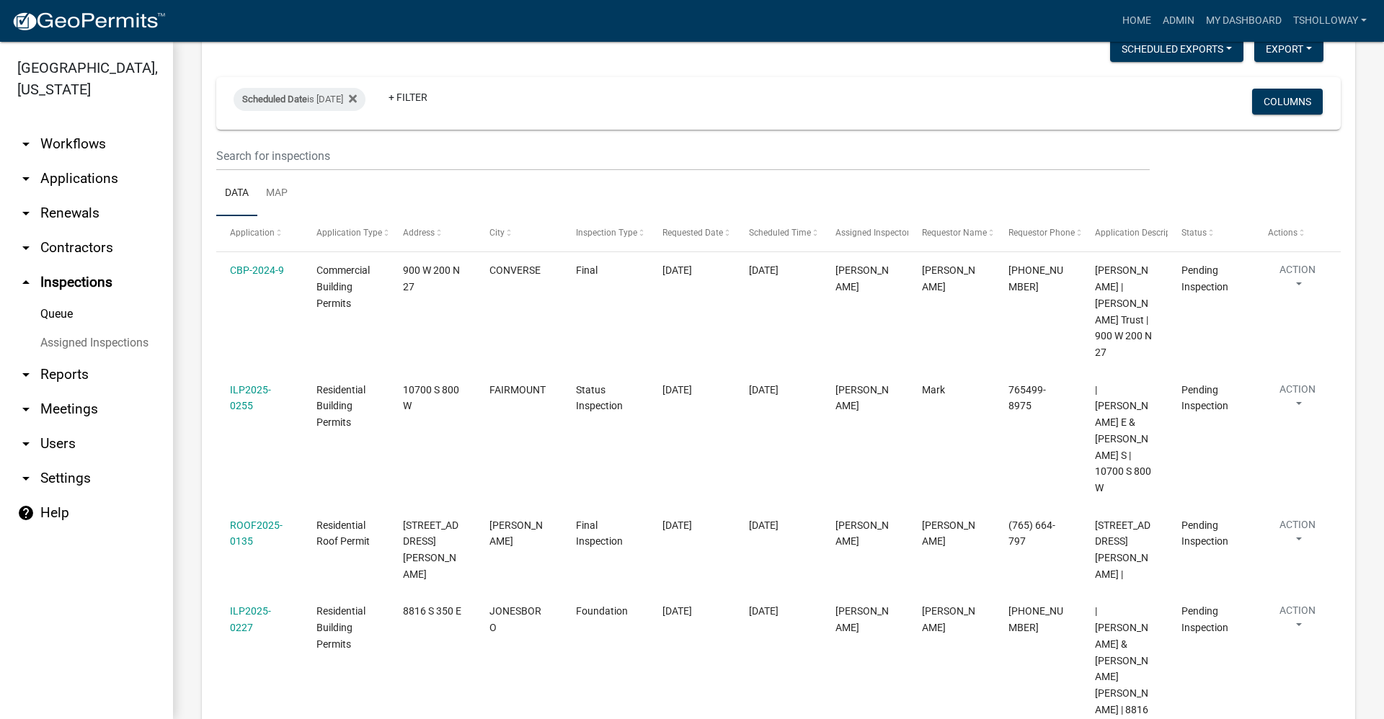
click at [92, 161] on link "arrow_drop_down Applications" at bounding box center [86, 178] width 173 height 35
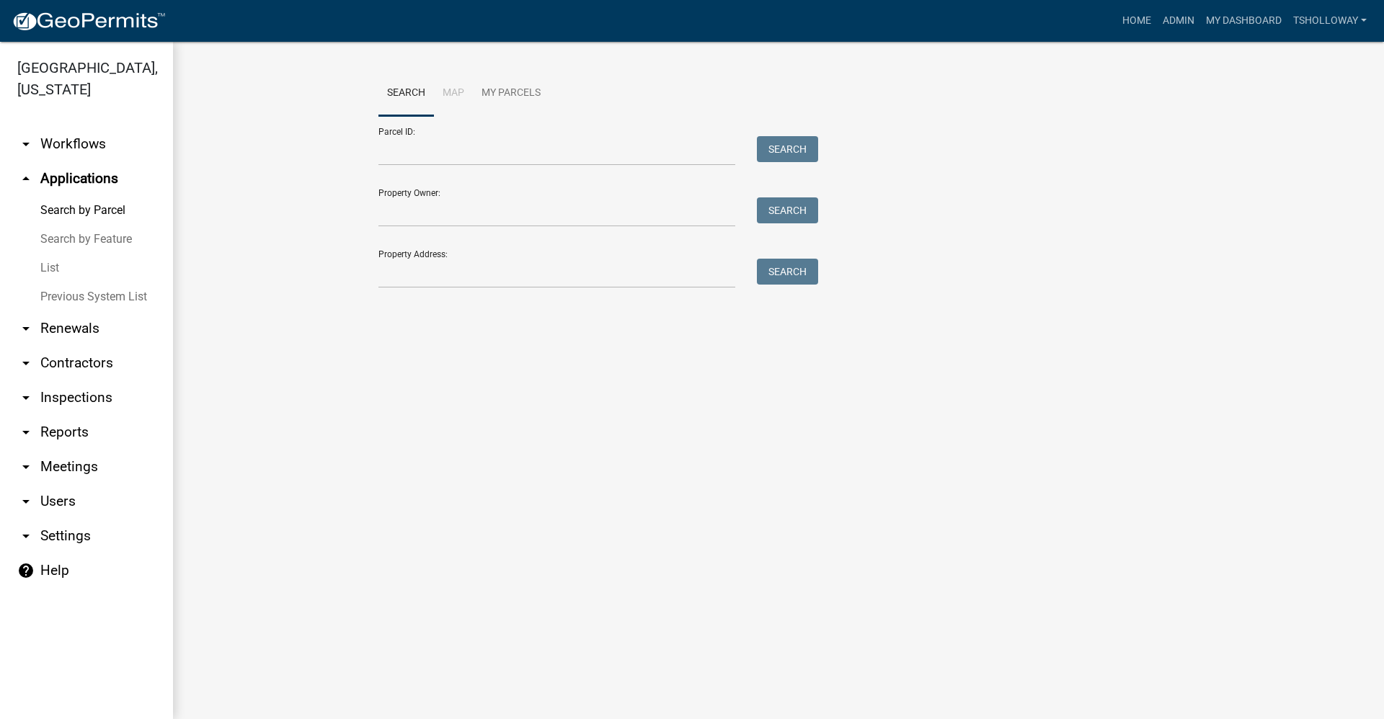
click at [86, 283] on link "Previous System List" at bounding box center [86, 297] width 173 height 29
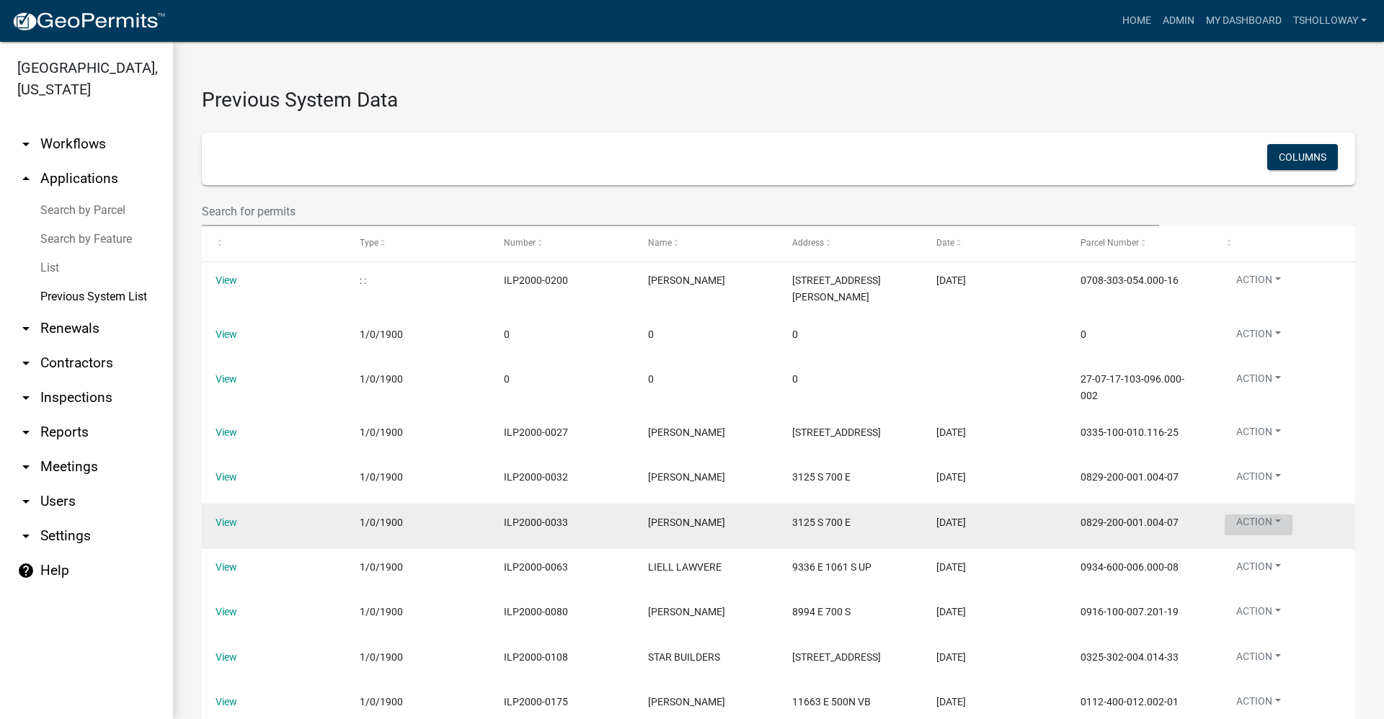
click at [1269, 536] on button "Action" at bounding box center [1259, 525] width 68 height 21
click at [1202, 536] on datatable-body-cell "0829-200-001.004-07" at bounding box center [1139, 526] width 144 height 45
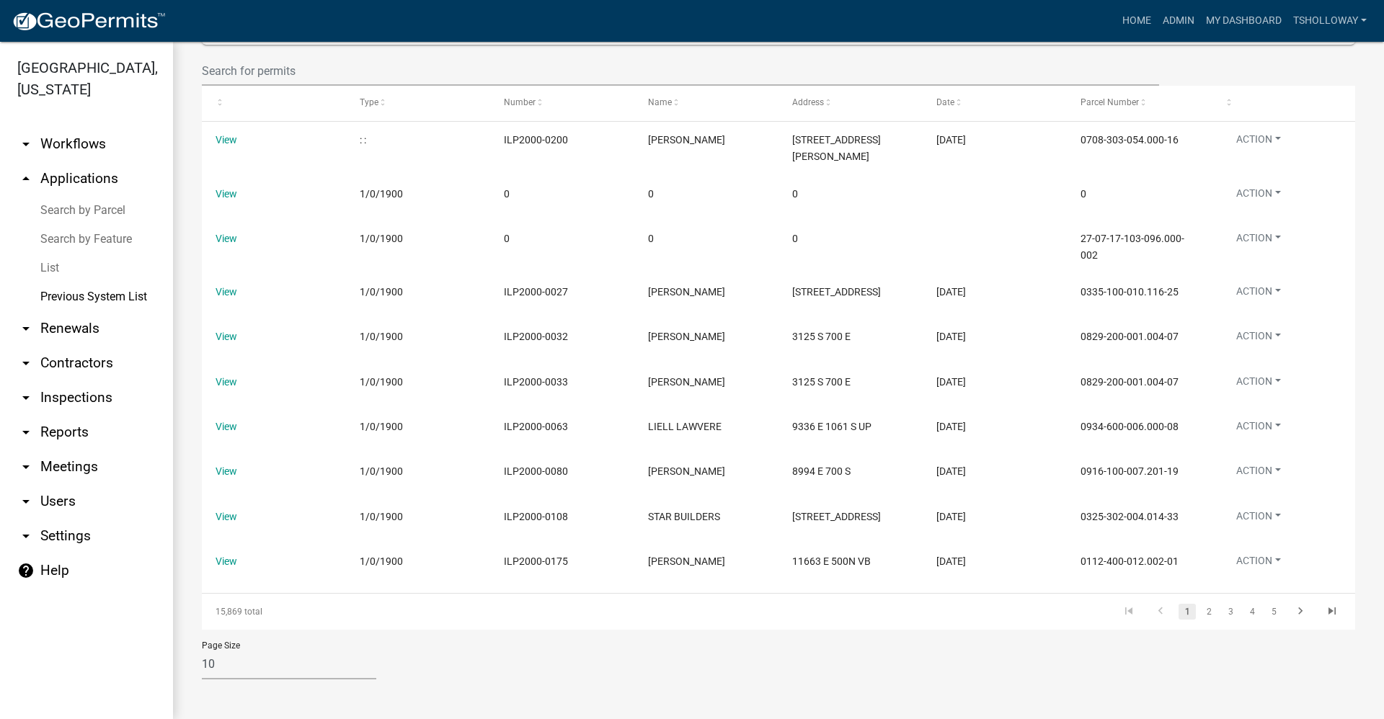
scroll to position [158, 0]
click at [60, 382] on link "arrow_drop_down Inspections" at bounding box center [86, 398] width 173 height 35
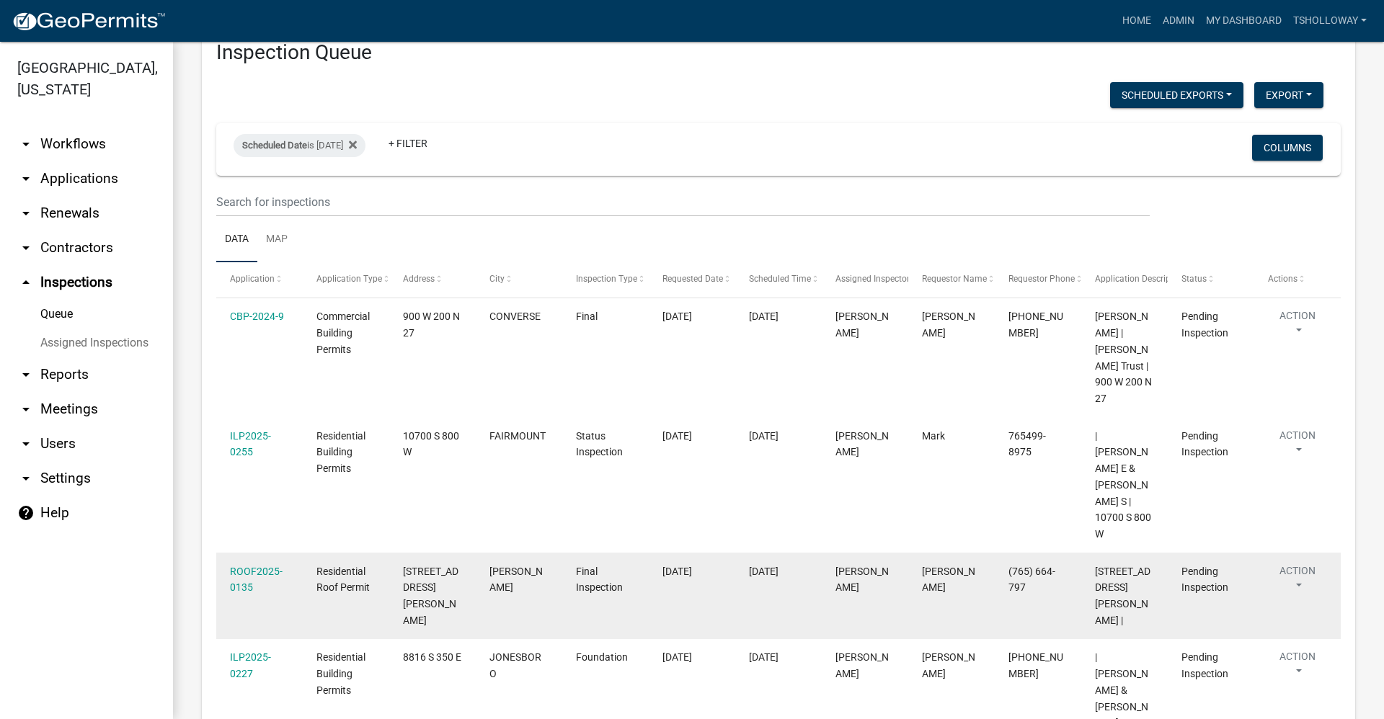
scroll to position [91, 0]
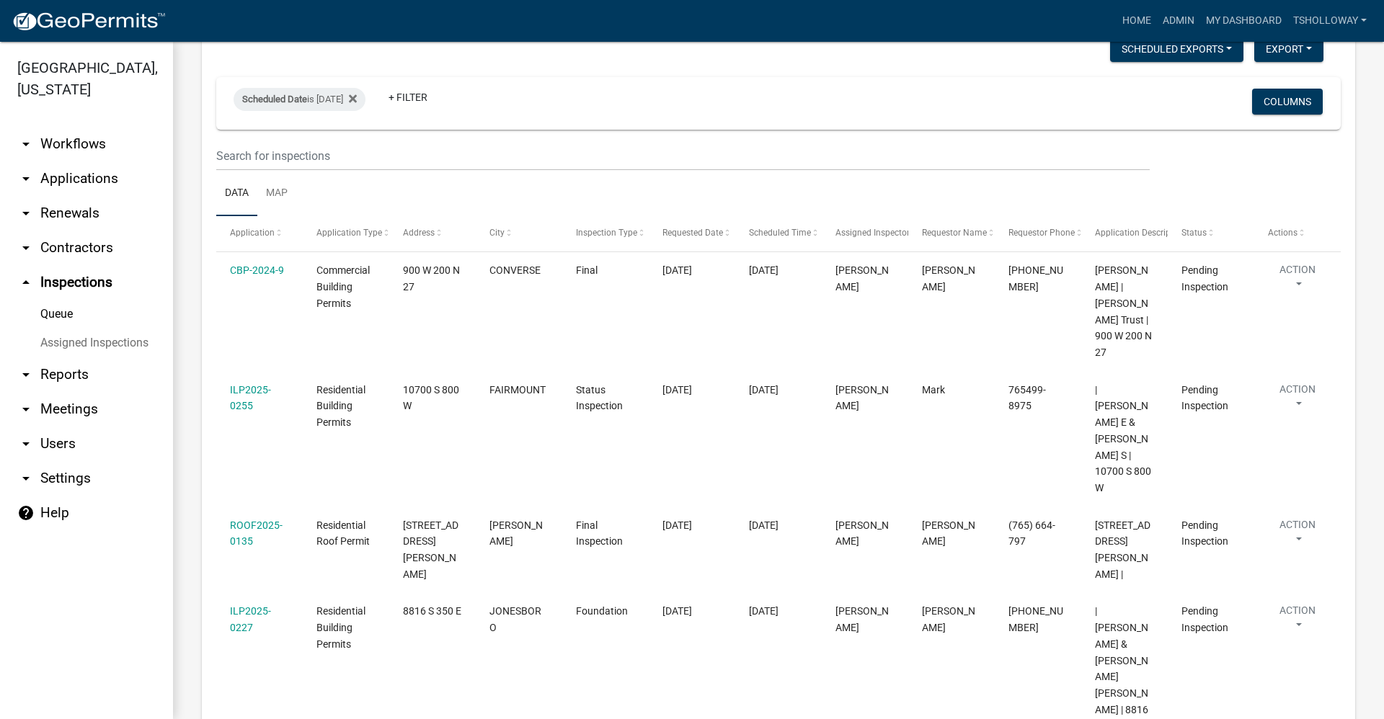
click at [89, 161] on link "arrow_drop_down Applications" at bounding box center [86, 178] width 173 height 35
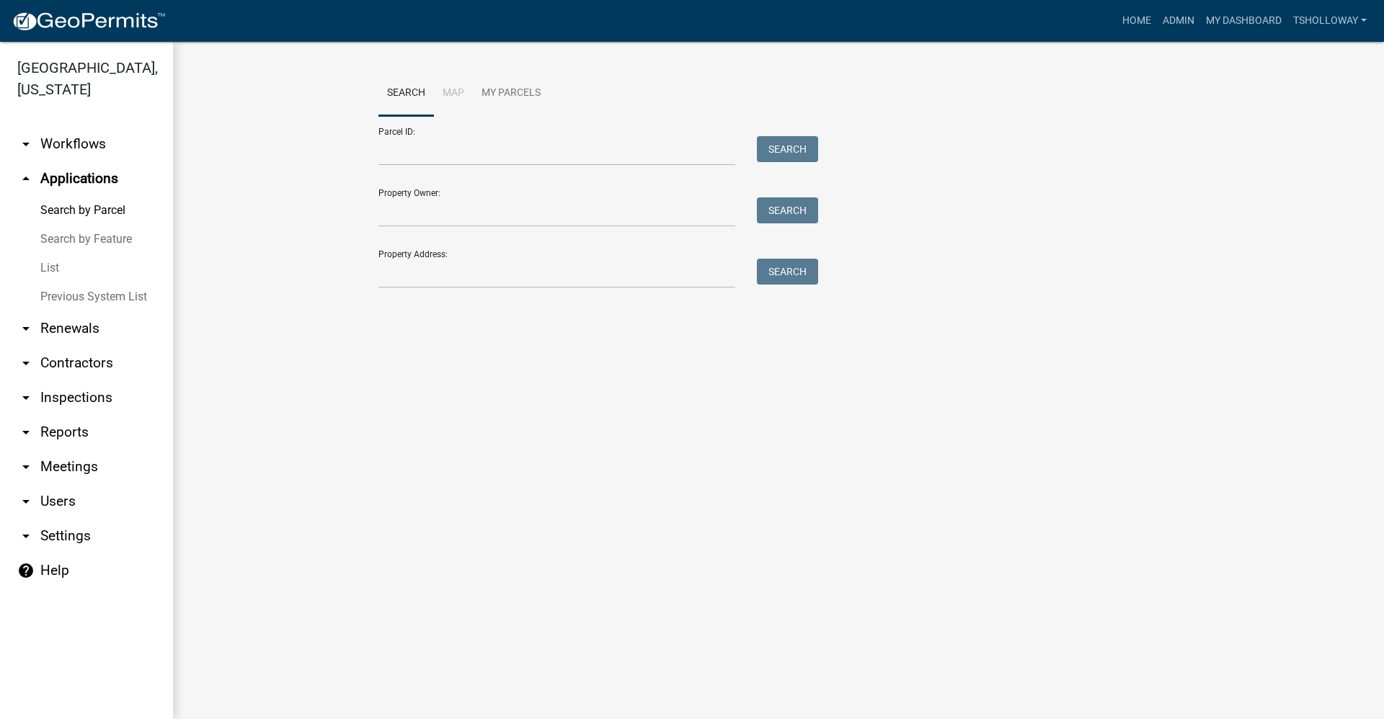
click at [80, 161] on link "arrow_drop_up Applications" at bounding box center [86, 178] width 173 height 35
click at [43, 254] on link "List" at bounding box center [86, 268] width 173 height 29
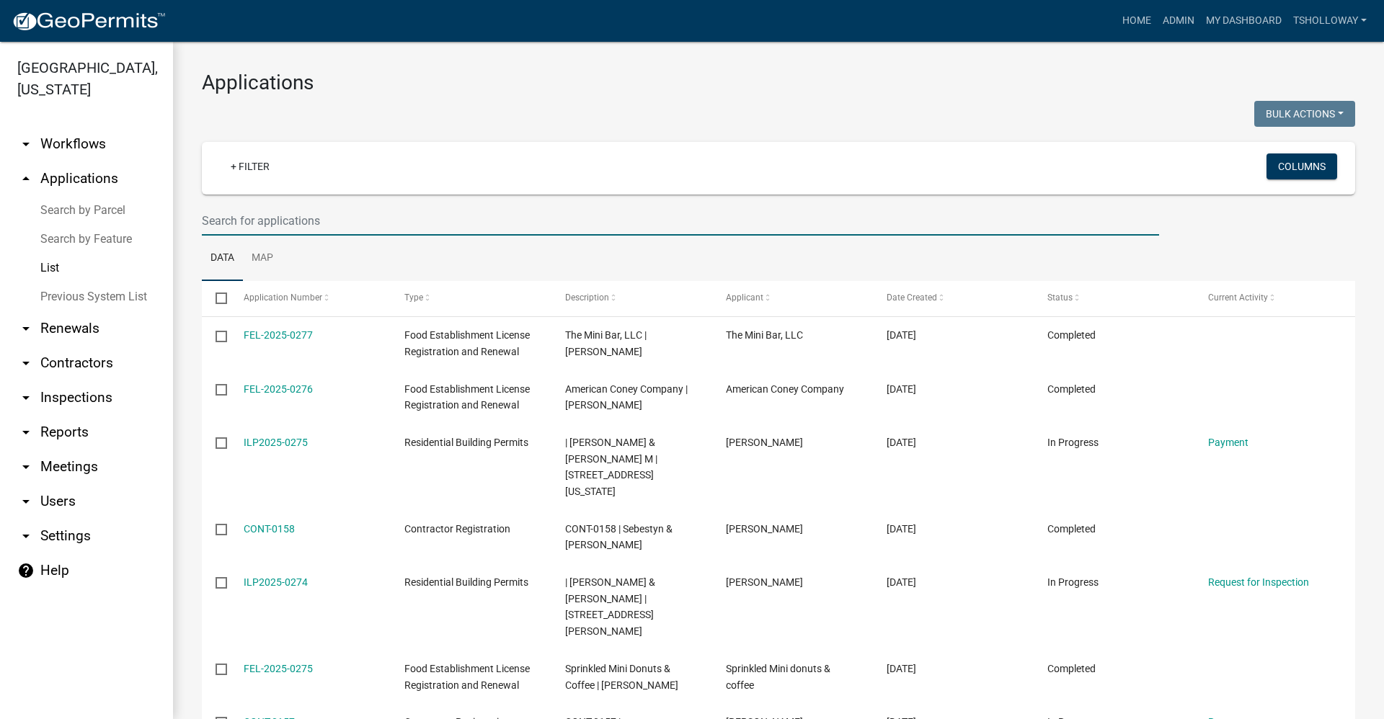
click at [236, 222] on input "text" at bounding box center [680, 221] width 957 height 30
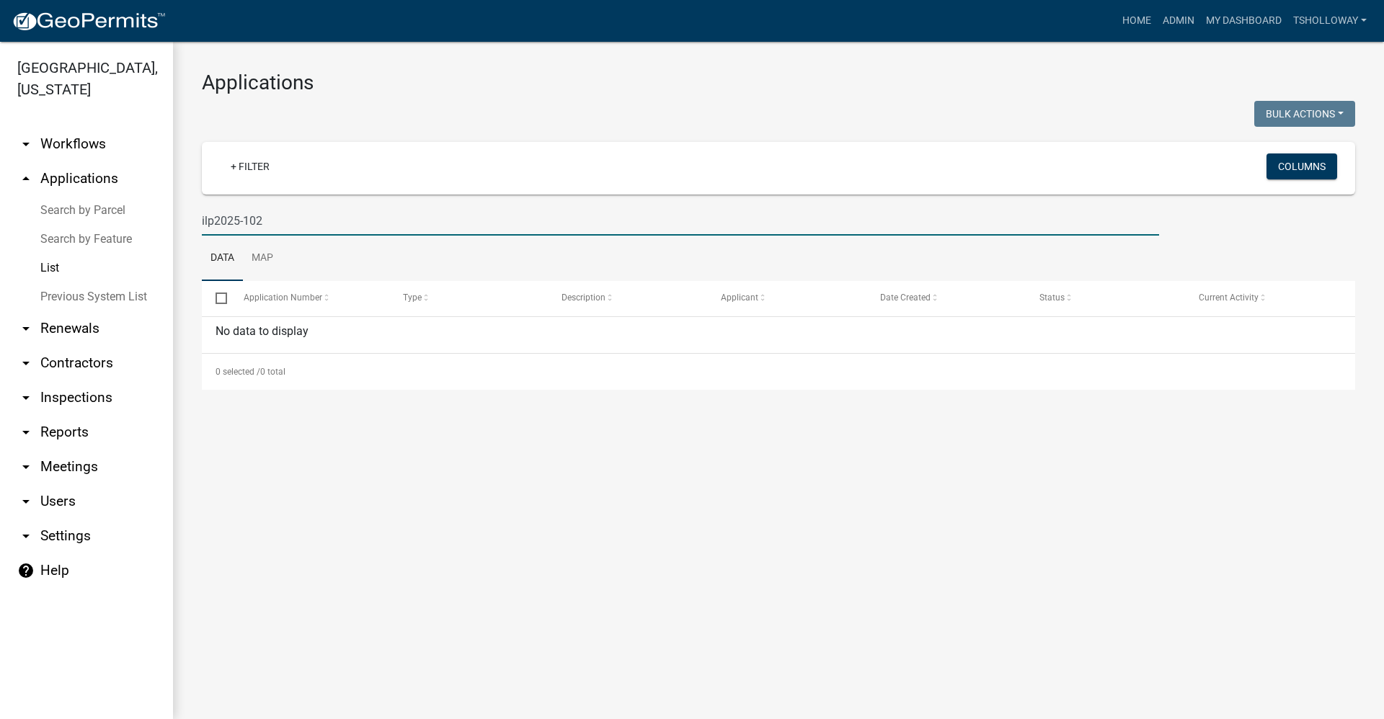
type input "ilp2025-102"
click at [51, 254] on link "List" at bounding box center [86, 268] width 173 height 29
click at [86, 196] on link "Search by Parcel" at bounding box center [86, 210] width 173 height 29
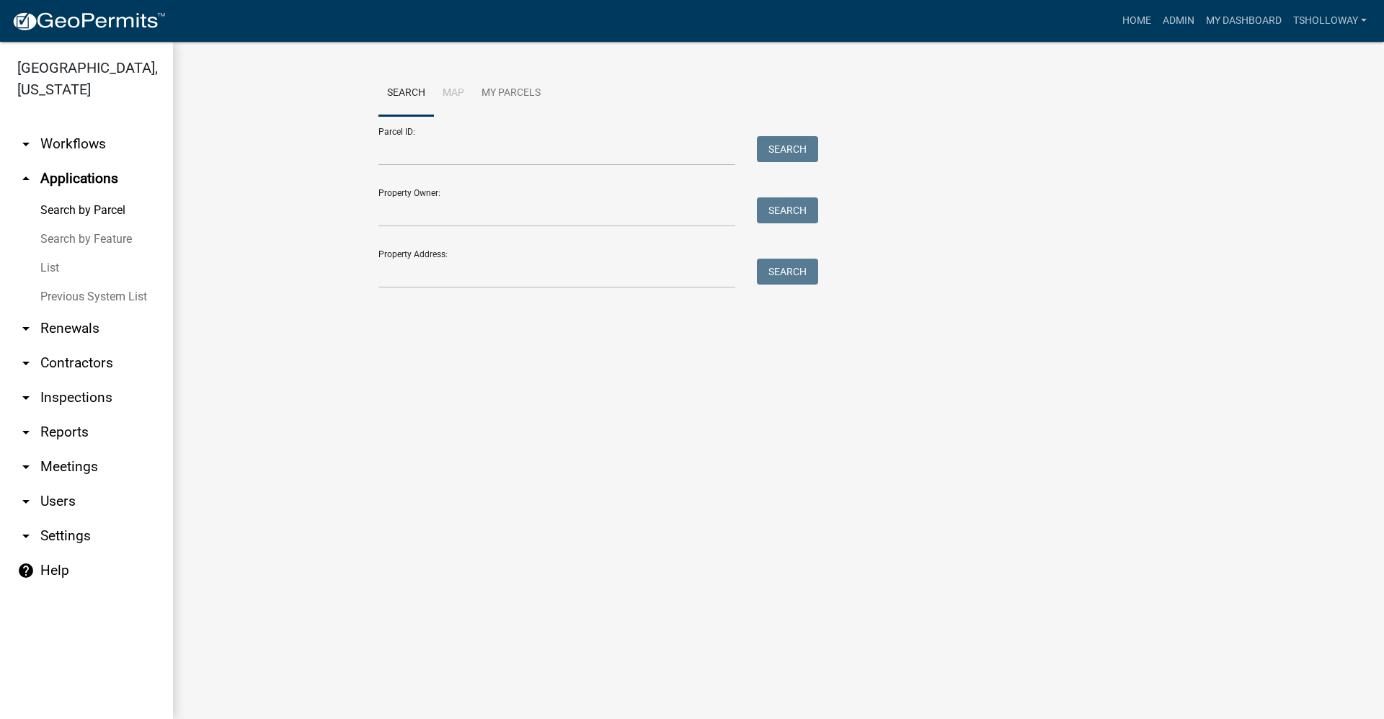
click at [49, 254] on link "List" at bounding box center [86, 268] width 173 height 29
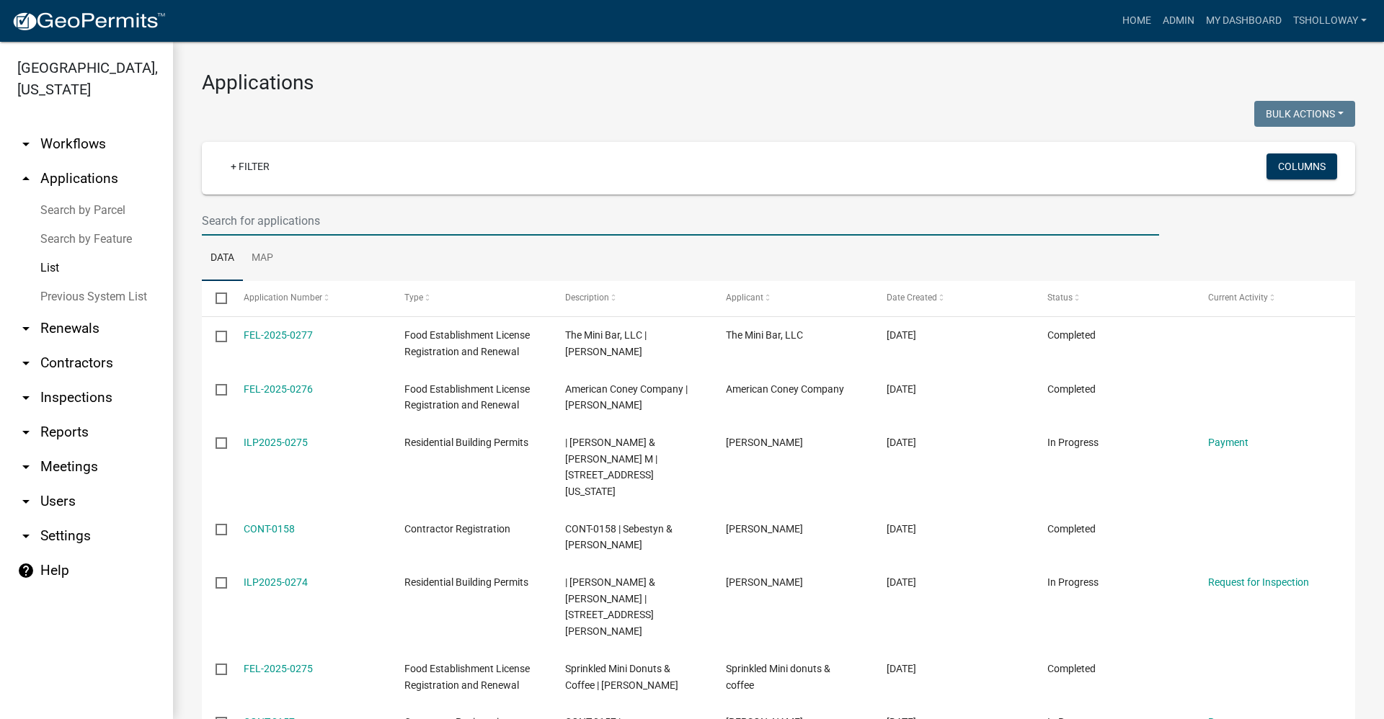
drag, startPoint x: 334, startPoint y: 221, endPoint x: 167, endPoint y: 220, distance: 166.5
click at [167, 220] on div "[GEOGRAPHIC_DATA], [US_STATE] arrow_drop_down Workflows List arrow_drop_up Appl…" at bounding box center [692, 381] width 1384 height 678
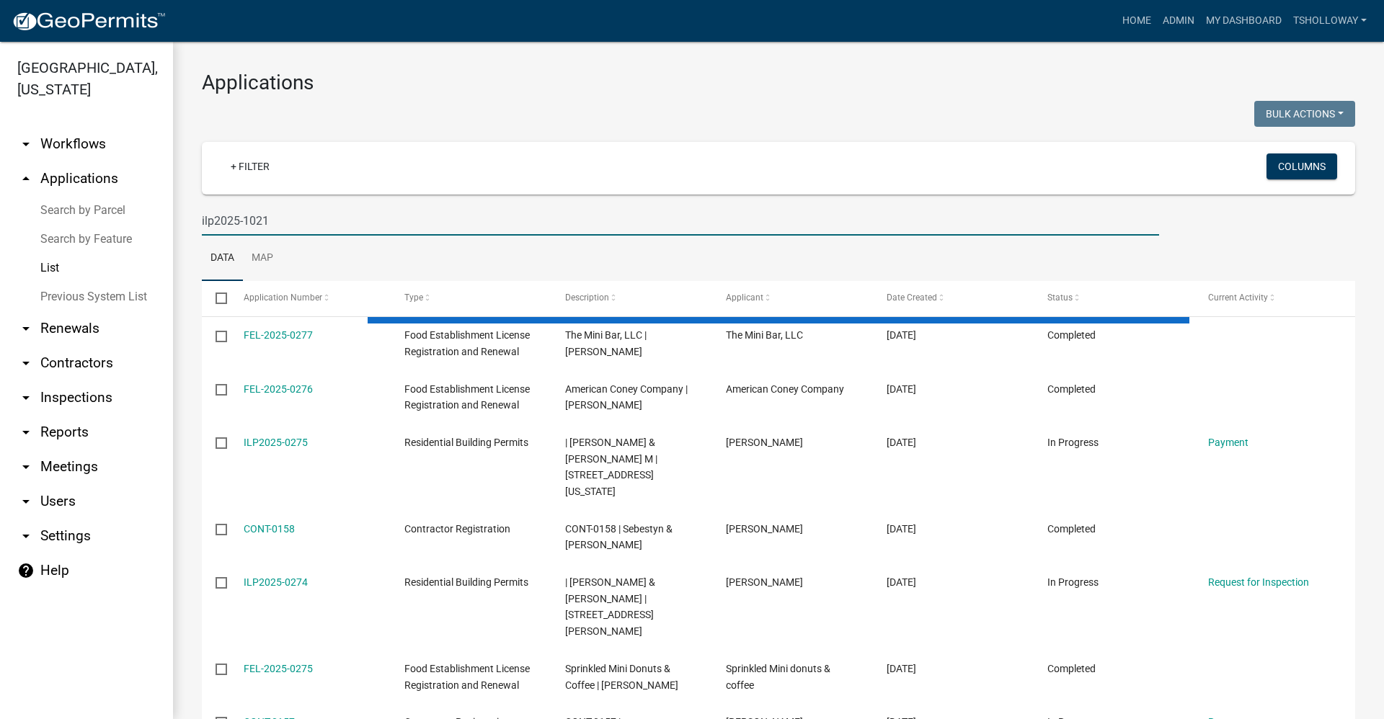
click at [272, 219] on input "ilp2025-1021" at bounding box center [680, 221] width 957 height 30
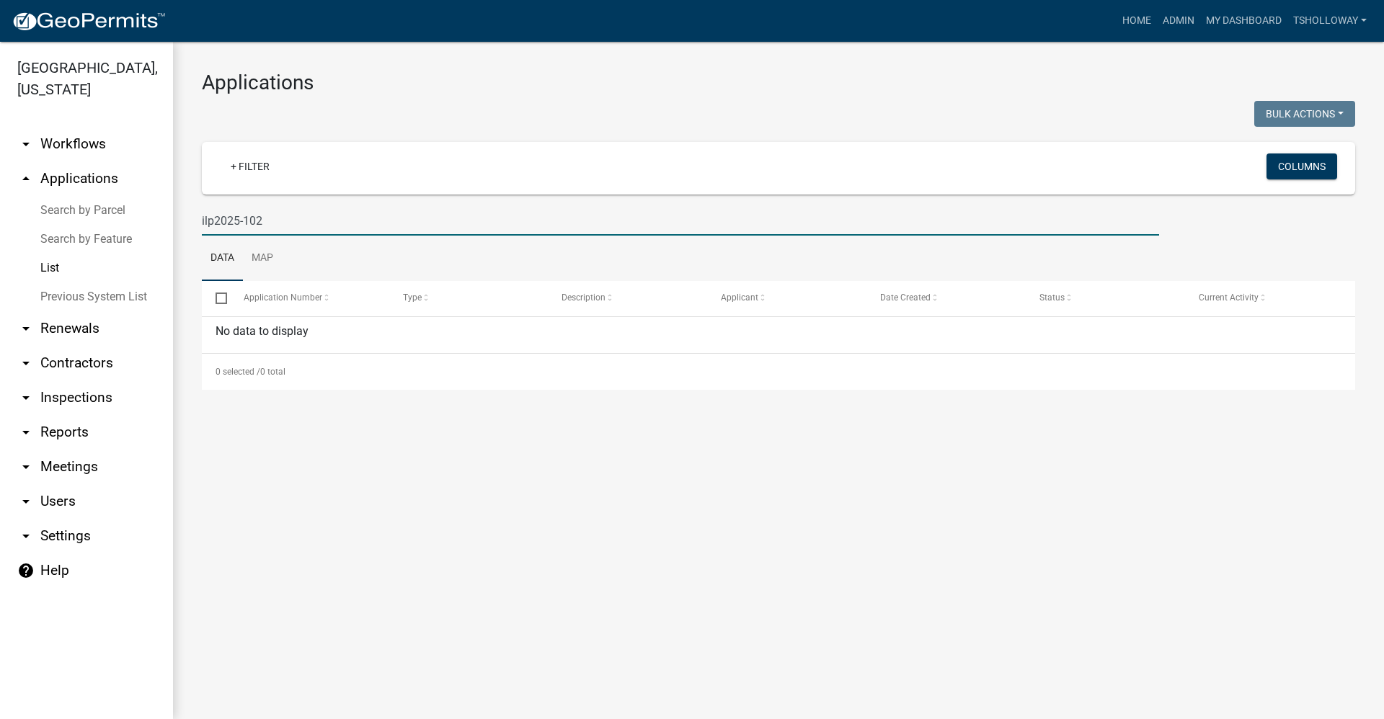
type input "ilp2025-102"
click at [83, 161] on link "arrow_drop_up Applications" at bounding box center [86, 178] width 173 height 35
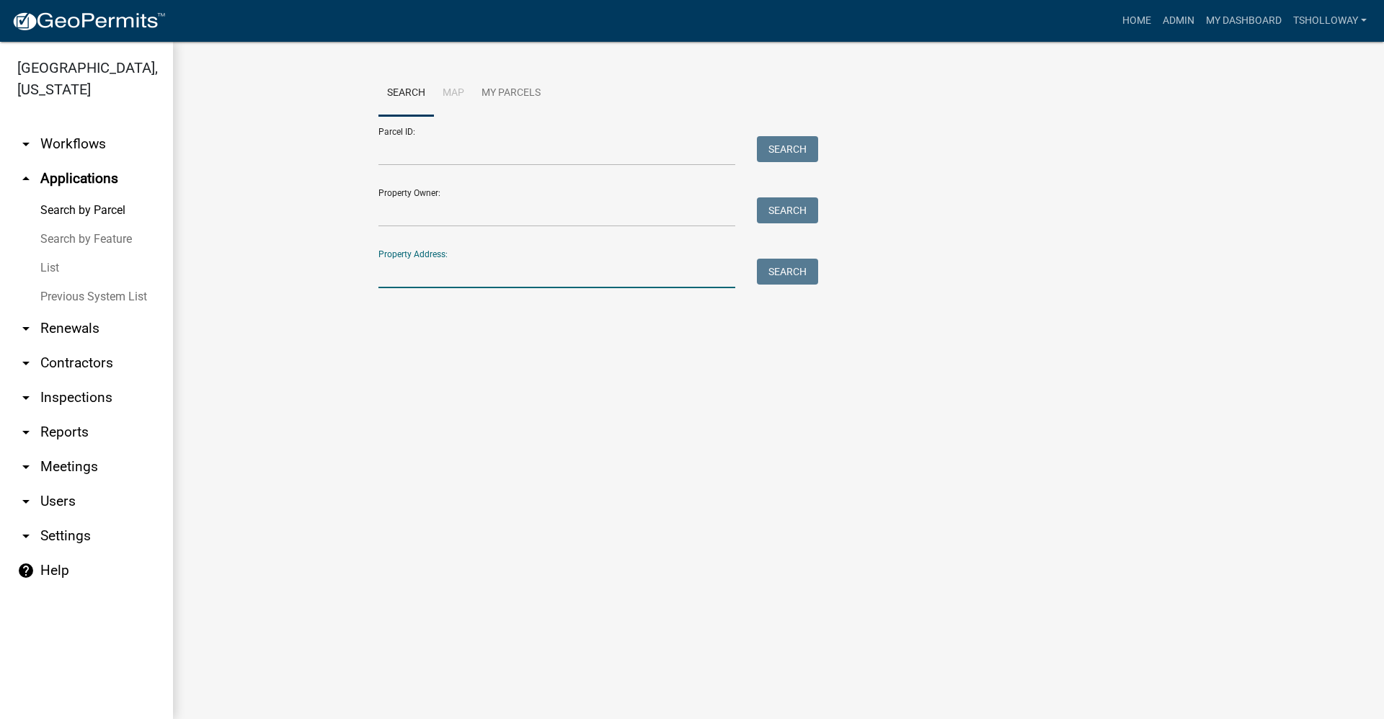
click at [399, 275] on input "Property Address:" at bounding box center [556, 274] width 357 height 30
type input "2382 s 8th"
click at [789, 274] on button "Search" at bounding box center [787, 272] width 61 height 26
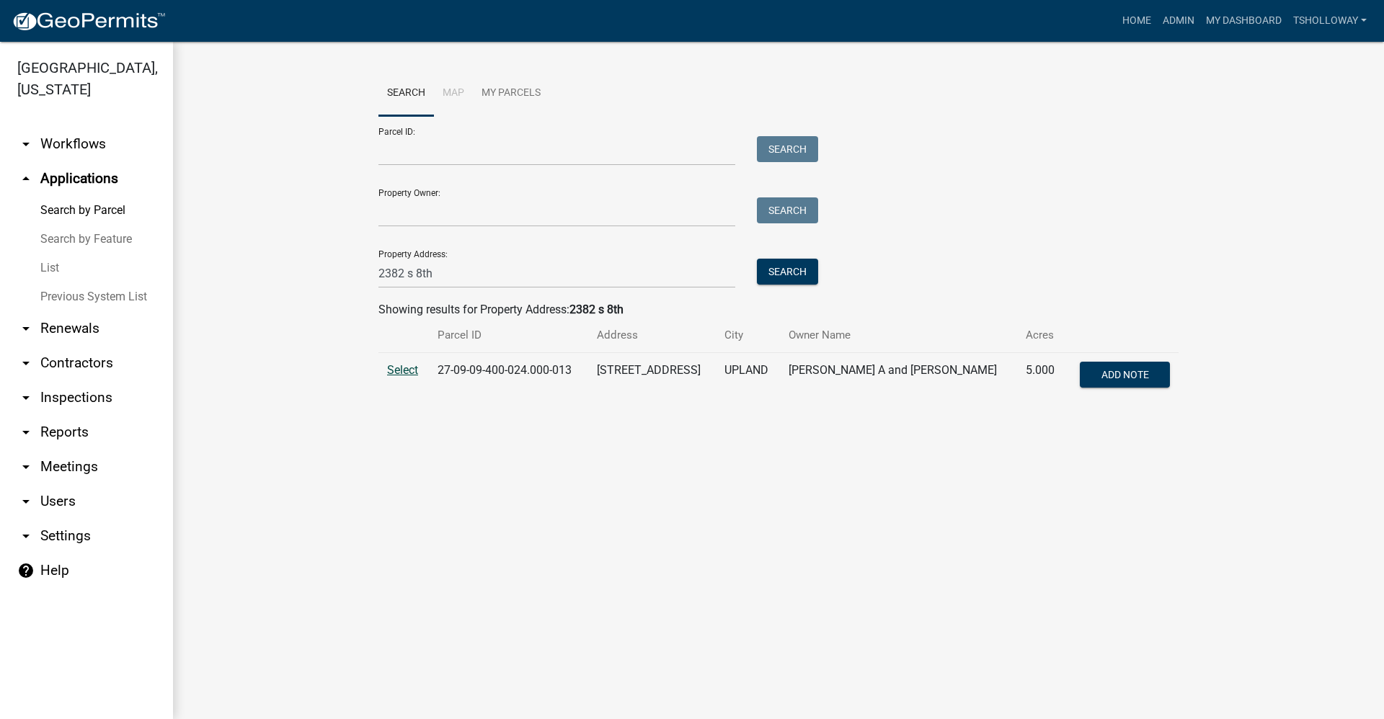
click at [404, 370] on span "Select" at bounding box center [402, 370] width 31 height 14
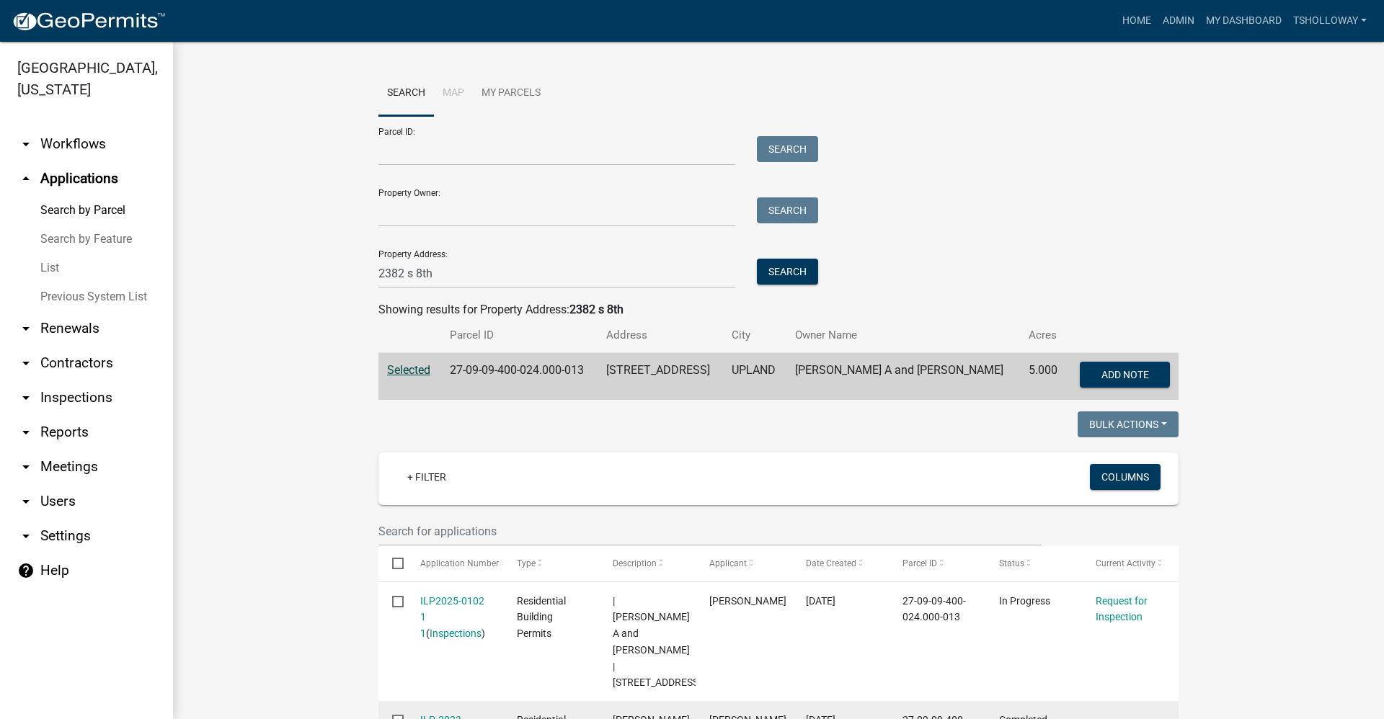
scroll to position [72, 0]
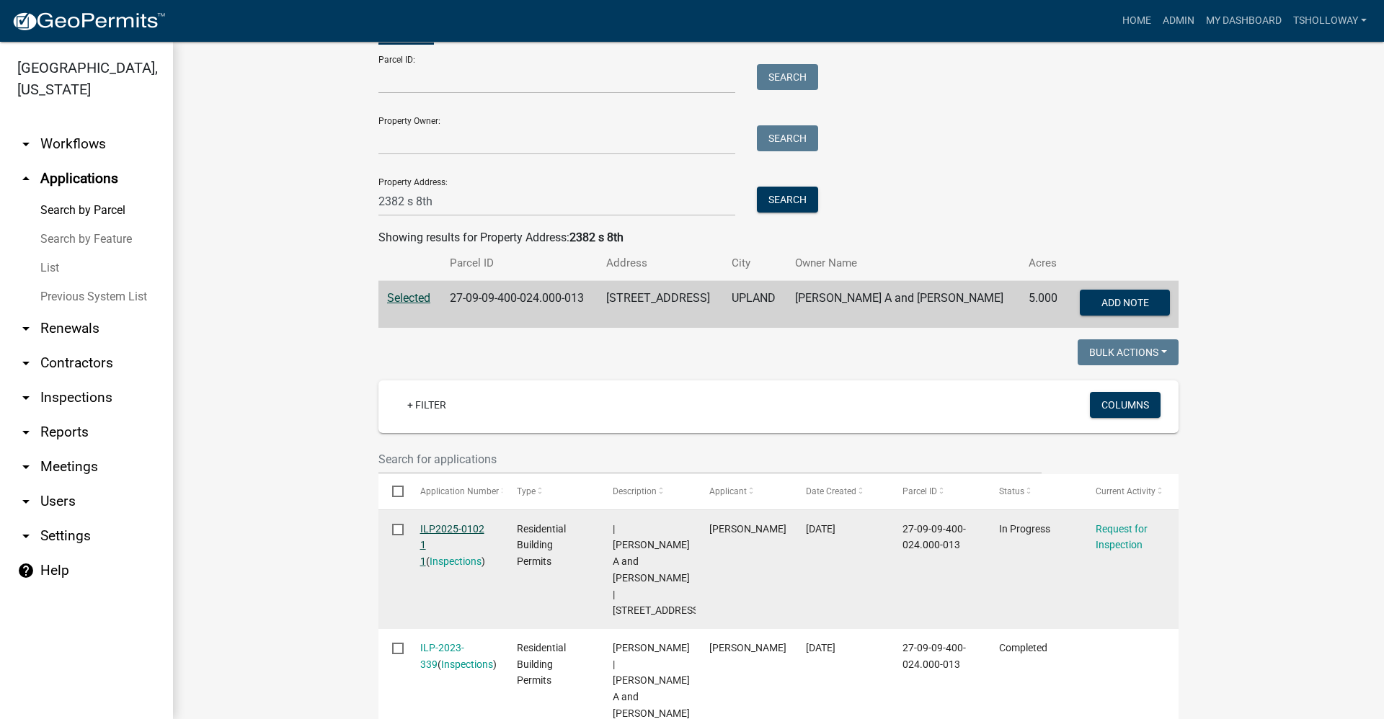
click at [428, 526] on link "ILP2025-0102 1 1" at bounding box center [452, 545] width 64 height 45
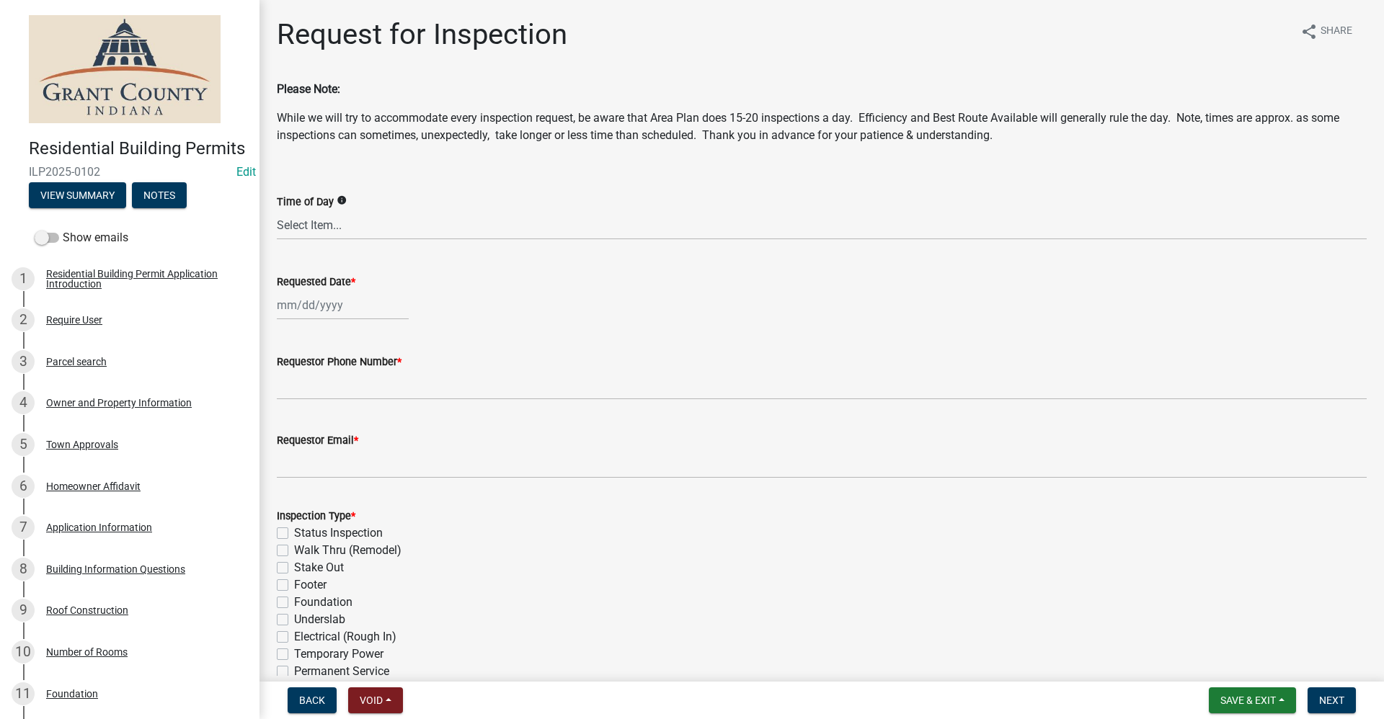
click at [306, 306] on div at bounding box center [343, 305] width 132 height 30
select select "9"
select select "2025"
click at [311, 471] on div "30" at bounding box center [314, 474] width 23 height 23
type input "[DATE]"
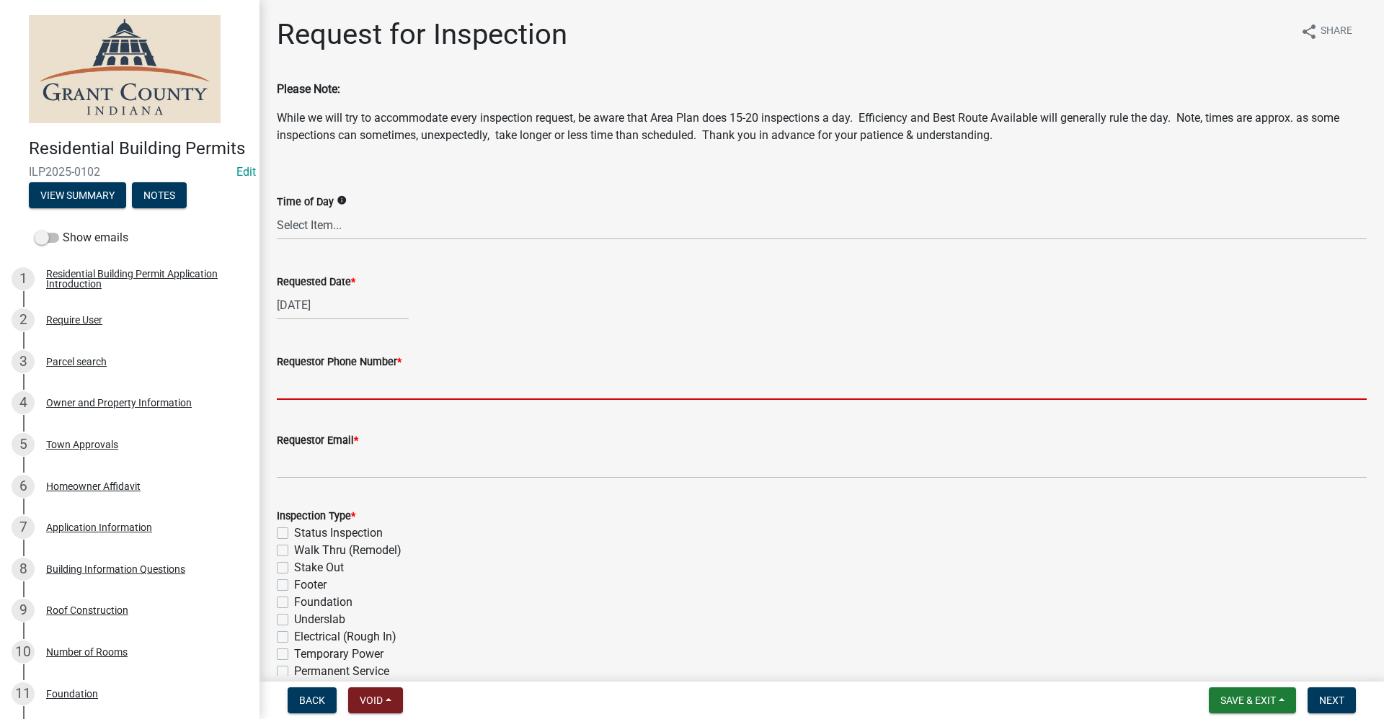
click at [304, 386] on input "Requestor Phone Number *" at bounding box center [822, 386] width 1090 height 30
click at [318, 376] on input "Requestor Phone Number *" at bounding box center [822, 386] width 1090 height 30
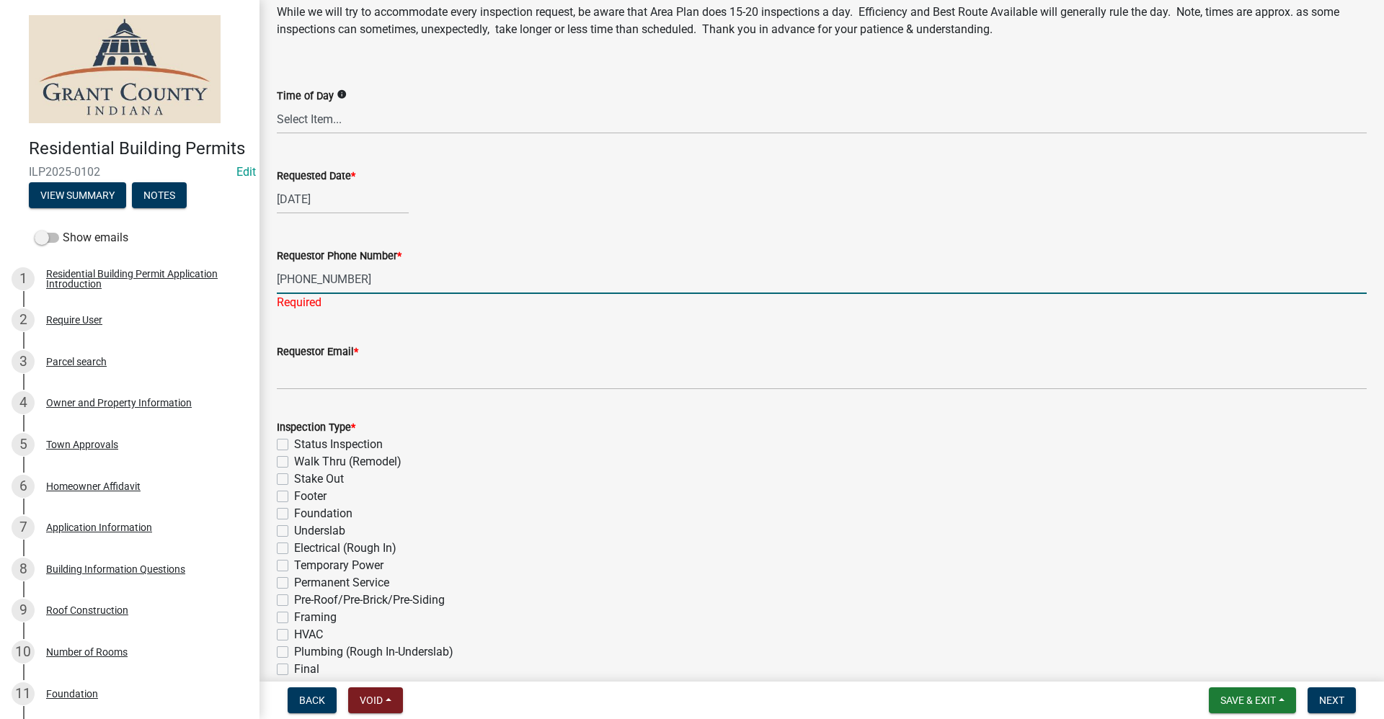
scroll to position [144, 0]
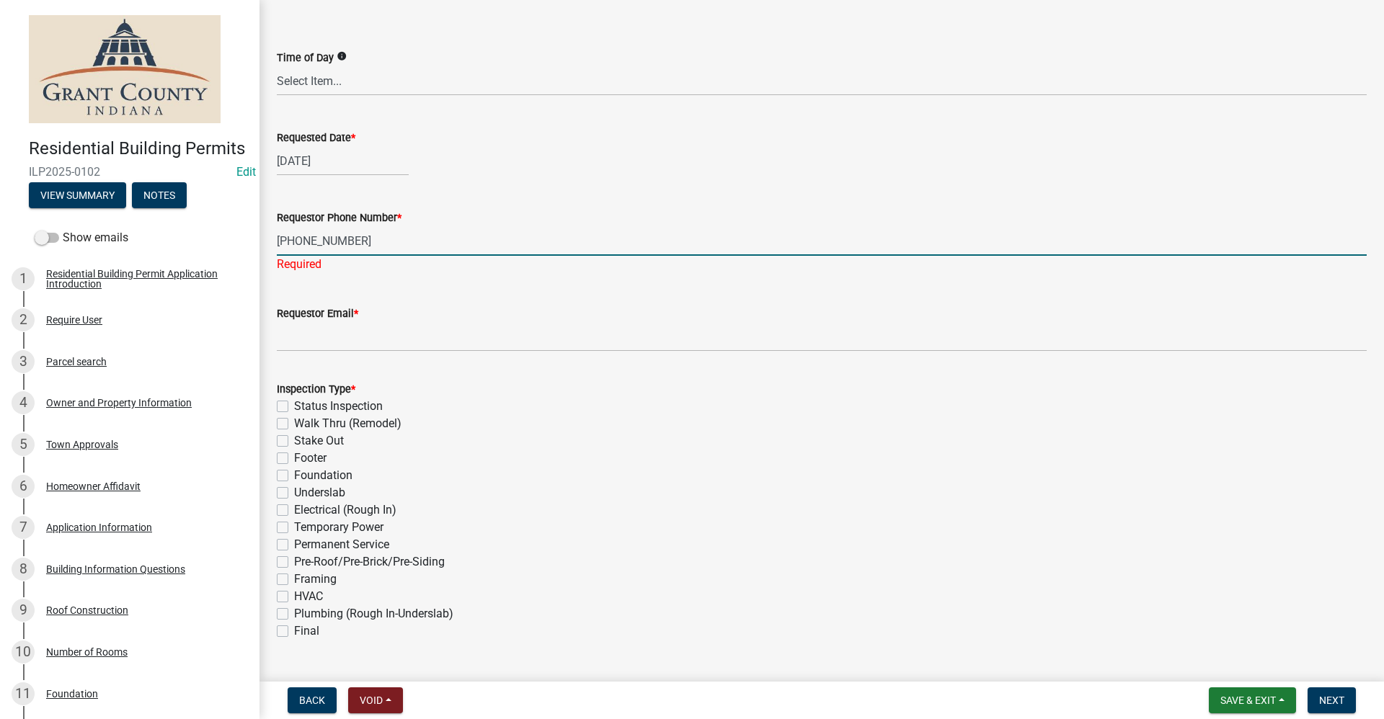
type input "[PHONE_NUMBER]"
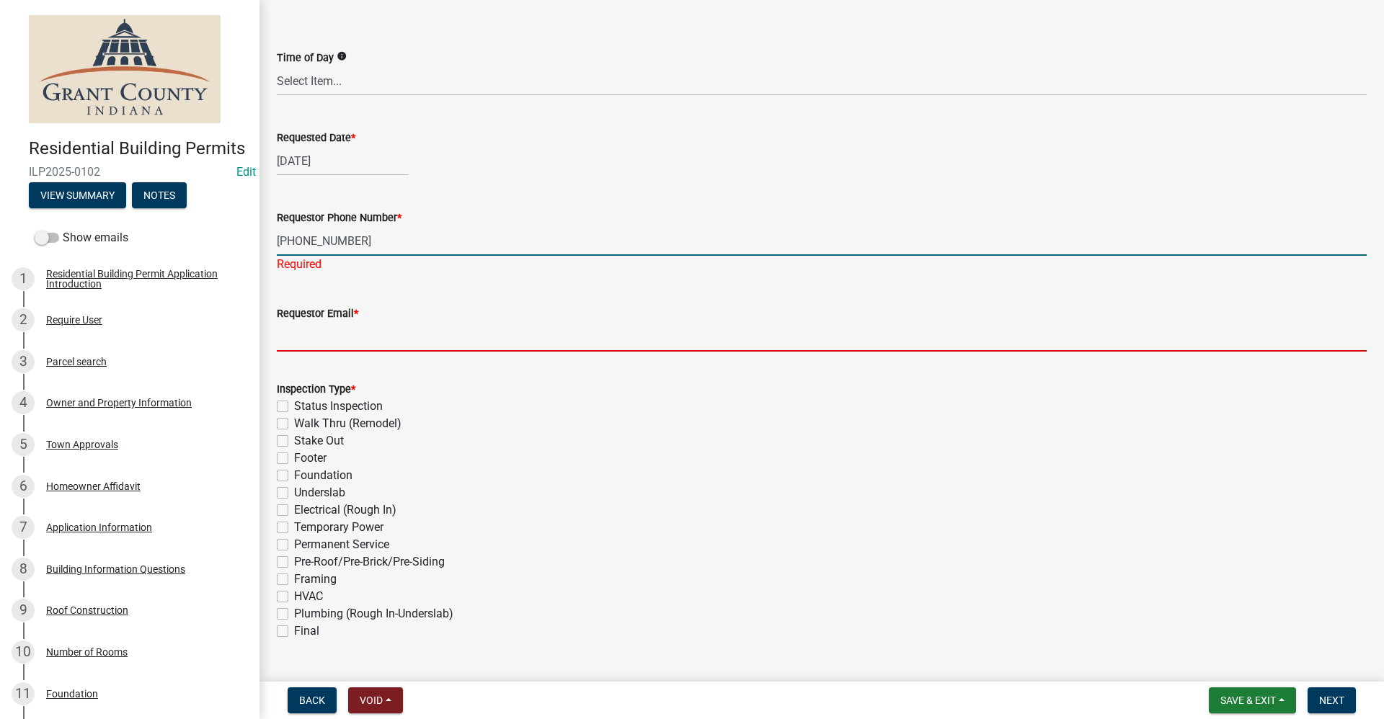
click at [303, 334] on wm-data-entity-input "Requestor Email *" at bounding box center [822, 324] width 1090 height 79
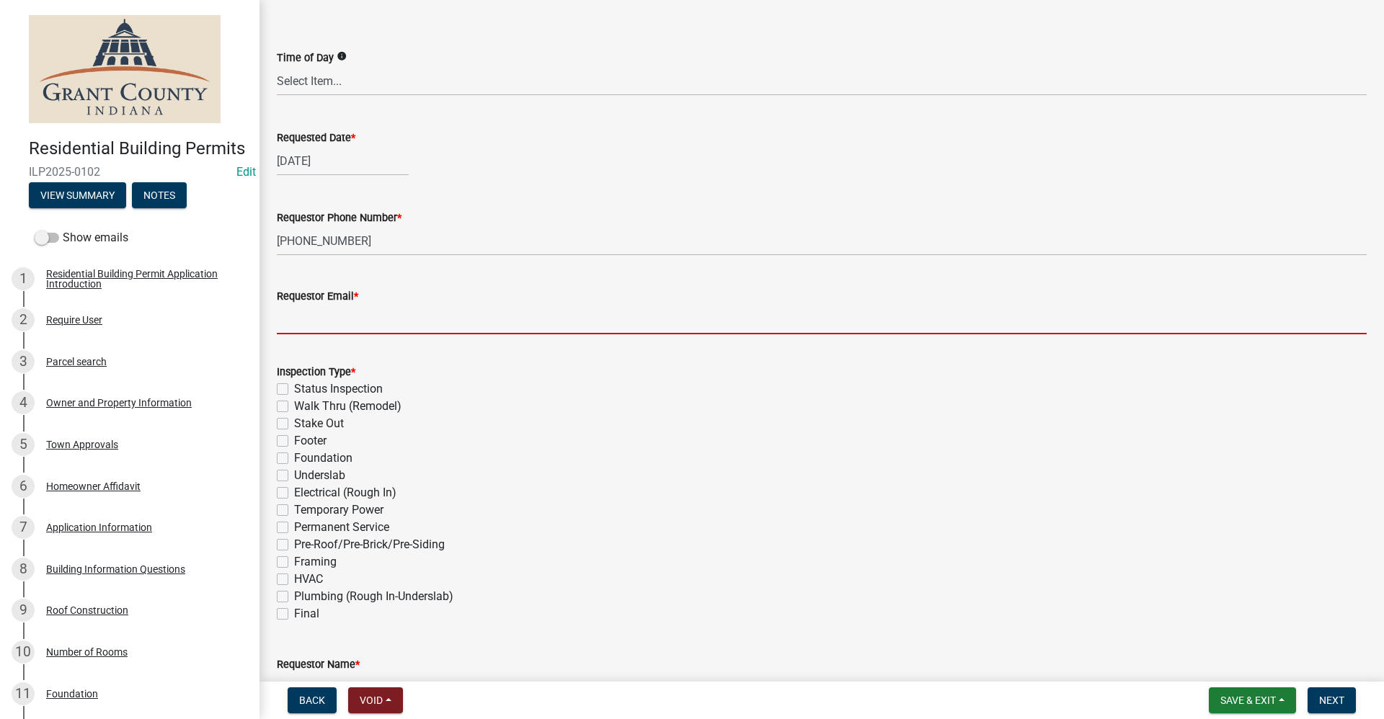
type input "no@email"
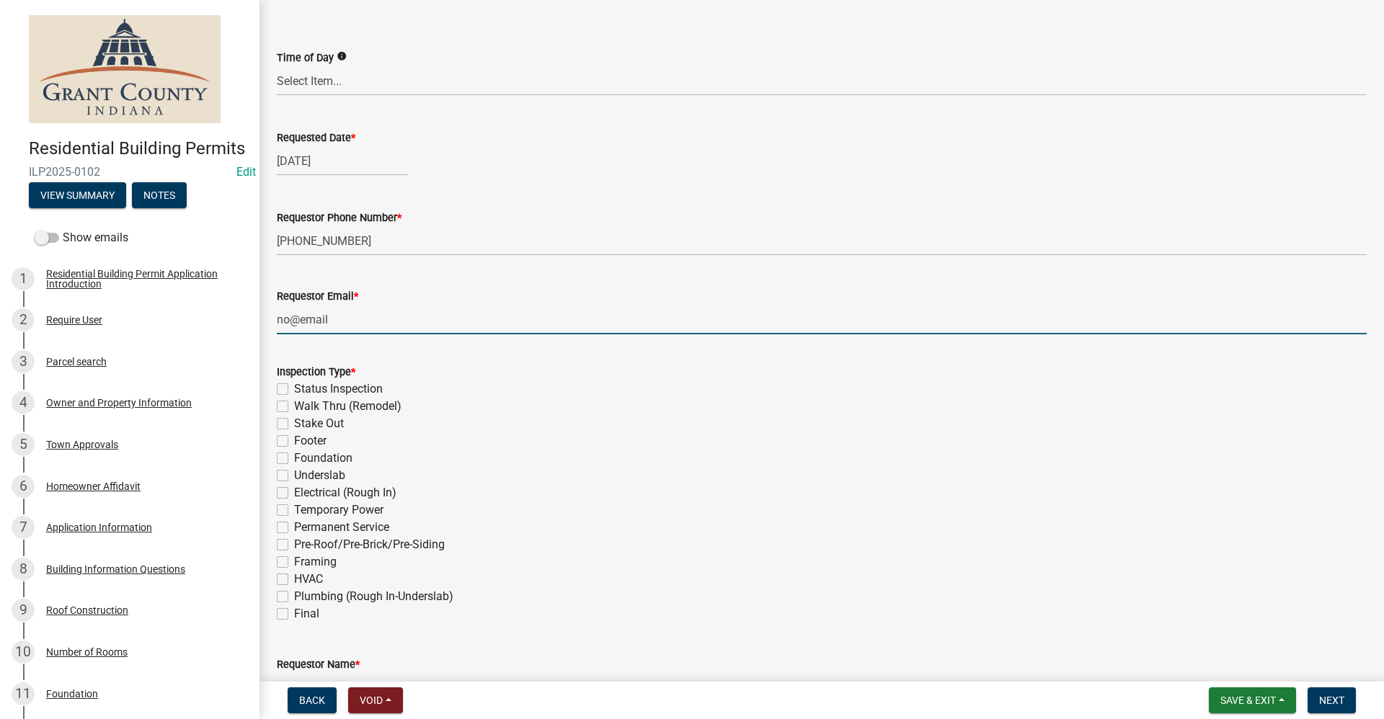
click at [294, 612] on label "Final" at bounding box center [306, 613] width 25 height 17
click at [294, 612] on input "Final" at bounding box center [298, 609] width 9 height 9
checkbox input "true"
checkbox input "false"
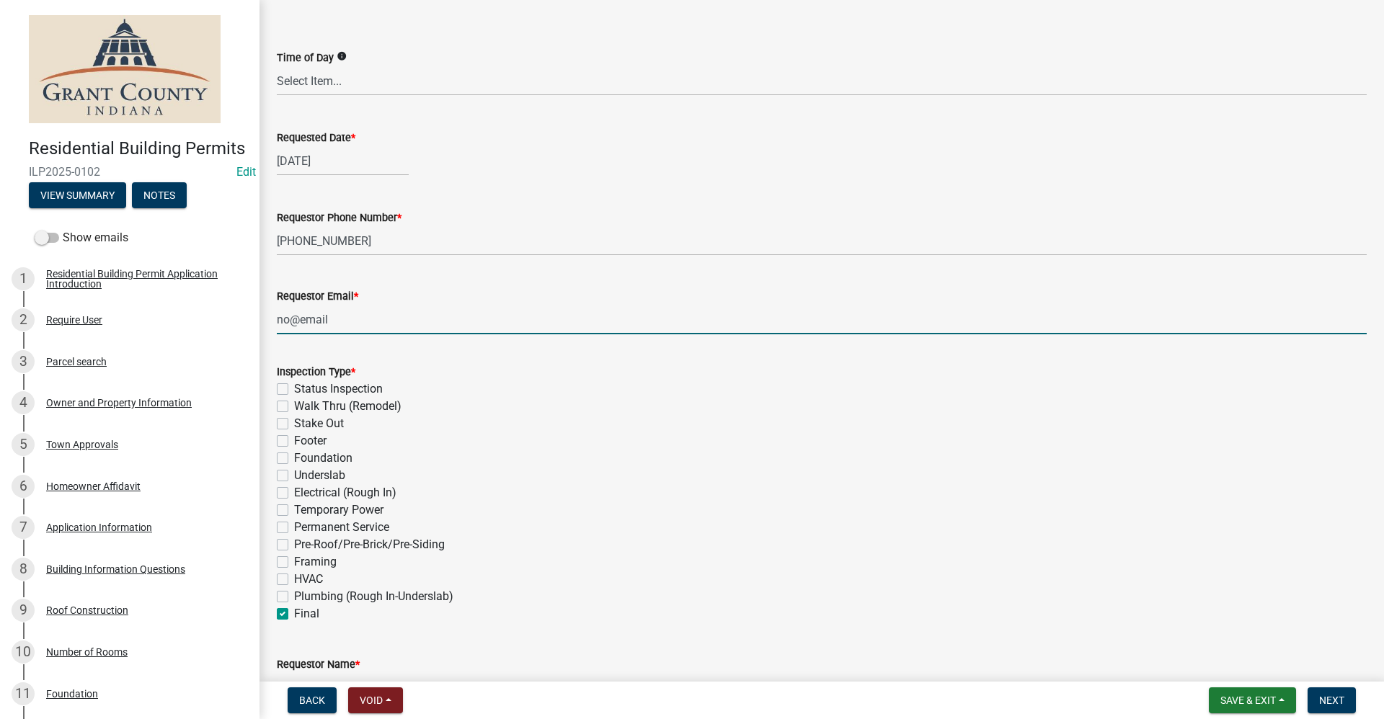
checkbox input "false"
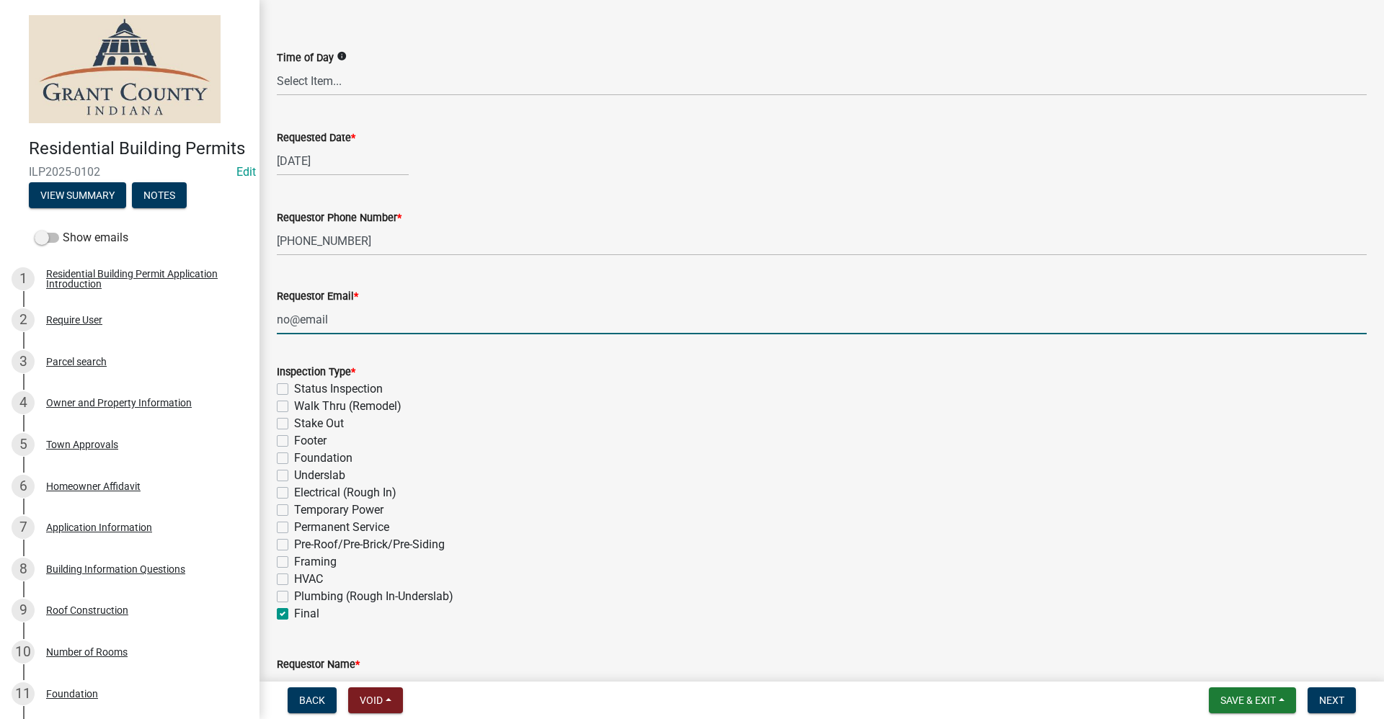
checkbox input "false"
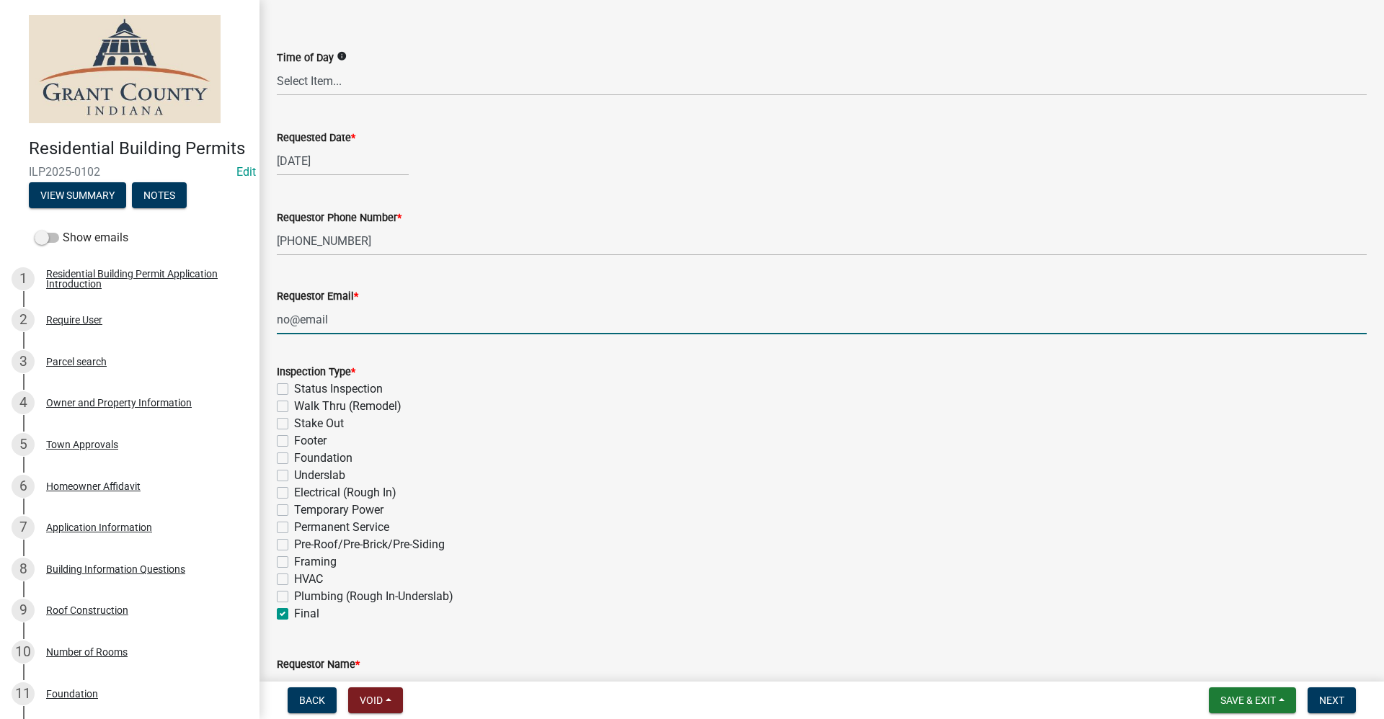
checkbox input "false"
checkbox input "true"
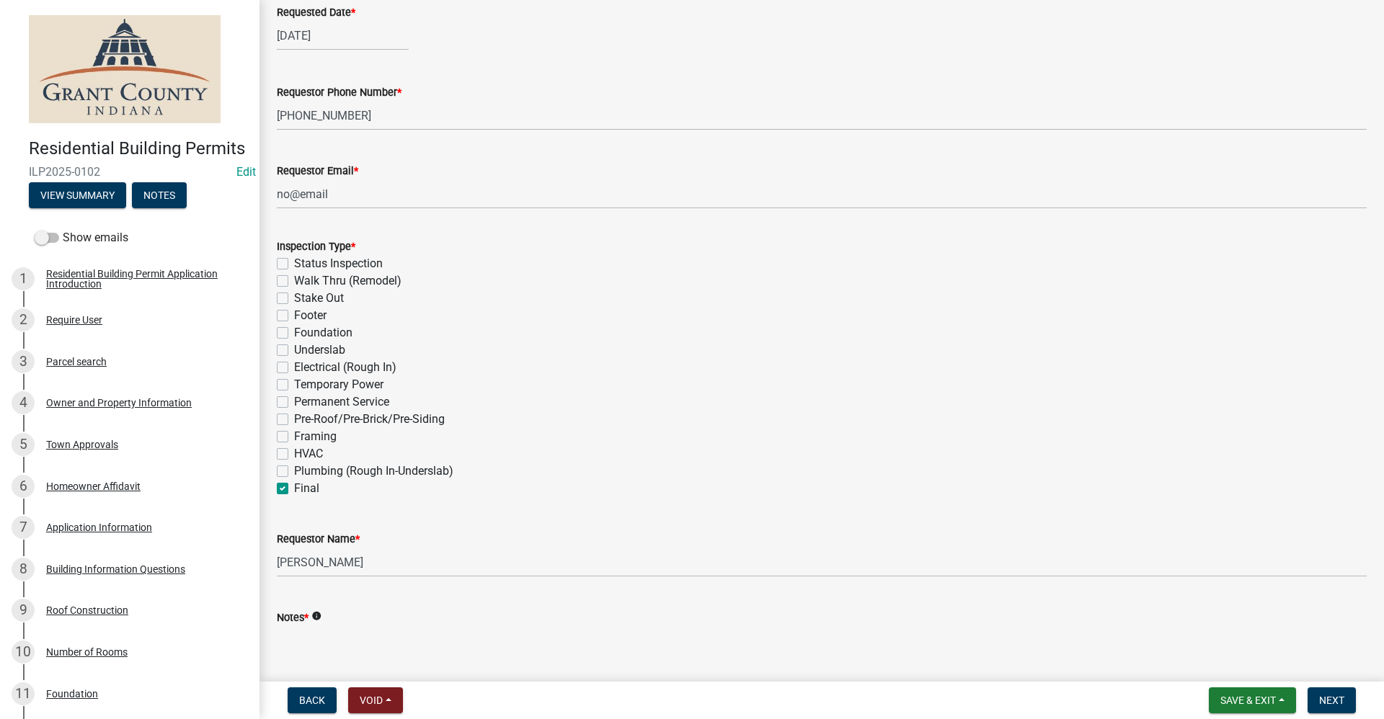
scroll to position [288, 0]
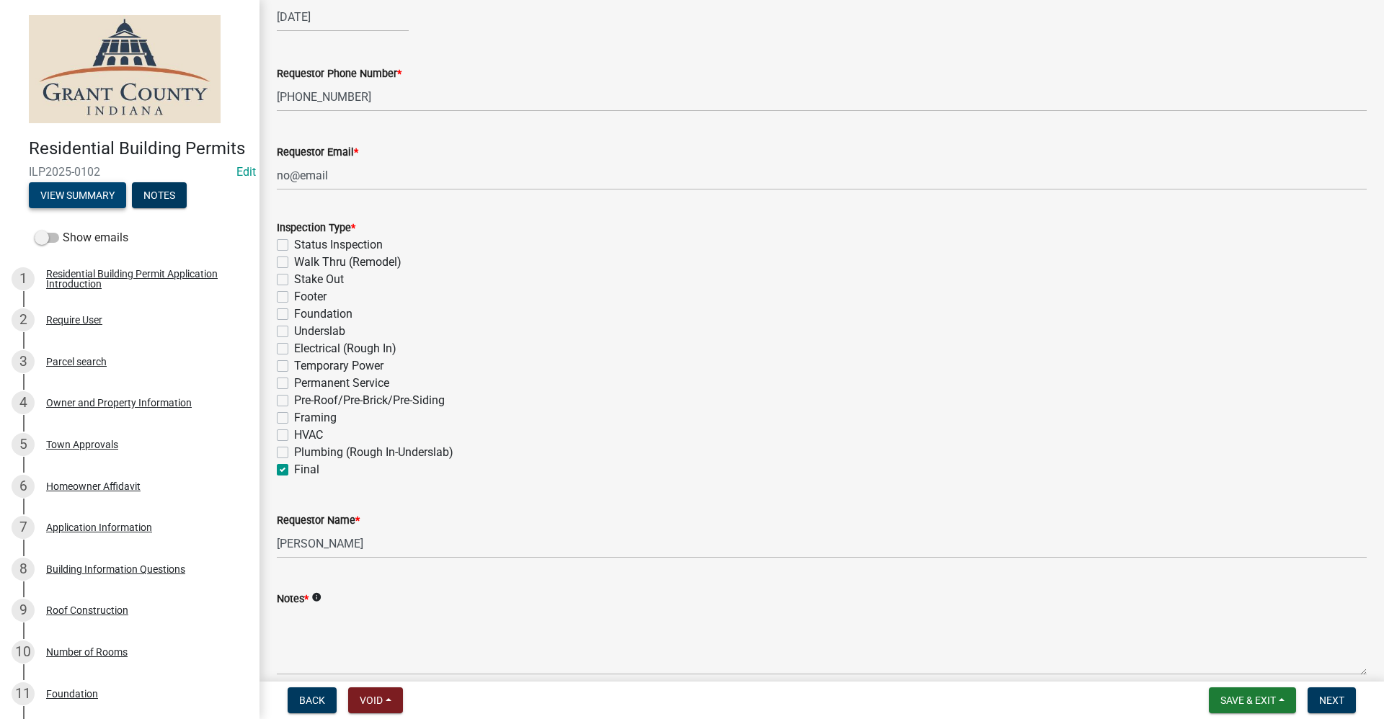
click at [80, 208] on button "View Summary" at bounding box center [77, 195] width 97 height 26
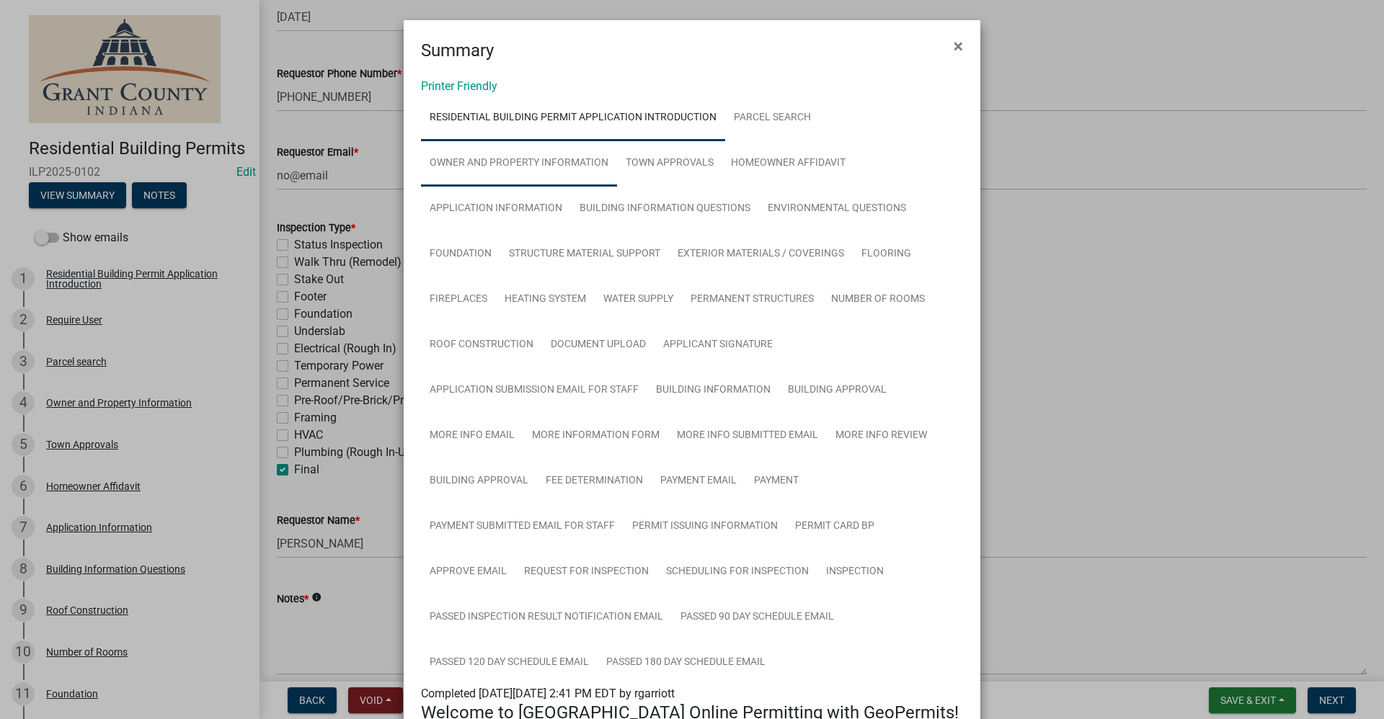
click at [487, 153] on link "Owner and Property Information" at bounding box center [519, 164] width 196 height 46
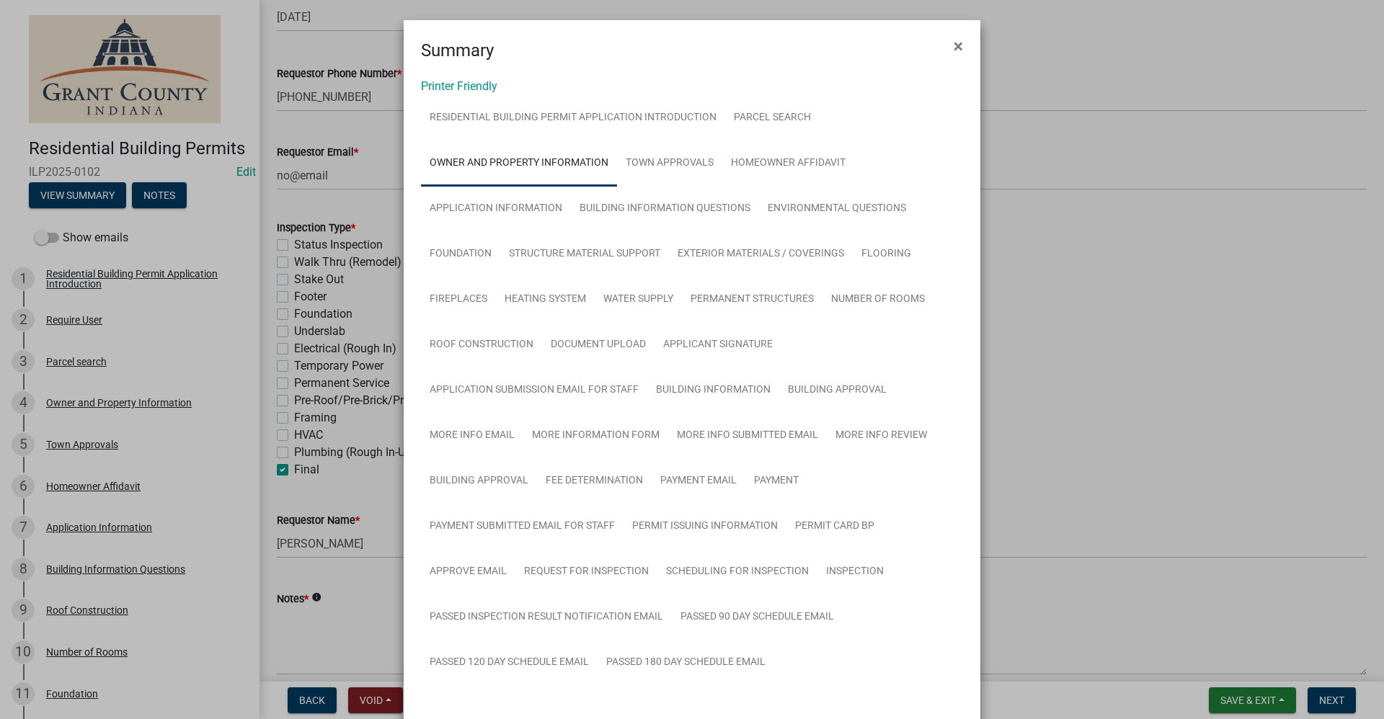
click at [484, 158] on link "Owner and Property Information" at bounding box center [519, 164] width 196 height 46
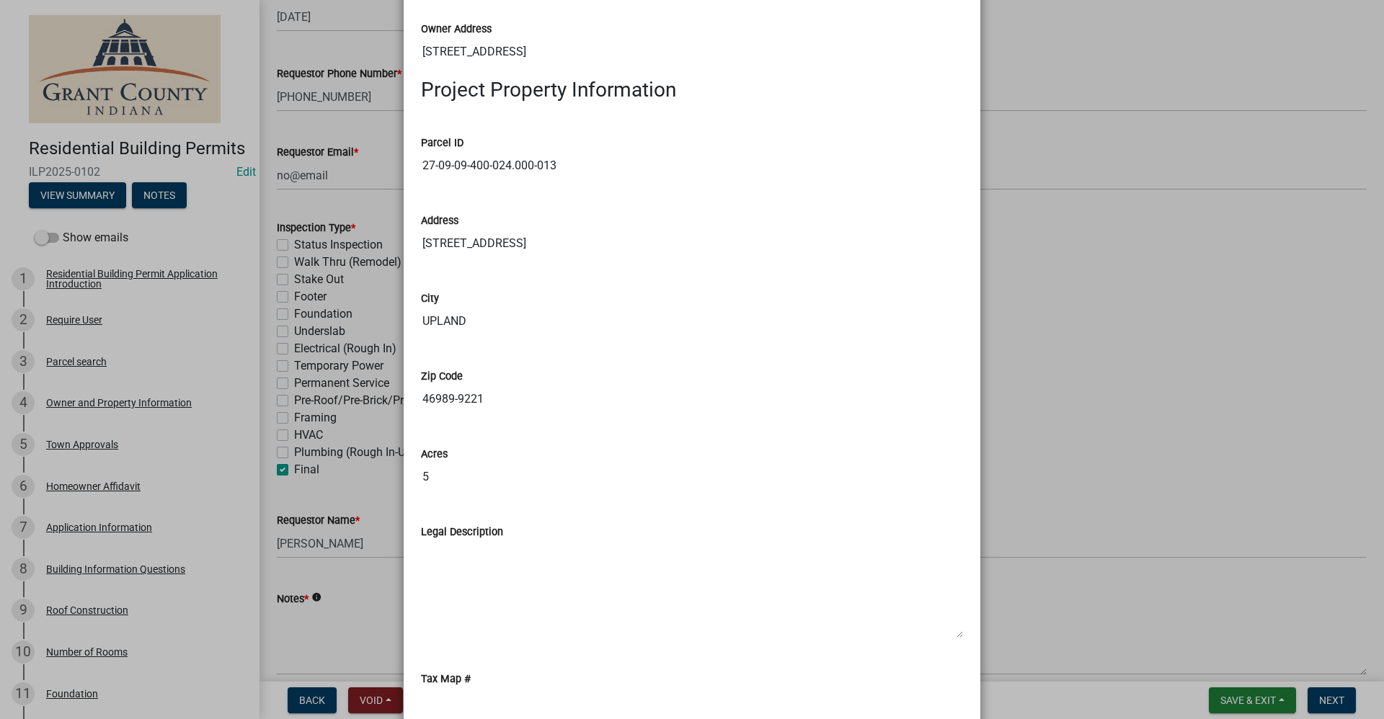
scroll to position [1658, 0]
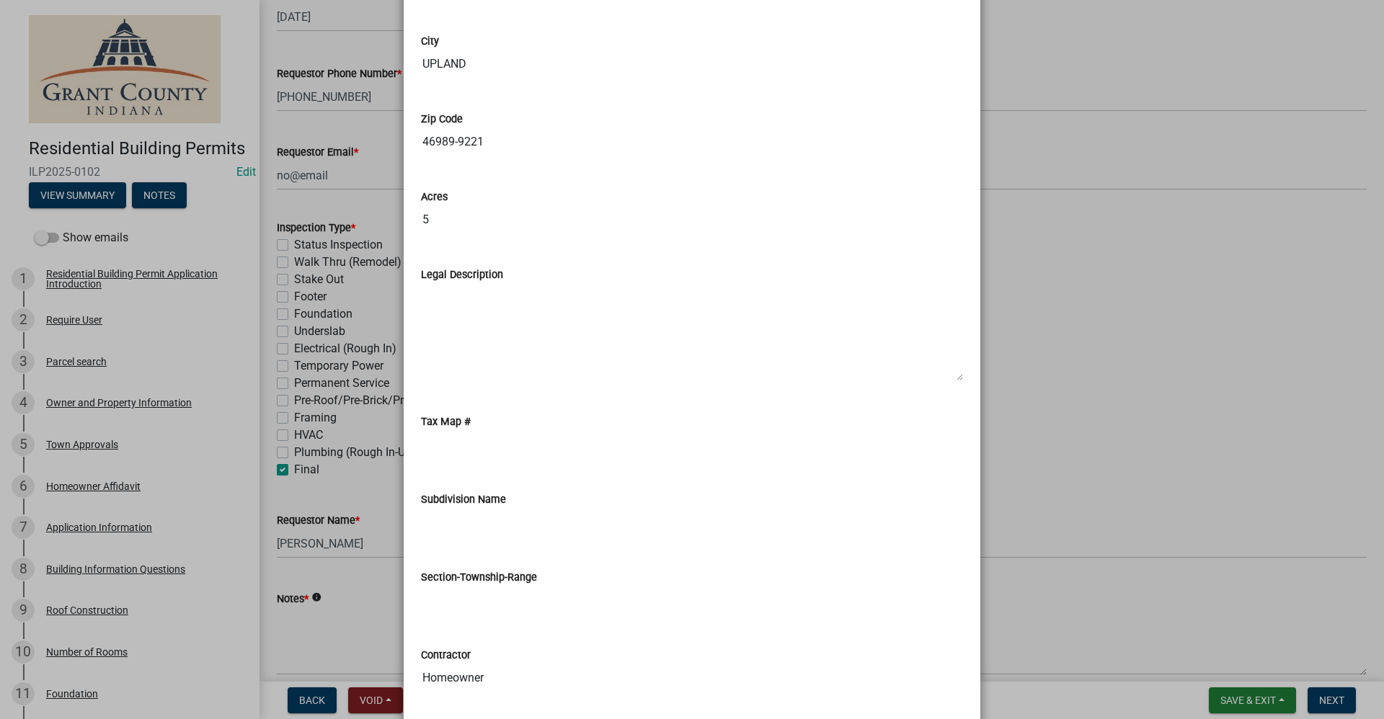
click at [309, 638] on ngb-modal-window "Summary × Printer Friendly Residential Building Permit Application Introduction…" at bounding box center [692, 359] width 1384 height 719
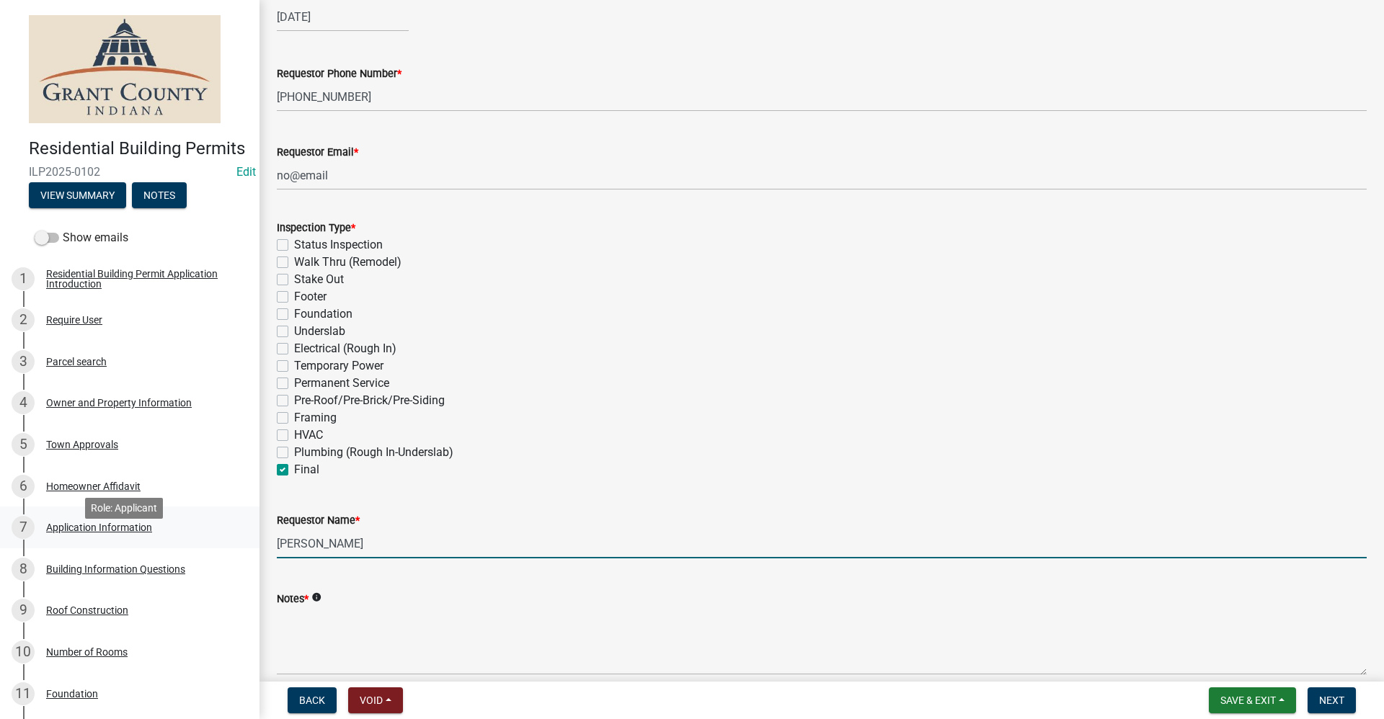
drag, startPoint x: 360, startPoint y: 543, endPoint x: 100, endPoint y: 553, distance: 259.7
click at [100, 553] on div "Residential Building Permits ILP2025-0102 Edit View Summary Notes Show emails 1…" at bounding box center [692, 359] width 1384 height 719
type input "[PERSON_NAME]"
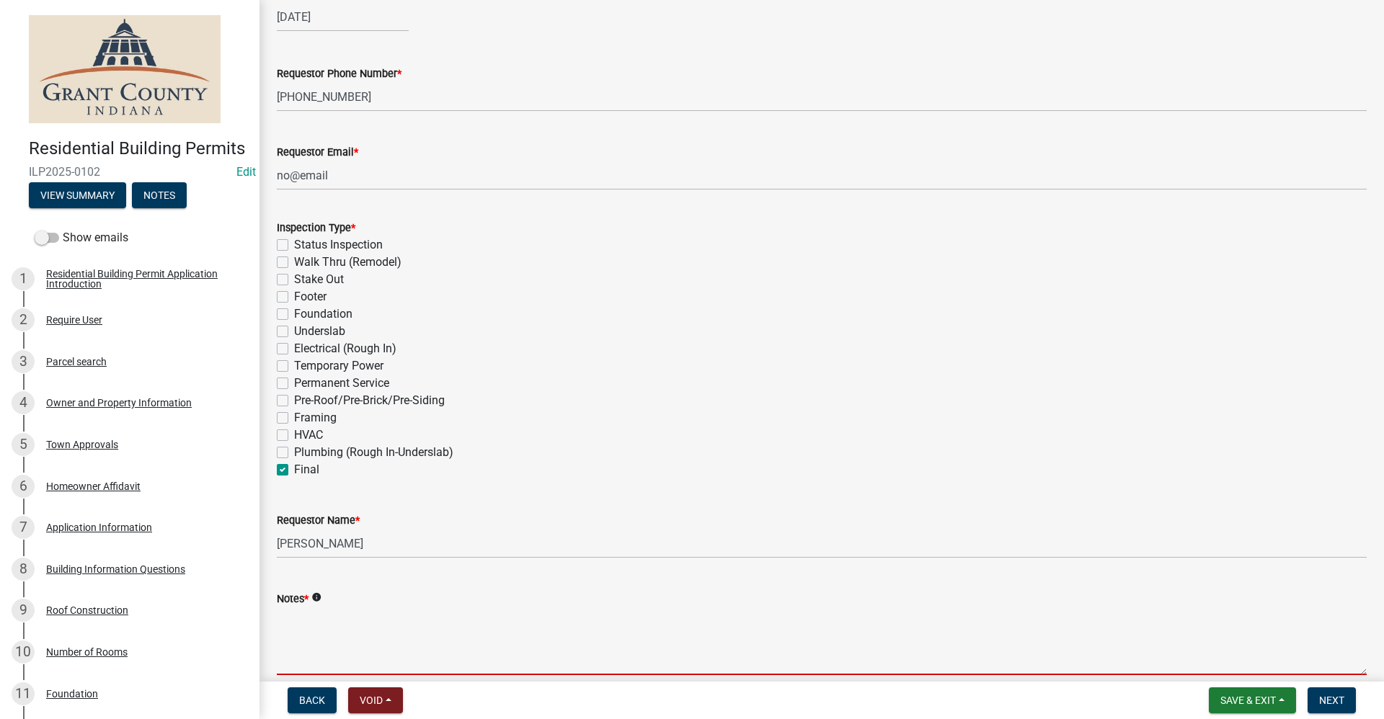
click at [296, 616] on textarea "Notes *" at bounding box center [822, 642] width 1090 height 68
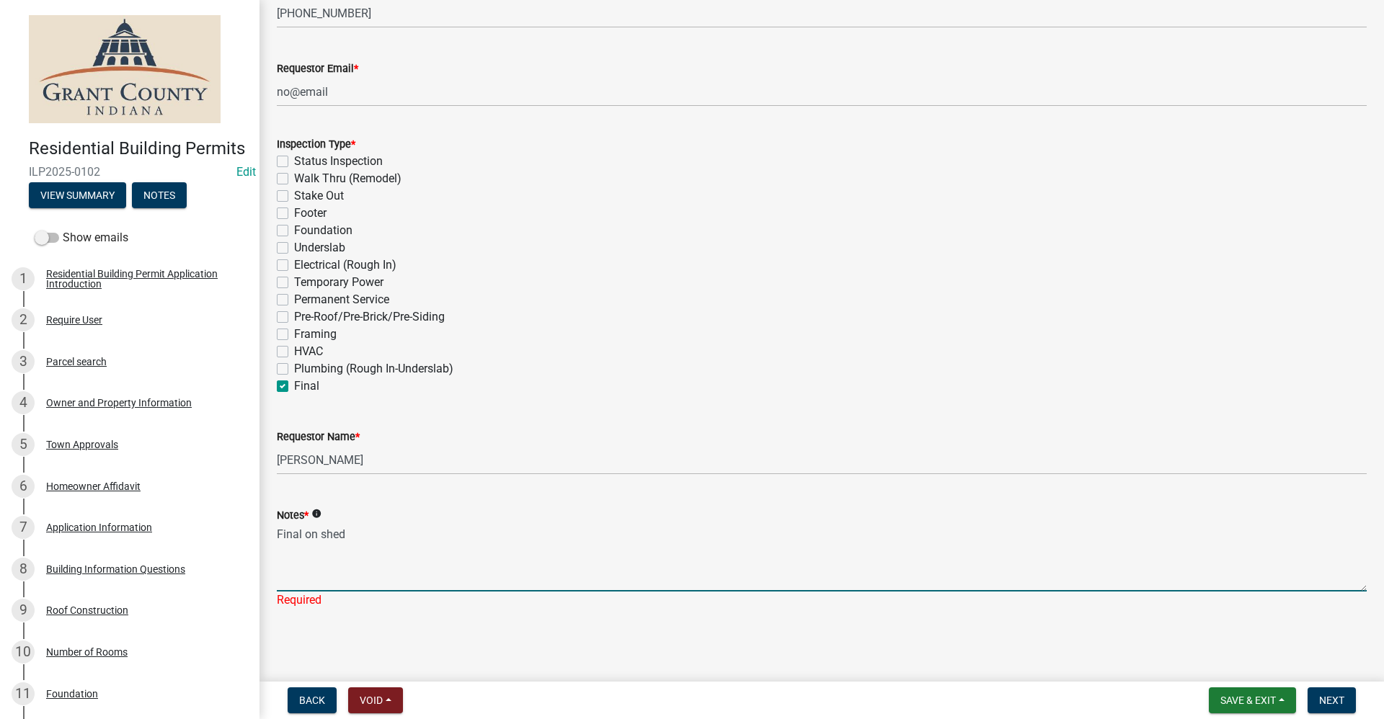
scroll to position [373, 0]
type textarea "Final on shed"
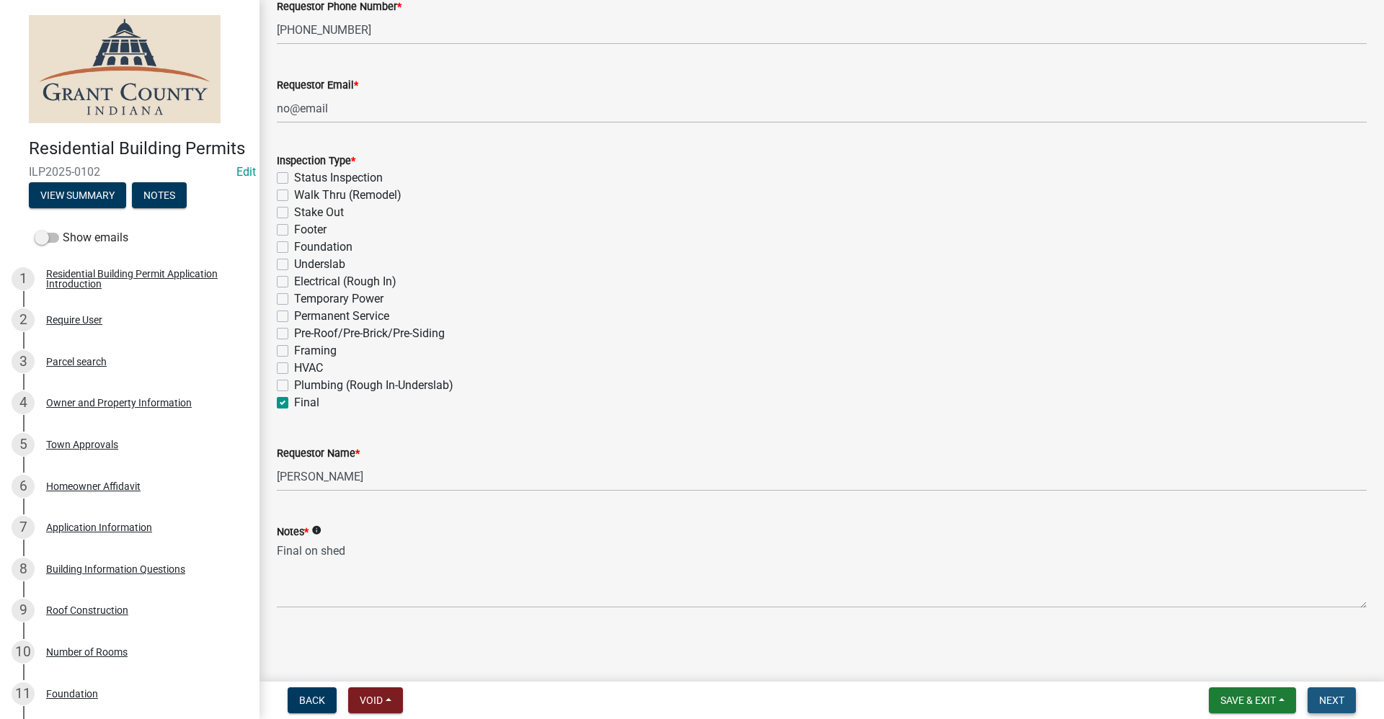
click at [1339, 702] on span "Next" at bounding box center [1331, 701] width 25 height 12
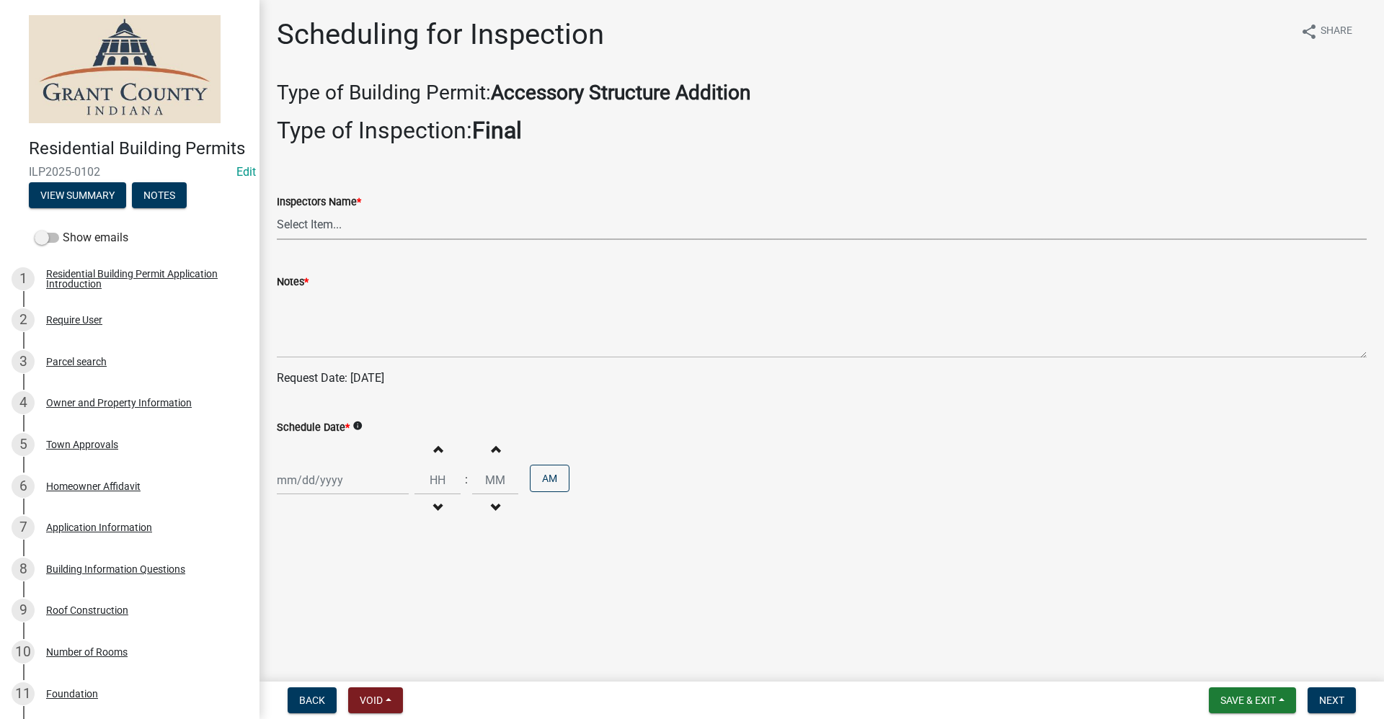
click at [316, 228] on select "Select Item... rberryhill ([PERSON_NAME]) [PERSON_NAME] ([PERSON_NAME]) BBenefi…" at bounding box center [822, 225] width 1090 height 30
select select "d7f9a44a-d2ea-4d3c-83b3-1aa71c950bd5"
click at [277, 210] on select "Select Item... rberryhill ([PERSON_NAME]) [PERSON_NAME] ([PERSON_NAME]) BBenefi…" at bounding box center [822, 225] width 1090 height 30
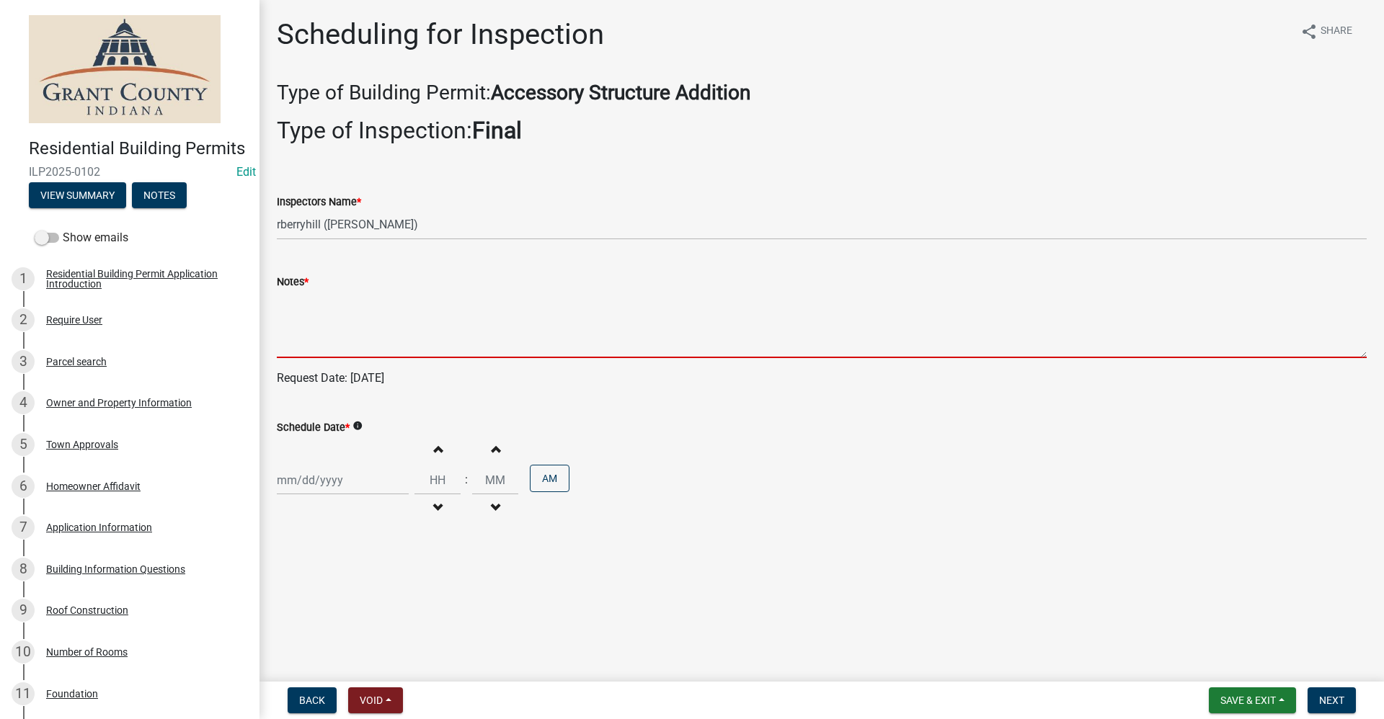
click at [295, 335] on textarea "Notes *" at bounding box center [822, 324] width 1090 height 68
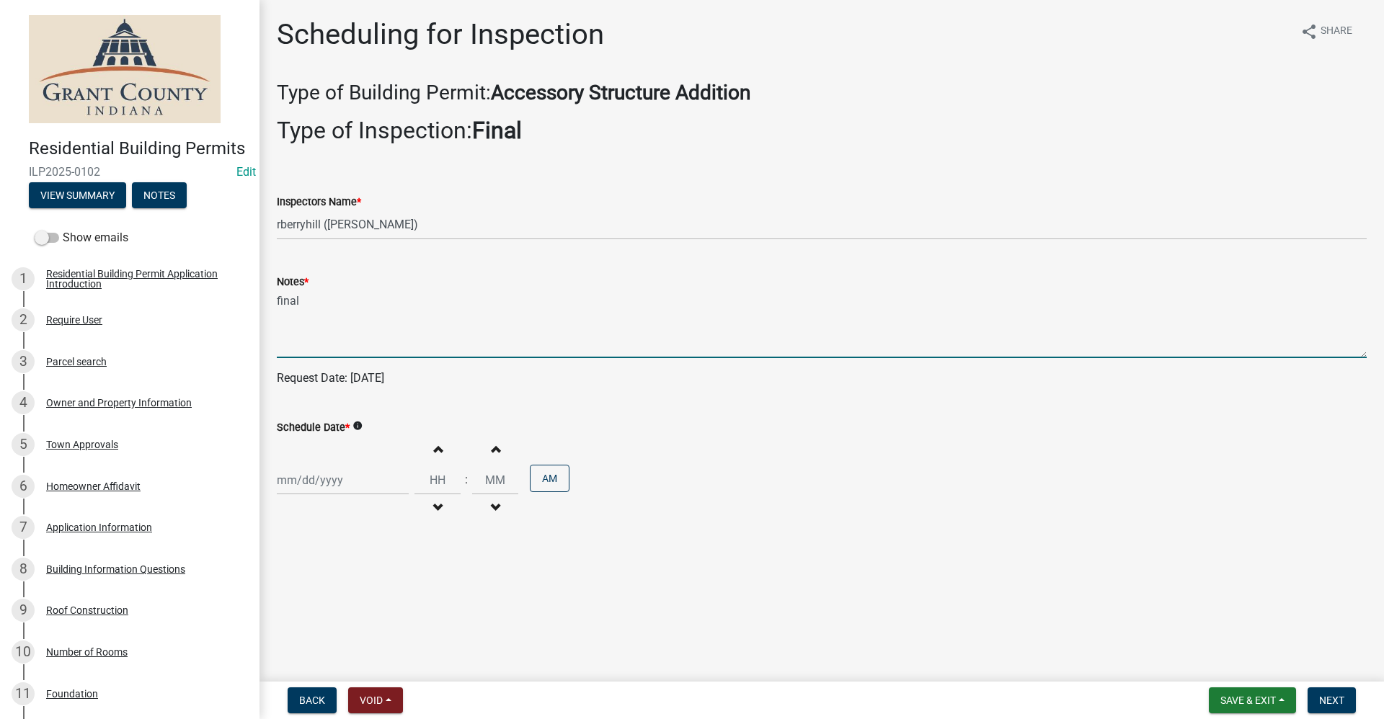
type textarea "final"
click at [328, 487] on div at bounding box center [343, 481] width 132 height 30
select select "9"
select select "2025"
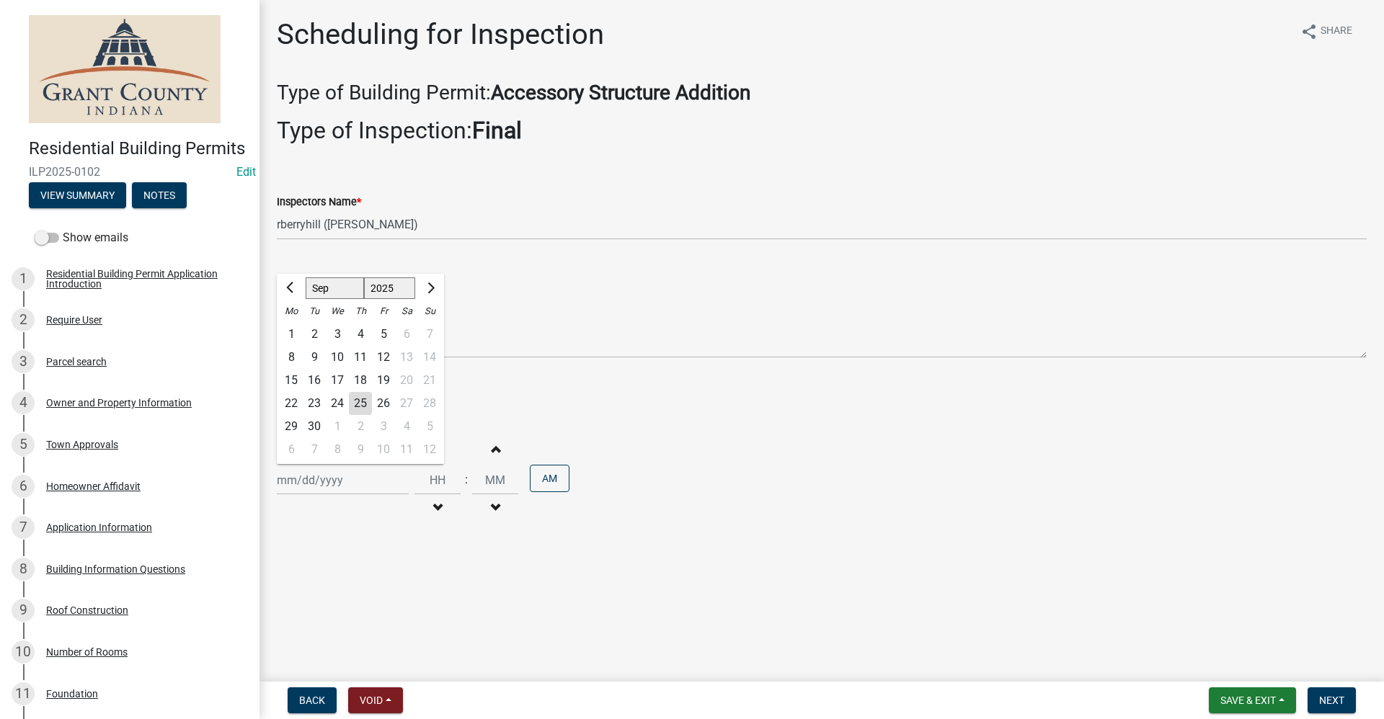
click at [316, 428] on div "30" at bounding box center [314, 426] width 23 height 23
type input "[DATE]"
click at [1344, 706] on span "Next" at bounding box center [1331, 701] width 25 height 12
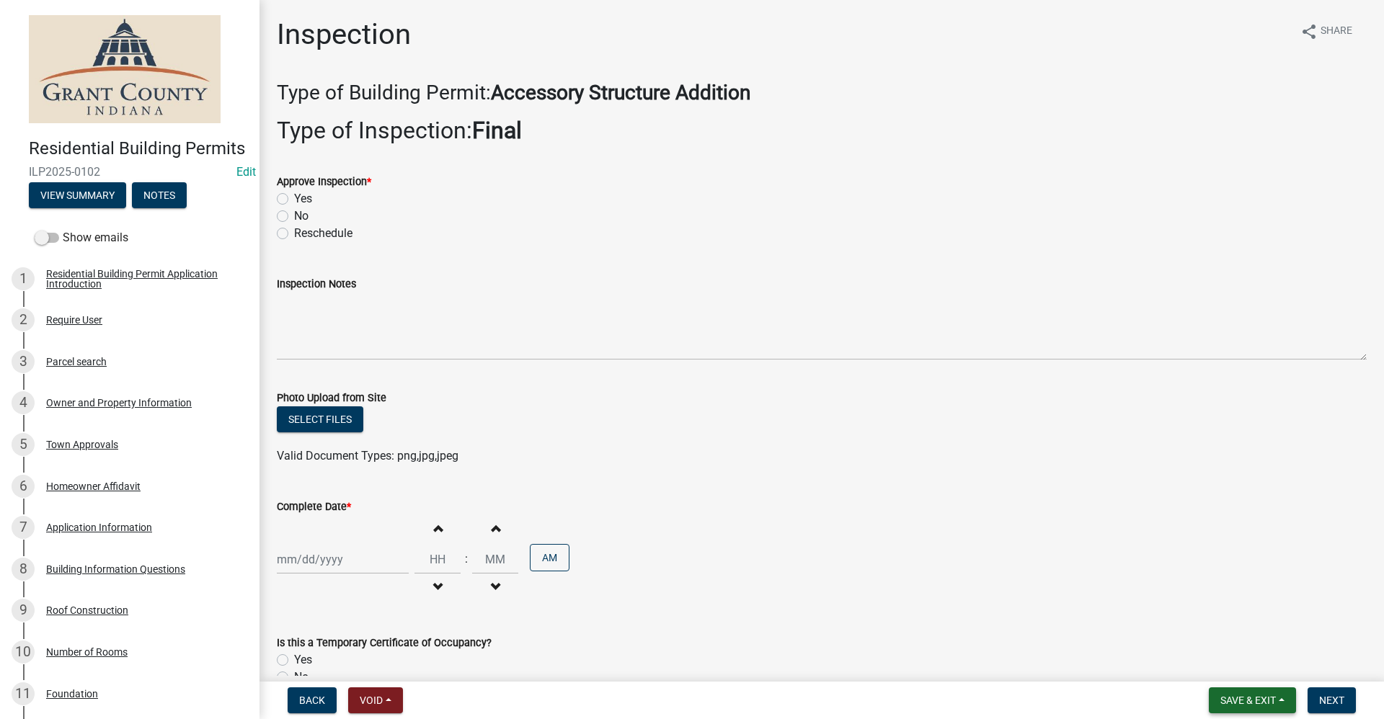
click at [1253, 698] on span "Save & Exit" at bounding box center [1248, 701] width 56 height 12
click at [1233, 674] on button "Save & Exit" at bounding box center [1238, 663] width 115 height 35
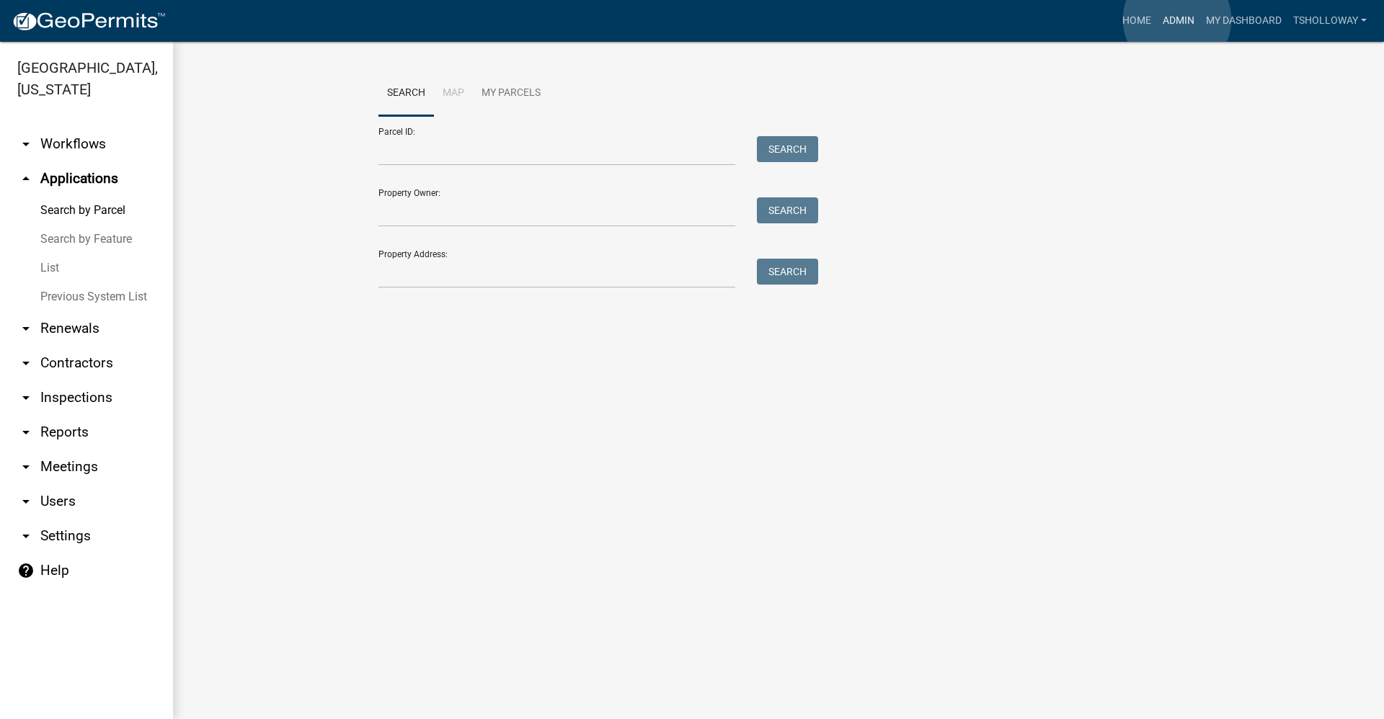
click at [1177, 19] on link "Admin" at bounding box center [1178, 20] width 43 height 27
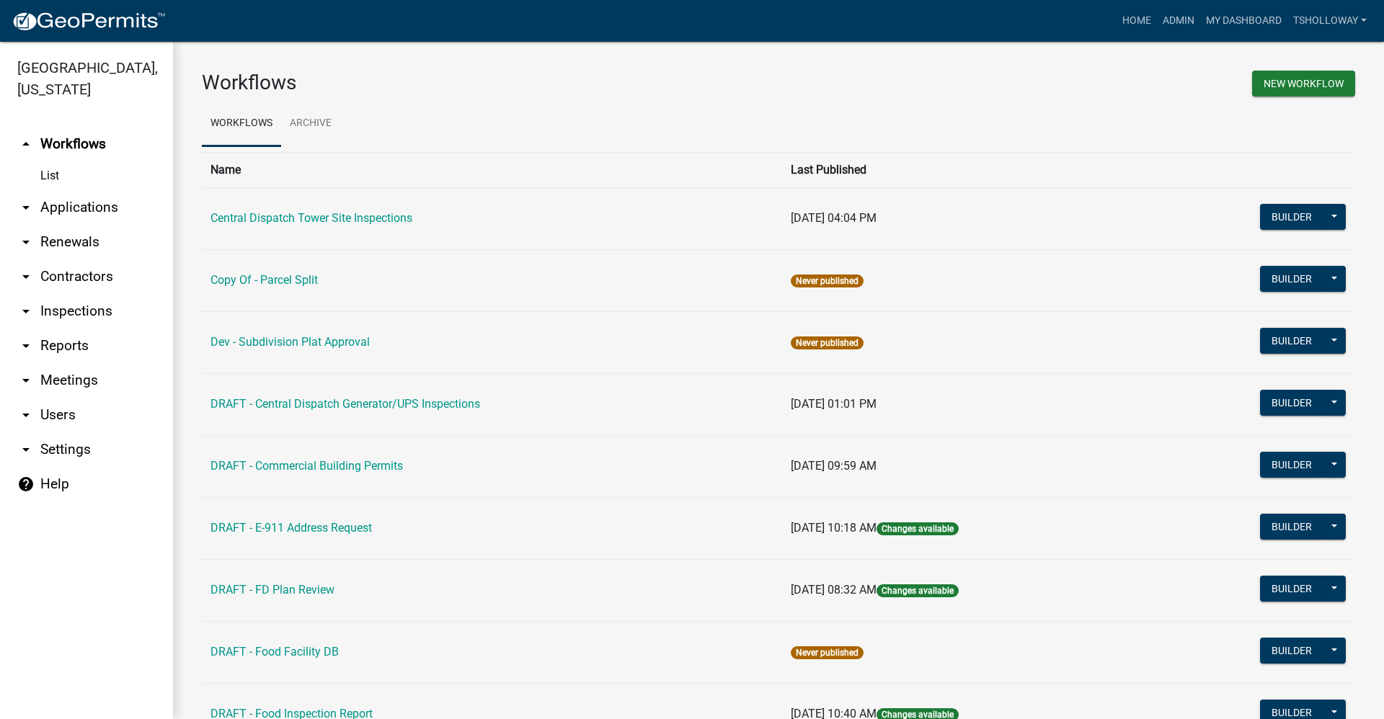
click at [61, 294] on link "arrow_drop_down Inspections" at bounding box center [86, 311] width 173 height 35
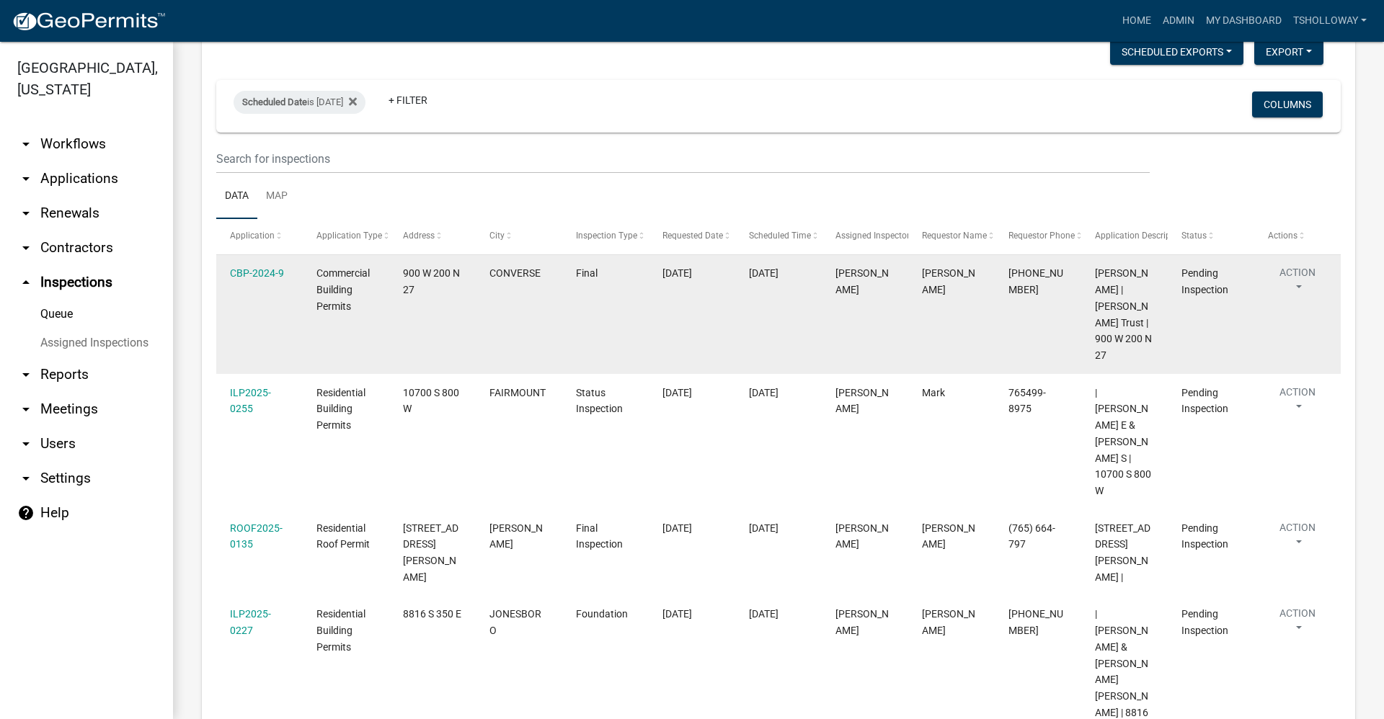
scroll to position [91, 0]
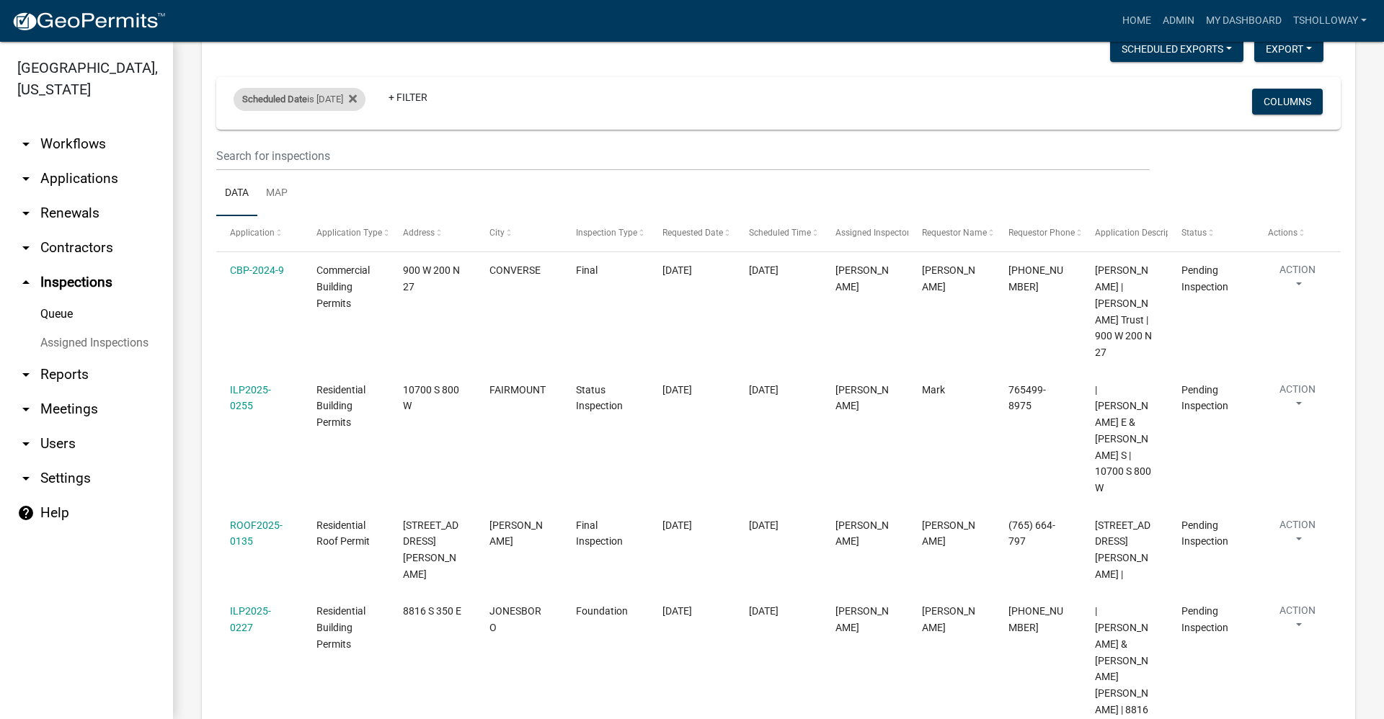
click at [329, 102] on div "Scheduled Date is [DATE]" at bounding box center [300, 99] width 132 height 23
click at [354, 156] on input "[DATE]" at bounding box center [312, 153] width 101 height 30
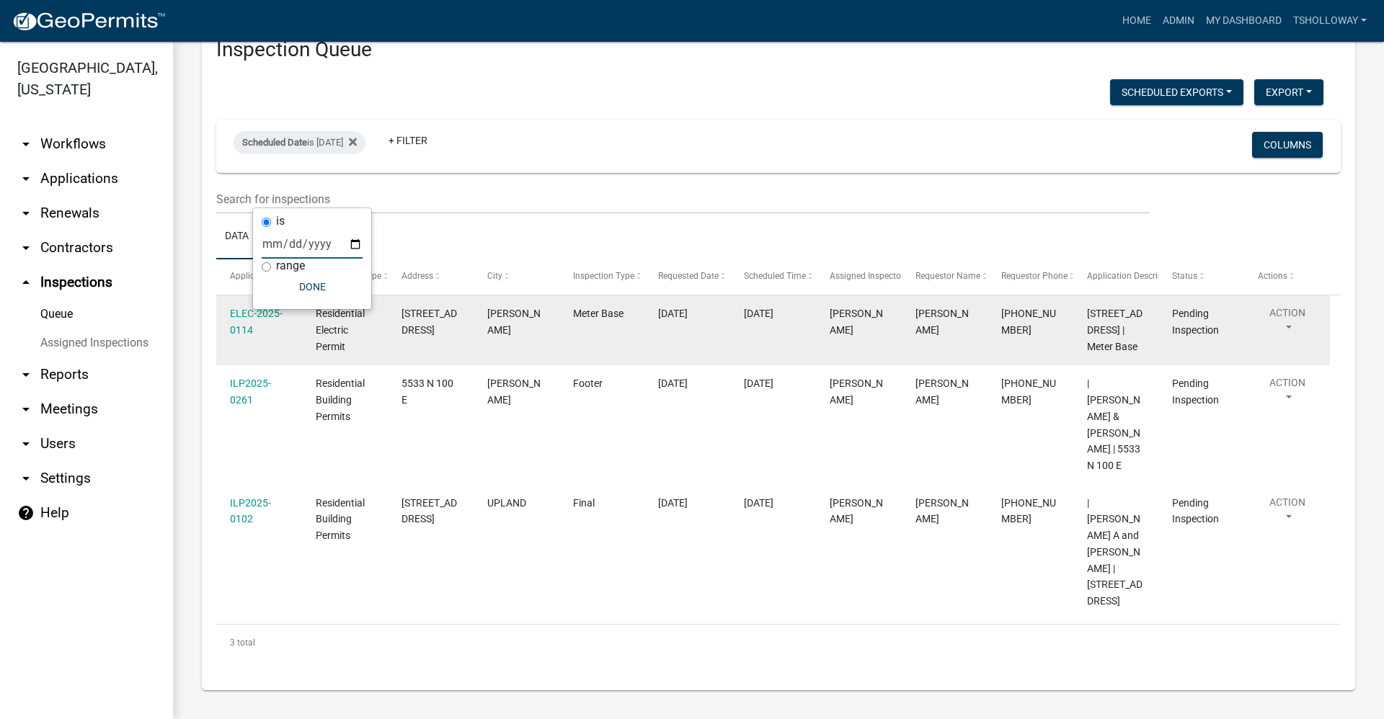
scroll to position [0, 0]
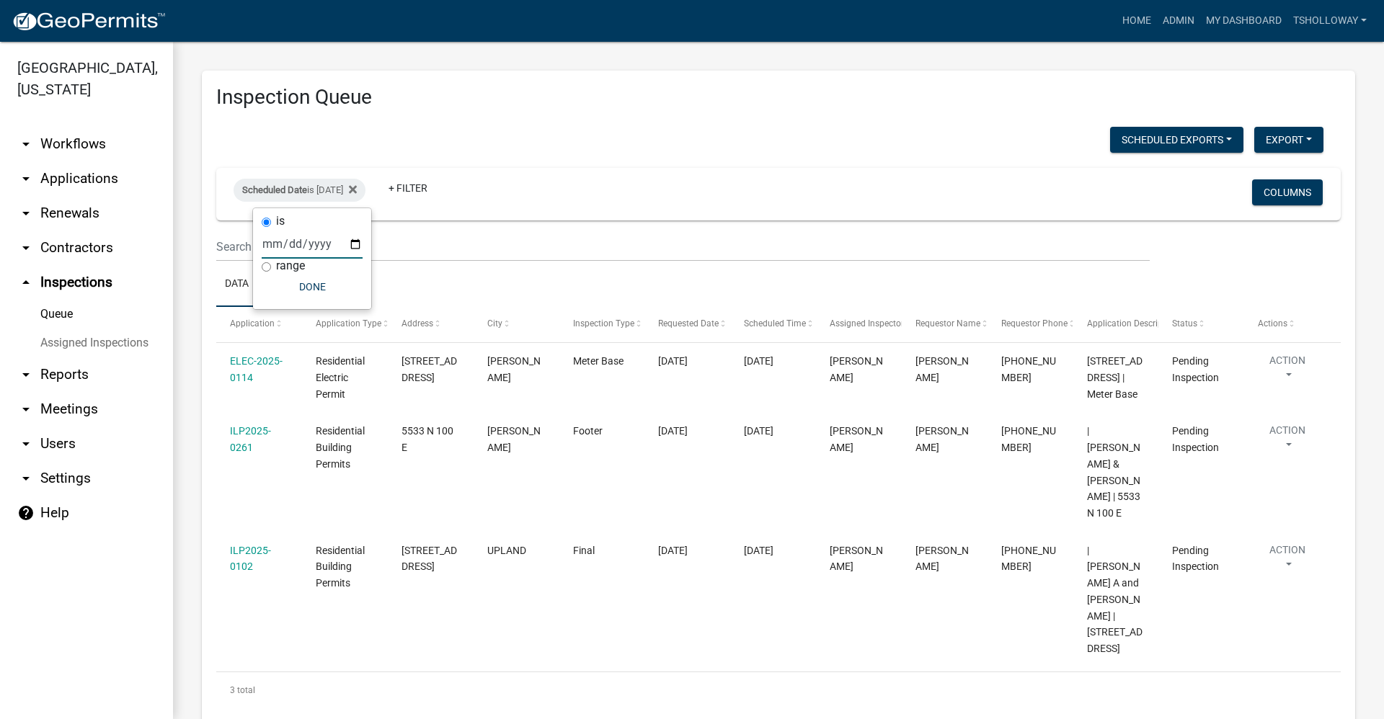
click at [361, 249] on input "[DATE]" at bounding box center [312, 244] width 101 height 30
type input "[DATE]"
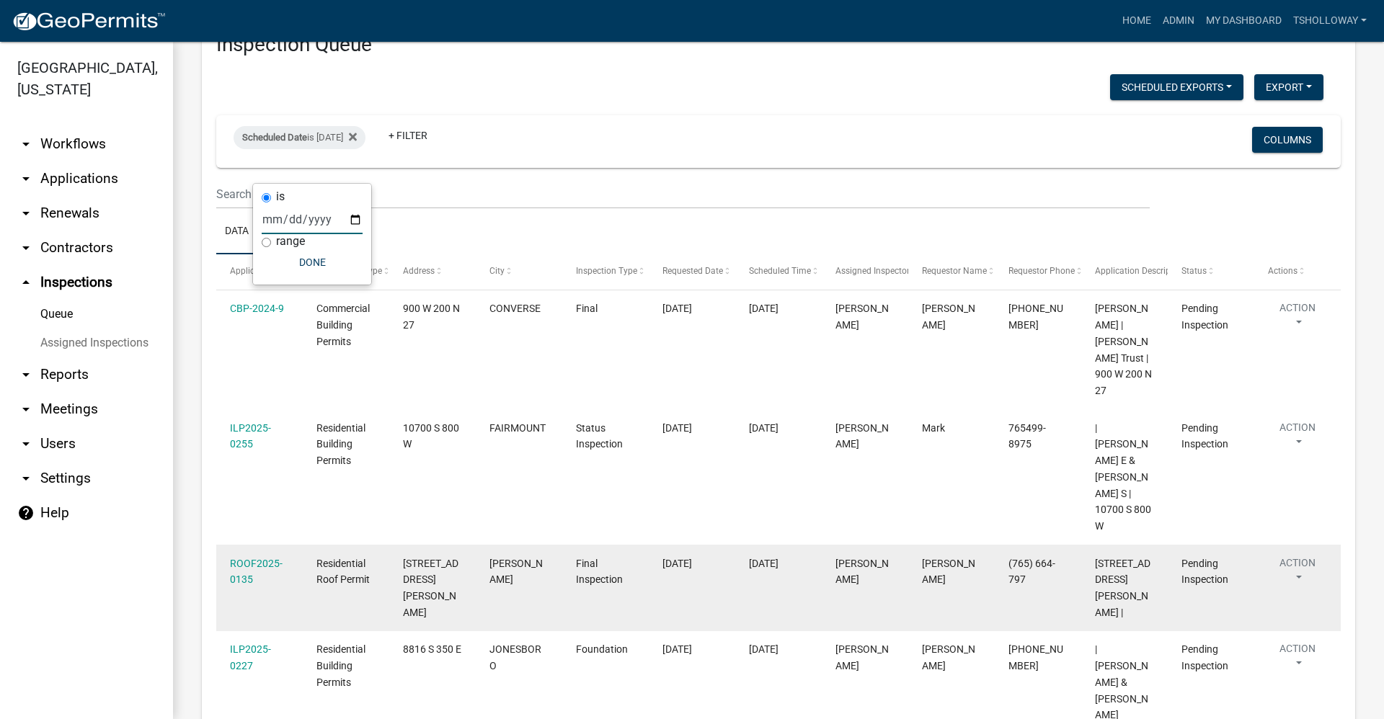
scroll to position [91, 0]
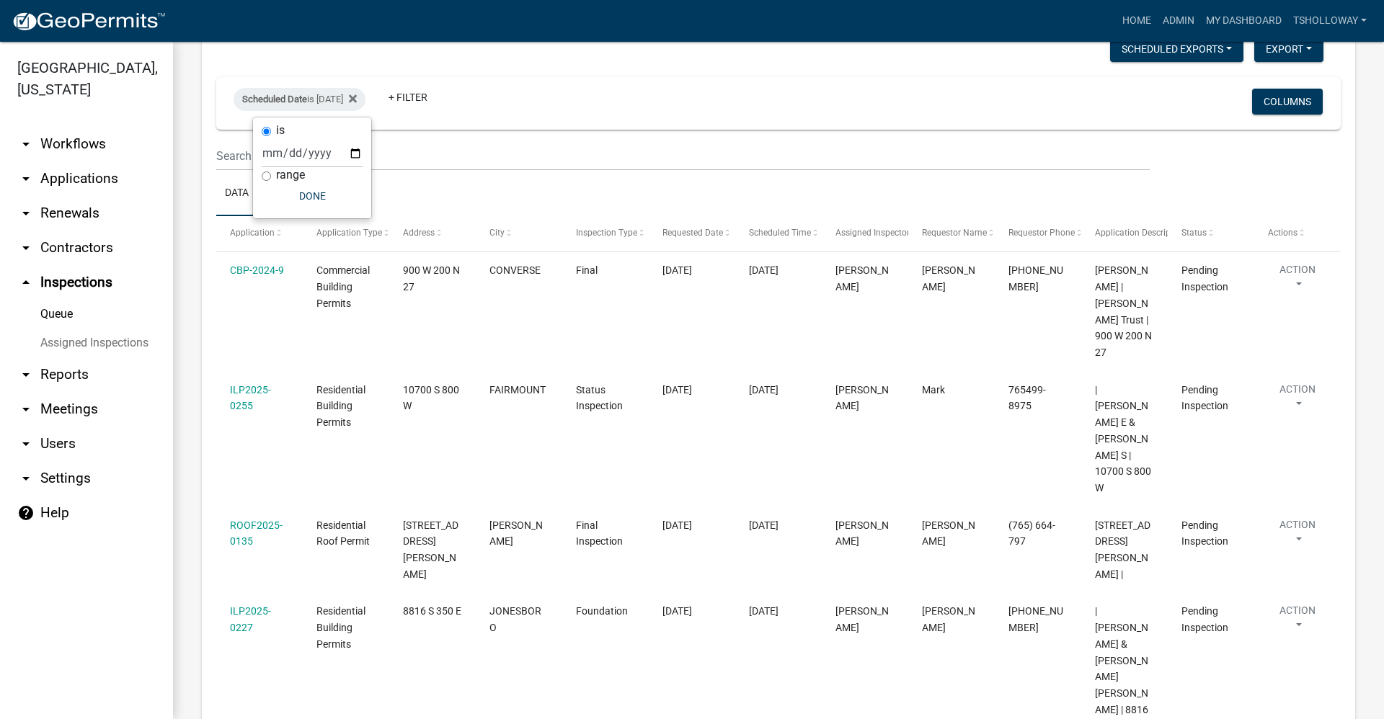
click at [76, 265] on link "arrow_drop_up Inspections" at bounding box center [86, 282] width 173 height 35
click at [357, 97] on icon at bounding box center [353, 98] width 8 height 8
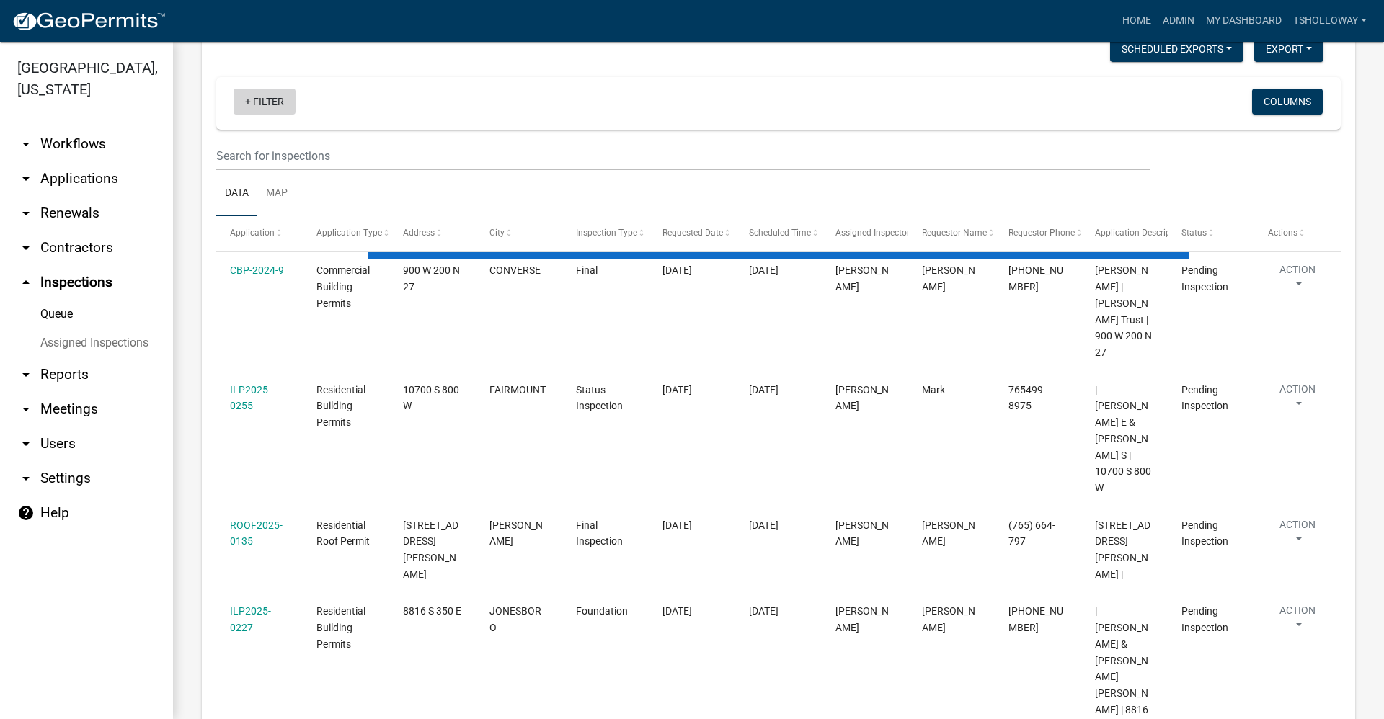
click at [254, 101] on link "+ Filter" at bounding box center [265, 102] width 62 height 26
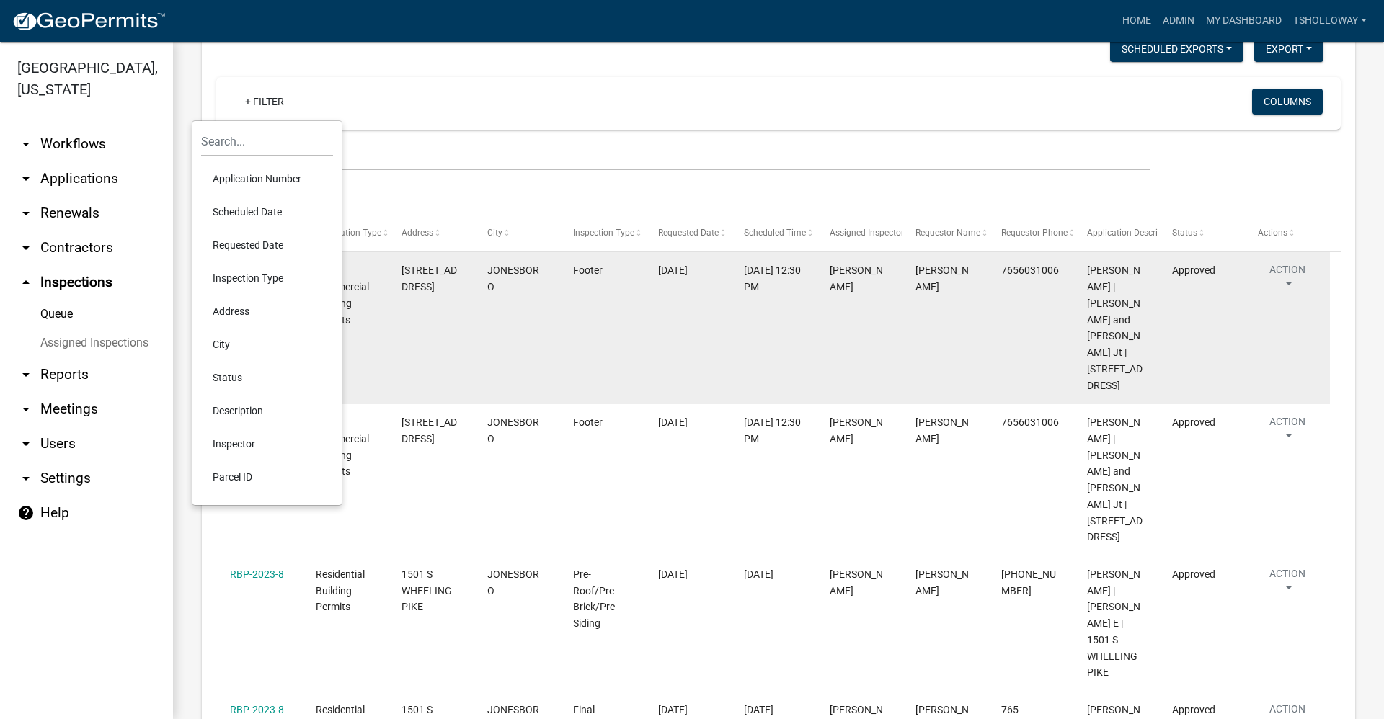
click at [424, 363] on datatable-body-cell "[STREET_ADDRESS]" at bounding box center [431, 328] width 86 height 152
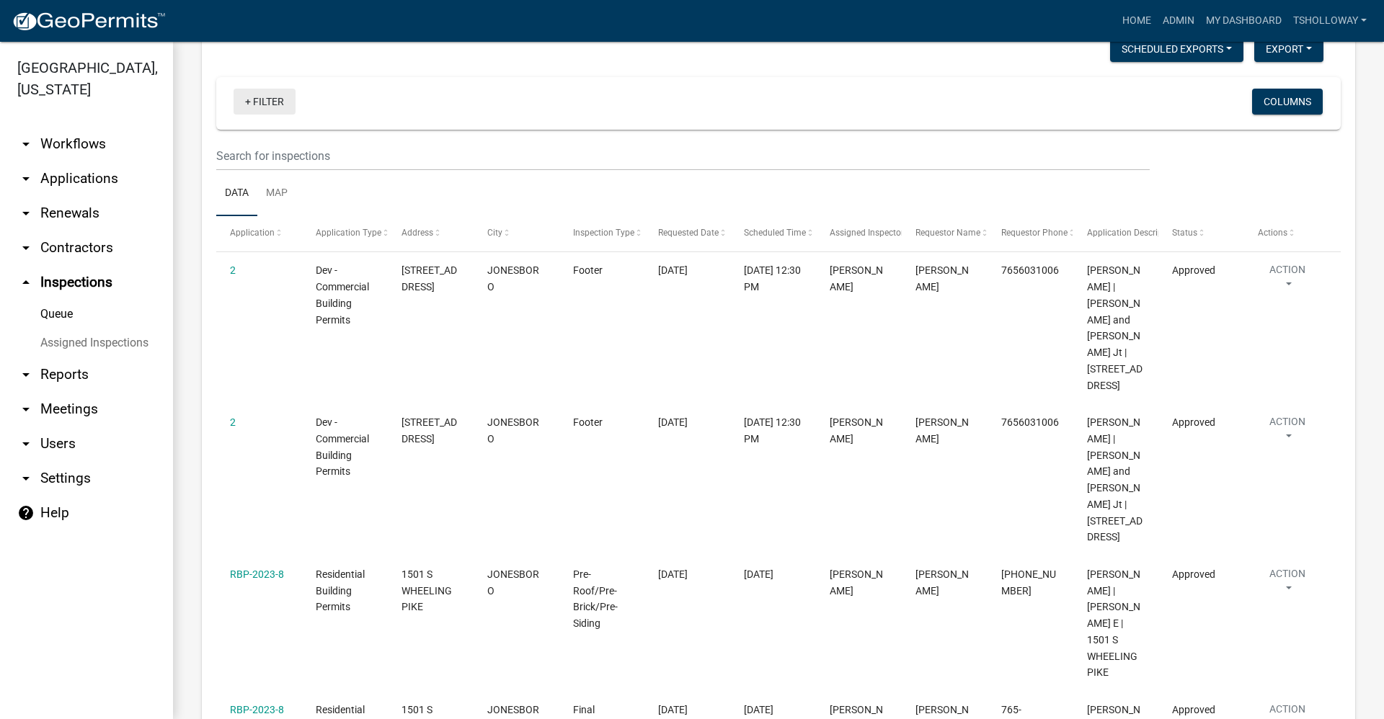
click at [267, 100] on link "+ Filter" at bounding box center [265, 102] width 62 height 26
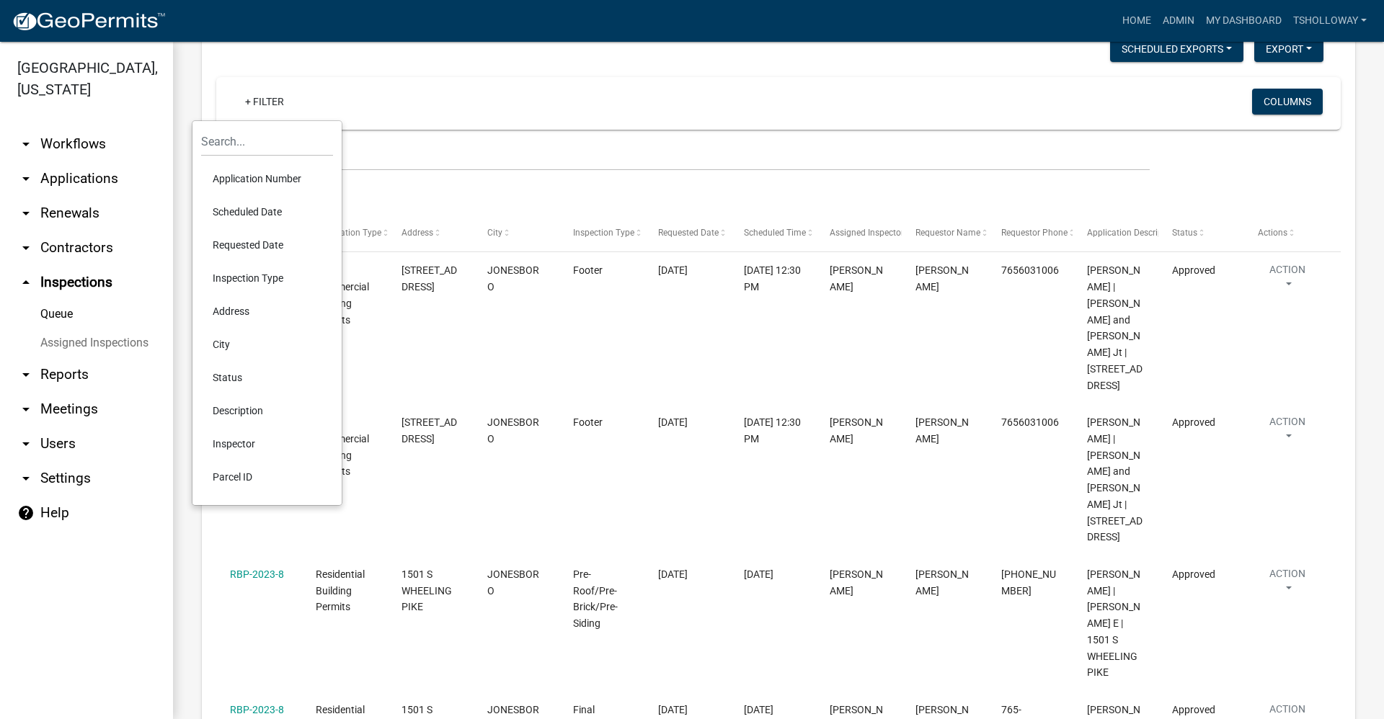
click at [268, 205] on li "Scheduled Date" at bounding box center [267, 211] width 132 height 33
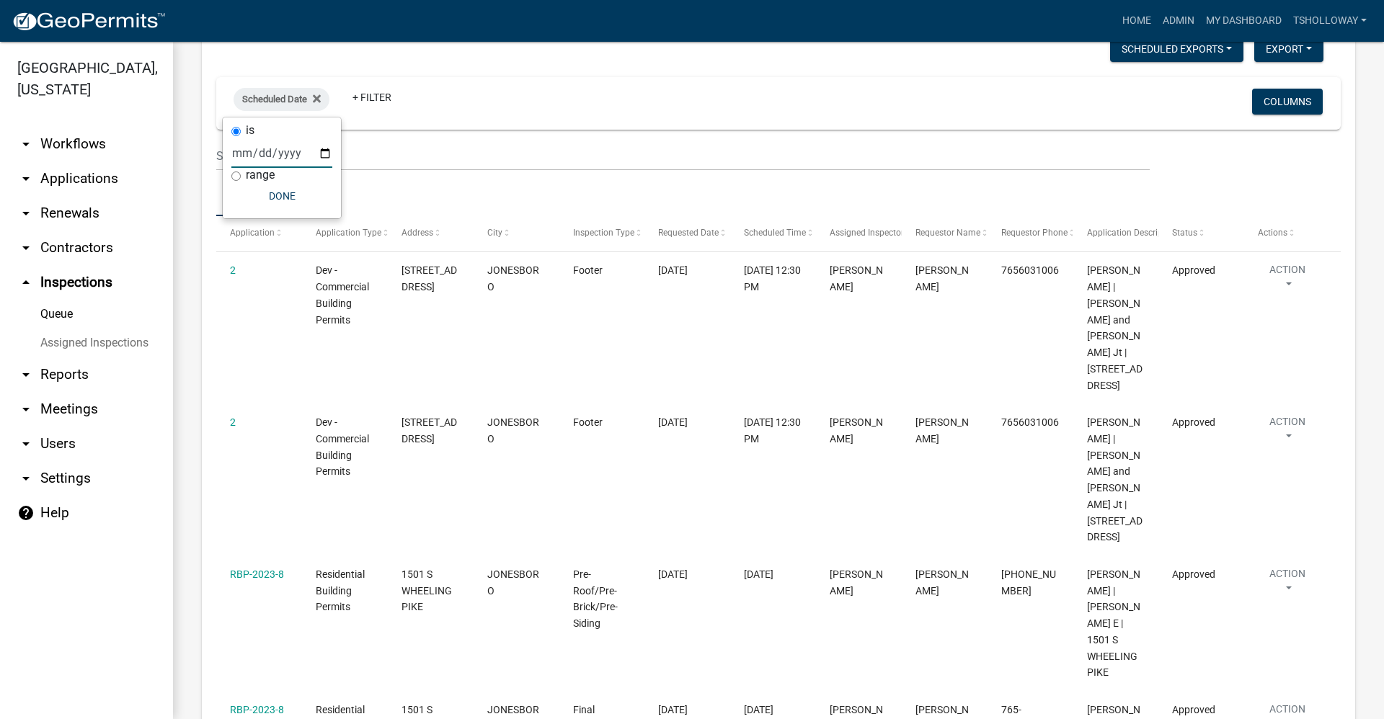
click at [326, 156] on input "date" at bounding box center [281, 153] width 101 height 30
type input "[DATE]"
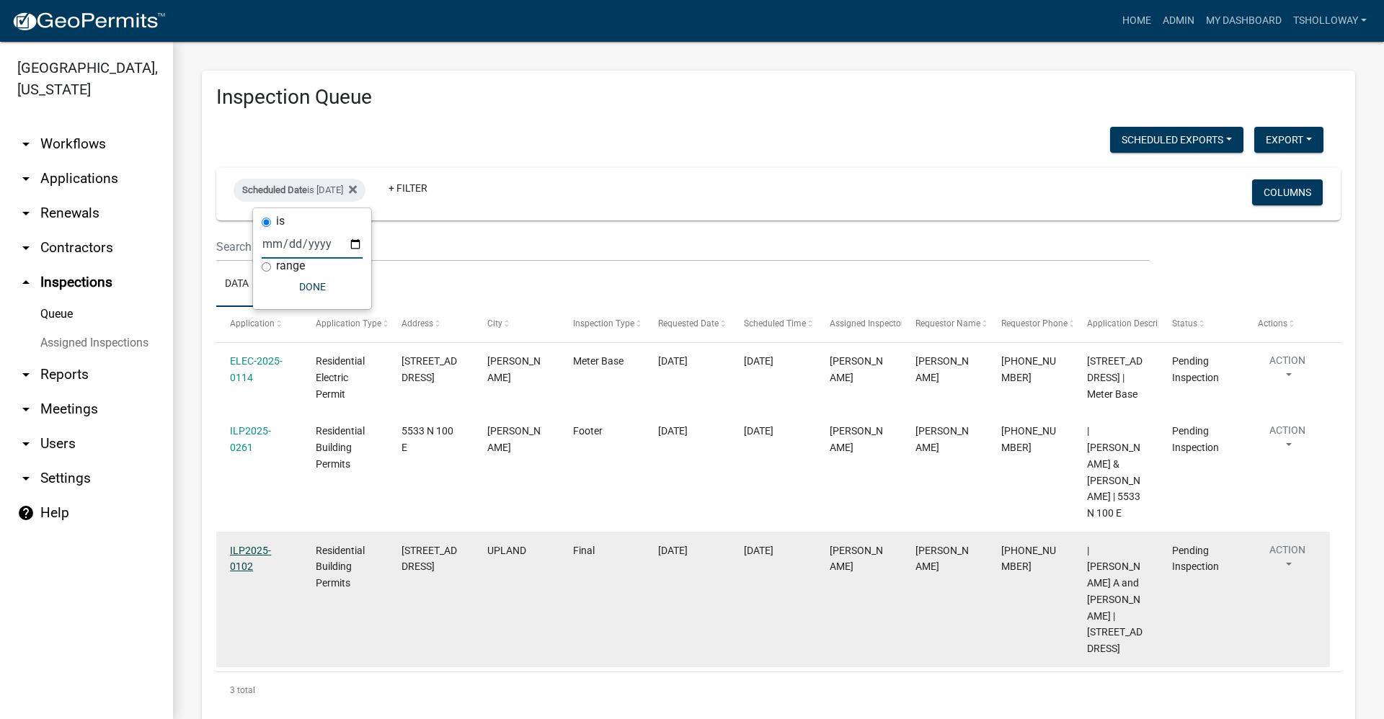
click at [236, 545] on link "ILP2025-0102" at bounding box center [250, 559] width 41 height 28
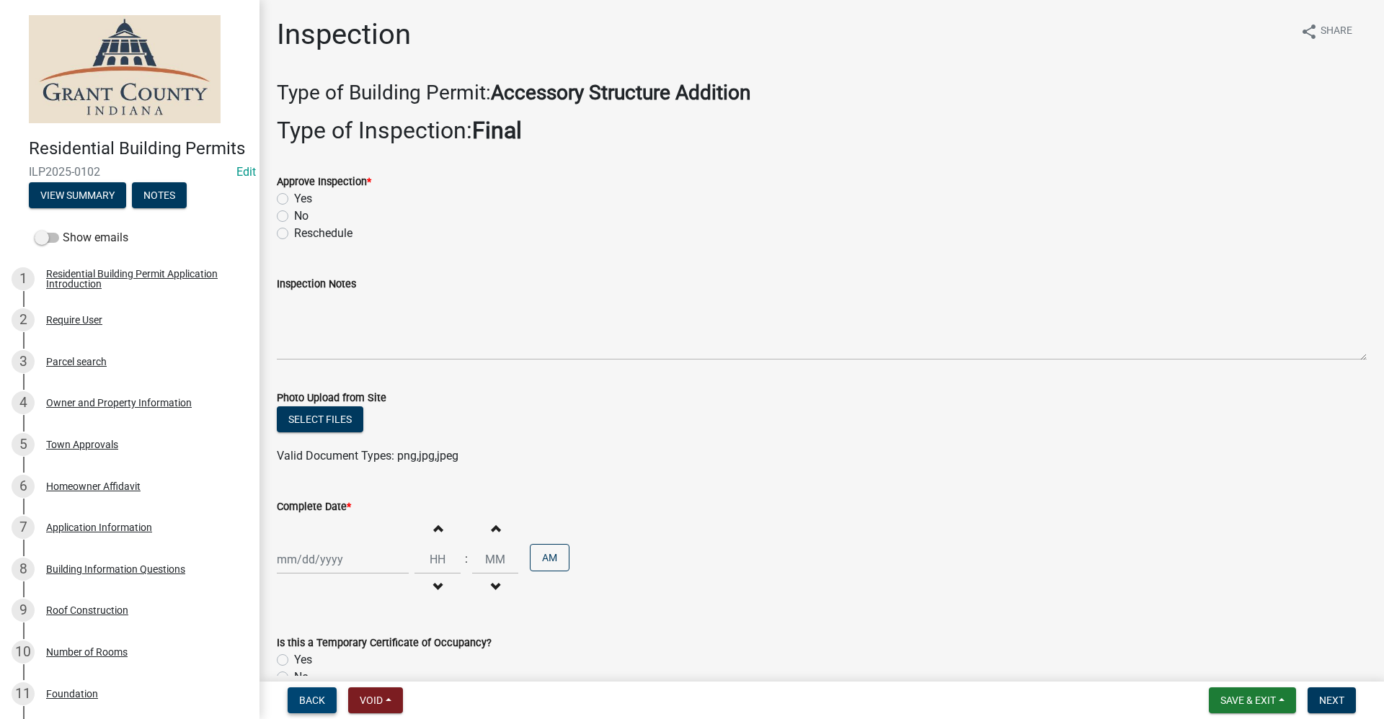
click at [302, 704] on span "Back" at bounding box center [312, 701] width 26 height 12
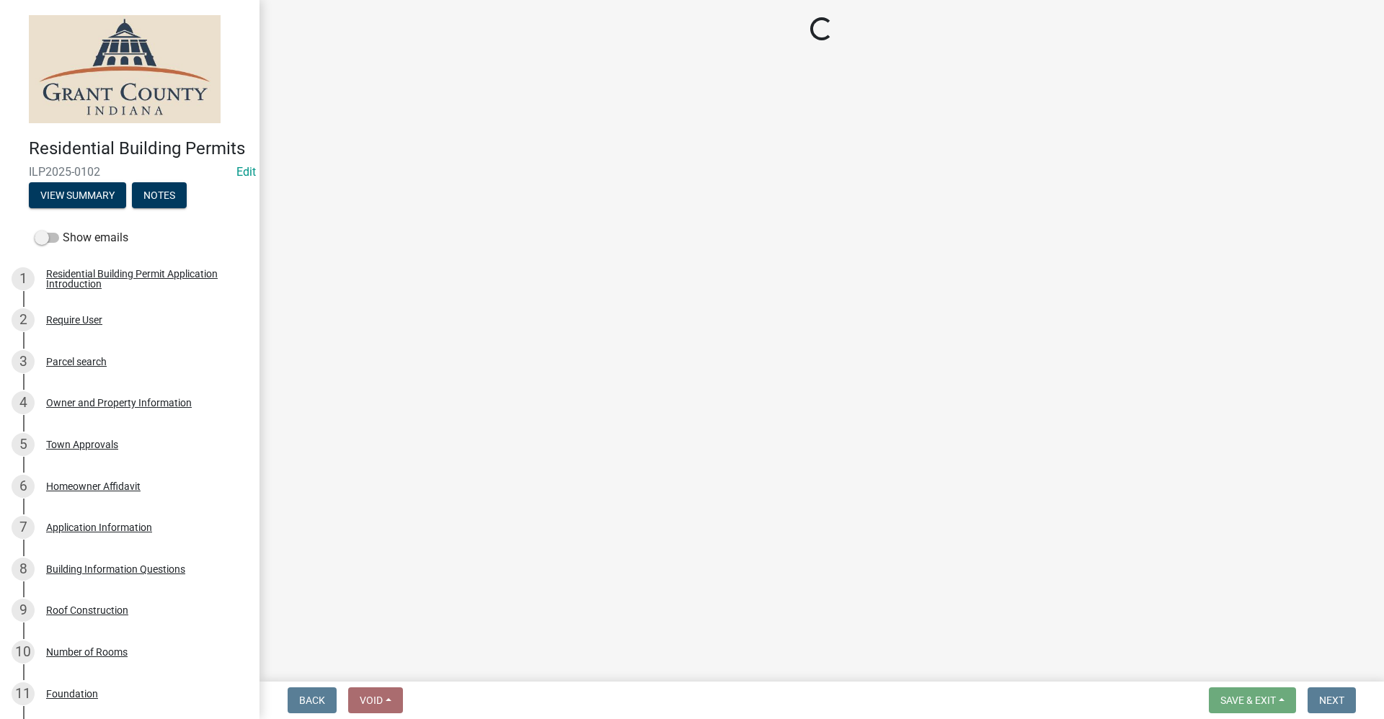
select select "d7f9a44a-d2ea-4d3c-83b3-1aa71c950bd5"
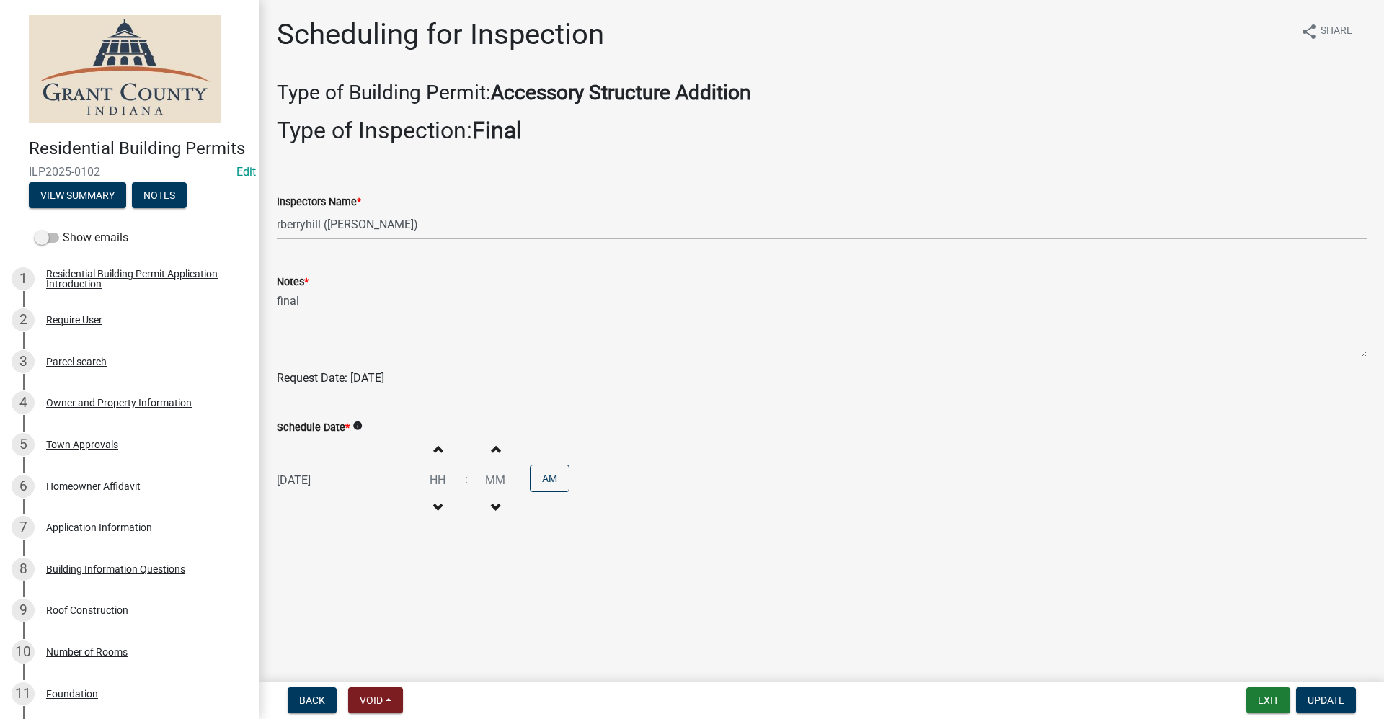
select select "9"
select select "2025"
drag, startPoint x: 346, startPoint y: 481, endPoint x: 276, endPoint y: 475, distance: 70.2
click at [276, 475] on div "Schedule Date * info [DATE] [PERSON_NAME] Apr May Jun [DATE] Aug Sep Oct Nov [D…" at bounding box center [822, 462] width 1112 height 126
click at [350, 482] on input "[DATE]" at bounding box center [343, 481] width 132 height 30
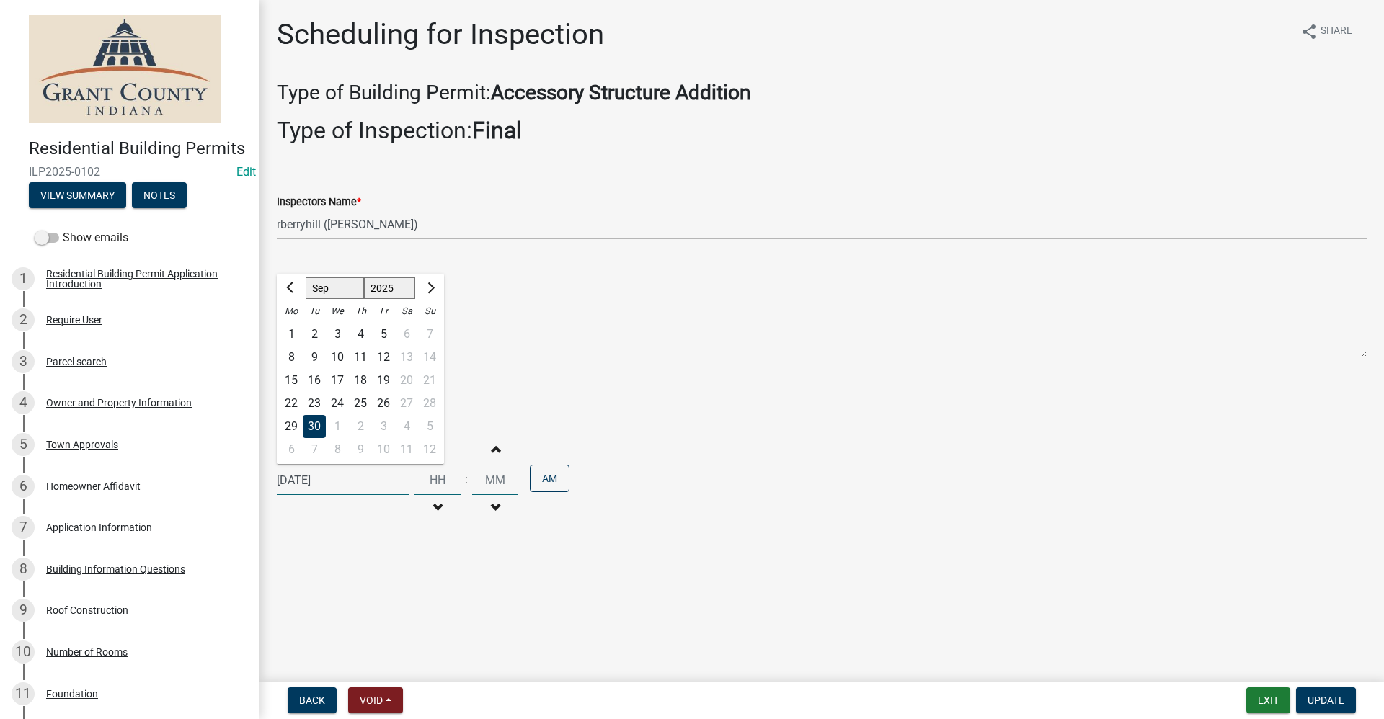
drag, startPoint x: 353, startPoint y: 482, endPoint x: 264, endPoint y: 479, distance: 89.4
click at [264, 479] on div "Scheduling for Inspection share Share Type of Building Permit: Accessory Struct…" at bounding box center [821, 283] width 1124 height 533
click at [894, 413] on div "Schedule Date * info [PERSON_NAME] Apr May Jun [DATE] Aug Sep Oct Nov [DATE] 15…" at bounding box center [822, 462] width 1090 height 126
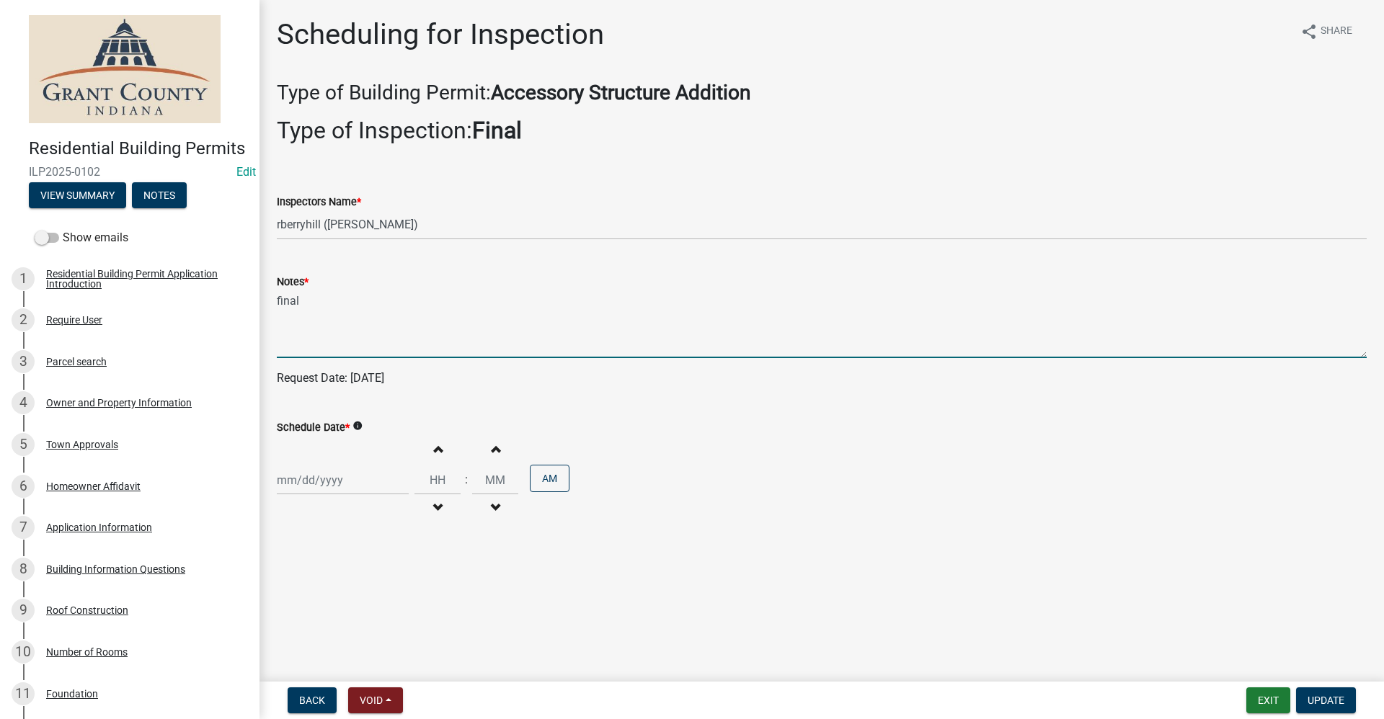
drag, startPoint x: 290, startPoint y: 303, endPoint x: 263, endPoint y: 304, distance: 27.4
click at [263, 304] on div "Scheduling for Inspection share Share Type of Building Permit: Accessory Struct…" at bounding box center [821, 283] width 1124 height 533
drag, startPoint x: 303, startPoint y: 302, endPoint x: 240, endPoint y: 294, distance: 63.9
click at [240, 294] on div "Residential Building Permits ILP2025-0102 Edit View Summary Notes Show emails 1…" at bounding box center [692, 359] width 1384 height 719
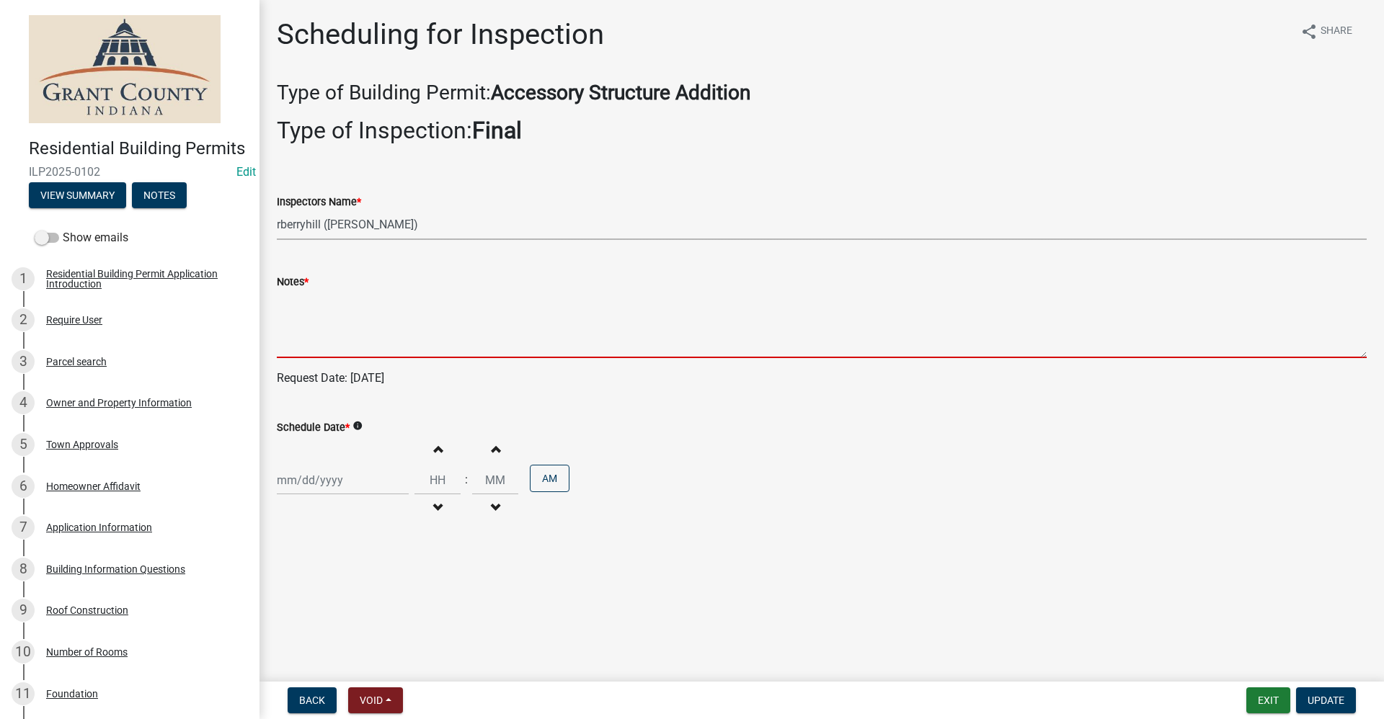
click at [411, 220] on select "Select Item... rberryhill ([PERSON_NAME]) [PERSON_NAME] ([PERSON_NAME]) BBenefi…" at bounding box center [822, 225] width 1090 height 30
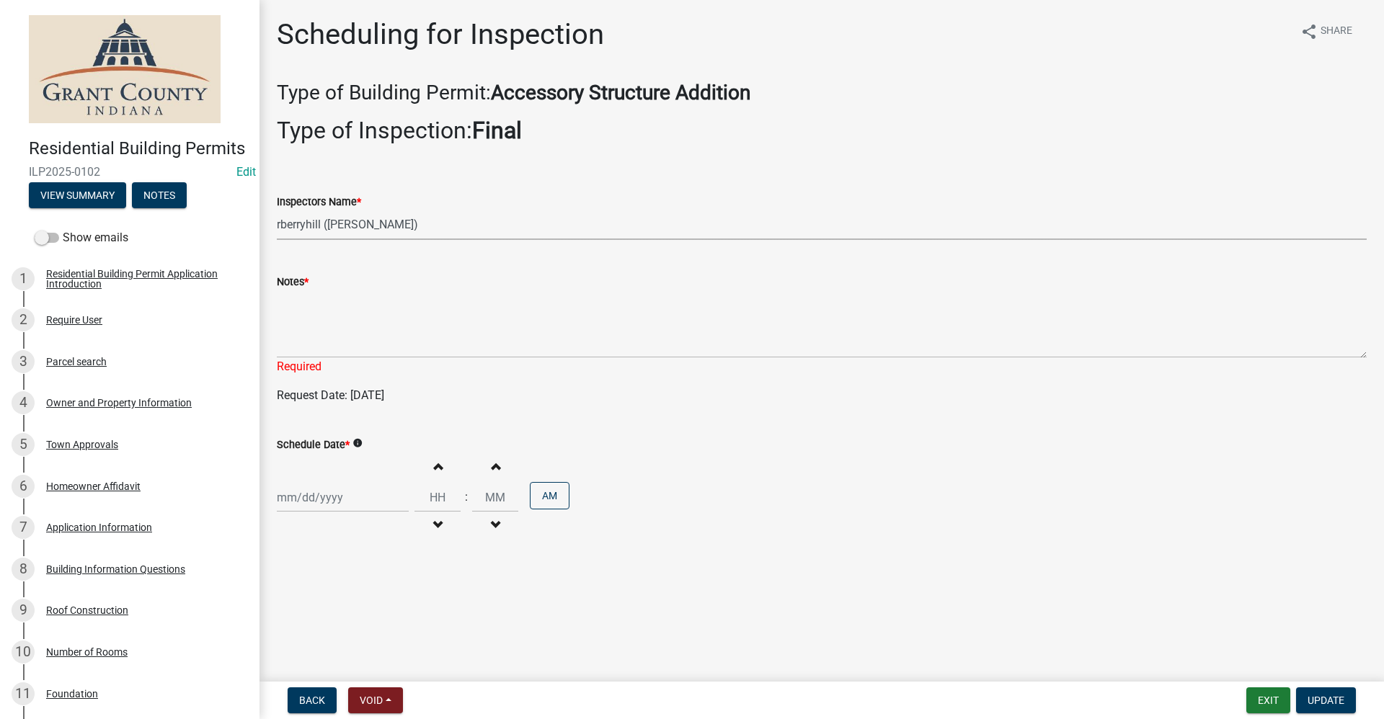
click at [344, 241] on wm-data-entity-input "Inspectors Name * Select Item... rberryhill ([PERSON_NAME]) [PERSON_NAME] ([PER…" at bounding box center [822, 204] width 1090 height 97
click at [407, 223] on select "Select Item... rberryhill ([PERSON_NAME]) [PERSON_NAME] ([PERSON_NAME]) BBenefi…" at bounding box center [822, 225] width 1090 height 30
click at [1326, 699] on span "Update" at bounding box center [1326, 701] width 37 height 12
click at [325, 697] on button "Back" at bounding box center [312, 701] width 49 height 26
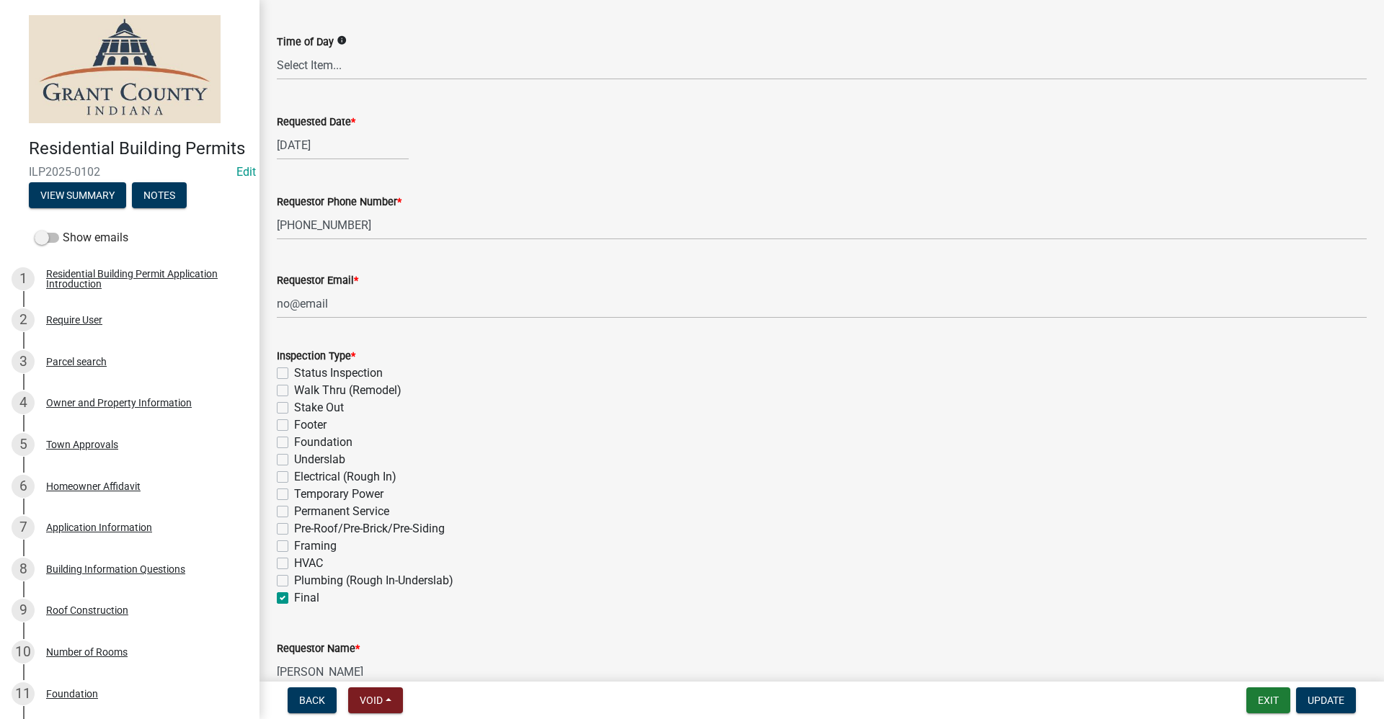
scroll to position [216, 0]
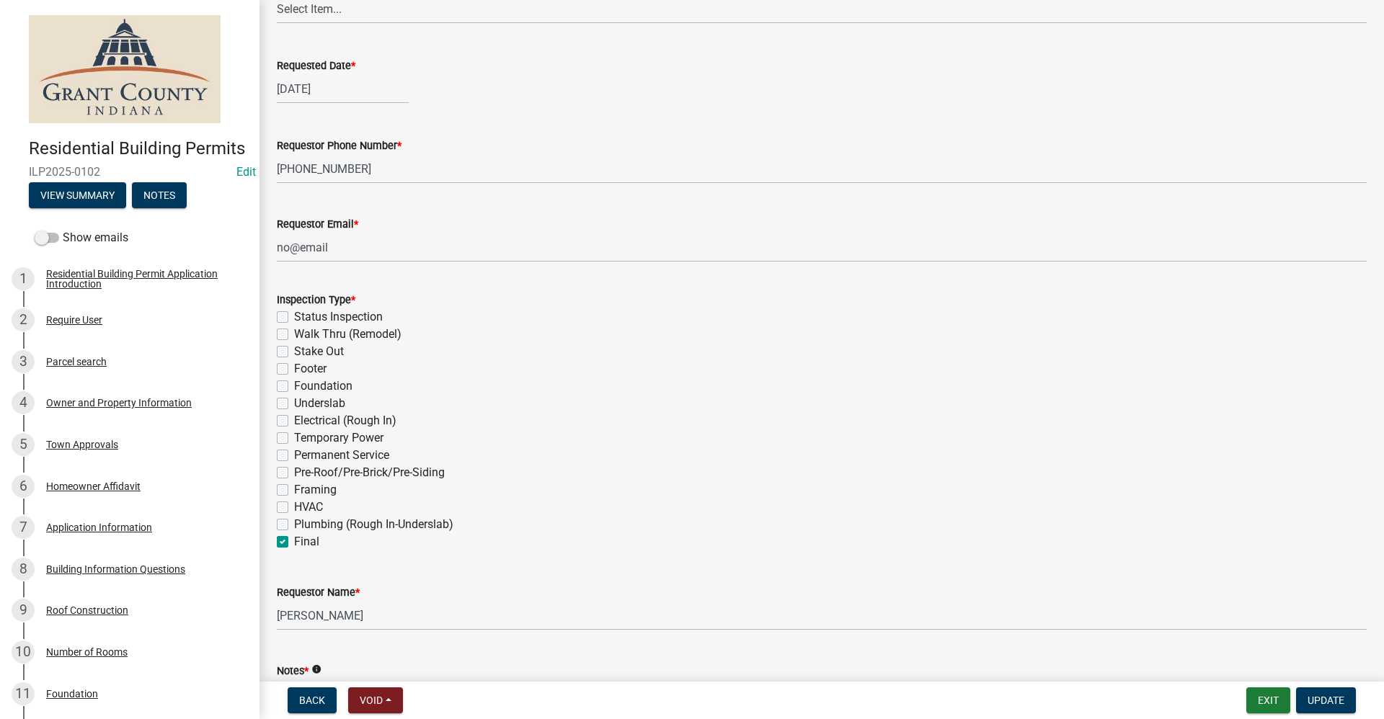
click at [294, 541] on label "Final" at bounding box center [306, 541] width 25 height 17
click at [294, 541] on input "Final" at bounding box center [298, 537] width 9 height 9
checkbox input "false"
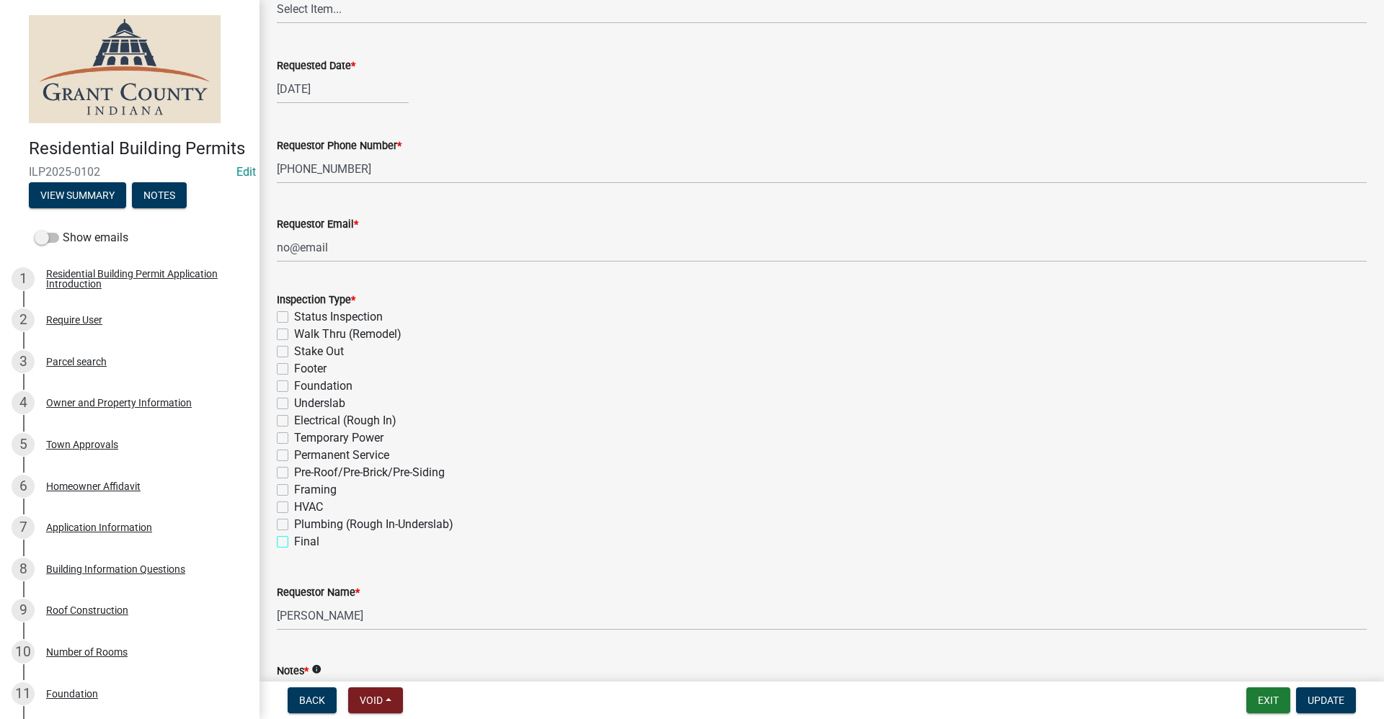
checkbox input "false"
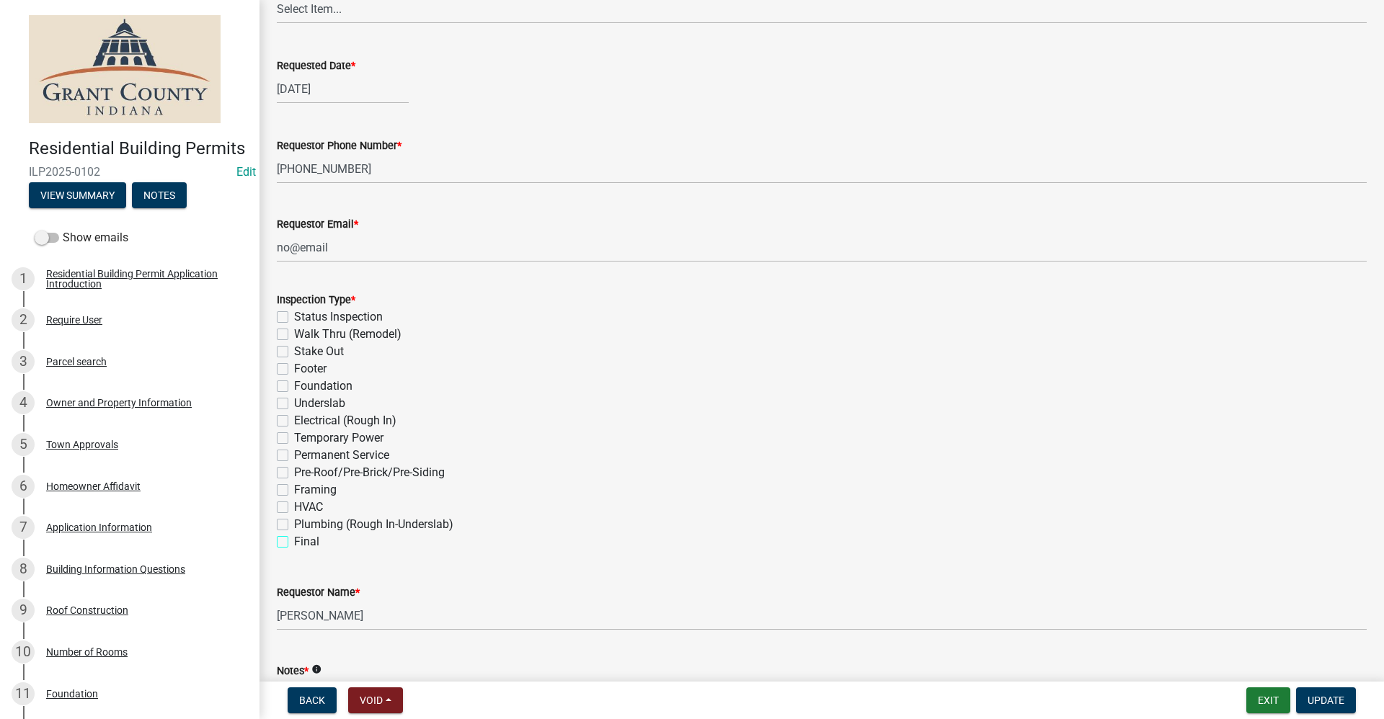
checkbox input "false"
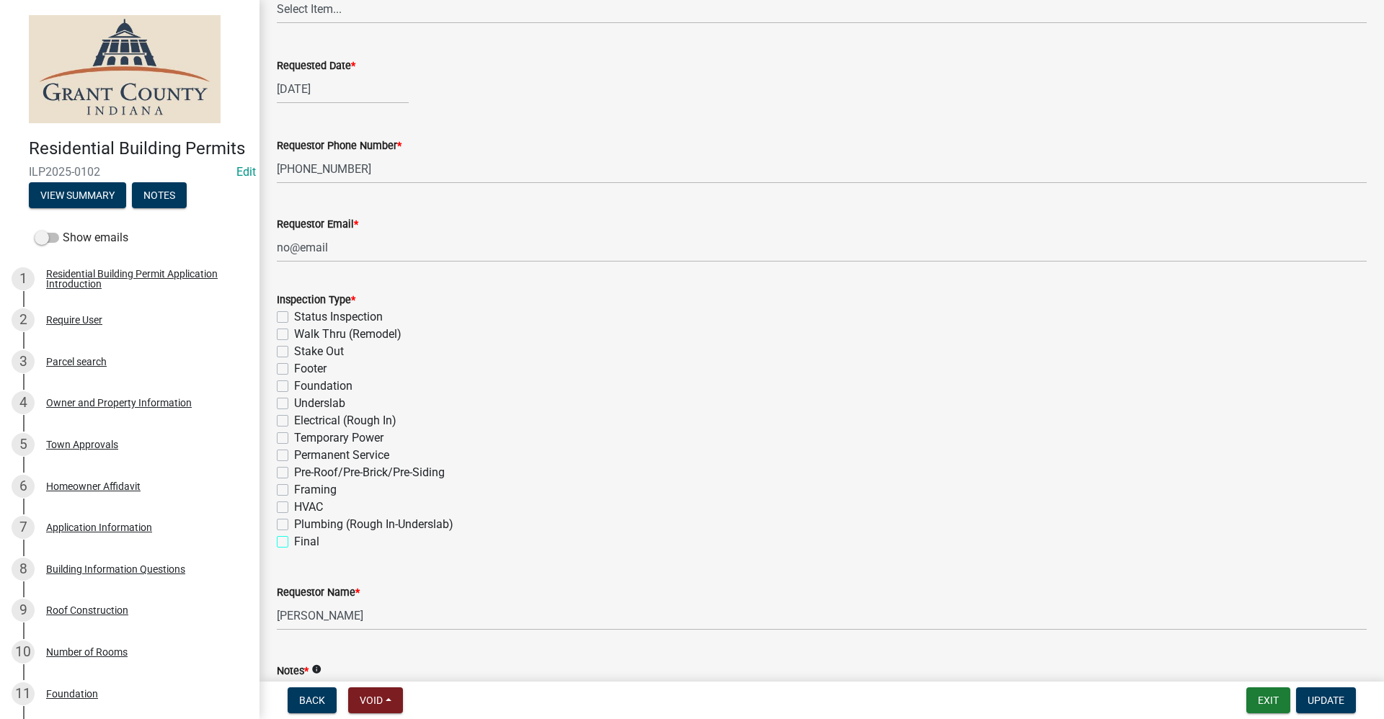
checkbox input "false"
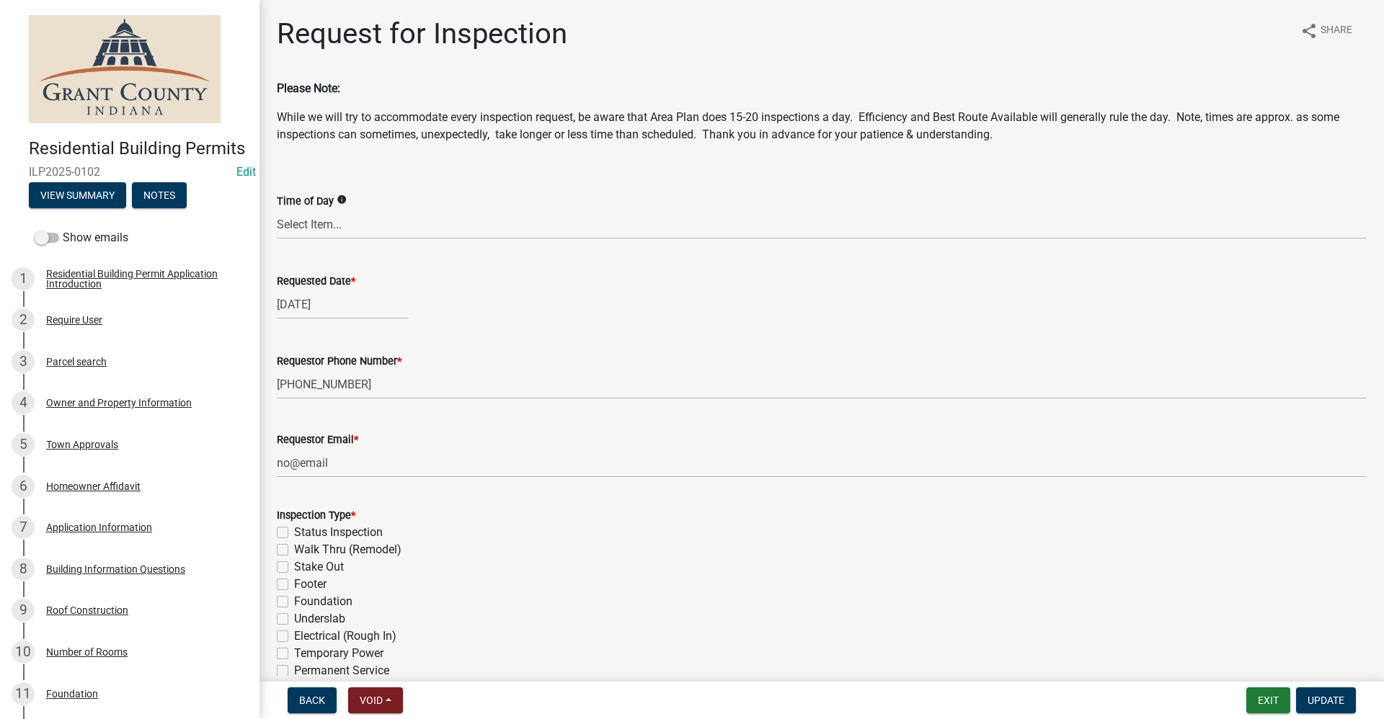
scroll to position [0, 0]
click at [321, 307] on div "[DATE]" at bounding box center [343, 305] width 132 height 30
select select "9"
select select "2025"
click at [286, 333] on button "Previous month" at bounding box center [291, 335] width 17 height 23
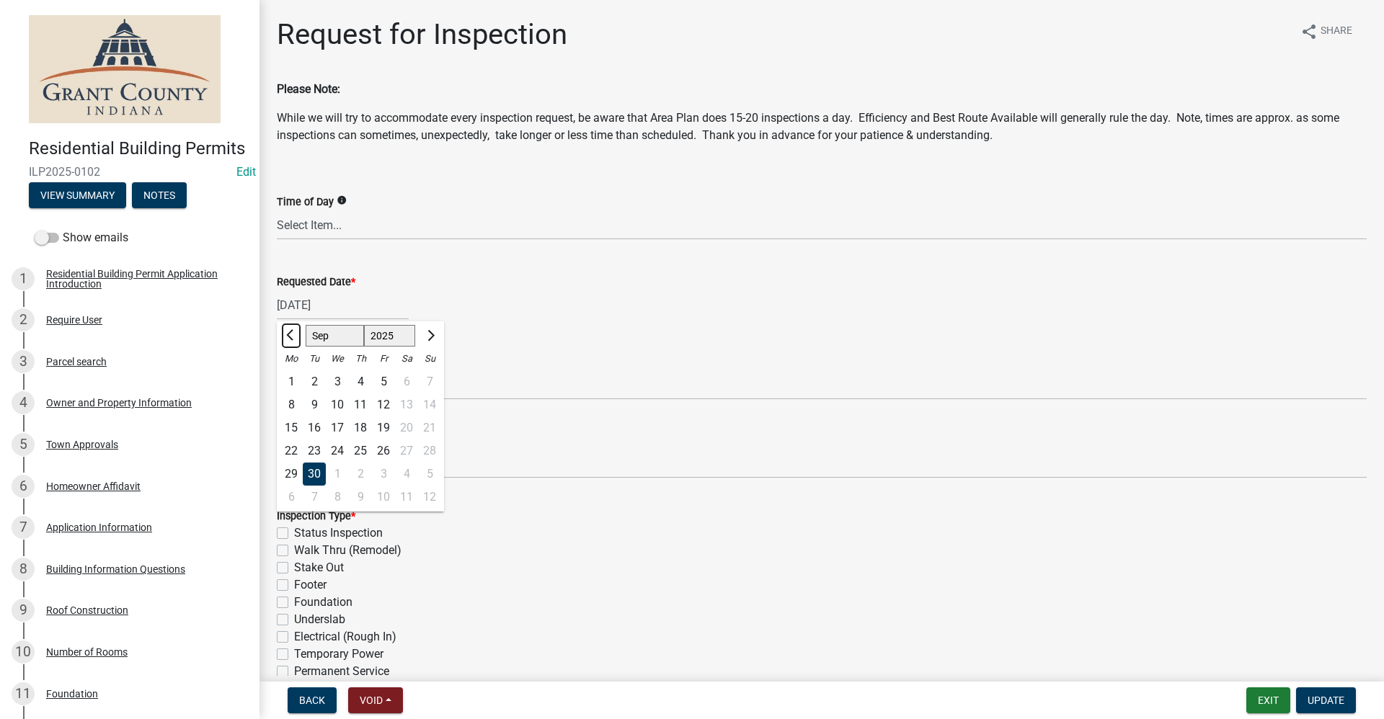
select select "8"
drag, startPoint x: 345, startPoint y: 303, endPoint x: 186, endPoint y: 306, distance: 158.6
click at [186, 306] on div "Residential Building Permits ILP2025-0102 Edit View Summary Notes Show emails 1…" at bounding box center [692, 359] width 1384 height 719
click at [520, 347] on div "Requestor Phone Number * [PHONE_NUMBER]" at bounding box center [822, 366] width 1090 height 67
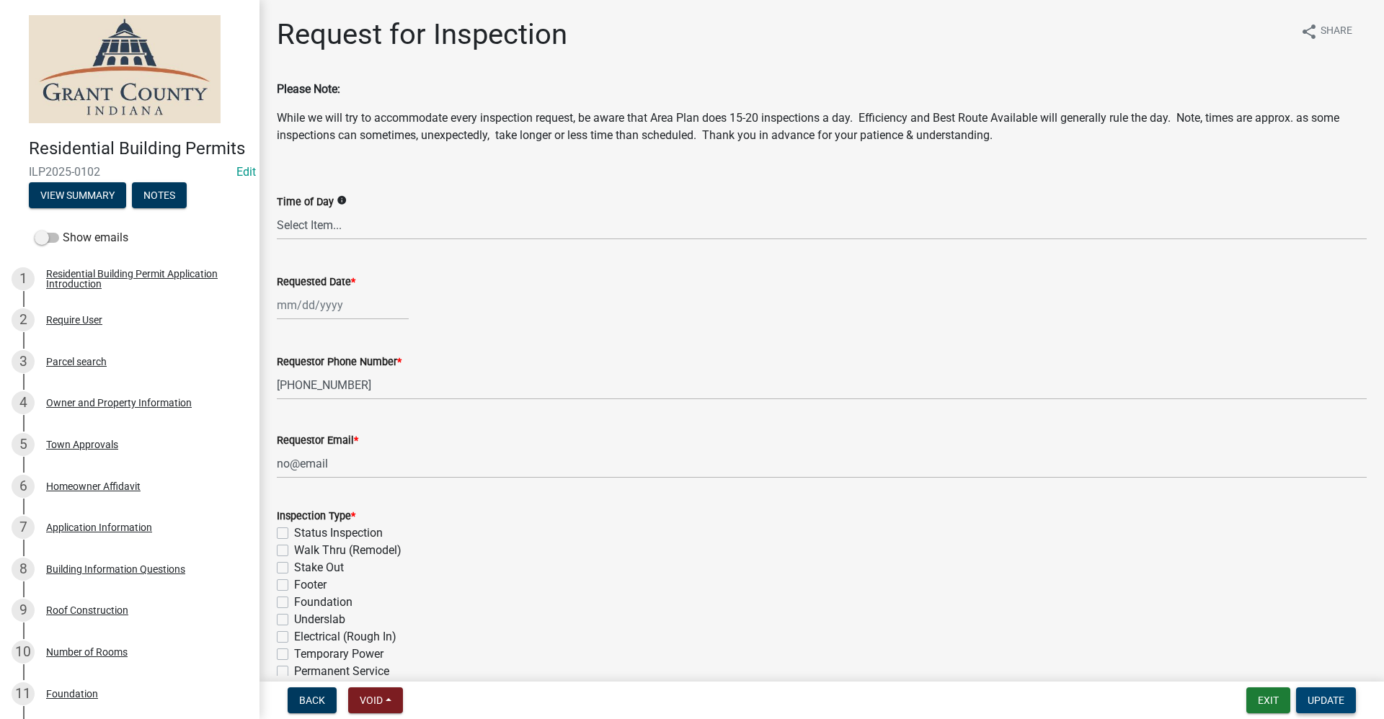
click at [1323, 703] on span "Update" at bounding box center [1326, 701] width 37 height 12
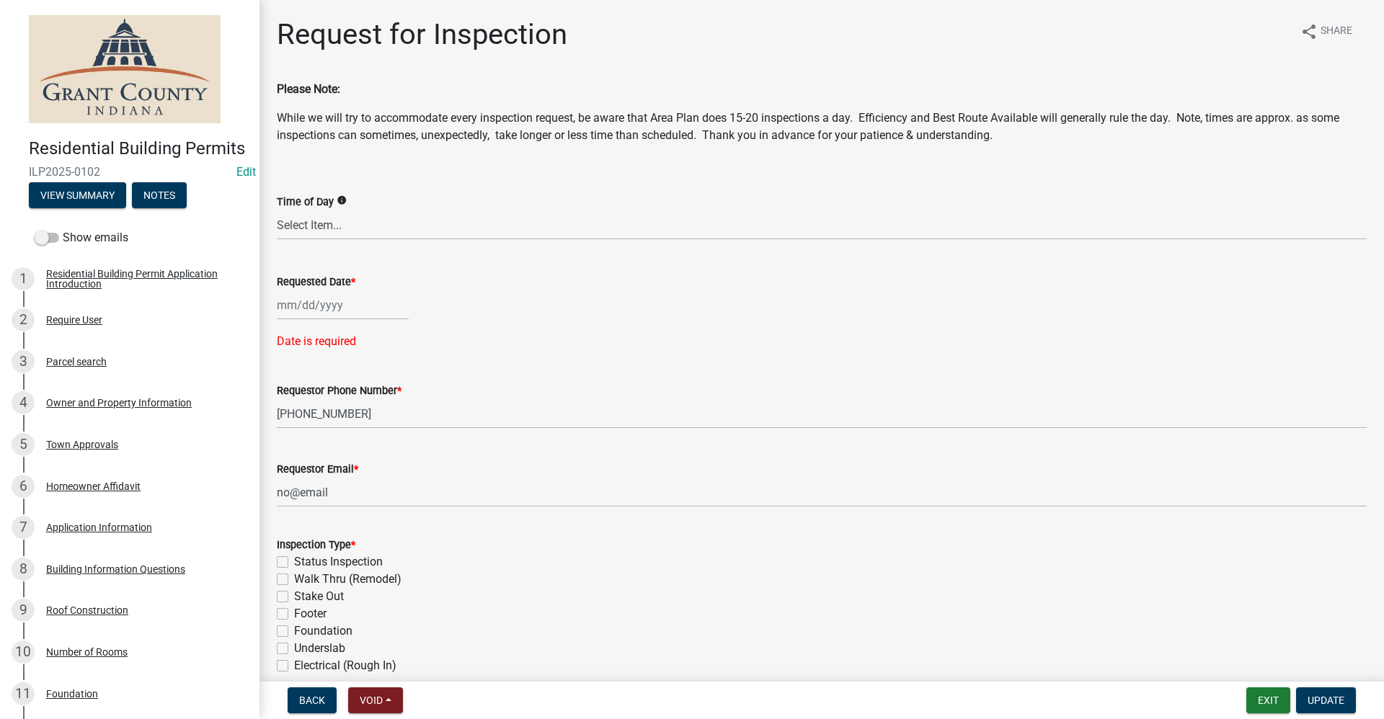
click at [396, 300] on div at bounding box center [343, 305] width 132 height 30
select select "9"
select select "2025"
click at [364, 451] on div "25" at bounding box center [360, 451] width 23 height 23
type input "[DATE]"
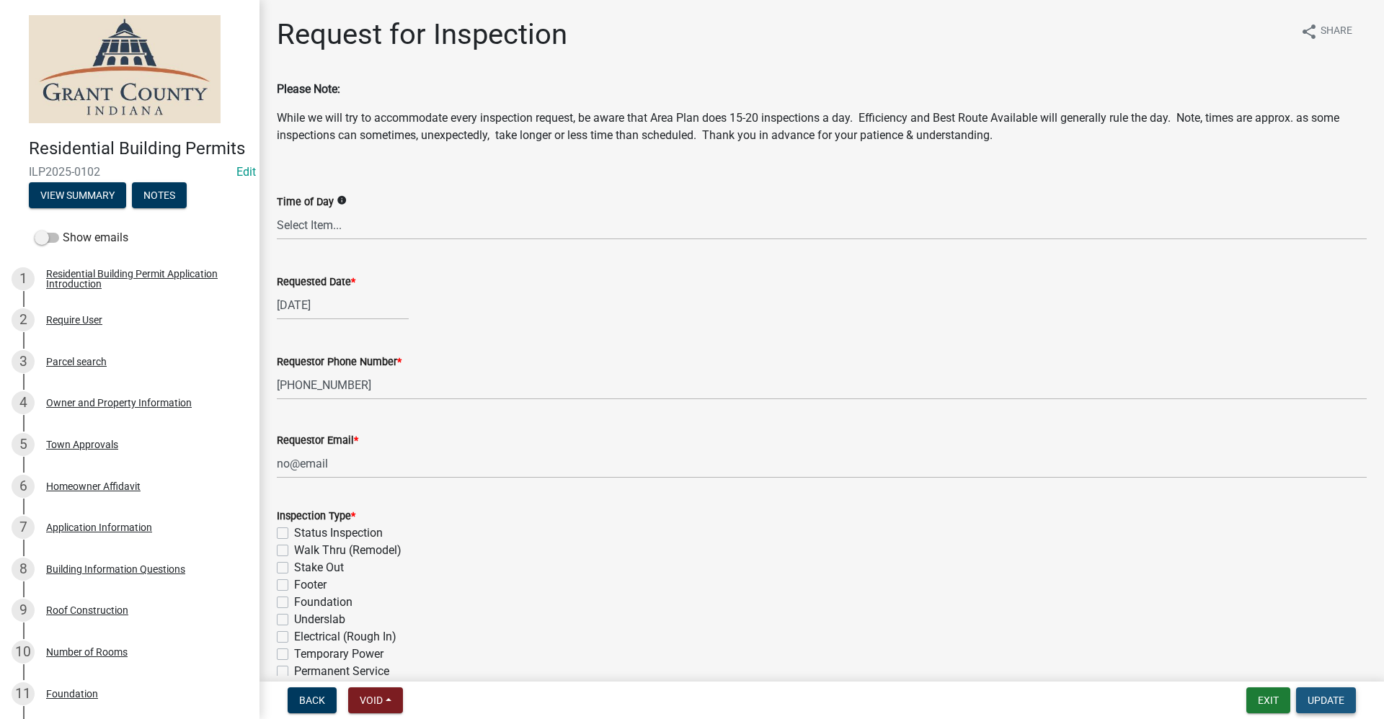
click at [1339, 705] on span "Update" at bounding box center [1326, 701] width 37 height 12
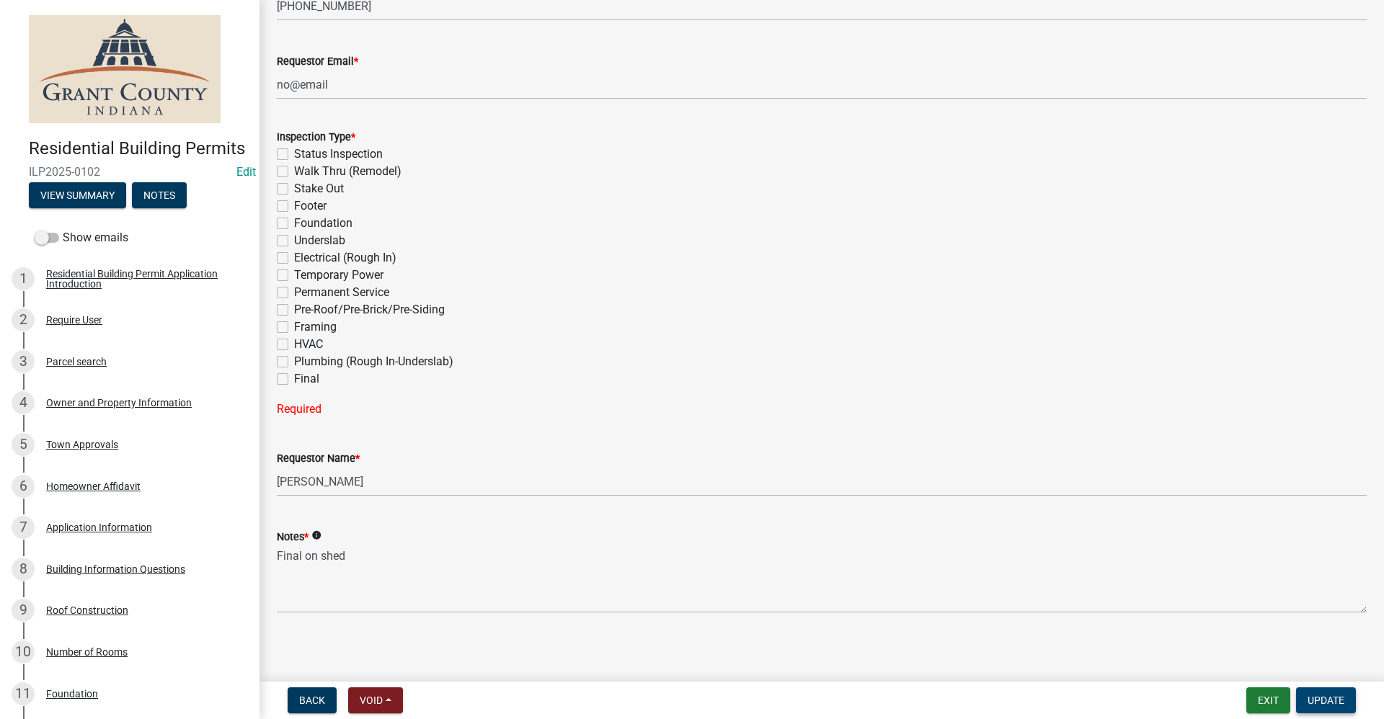
scroll to position [384, 0]
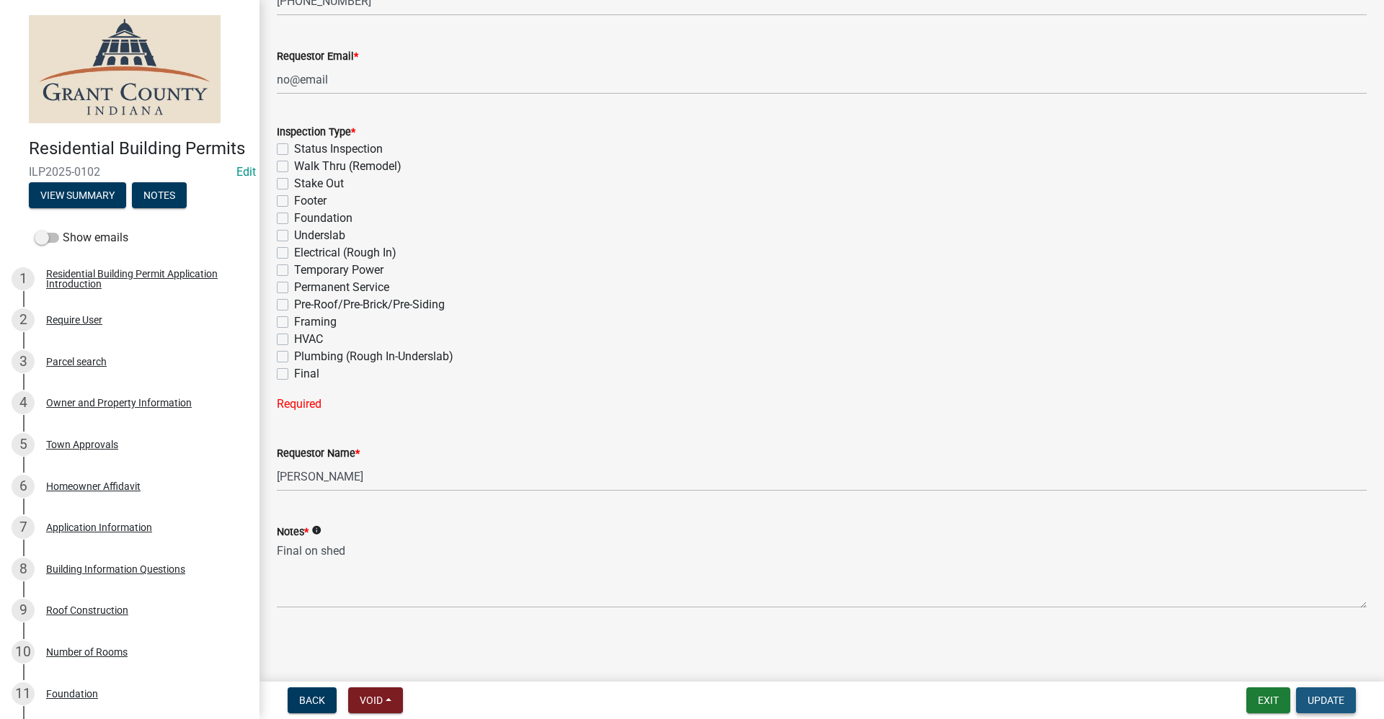
click at [1320, 705] on span "Update" at bounding box center [1326, 701] width 37 height 12
click at [1267, 707] on button "Exit" at bounding box center [1268, 701] width 44 height 26
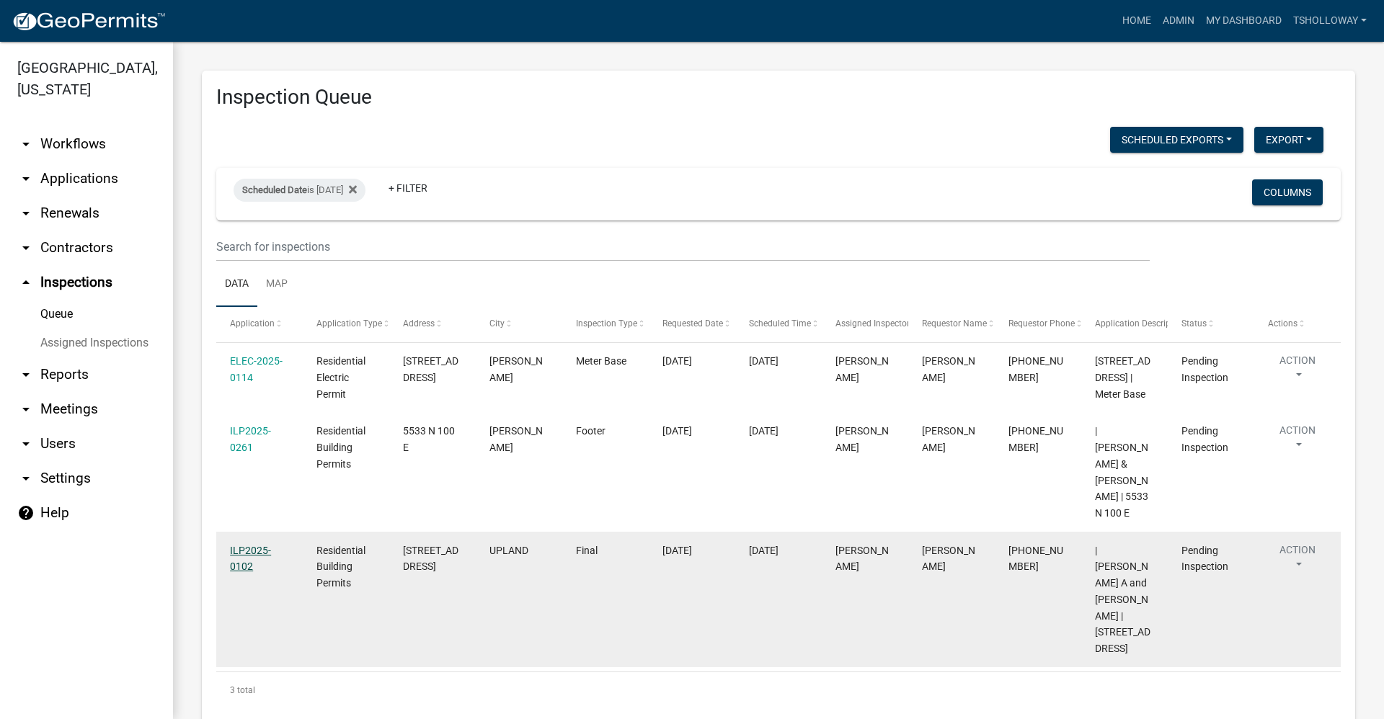
click at [239, 545] on link "ILP2025-0102" at bounding box center [250, 559] width 41 height 28
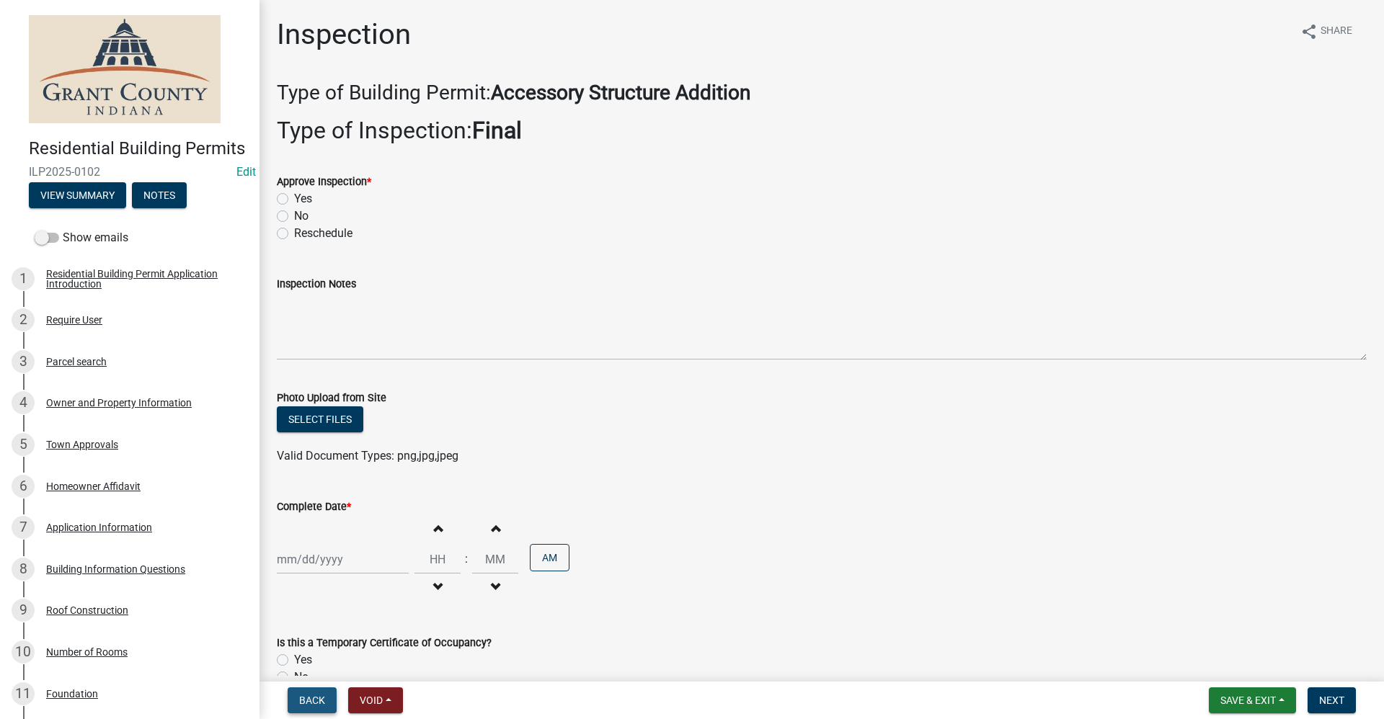
click at [309, 701] on span "Back" at bounding box center [312, 701] width 26 height 12
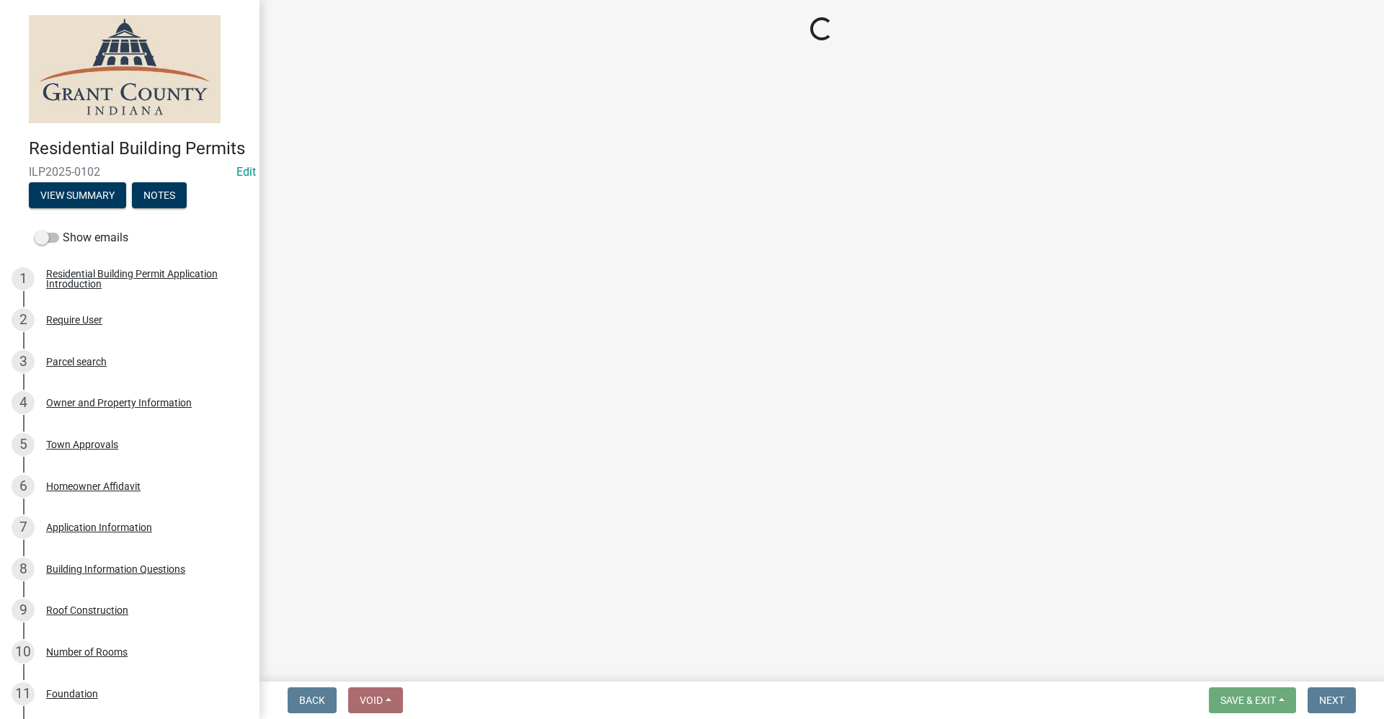
select select "d7f9a44a-d2ea-4d3c-83b3-1aa71c950bd5"
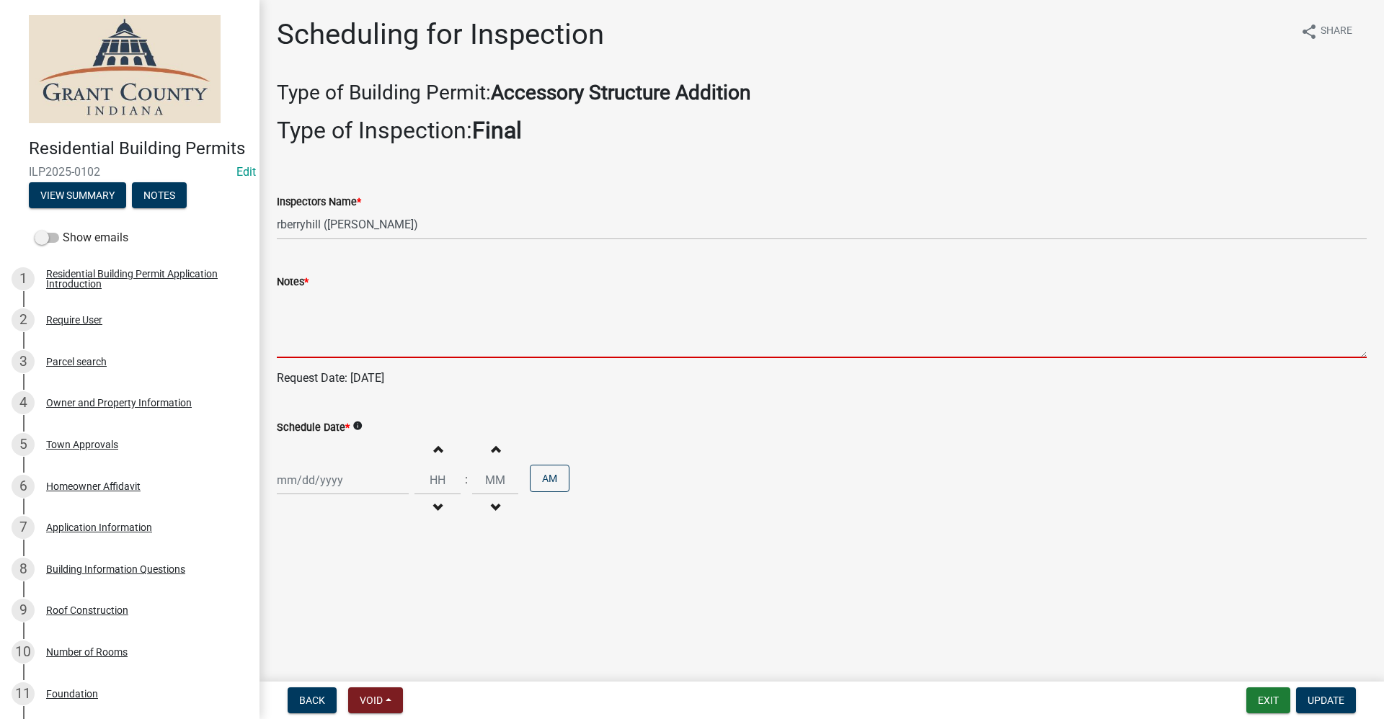
click at [316, 329] on textarea "Notes *" at bounding box center [822, 324] width 1090 height 68
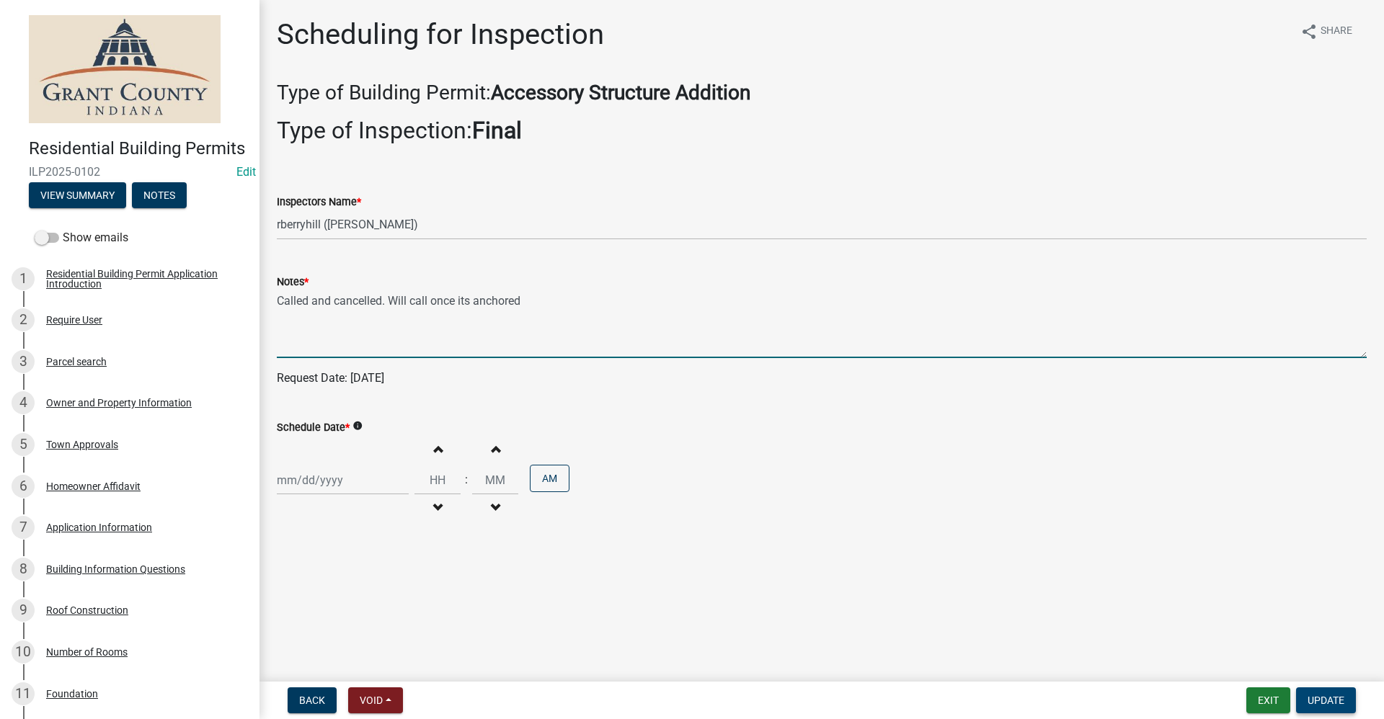
type textarea "Called and cancelled. Will call once its anchored"
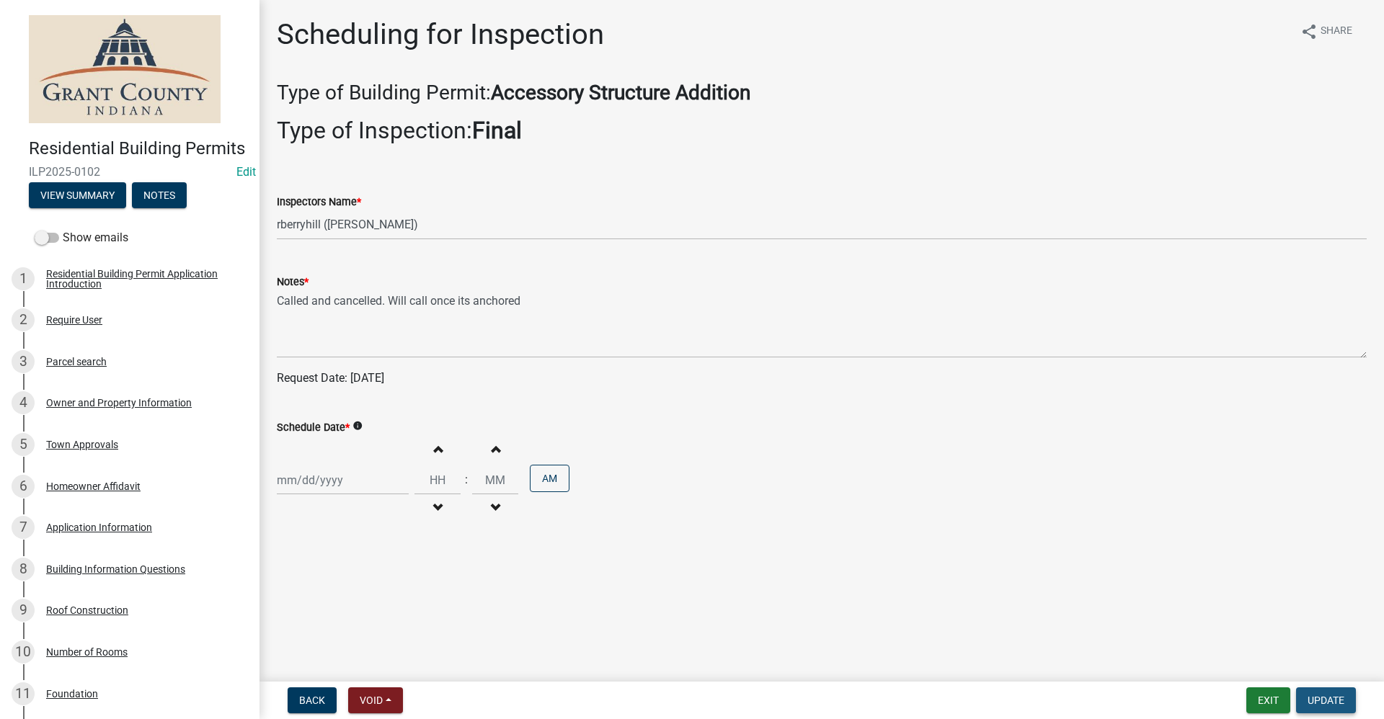
click at [1333, 701] on span "Update" at bounding box center [1326, 701] width 37 height 12
select select "9"
select select "2025"
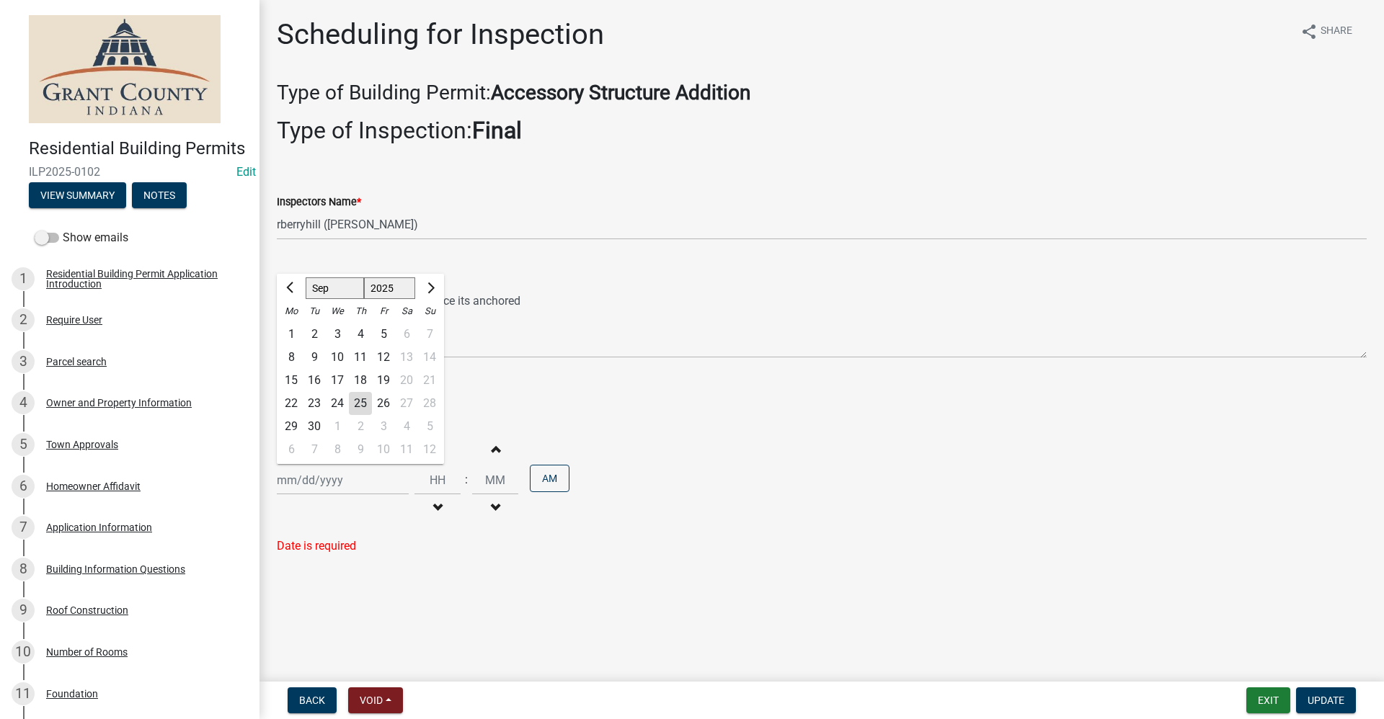
click at [292, 478] on div "[PERSON_NAME] Feb Mar Apr [PERSON_NAME][DATE] Oct Nov [DATE] 1526 1527 1528 152…" at bounding box center [343, 481] width 132 height 30
click at [313, 423] on div "30" at bounding box center [314, 426] width 23 height 23
type input "[DATE]"
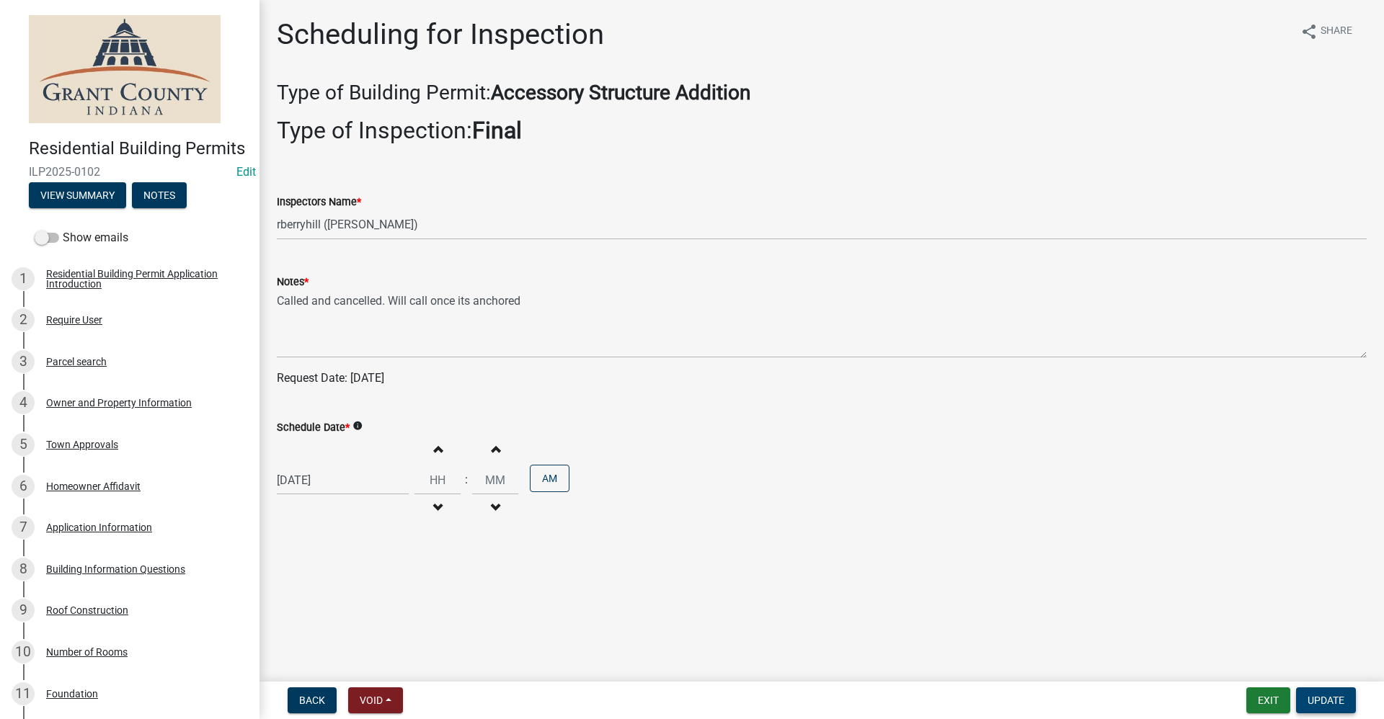
click at [1317, 700] on span "Update" at bounding box center [1326, 701] width 37 height 12
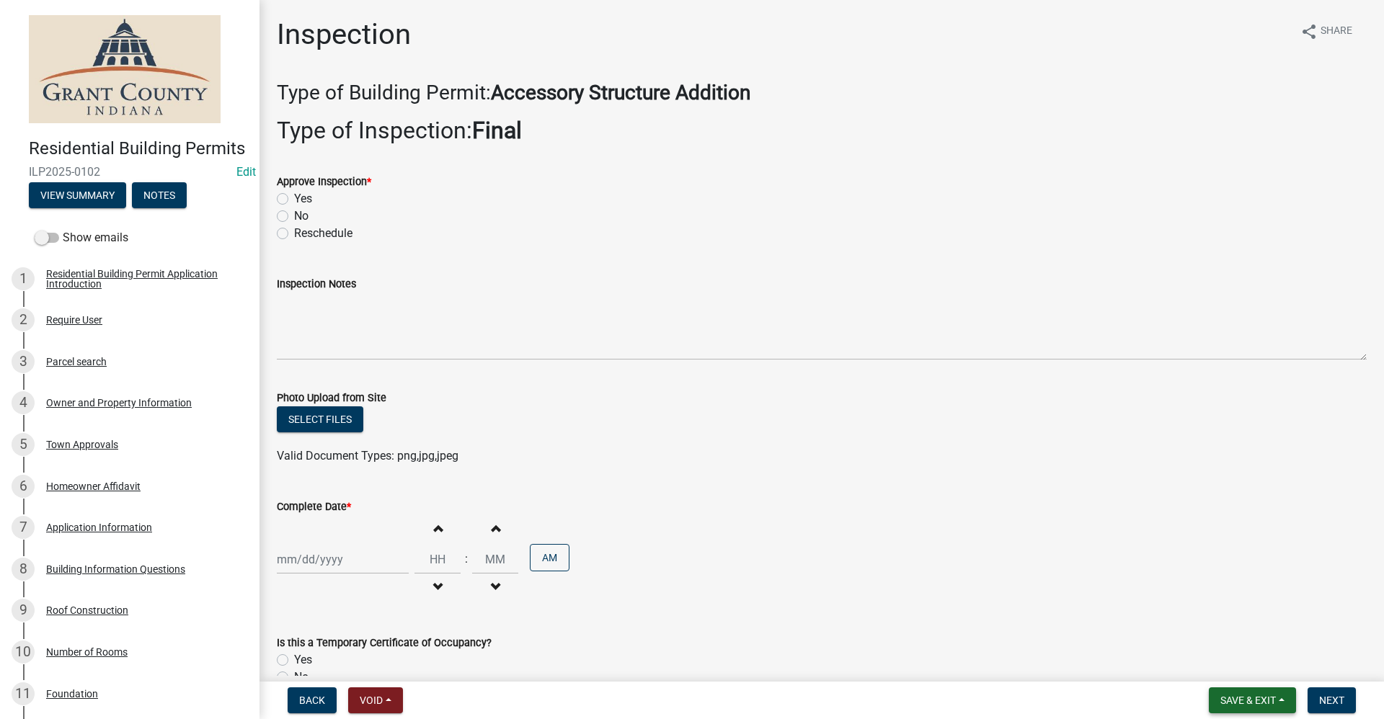
click at [1254, 699] on span "Save & Exit" at bounding box center [1248, 701] width 56 height 12
click at [1211, 673] on button "Save & Exit" at bounding box center [1238, 663] width 115 height 35
